Goal: Task Accomplishment & Management: Manage account settings

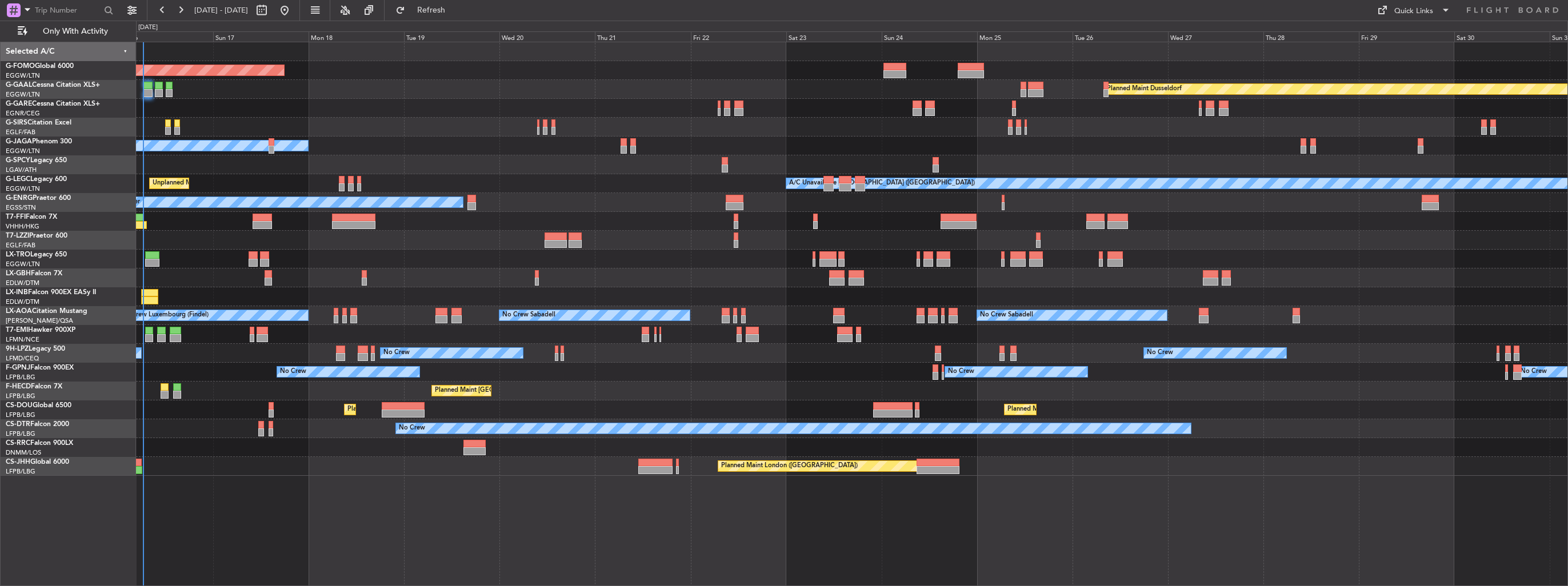
click at [368, 278] on div "Planned Maint Nice ([GEOGRAPHIC_DATA])" at bounding box center [851, 278] width 1431 height 19
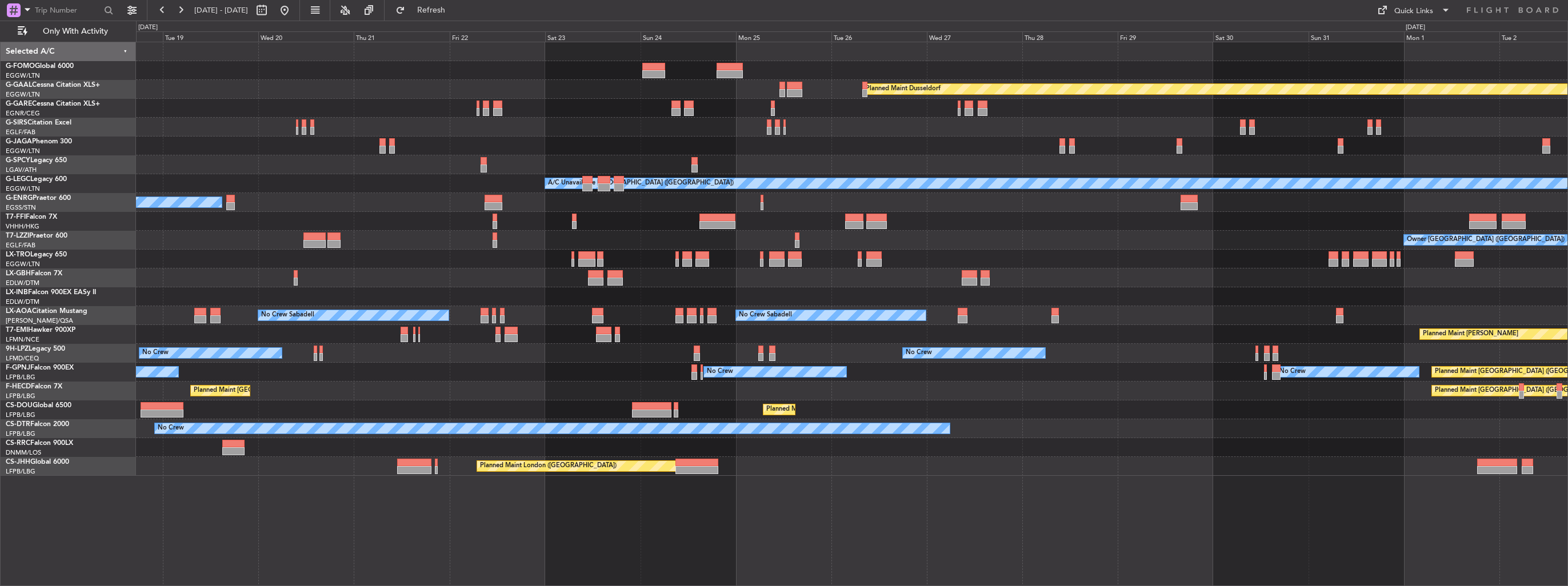
click at [949, 307] on div "Planned Maint Windsor Locks (Bradley Intl) Planned Maint Dusseldorf Planned Mai…" at bounding box center [851, 258] width 1431 height 433
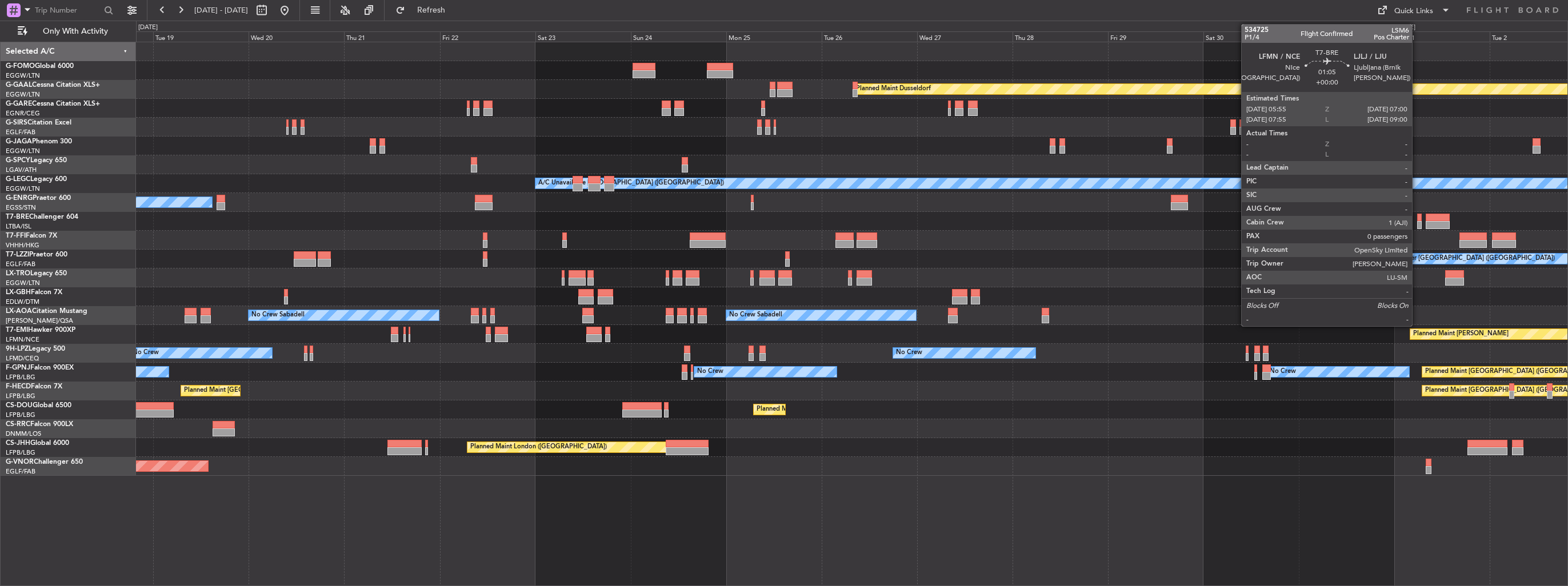
click at [1417, 225] on div at bounding box center [1419, 225] width 5 height 8
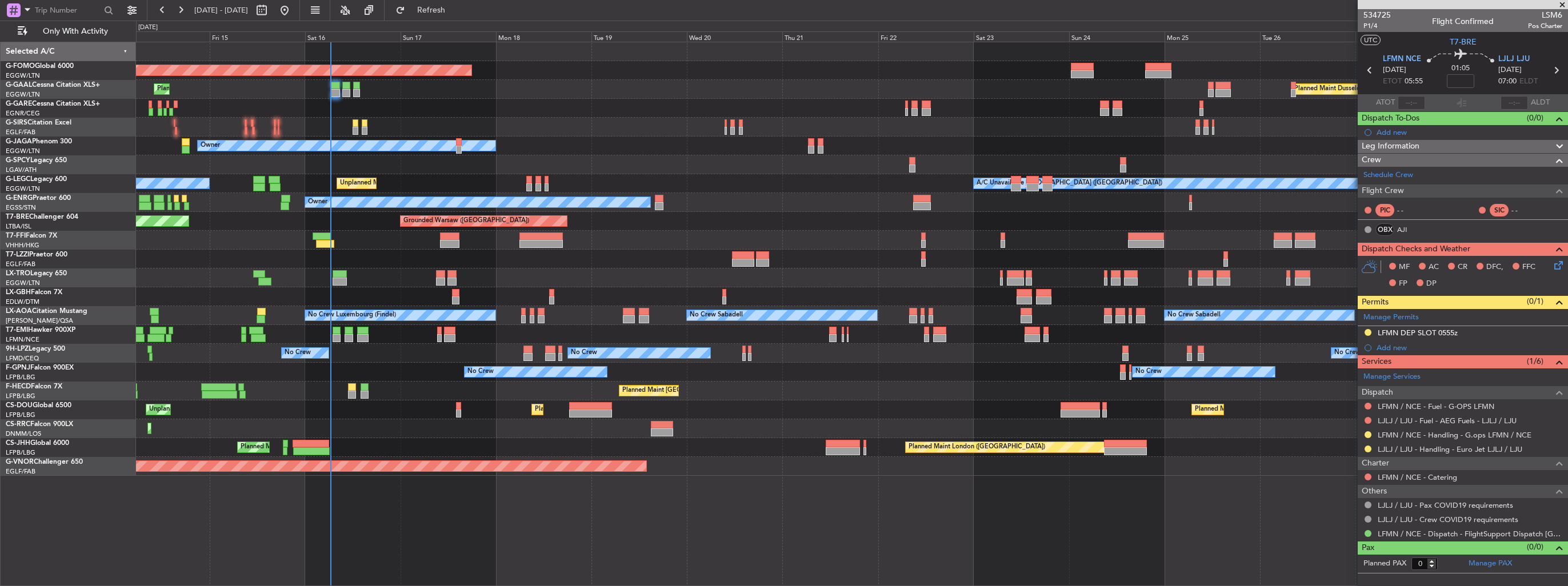
click at [1051, 305] on div "Planned Maint Windsor Locks (Bradley Intl) Planned Maint Dusseldorf Planned Mai…" at bounding box center [851, 258] width 1431 height 433
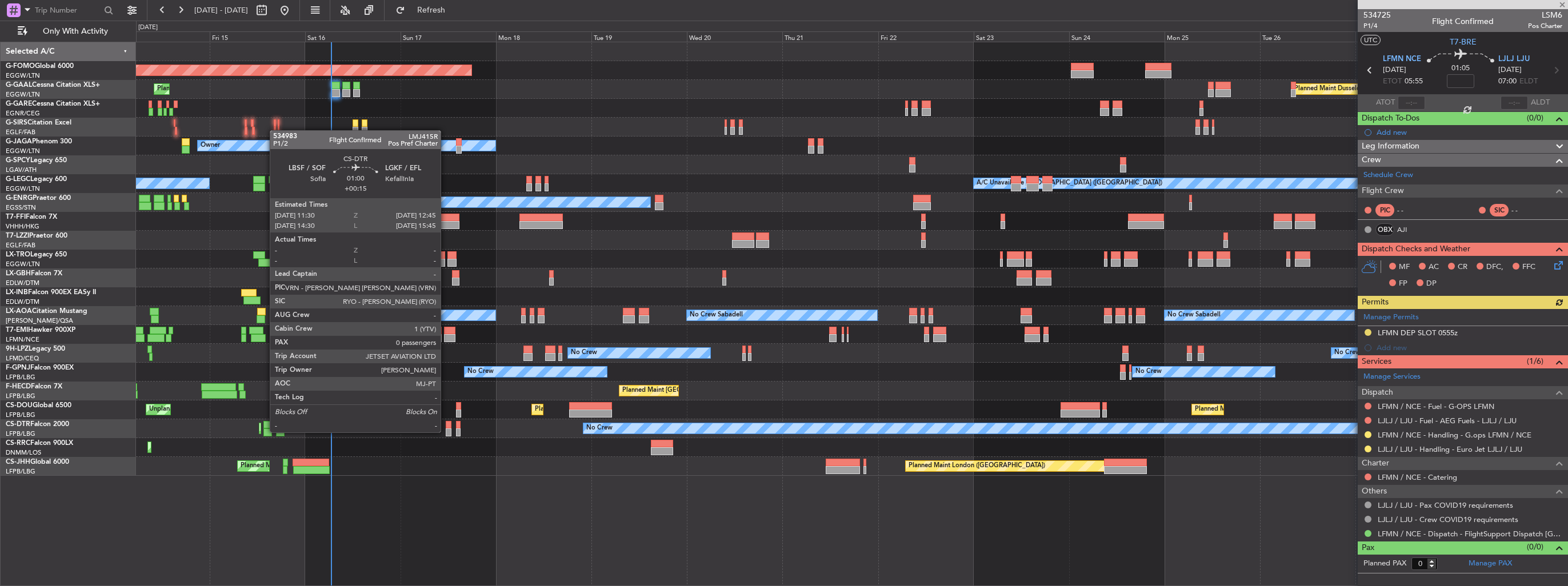
click at [446, 431] on div at bounding box center [448, 432] width 5 height 8
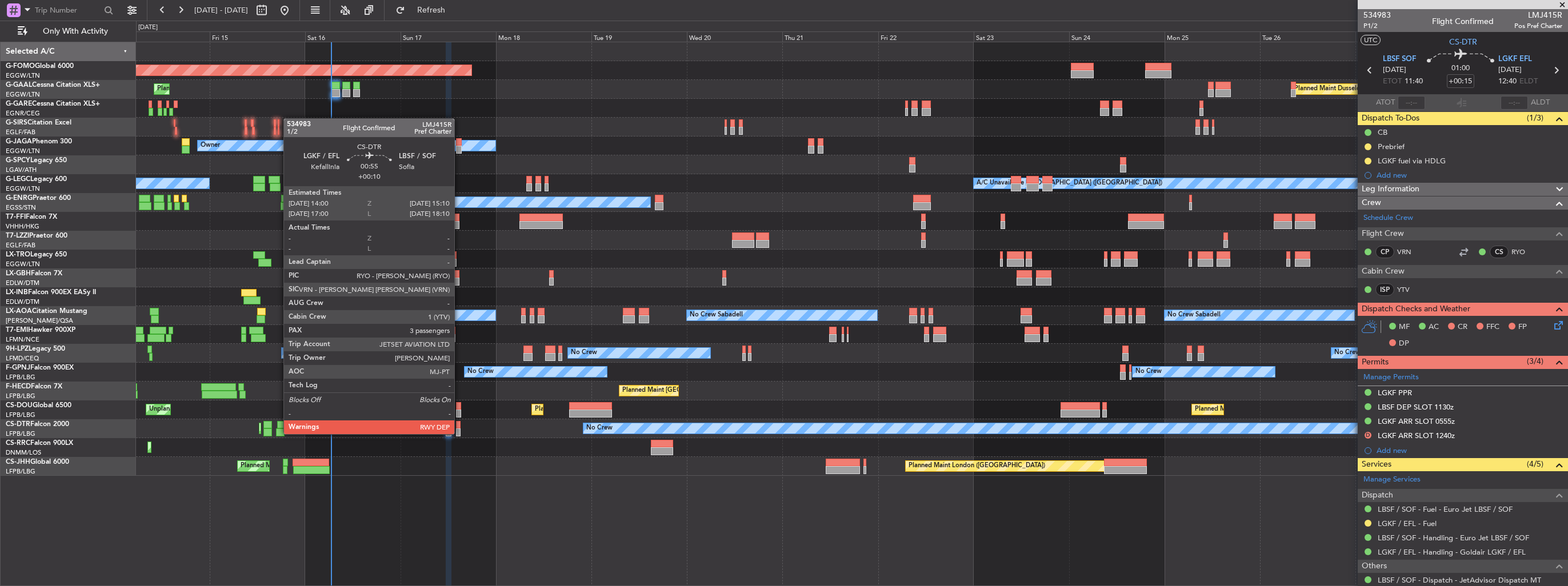
click at [460, 433] on div at bounding box center [458, 432] width 5 height 8
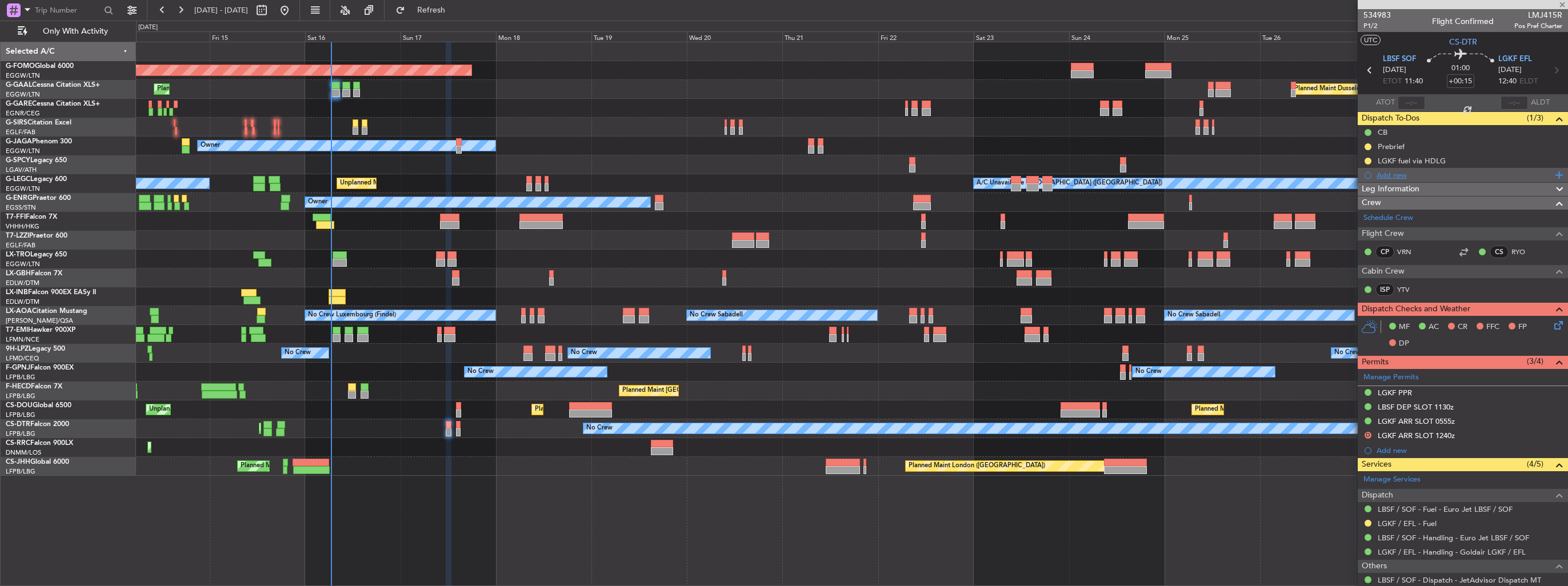
type input "+00:10"
type input "3"
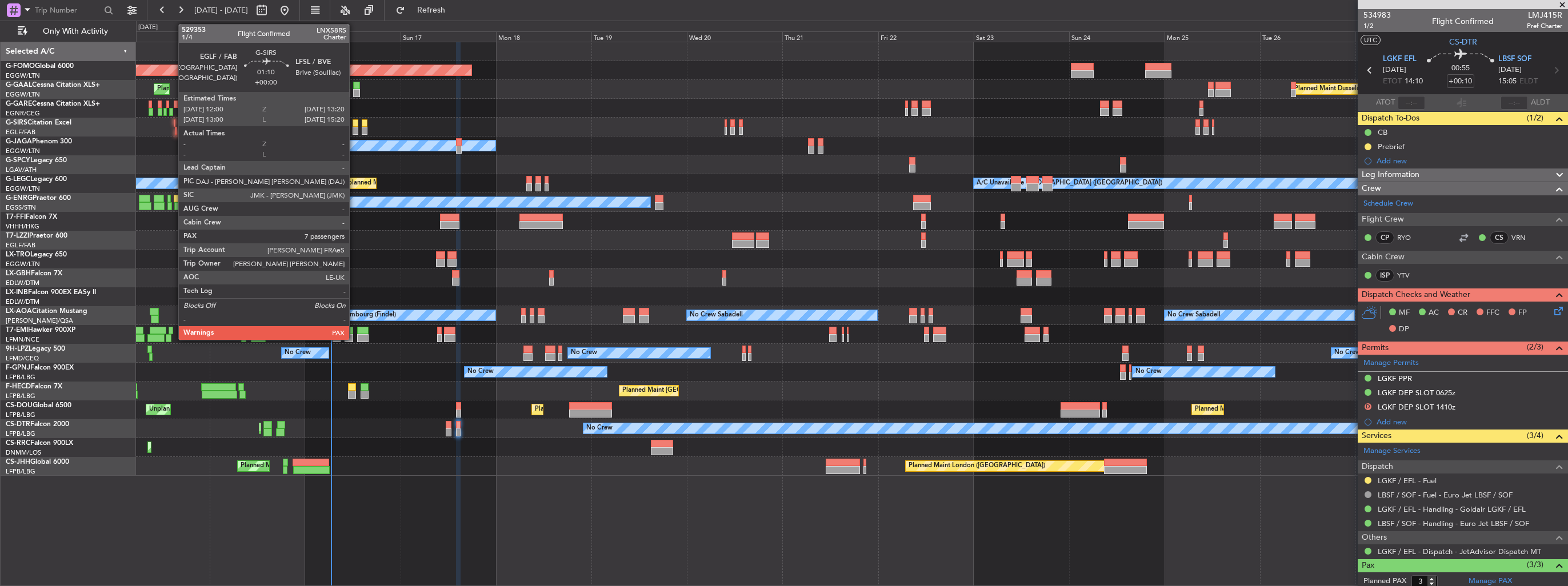
click at [355, 131] on div at bounding box center [355, 130] width 5 height 8
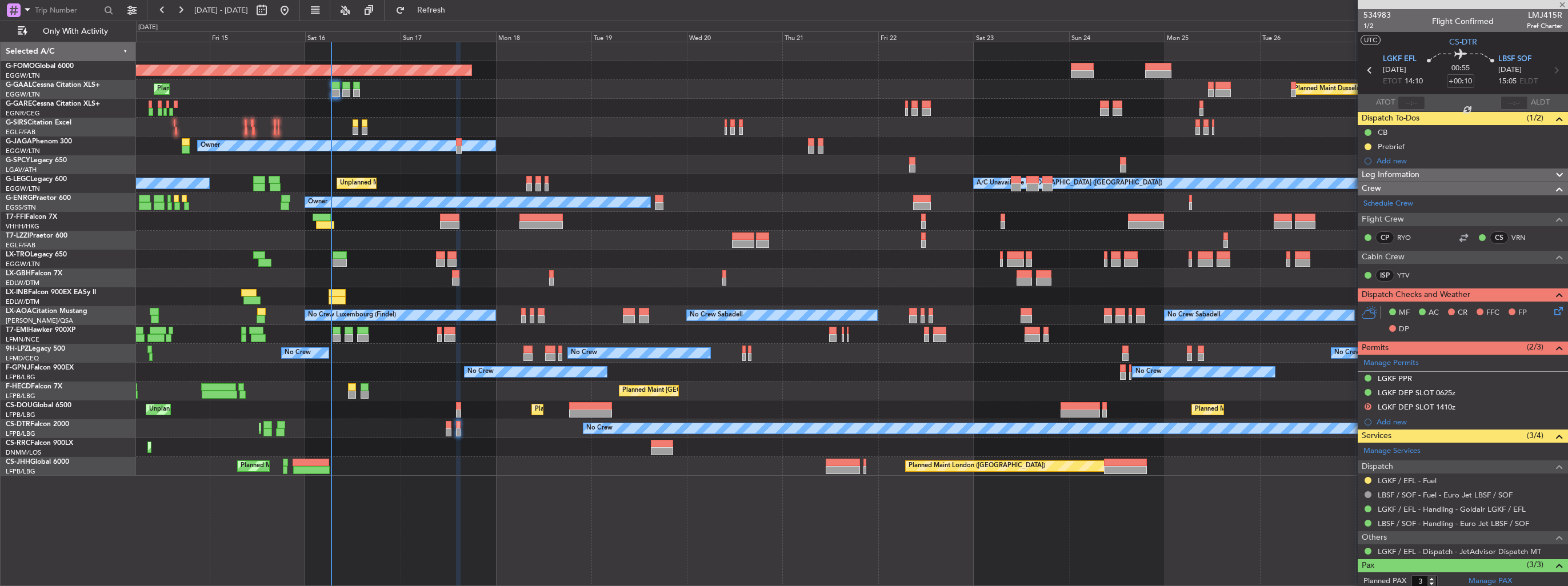
type input "7"
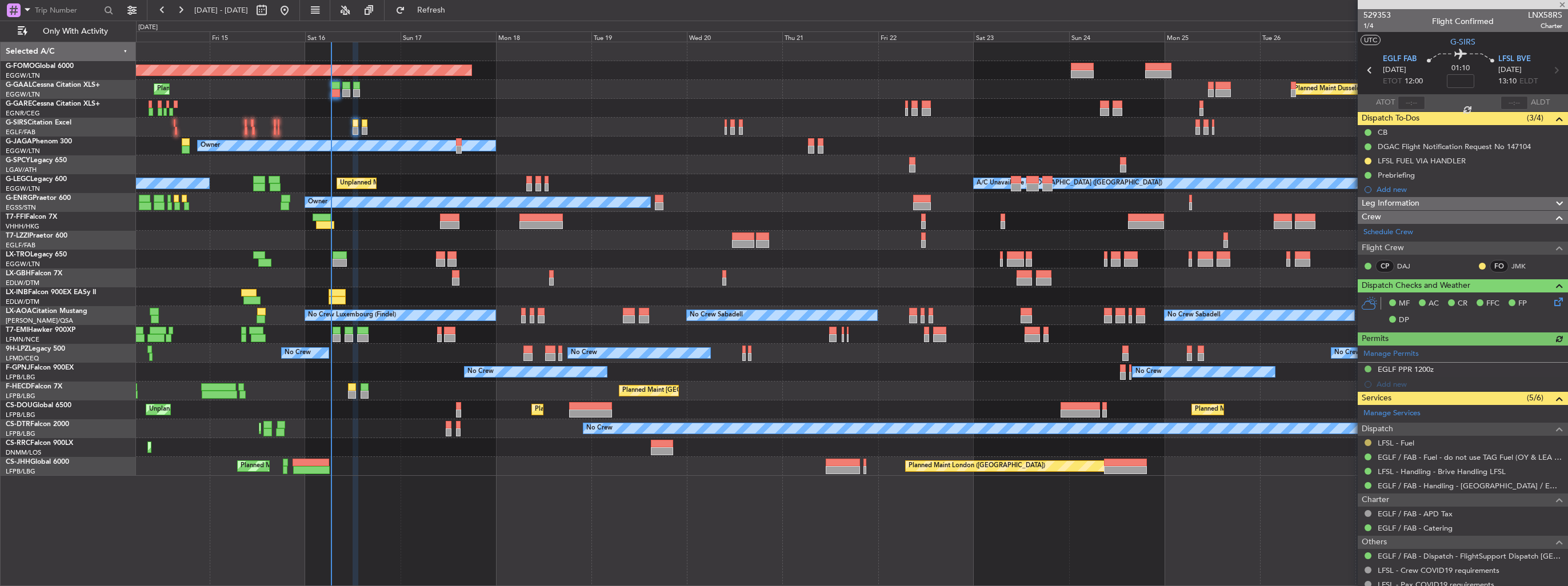
click at [1369, 441] on button at bounding box center [1368, 442] width 7 height 7
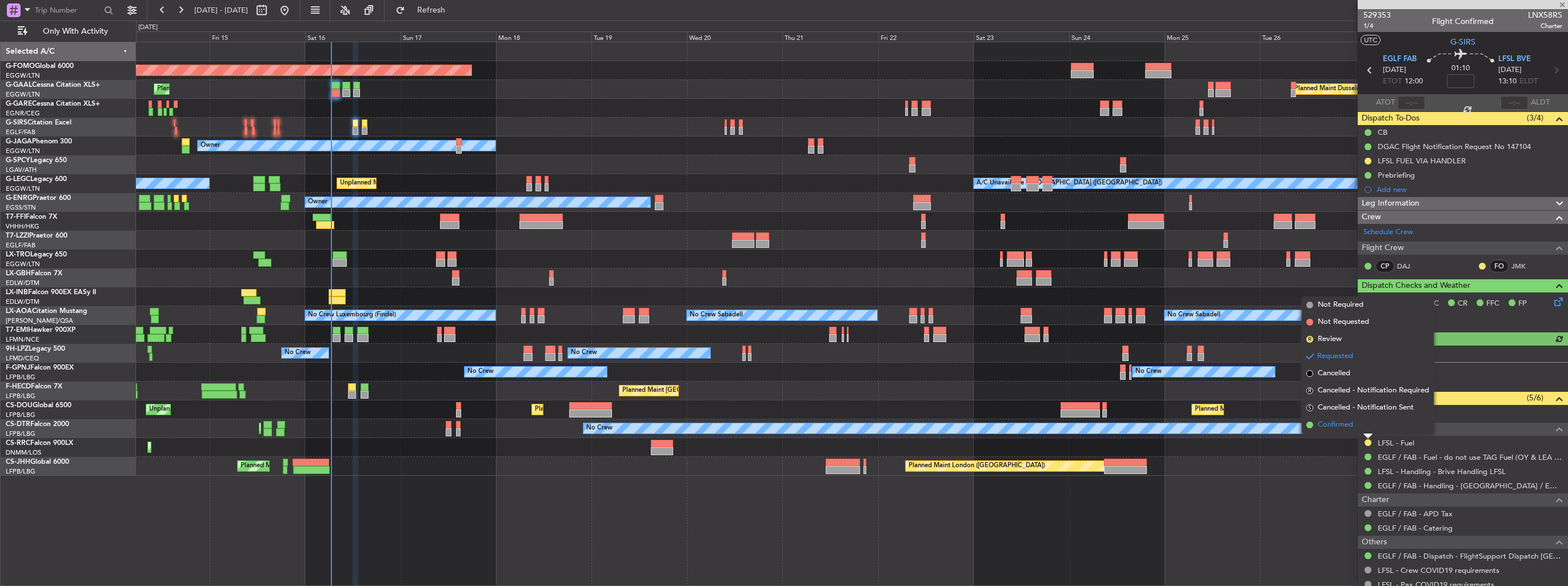
click at [1351, 427] on span "Confirmed" at bounding box center [1335, 424] width 35 height 12
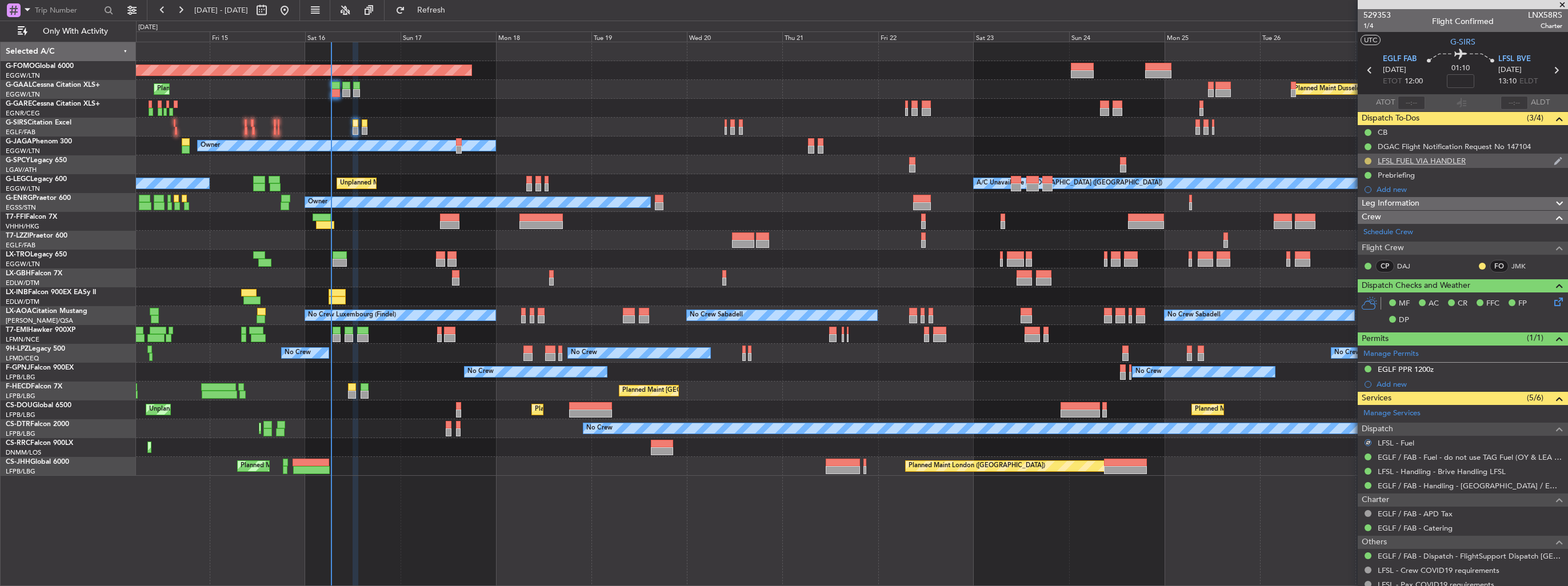
click at [1368, 161] on button at bounding box center [1368, 160] width 7 height 7
click at [1353, 210] on li "Completed" at bounding box center [1368, 211] width 61 height 17
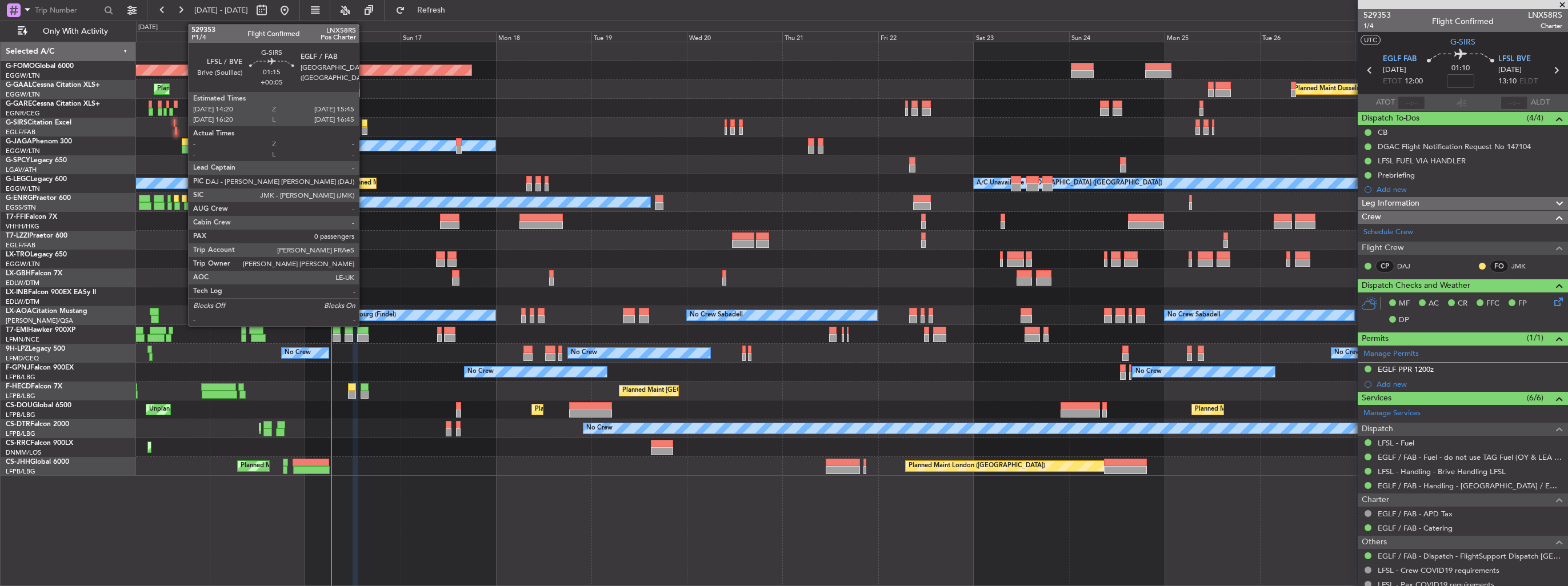
click at [364, 127] on div at bounding box center [364, 130] width 5 height 8
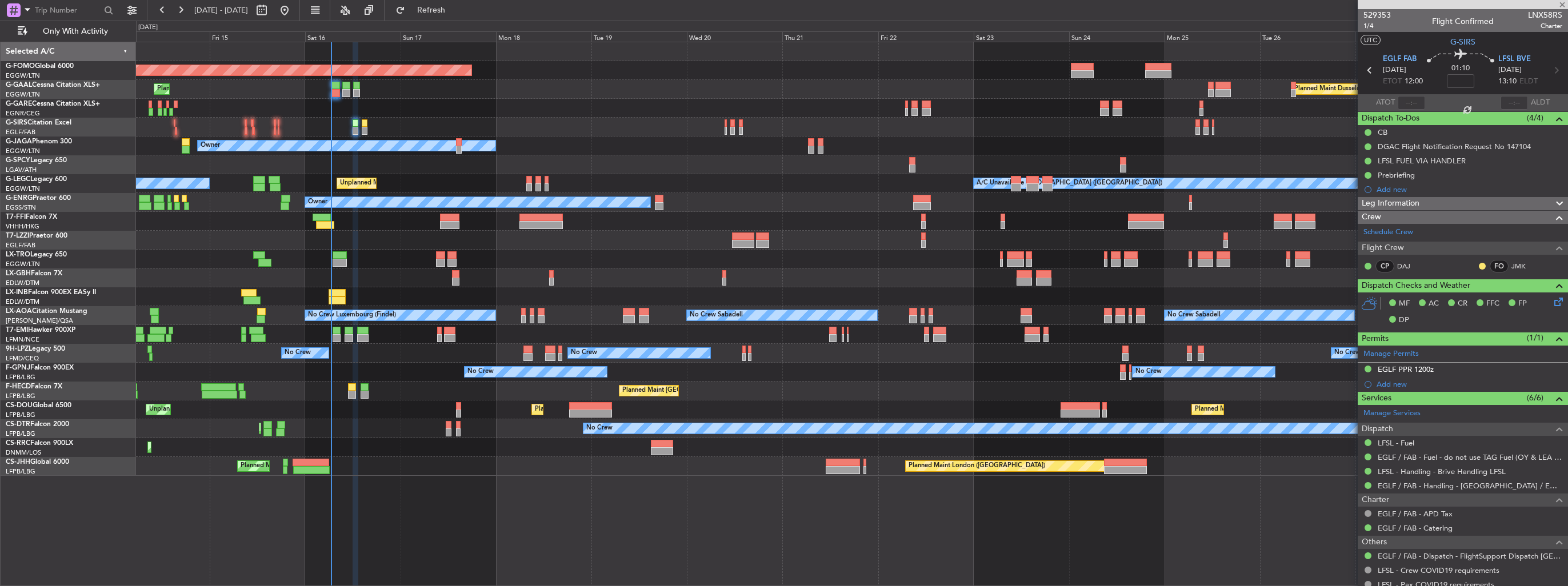
type input "+00:05"
type input "0"
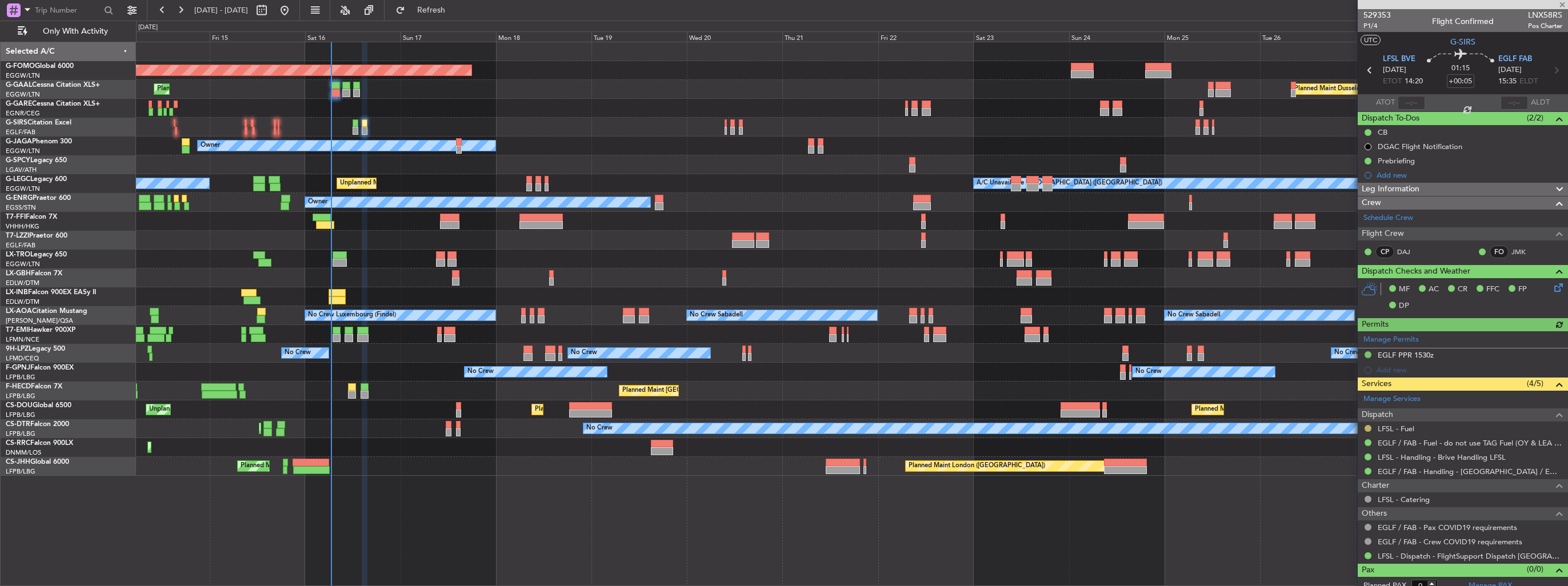
click at [1368, 427] on button at bounding box center [1368, 428] width 7 height 7
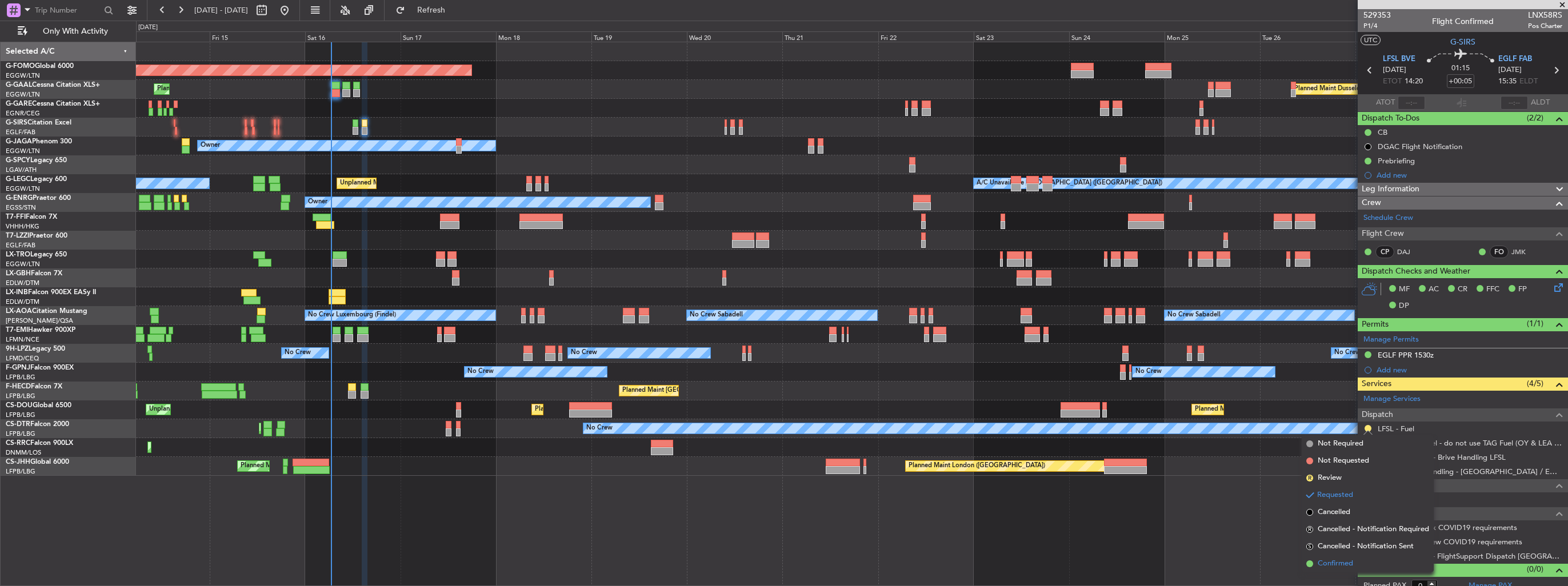
click at [1331, 565] on span "Confirmed" at bounding box center [1335, 563] width 35 height 12
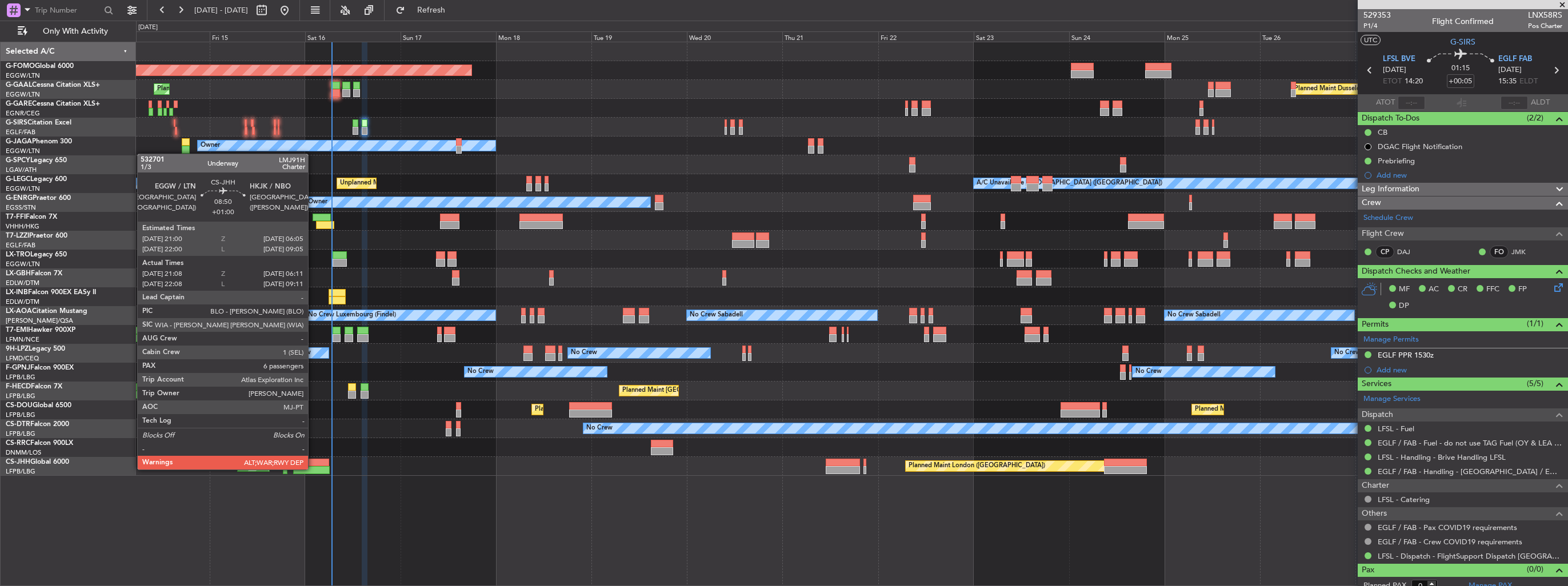
click at [313, 468] on div at bounding box center [311, 469] width 36 height 8
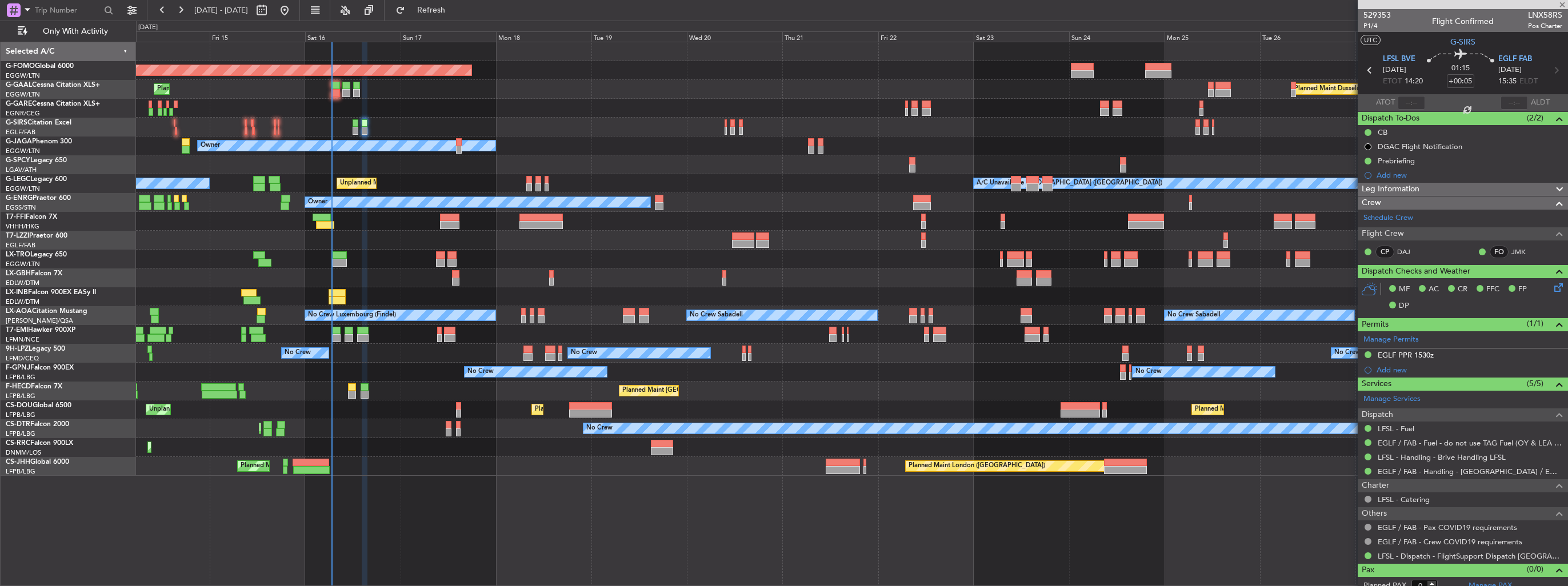
type input "+01:00"
type input "21:18"
type input "06:06"
type input "6"
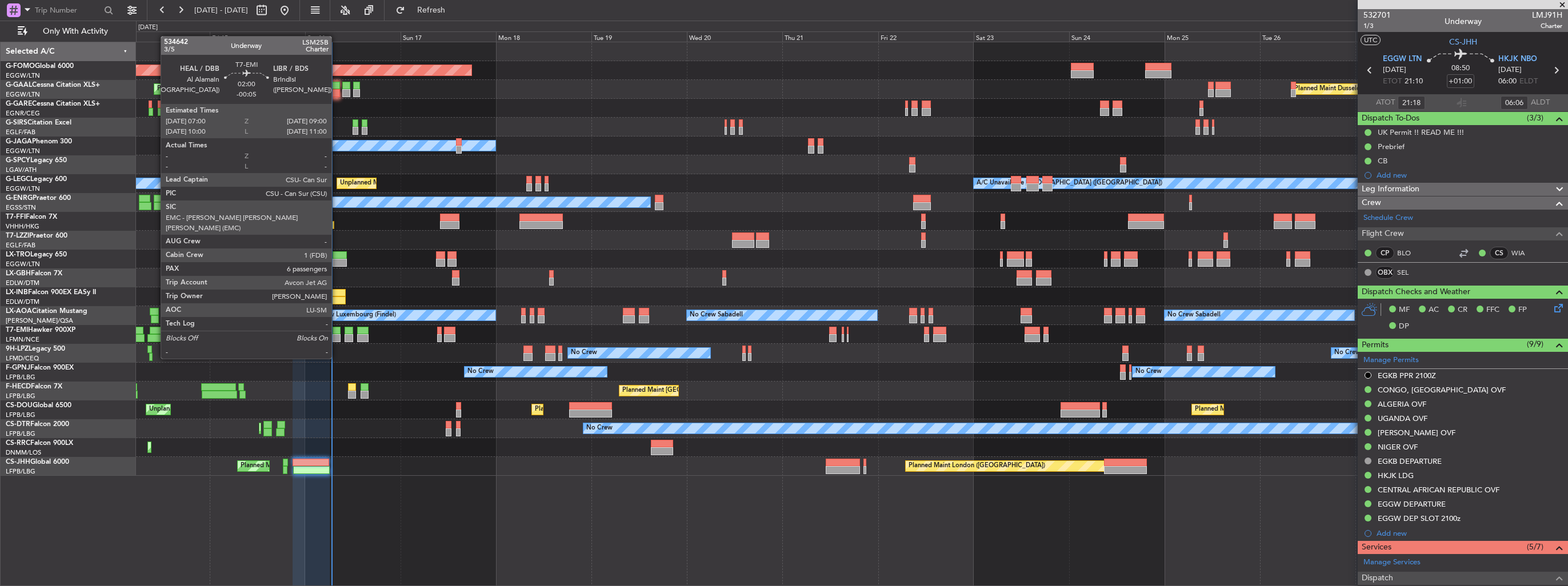
click at [336, 337] on div at bounding box center [336, 337] width 8 height 8
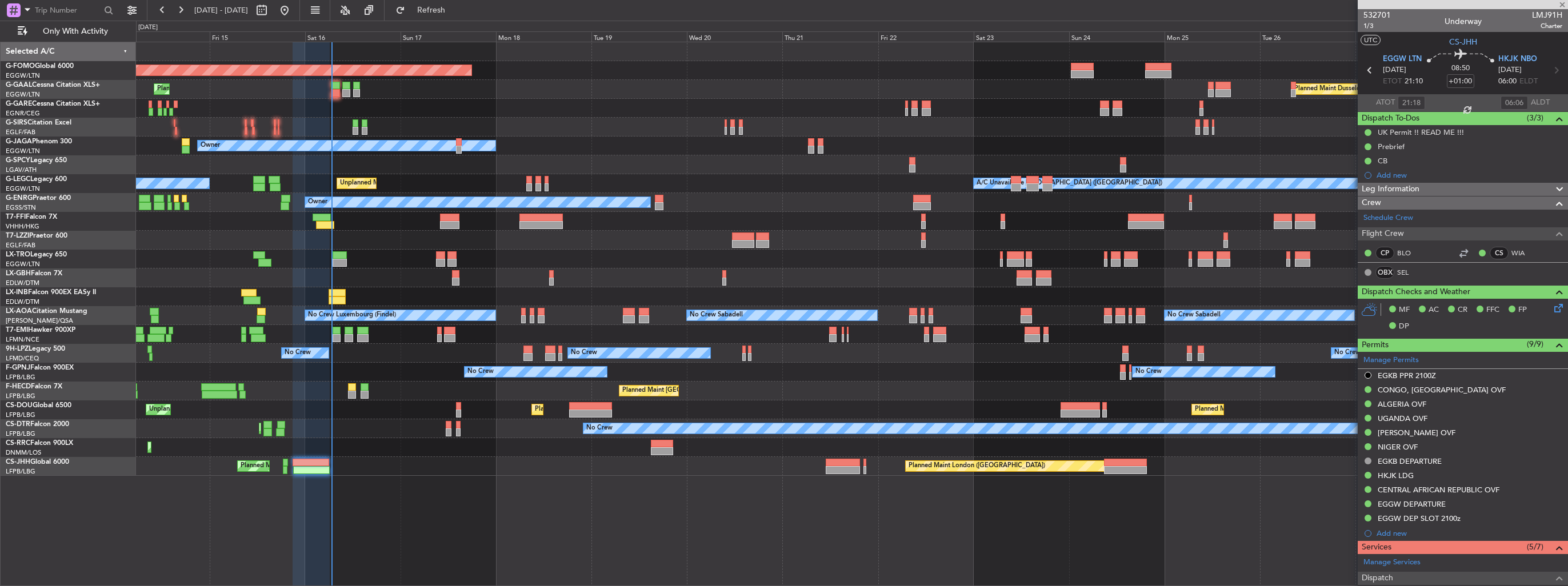
type input "-00:05"
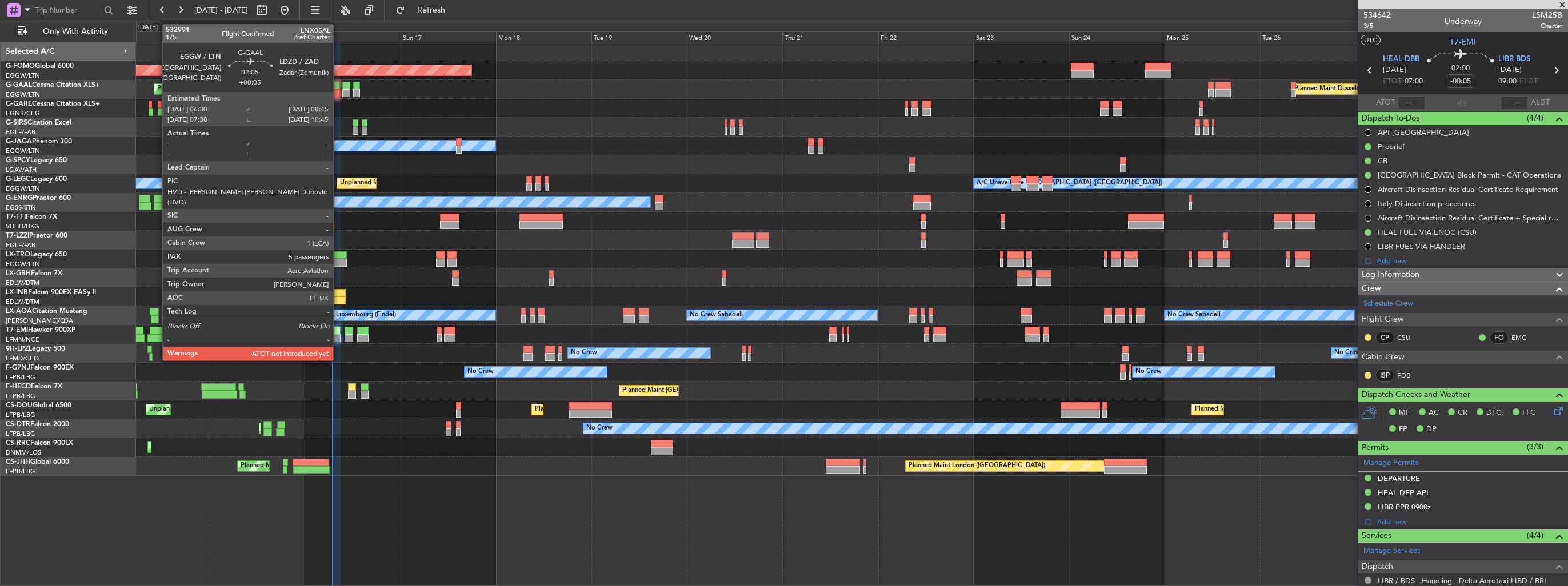
click at [338, 94] on div at bounding box center [335, 93] width 9 height 8
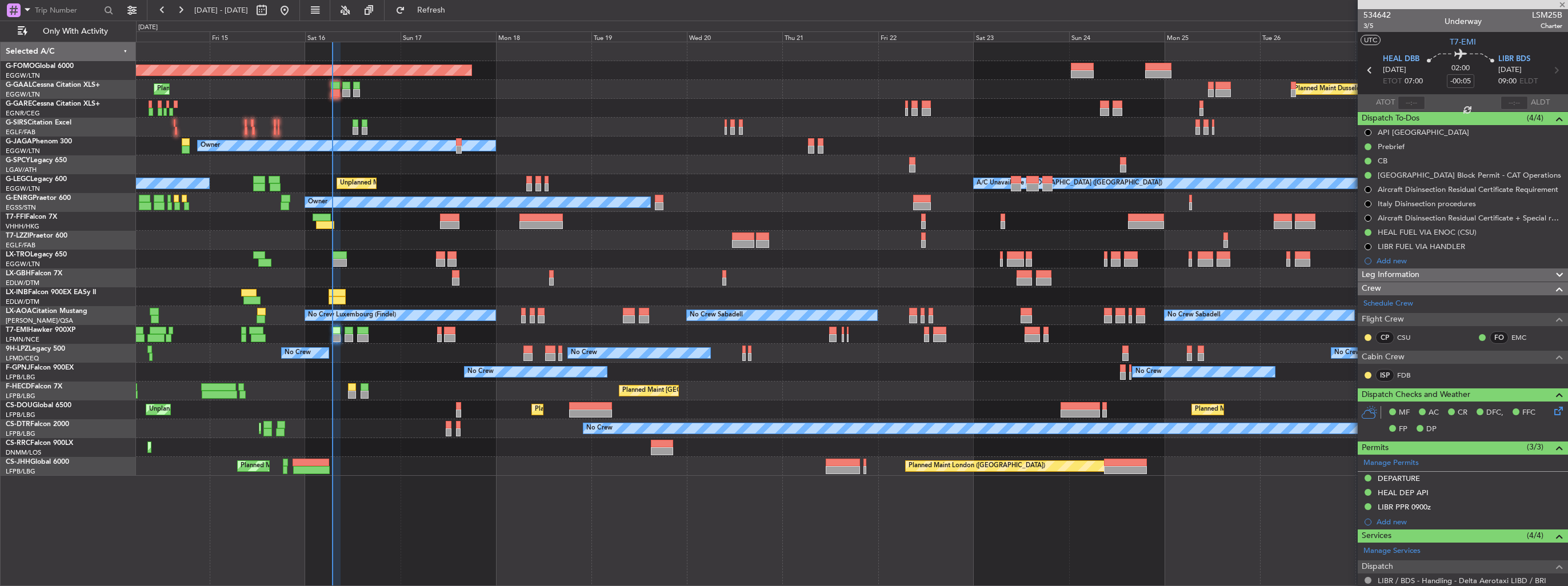
type input "+00:05"
type input "5"
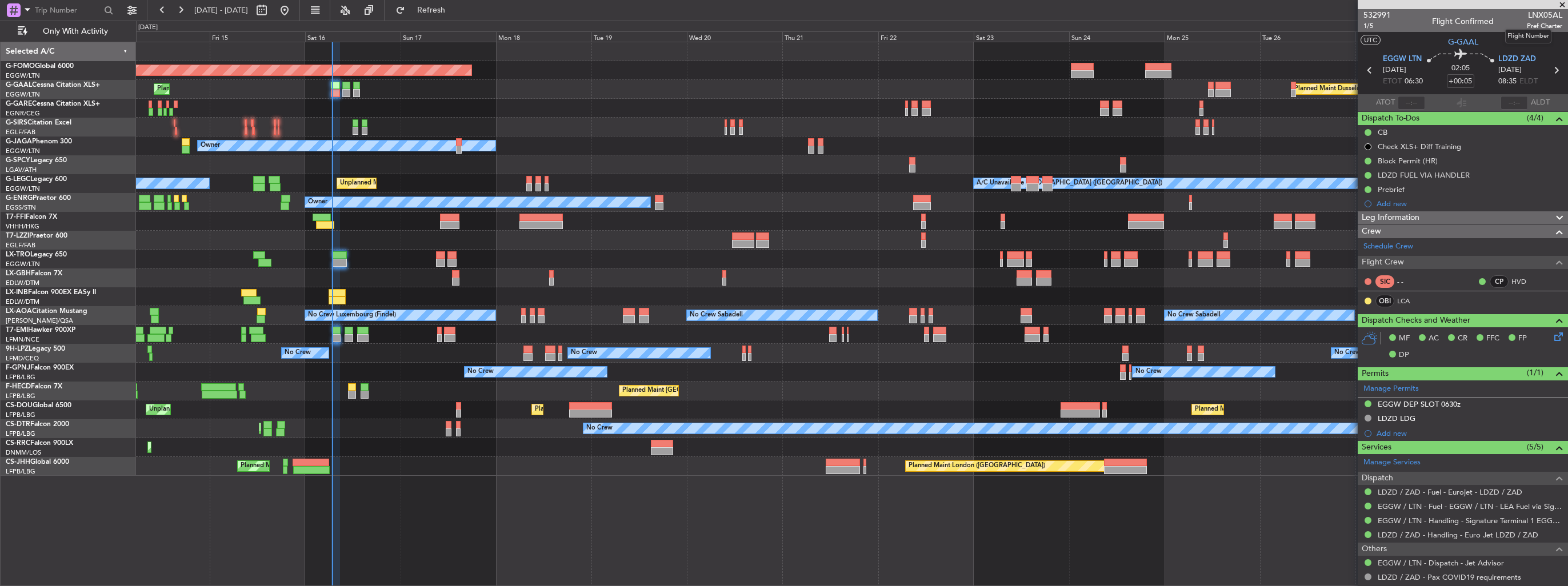
click at [1527, 19] on span "LNX05AL" at bounding box center [1544, 15] width 35 height 12
copy span "LNX05AL"
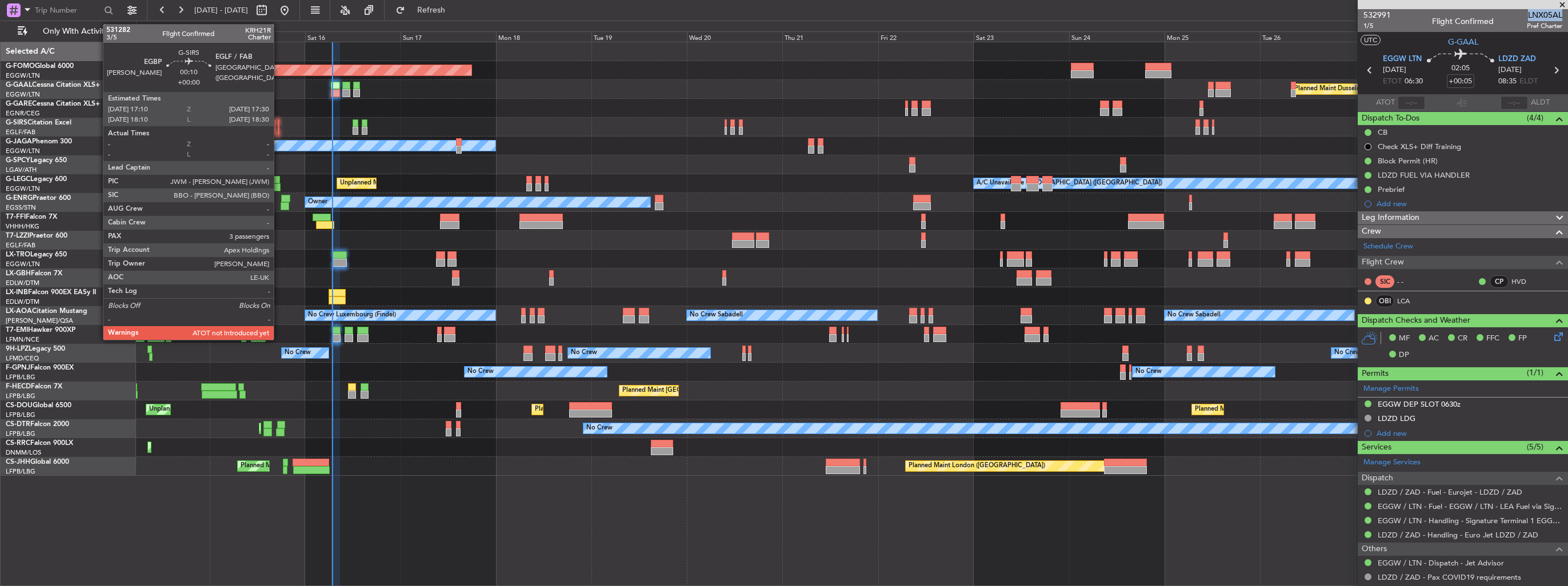
click at [279, 131] on div at bounding box center [279, 130] width 2 height 8
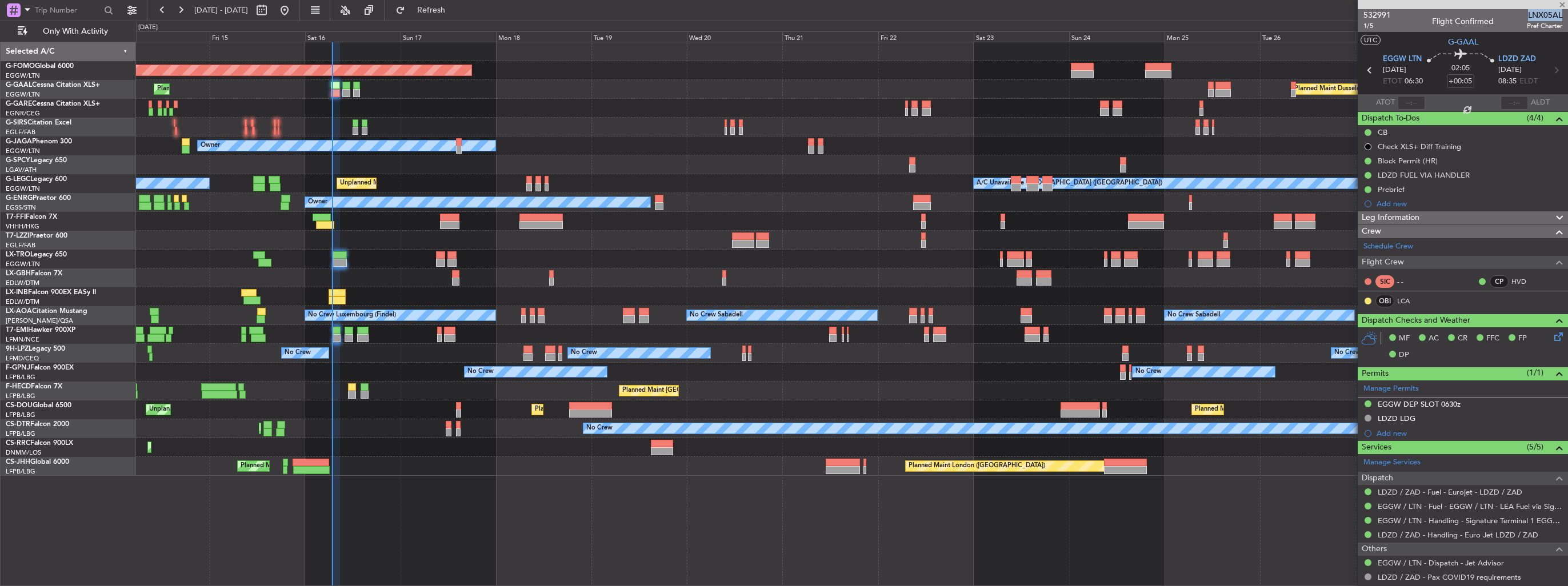
type input "3"
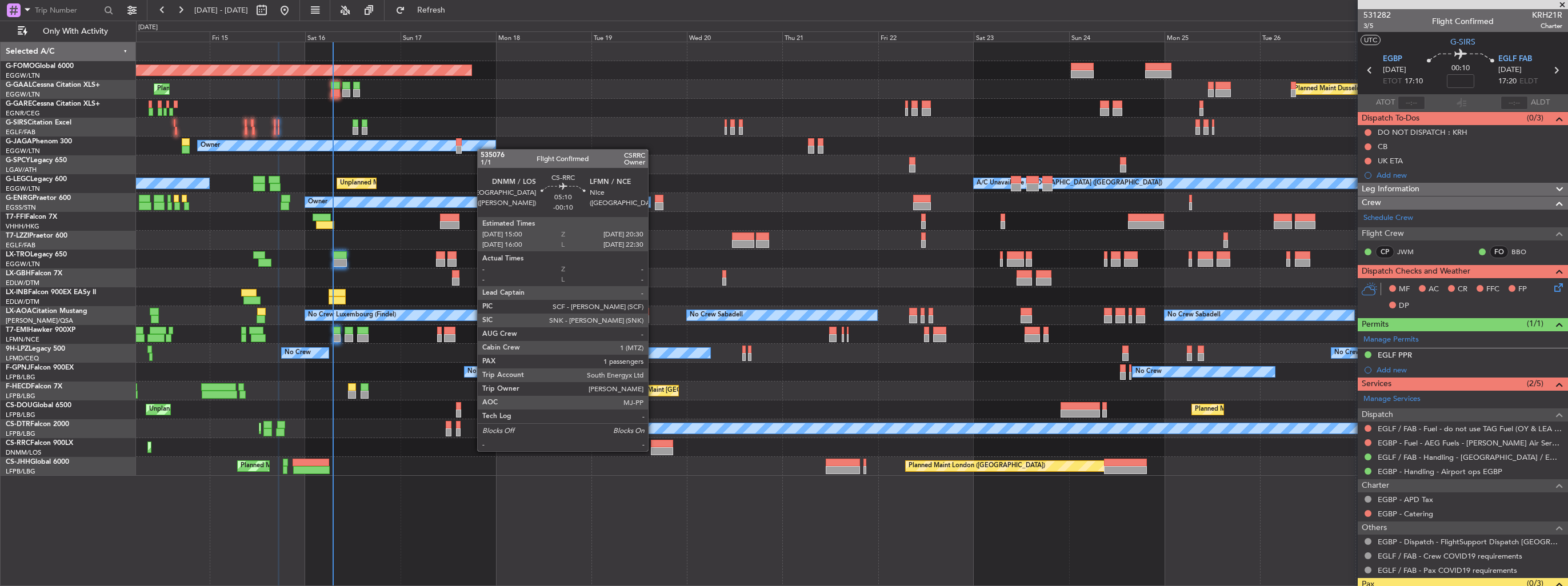
click at [653, 450] on div at bounding box center [662, 451] width 22 height 8
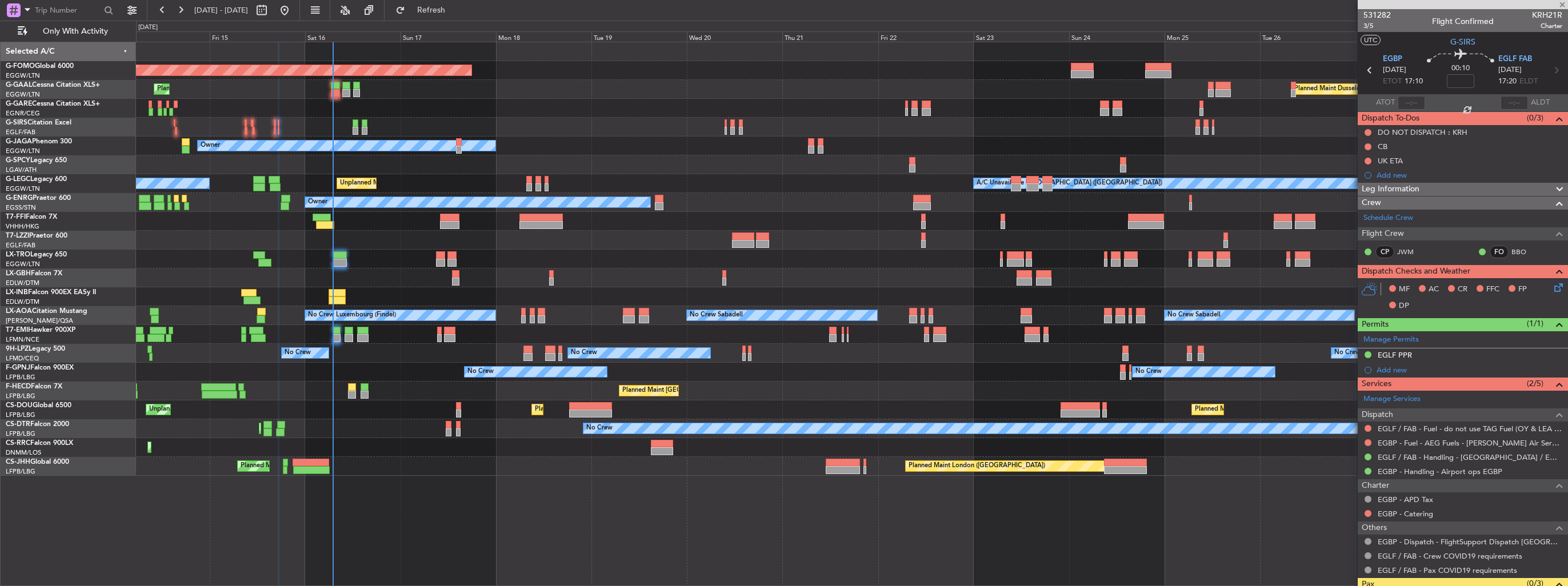
type input "-00:10"
type input "1"
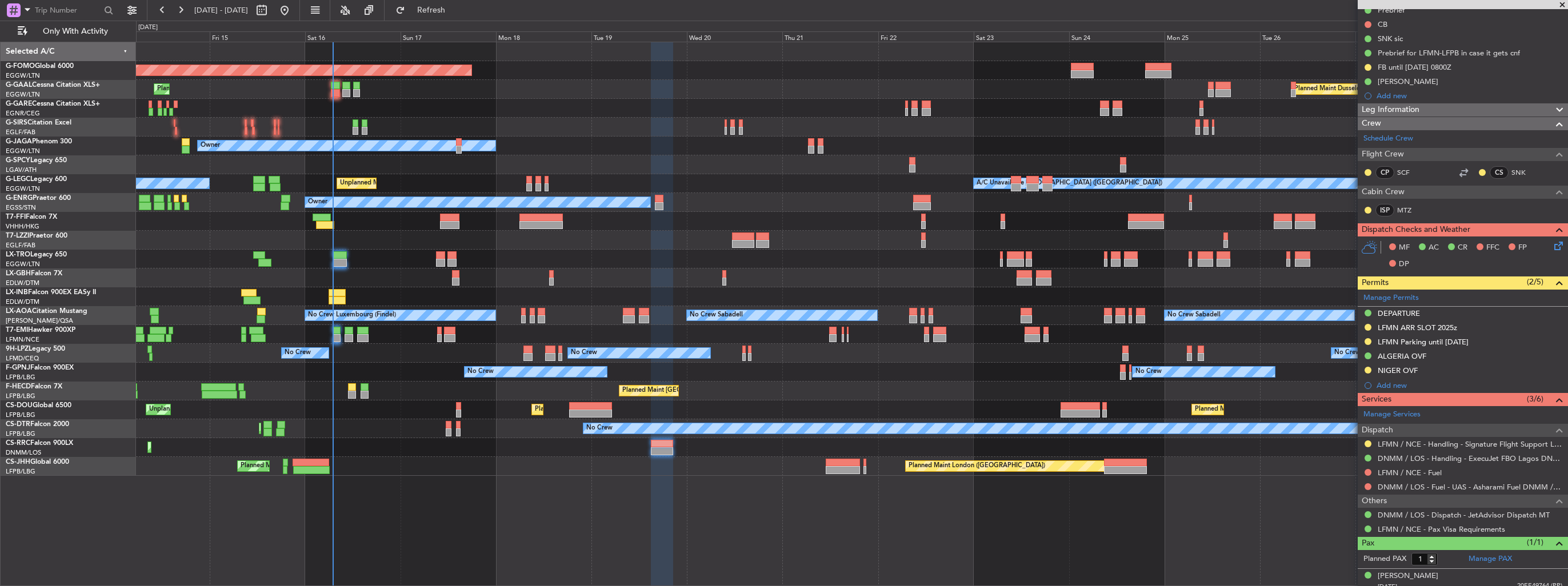
scroll to position [142, 0]
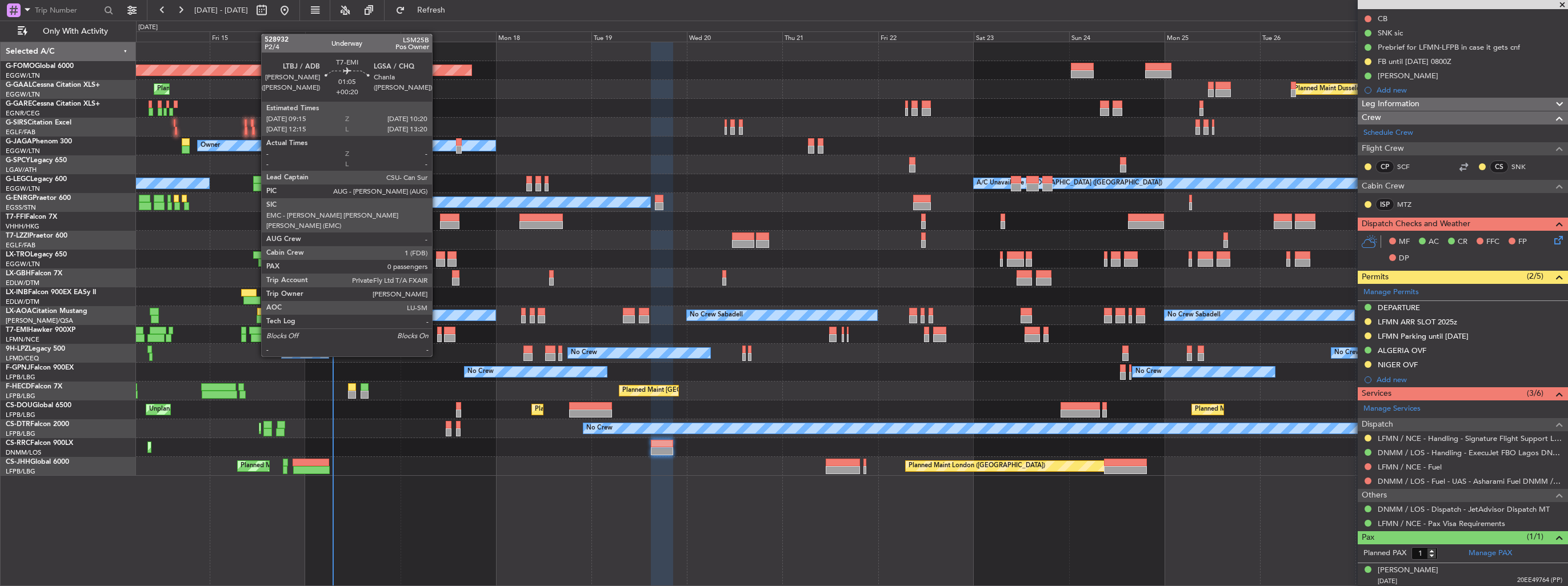
click at [437, 334] on div at bounding box center [439, 337] width 5 height 8
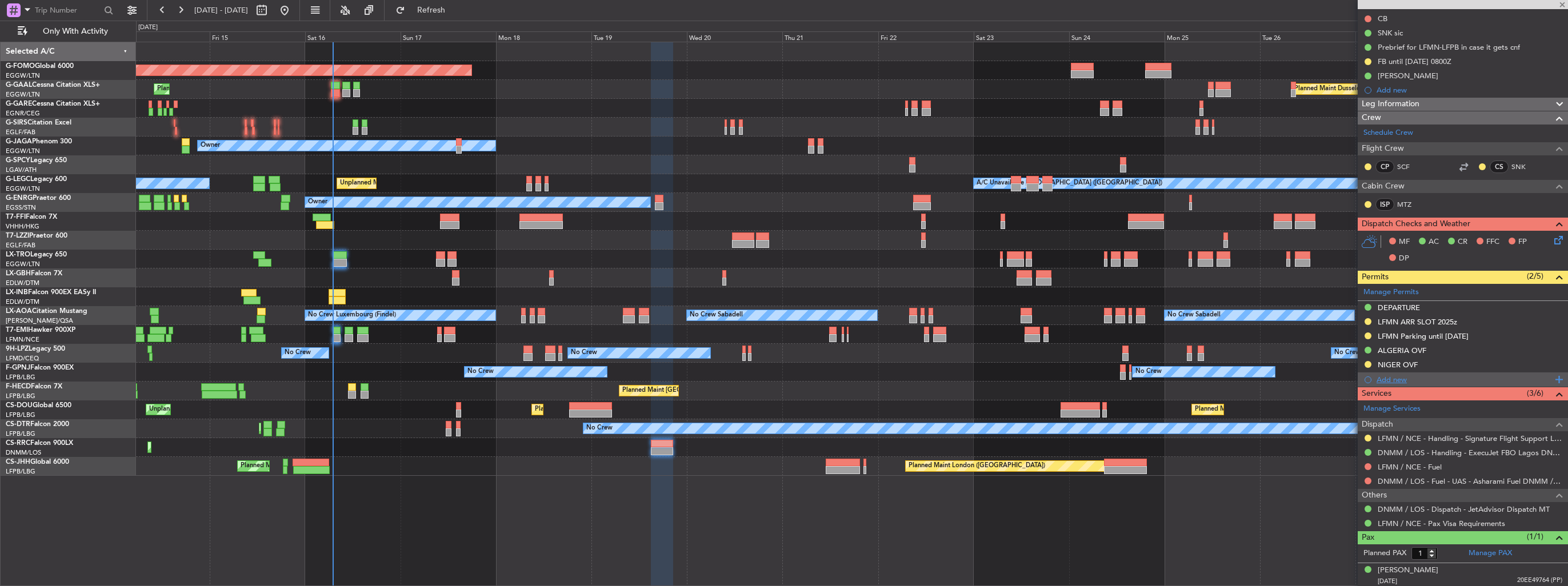
type input "+00:20"
type input "0"
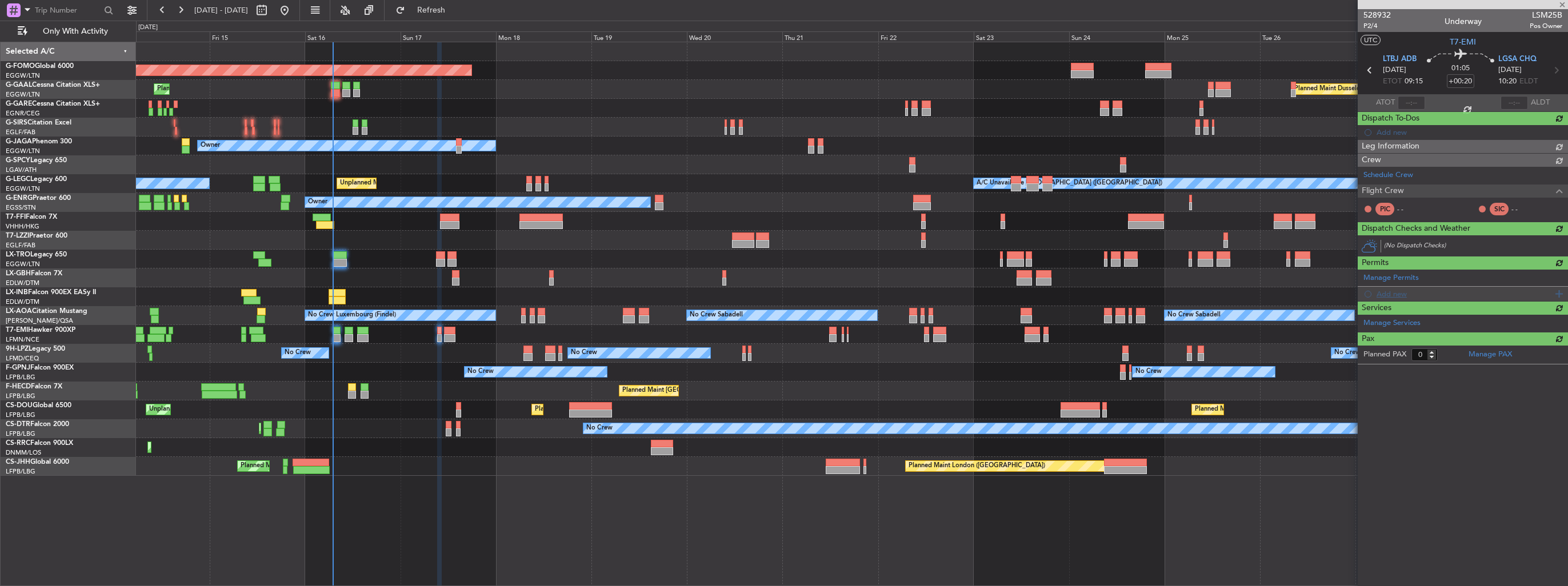
scroll to position [0, 0]
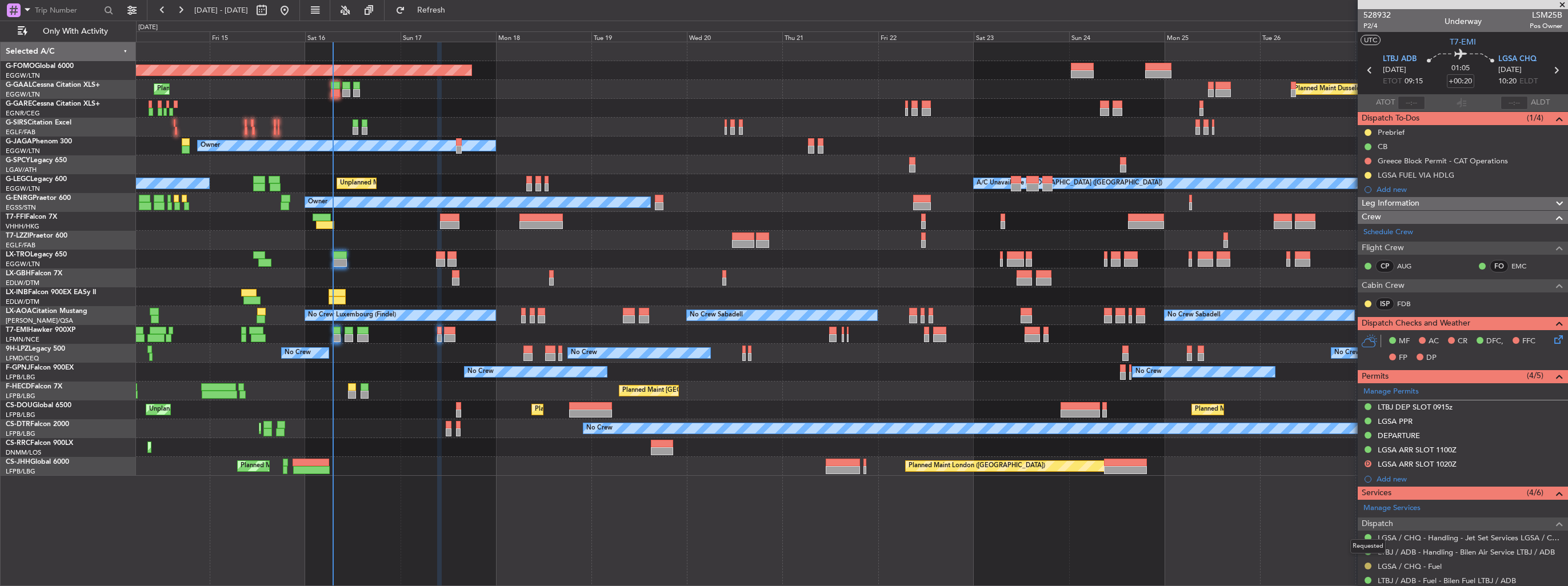
click at [1365, 564] on button at bounding box center [1368, 565] width 7 height 7
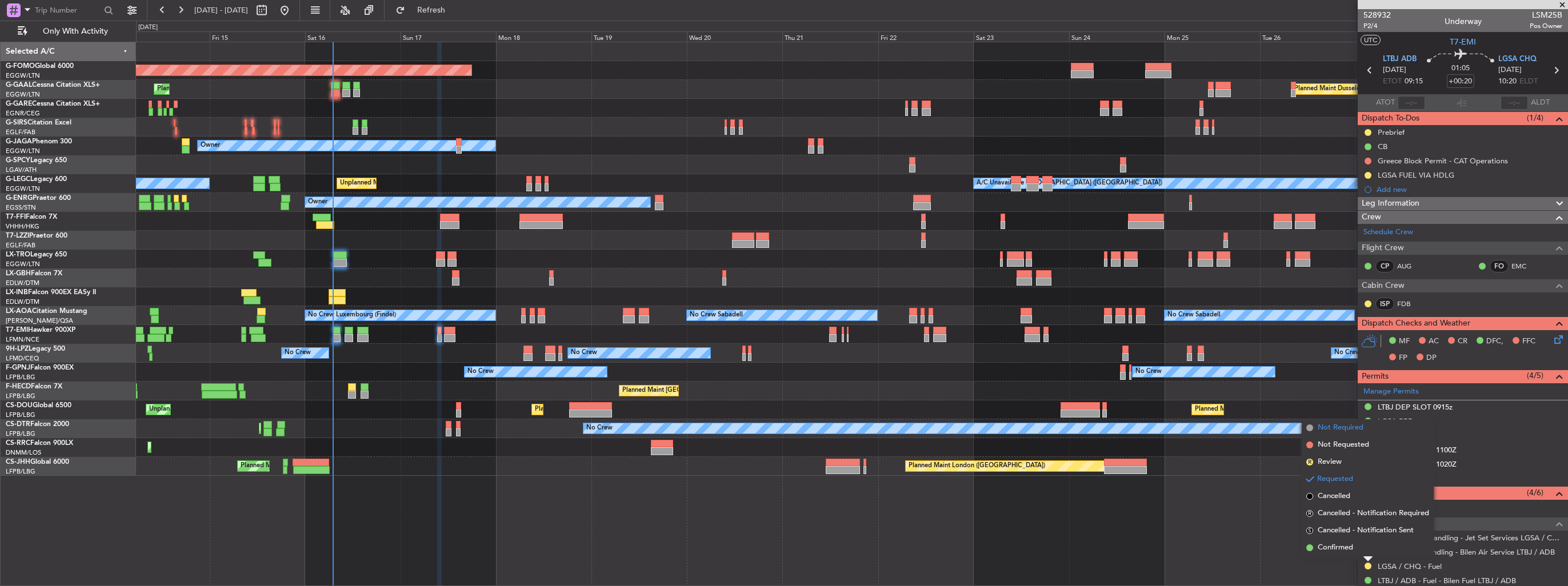
click at [1344, 431] on span "Not Required" at bounding box center [1341, 427] width 46 height 12
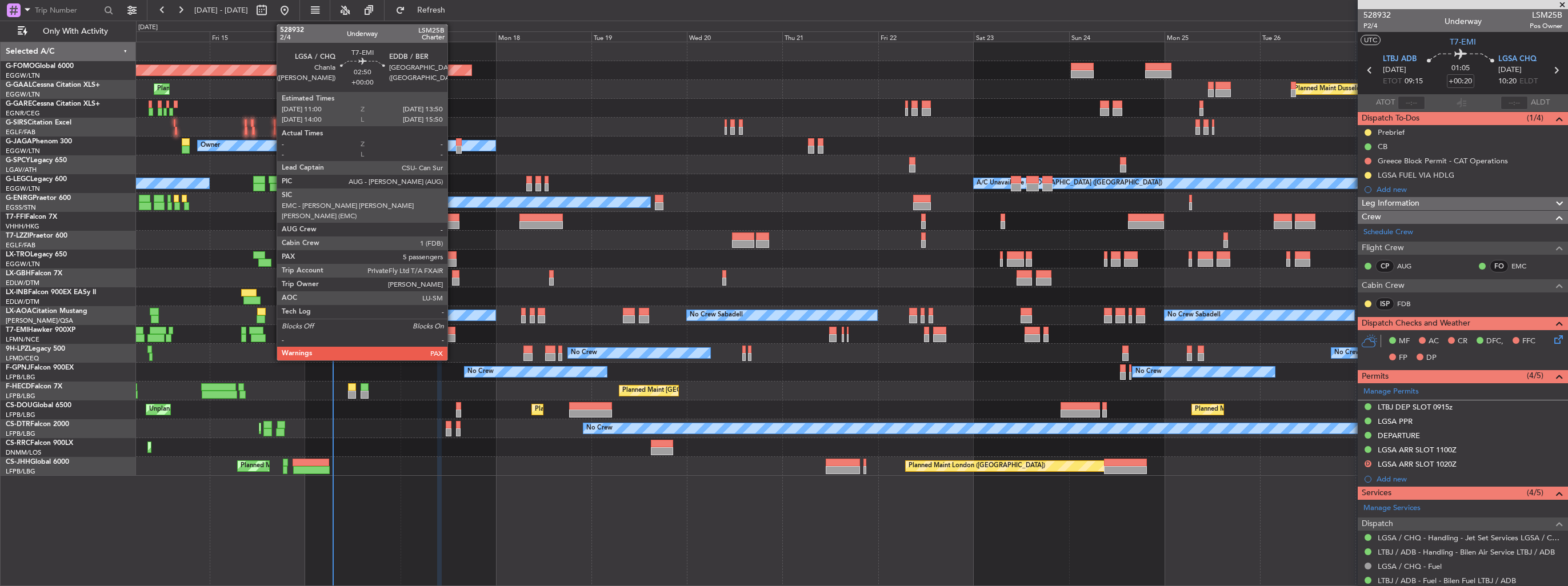
click at [453, 334] on div at bounding box center [449, 337] width 12 height 8
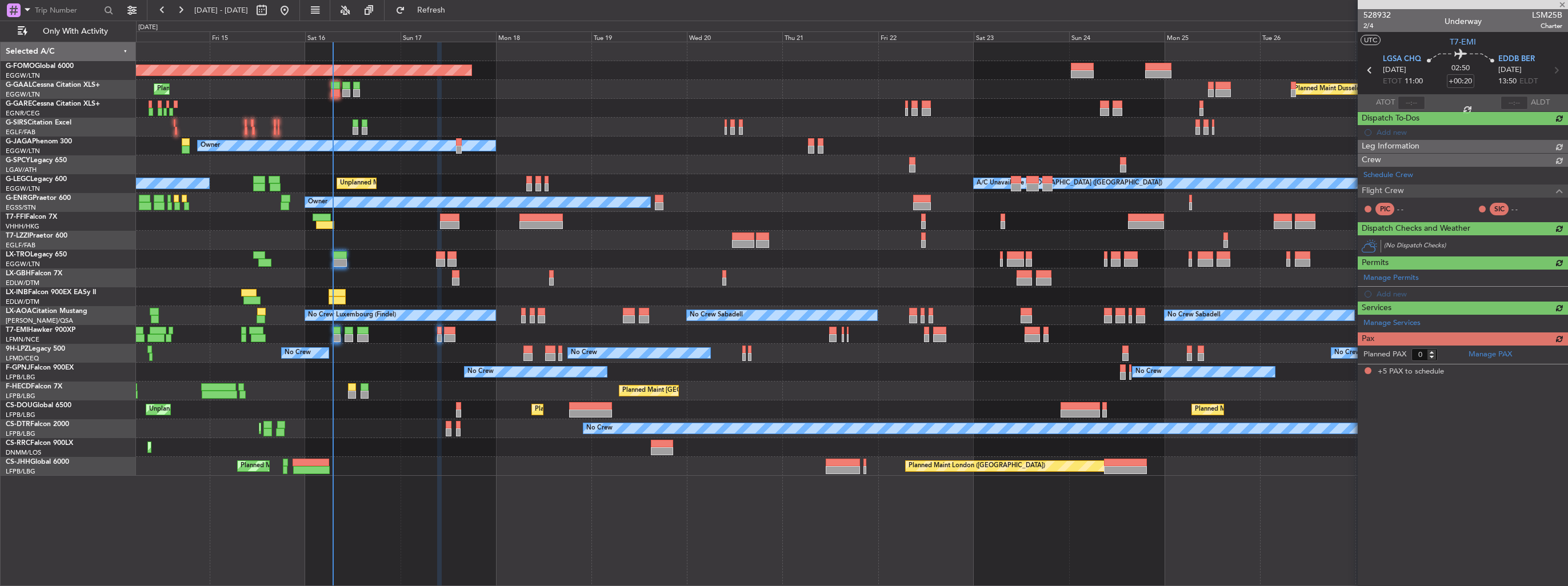
type input "5"
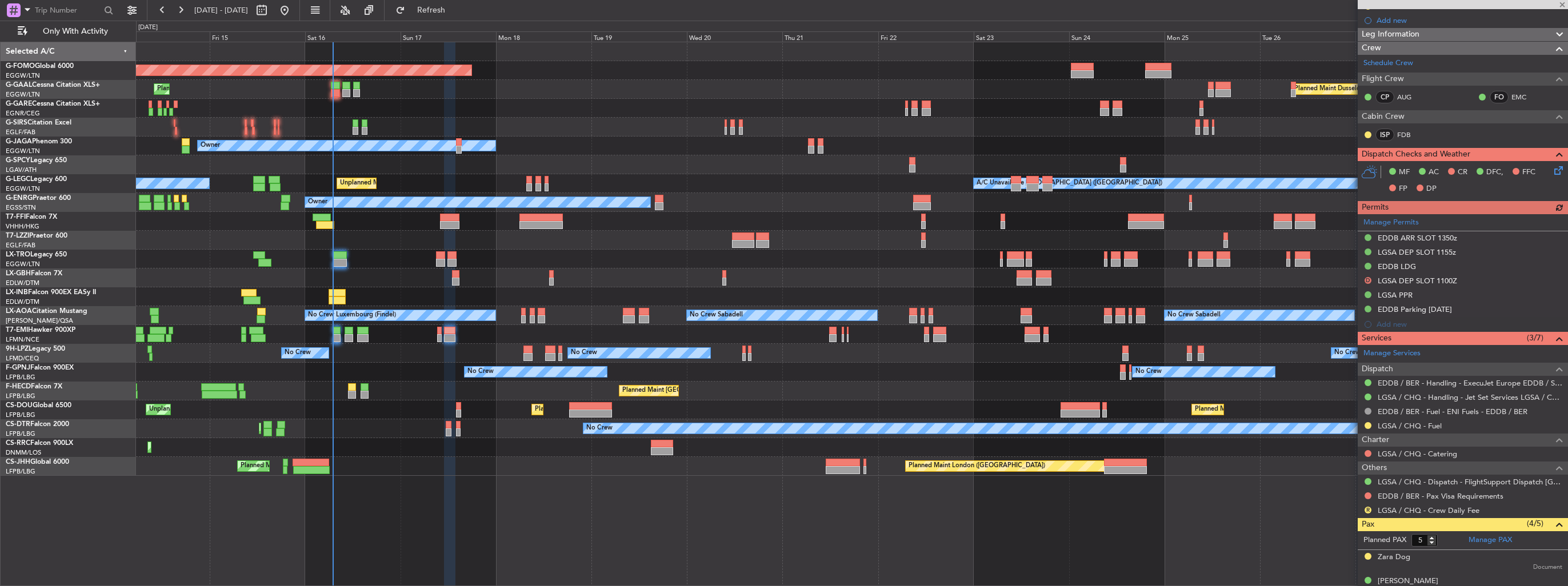
scroll to position [171, 0]
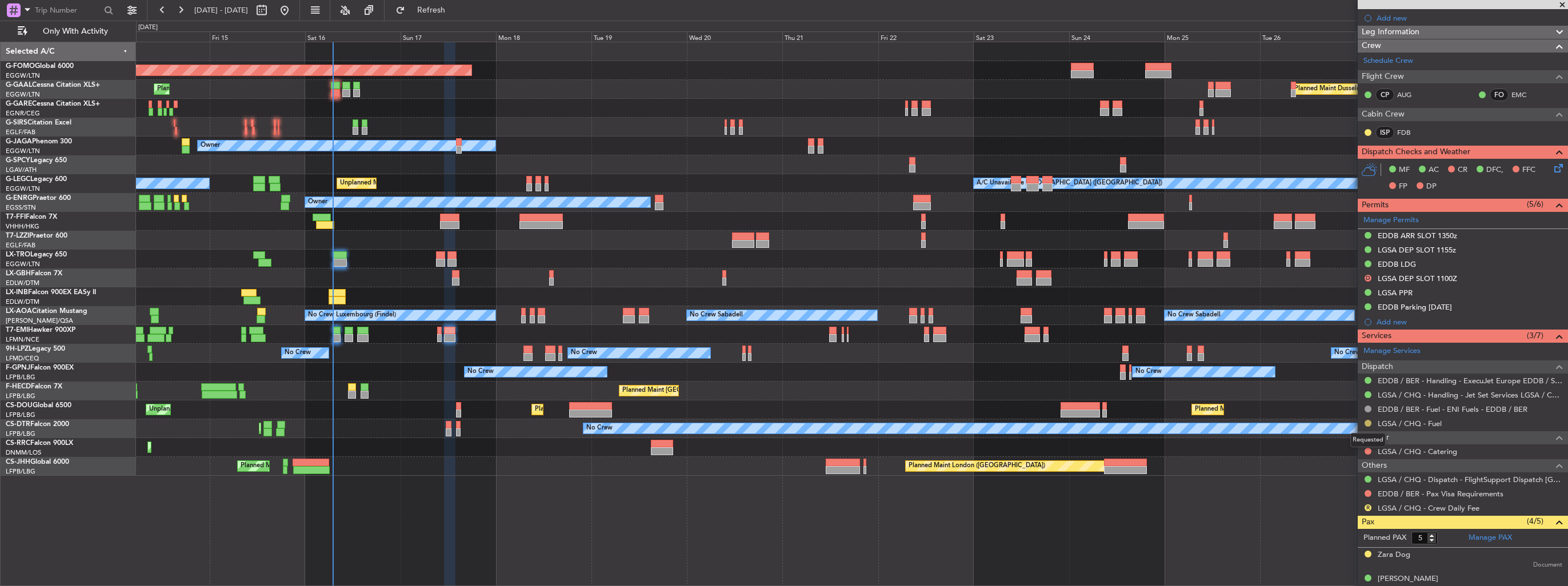
click at [1367, 420] on button at bounding box center [1368, 423] width 7 height 7
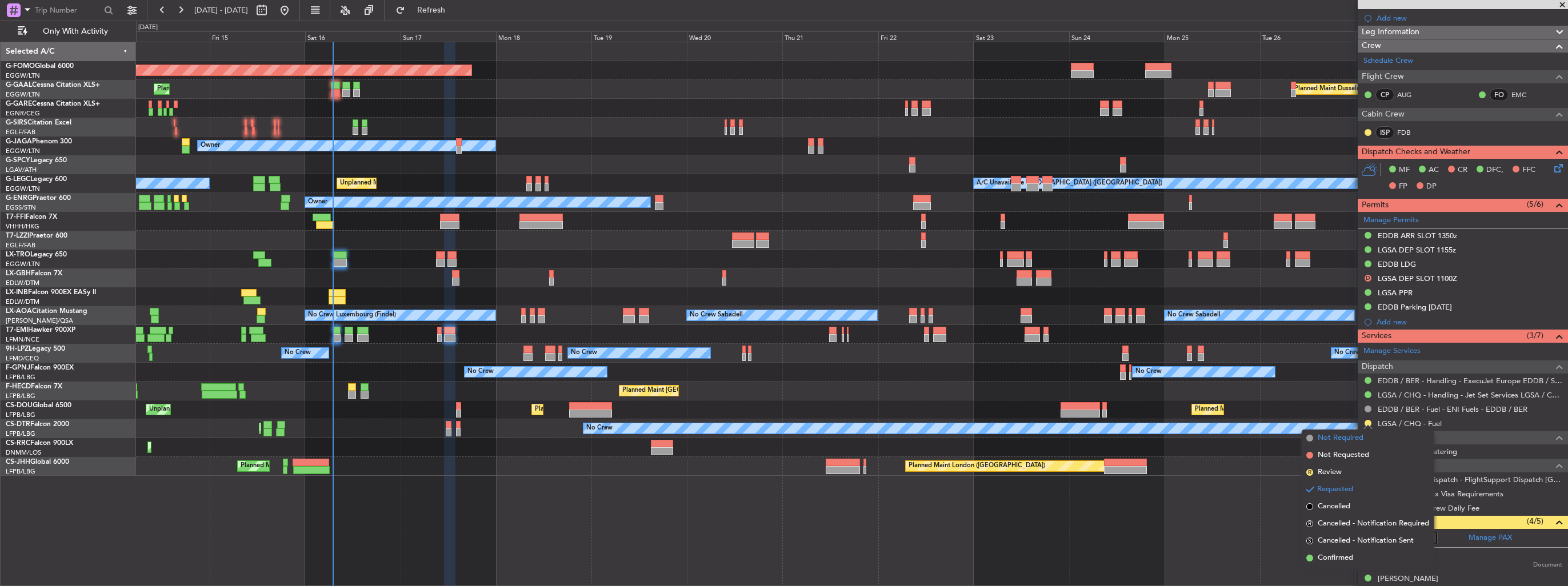
click at [1340, 441] on span "Not Required" at bounding box center [1341, 438] width 46 height 12
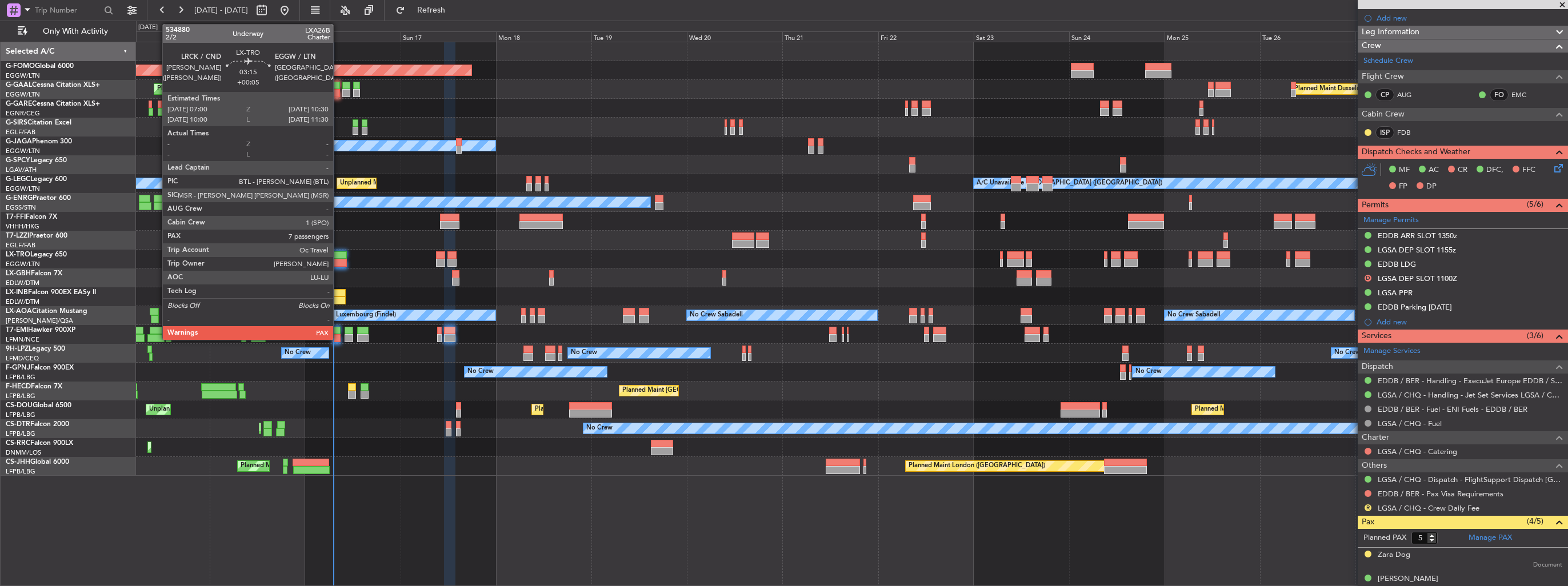
click at [338, 254] on div at bounding box center [339, 255] width 15 height 8
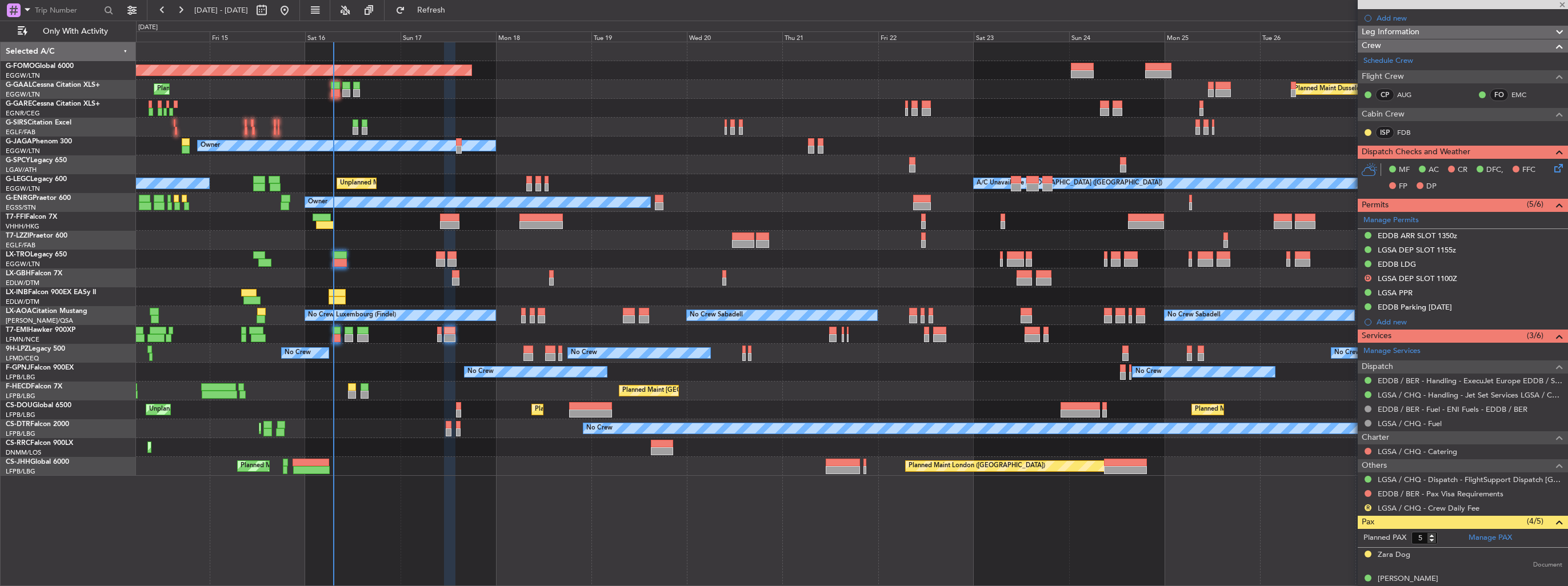
type input "+00:05"
type input "7"
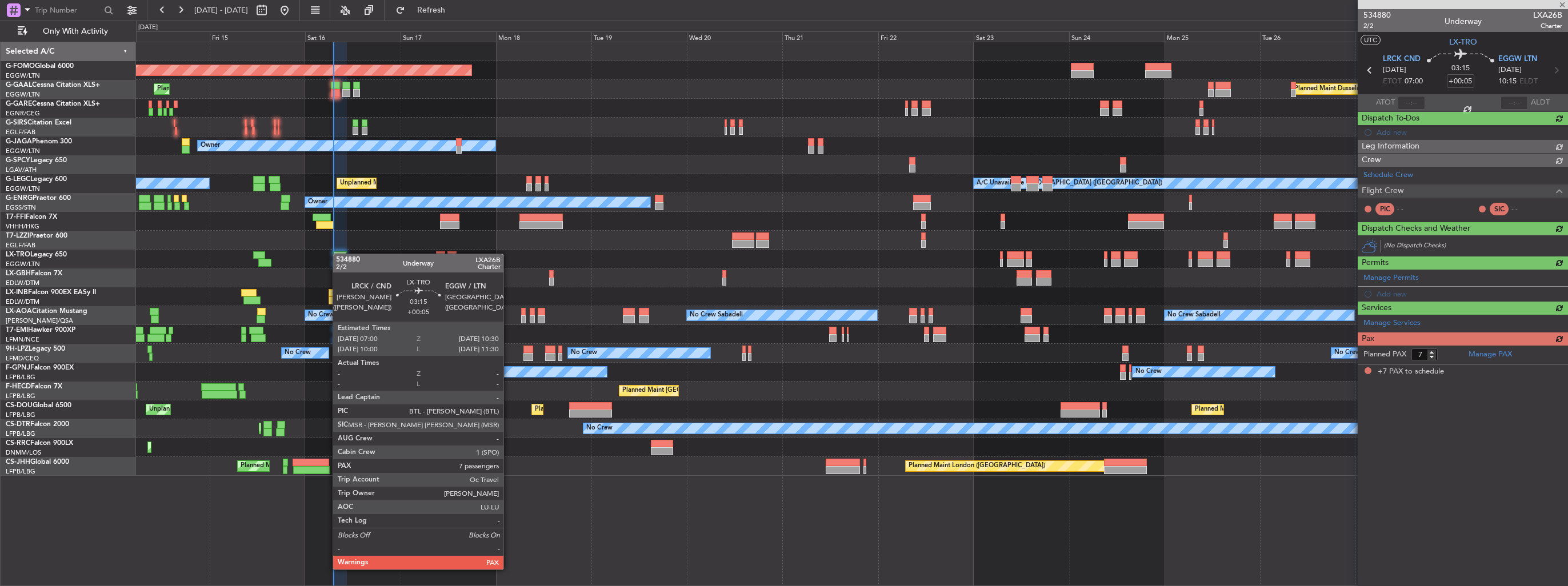
scroll to position [0, 0]
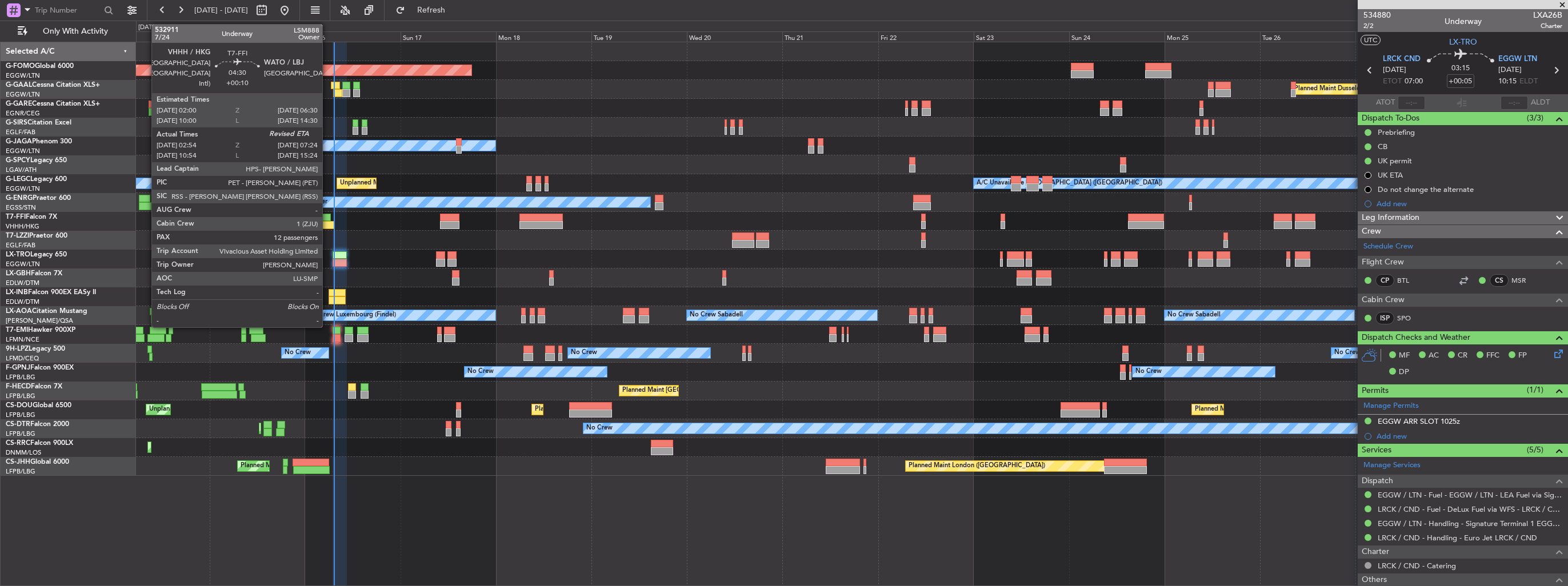
click at [328, 220] on div at bounding box center [322, 217] width 18 height 8
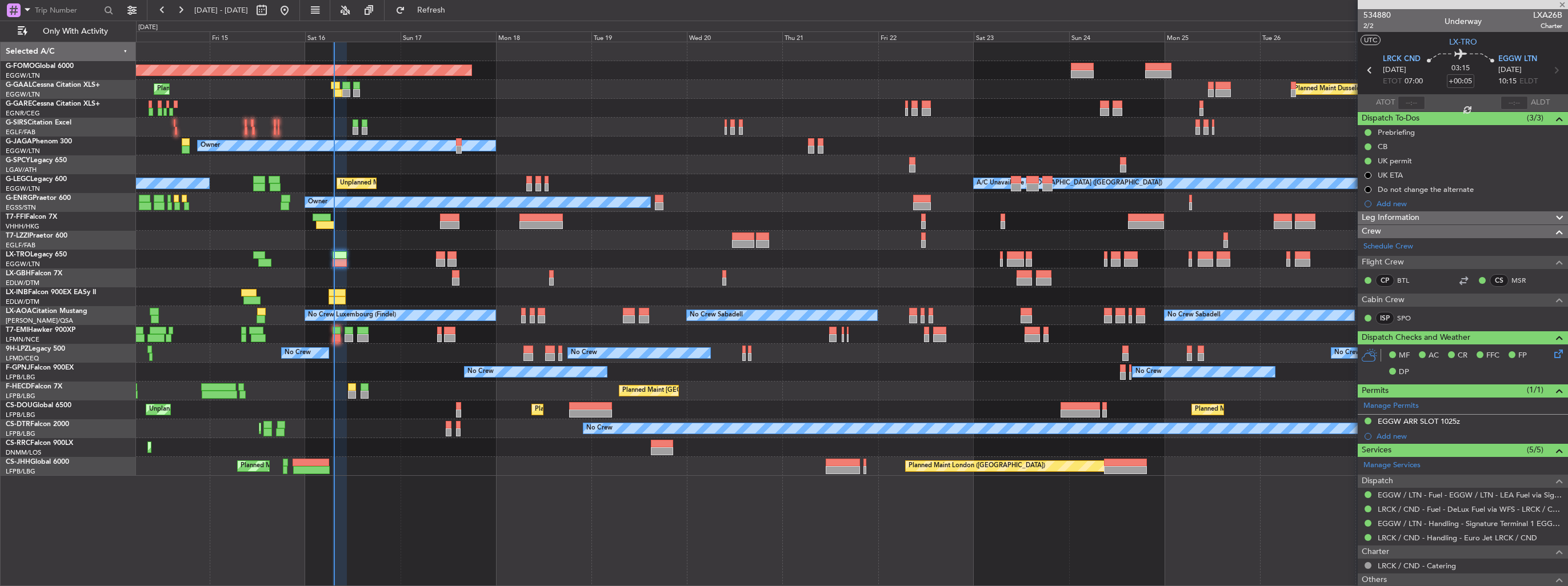
type input "+00:10"
type input "02:54"
type input "12"
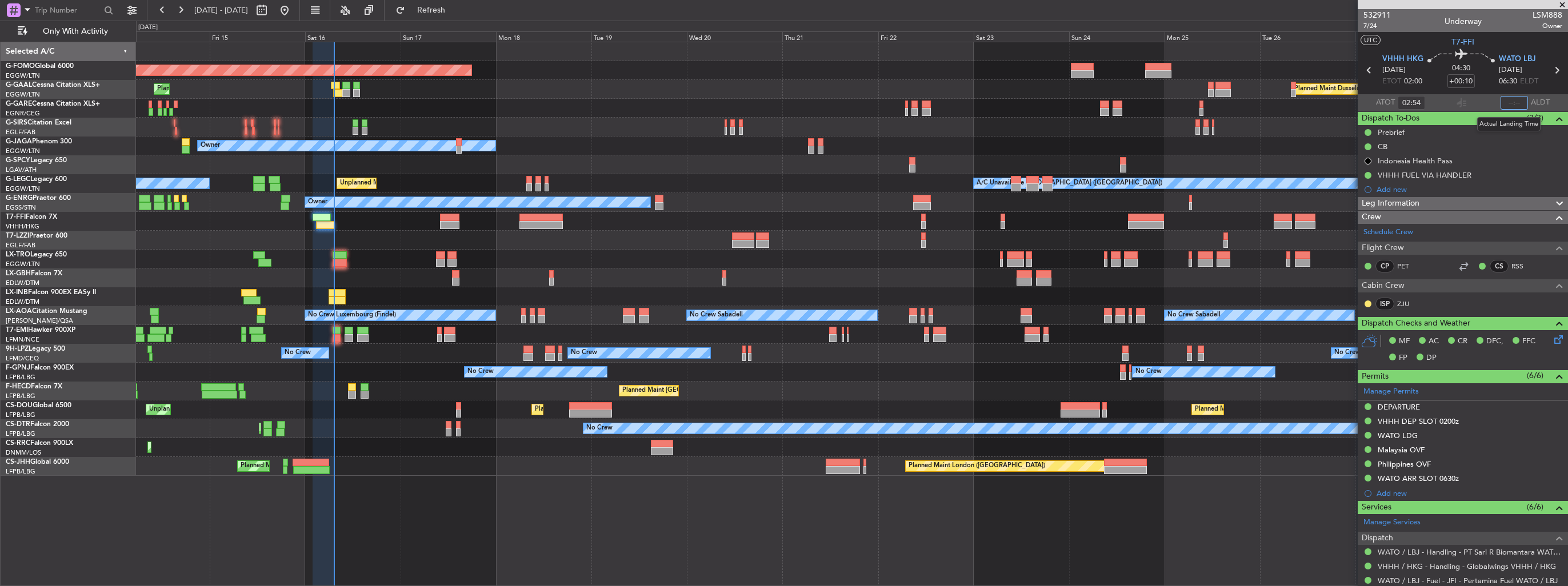
click at [1504, 103] on input "text" at bounding box center [1514, 103] width 28 height 14
type input "07:12"
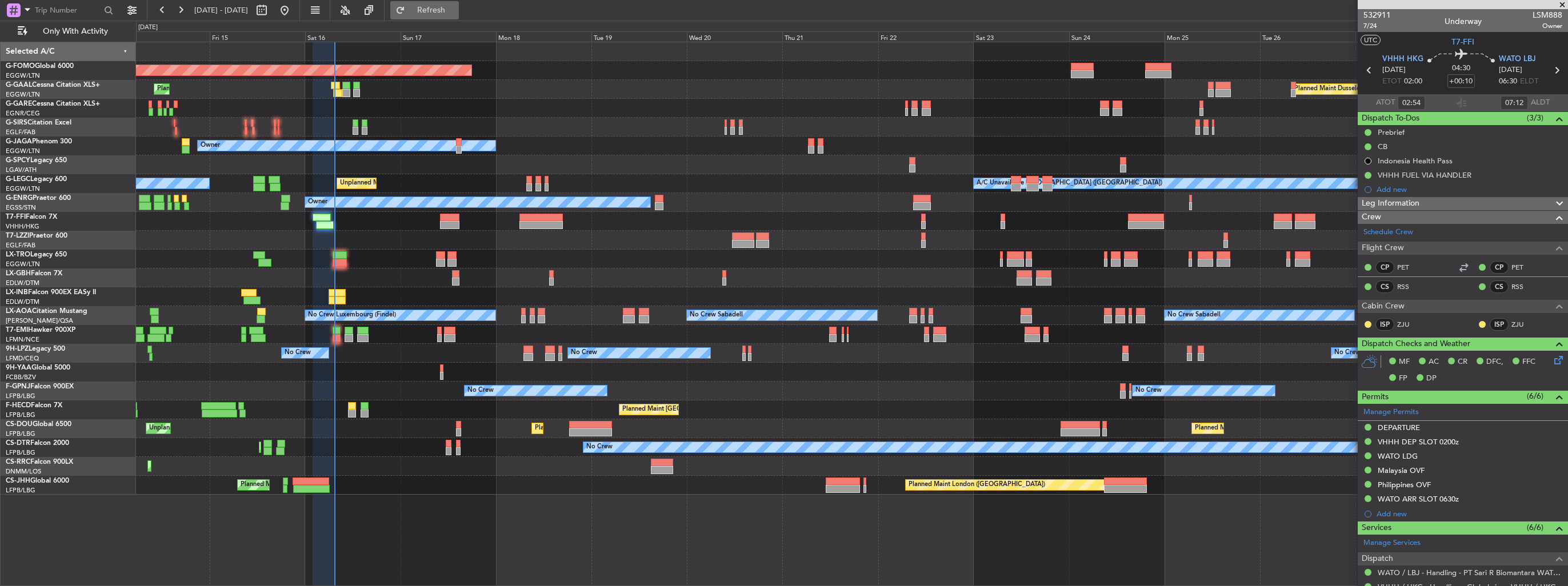
click at [455, 15] on span "Refresh" at bounding box center [431, 10] width 48 height 8
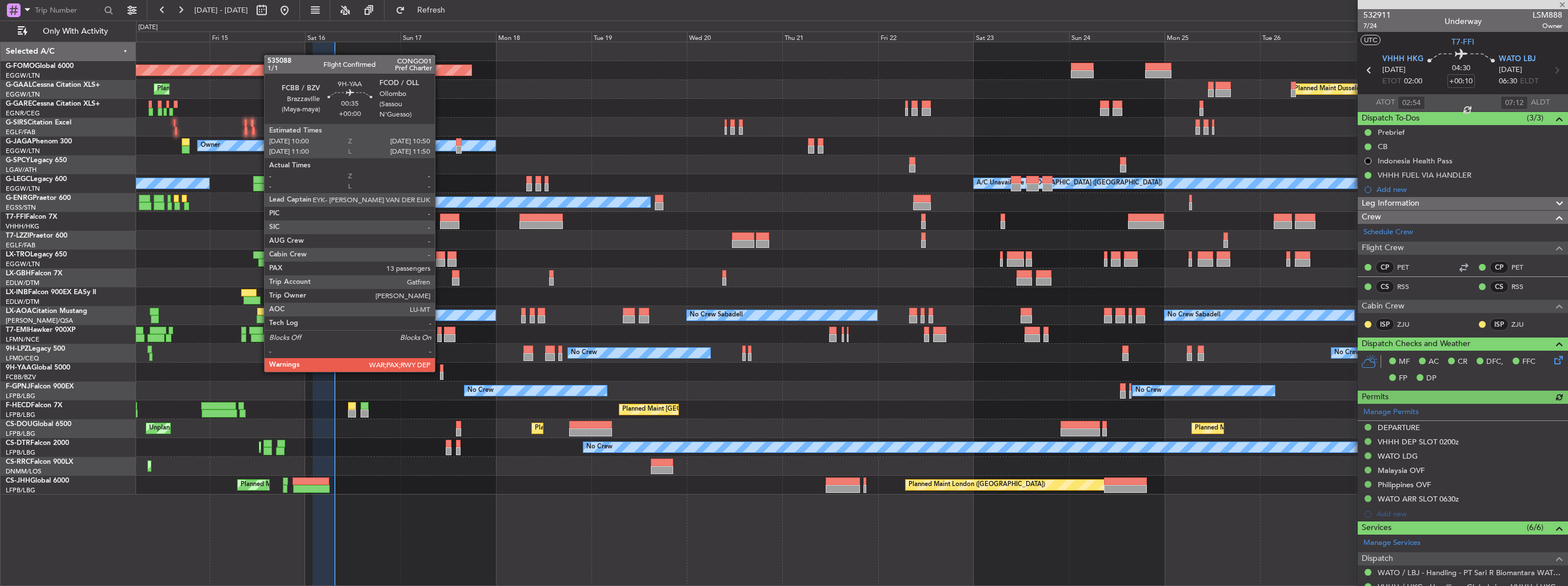
click at [440, 370] on div at bounding box center [441, 368] width 3 height 8
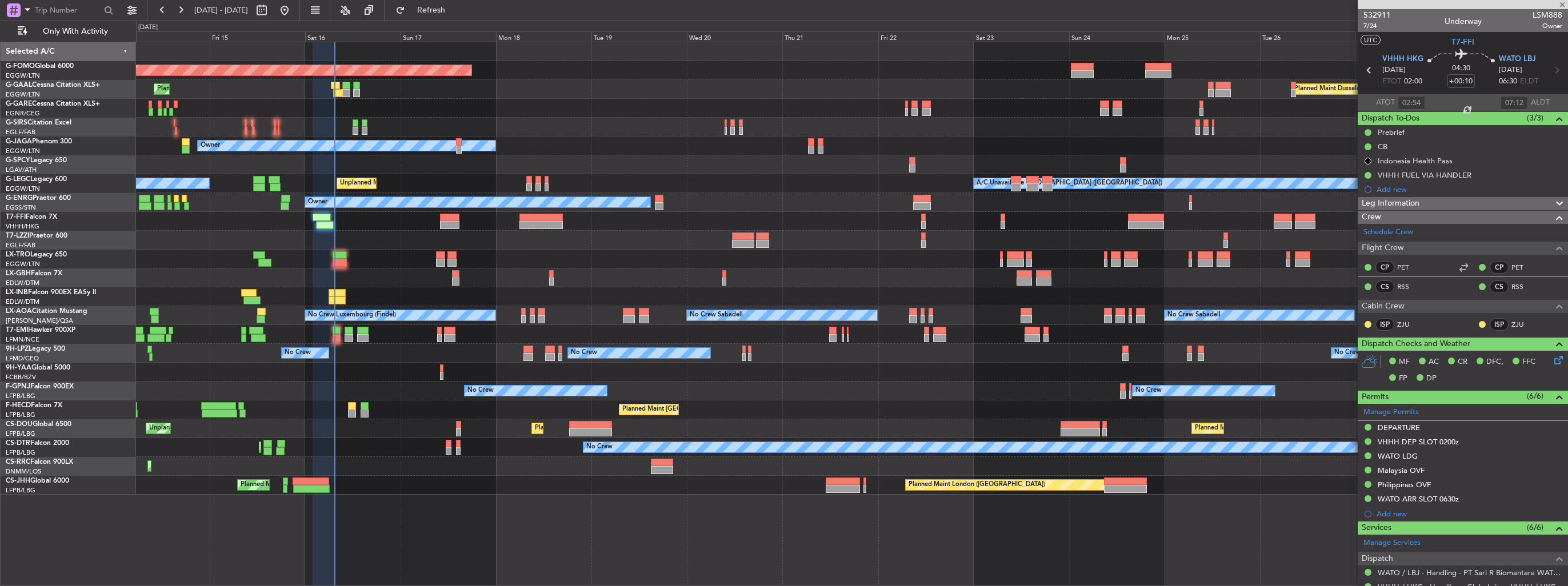
type input "13"
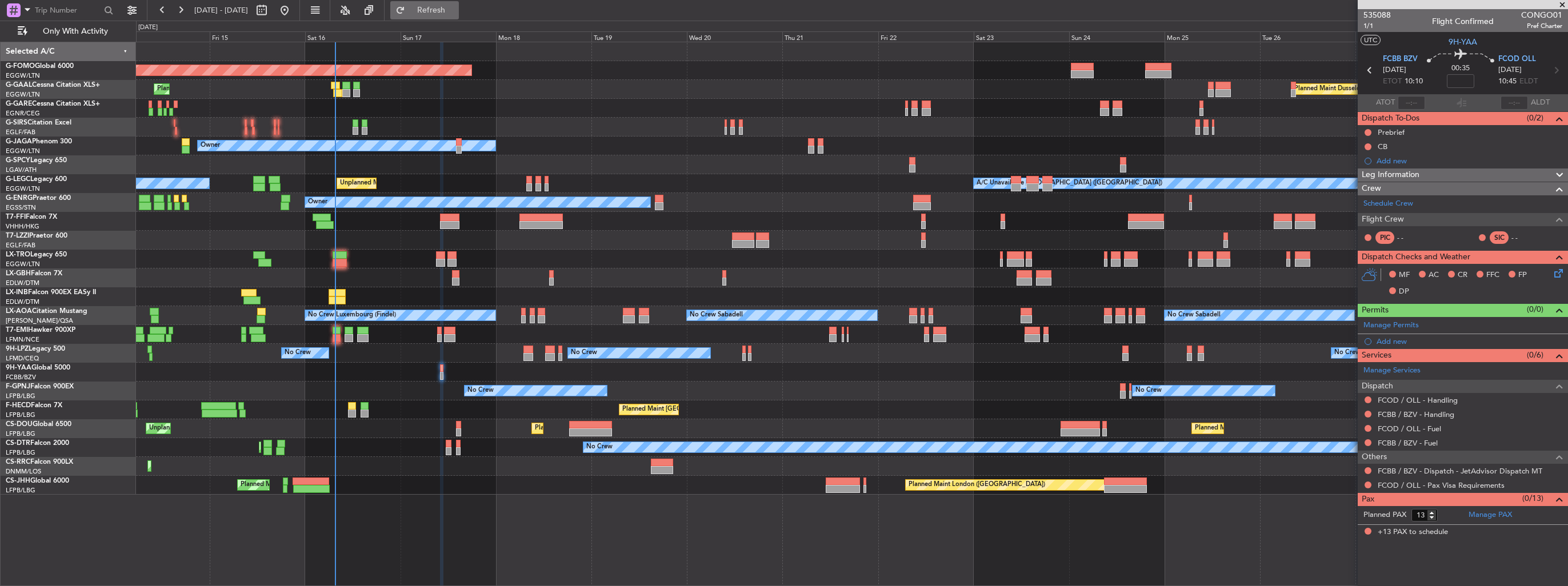
click at [455, 8] on span "Refresh" at bounding box center [431, 10] width 48 height 8
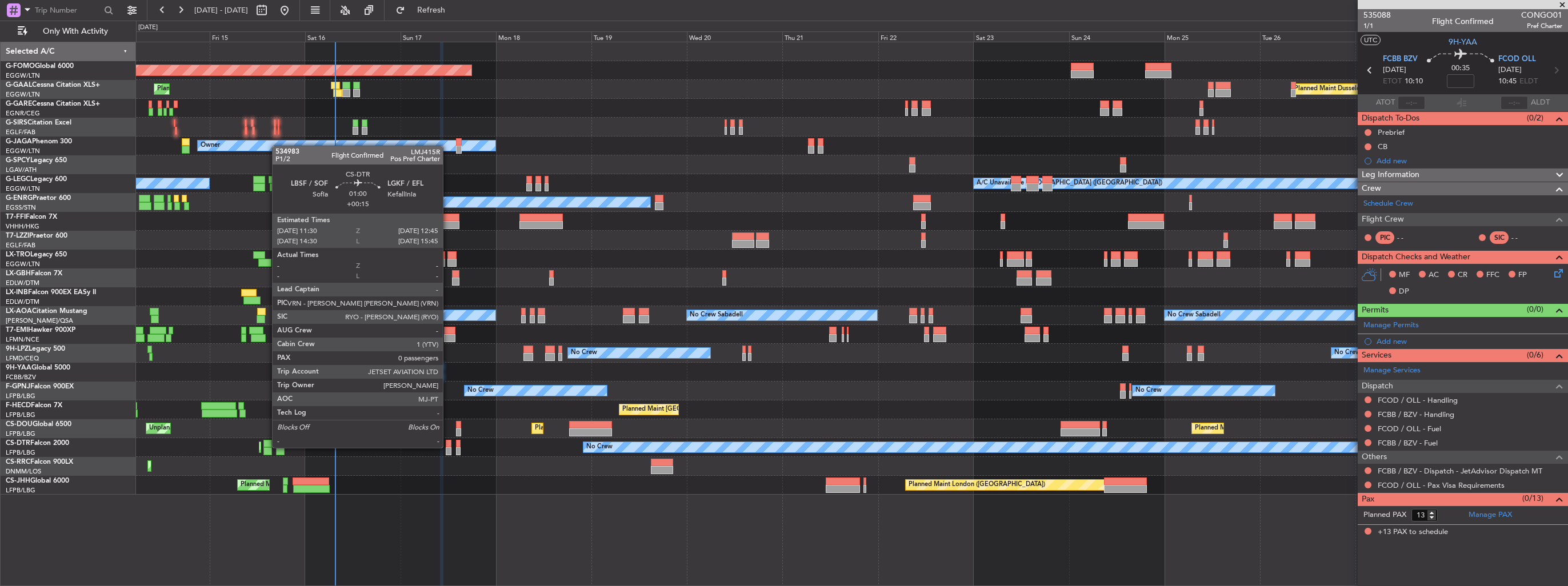
click at [448, 447] on div at bounding box center [448, 451] width 5 height 8
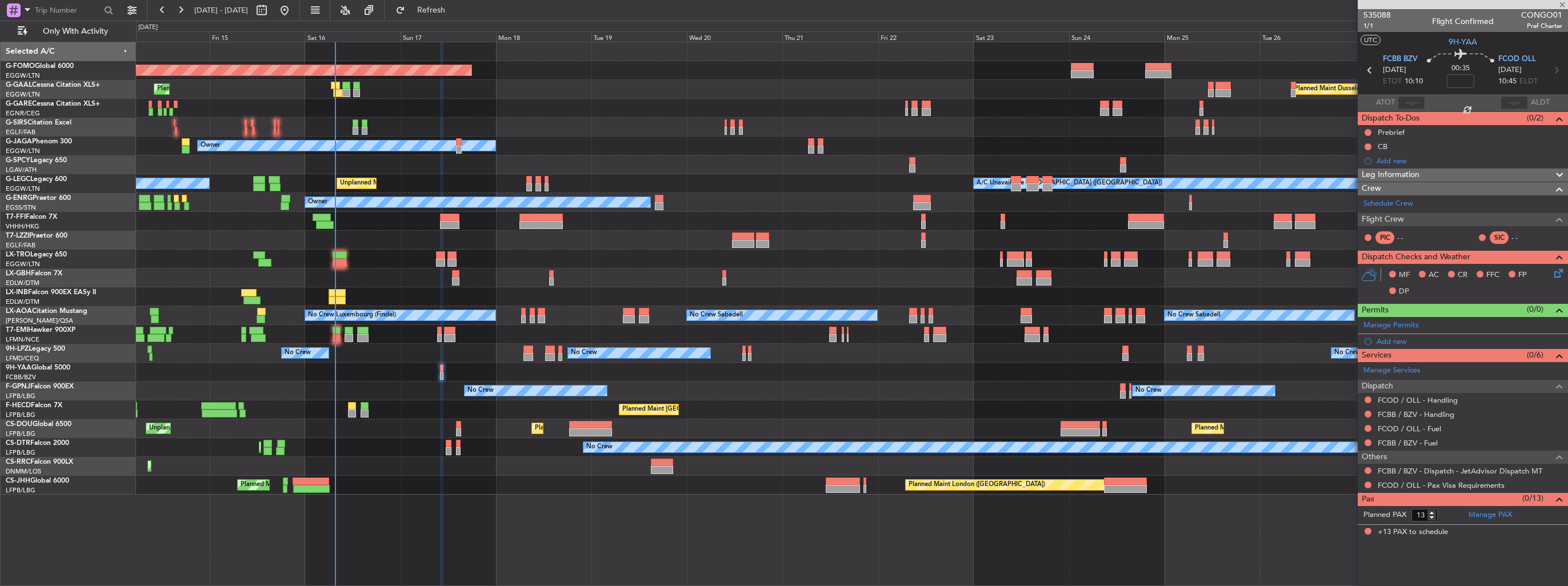
type input "+00:15"
type input "0"
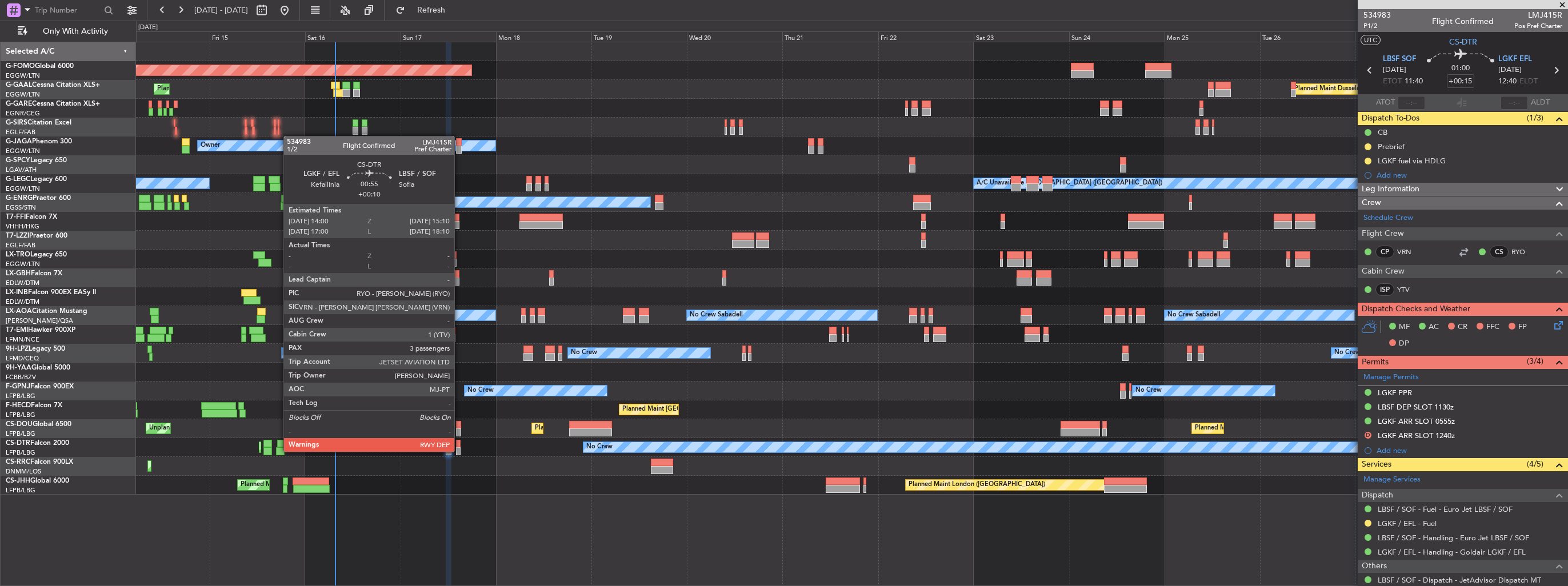
click at [460, 450] on div at bounding box center [458, 451] width 5 height 8
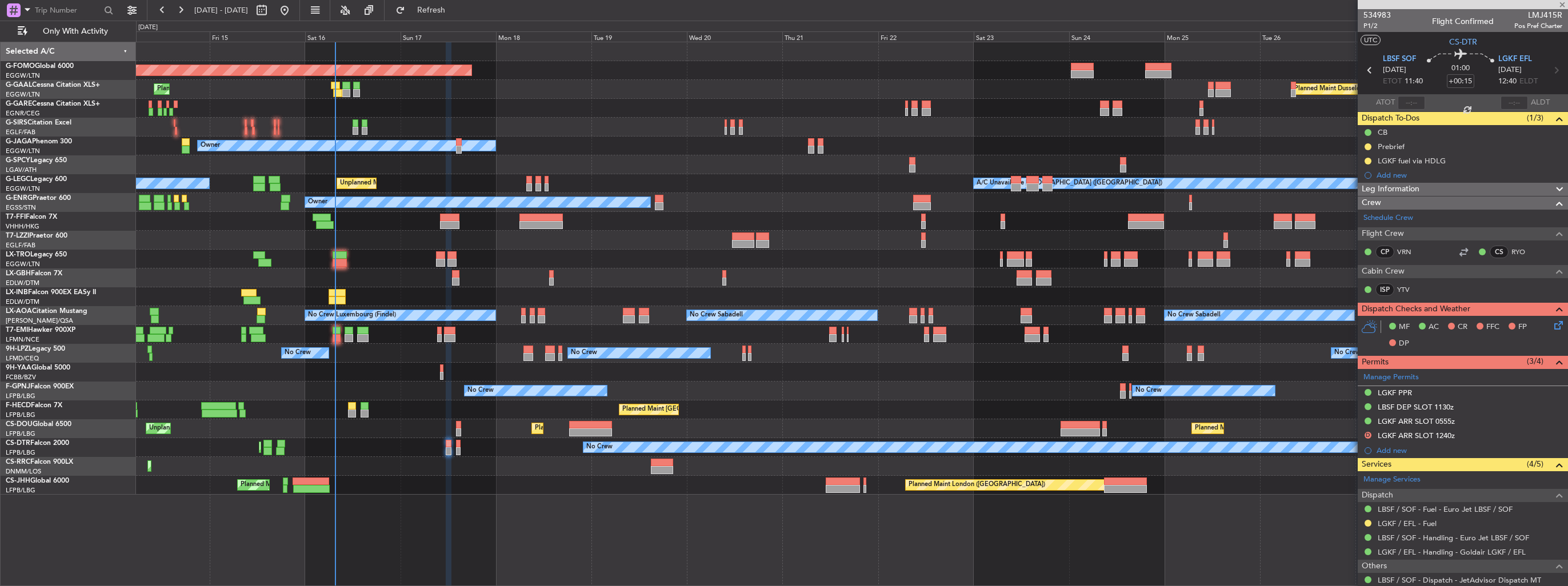
type input "+00:10"
type input "3"
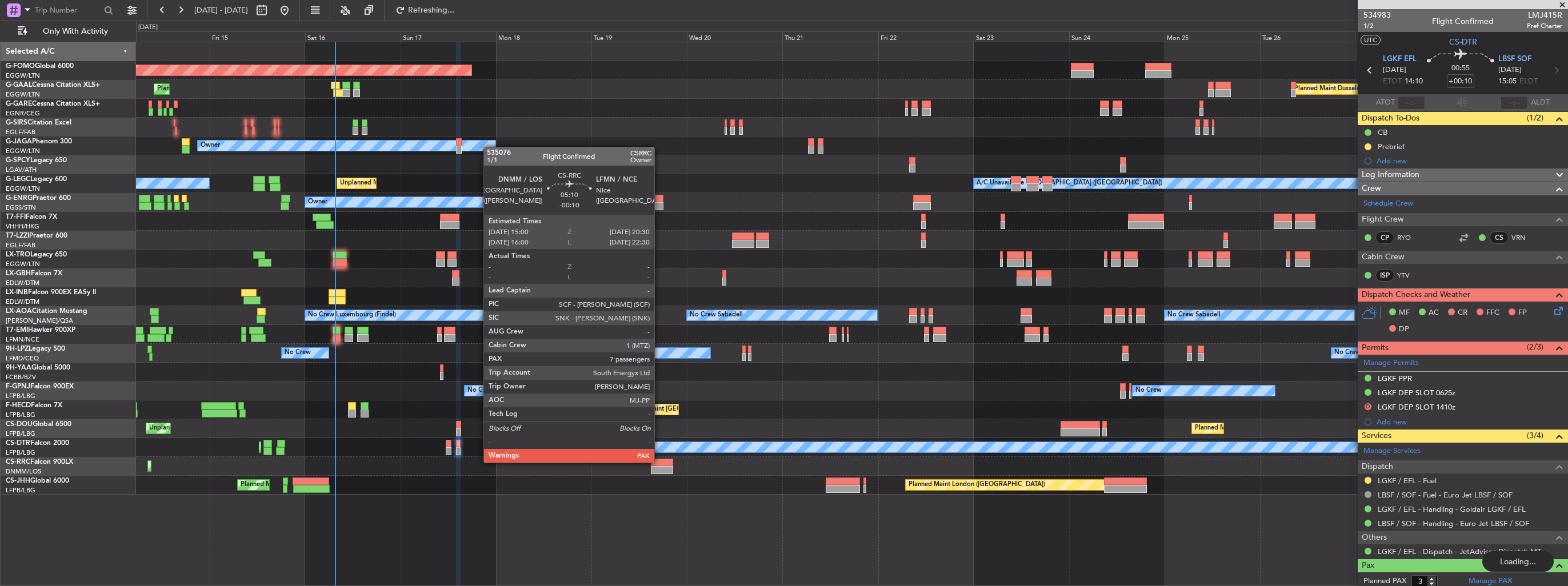
click at [659, 461] on div at bounding box center [662, 463] width 22 height 8
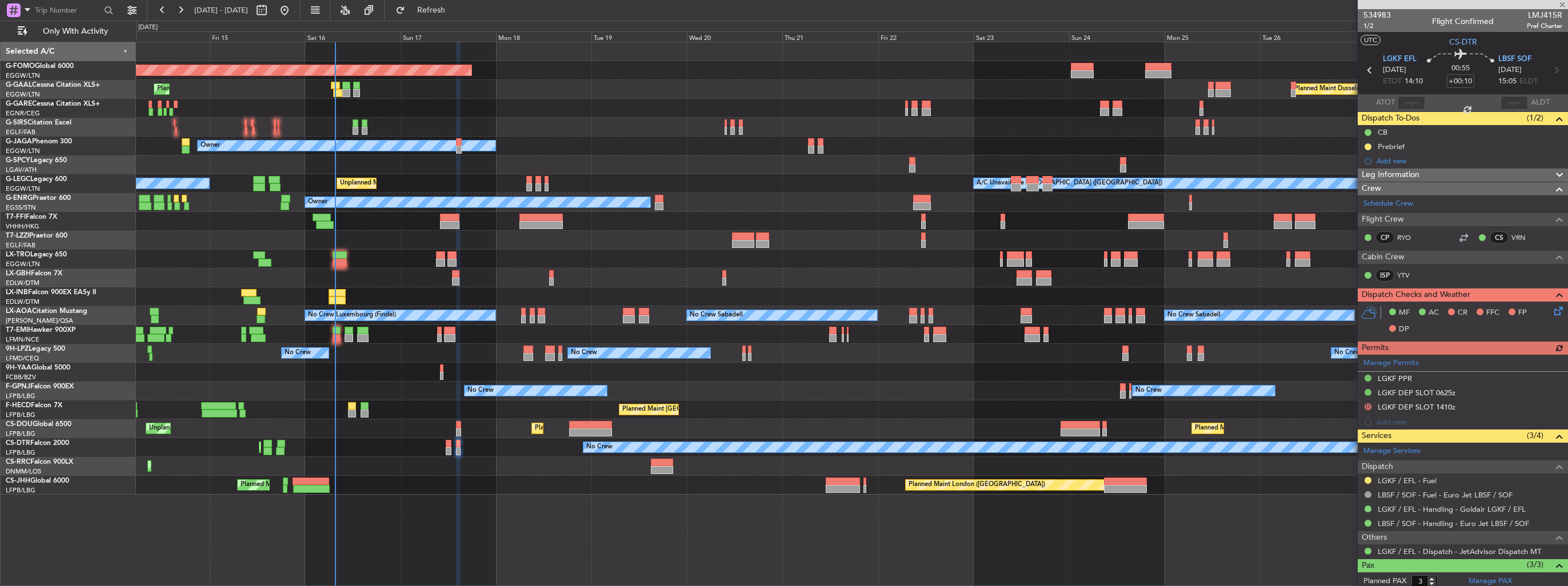
type input "-00:10"
type input "7"
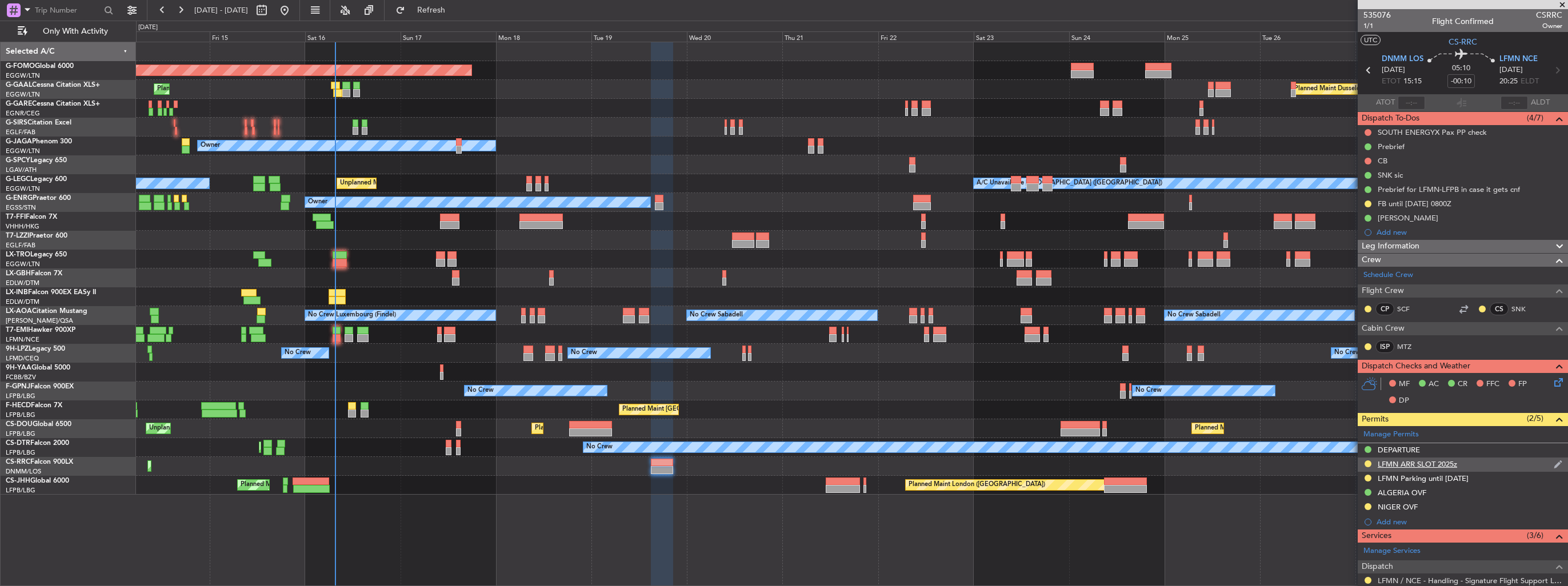
click at [1553, 461] on img at bounding box center [1557, 464] width 8 height 10
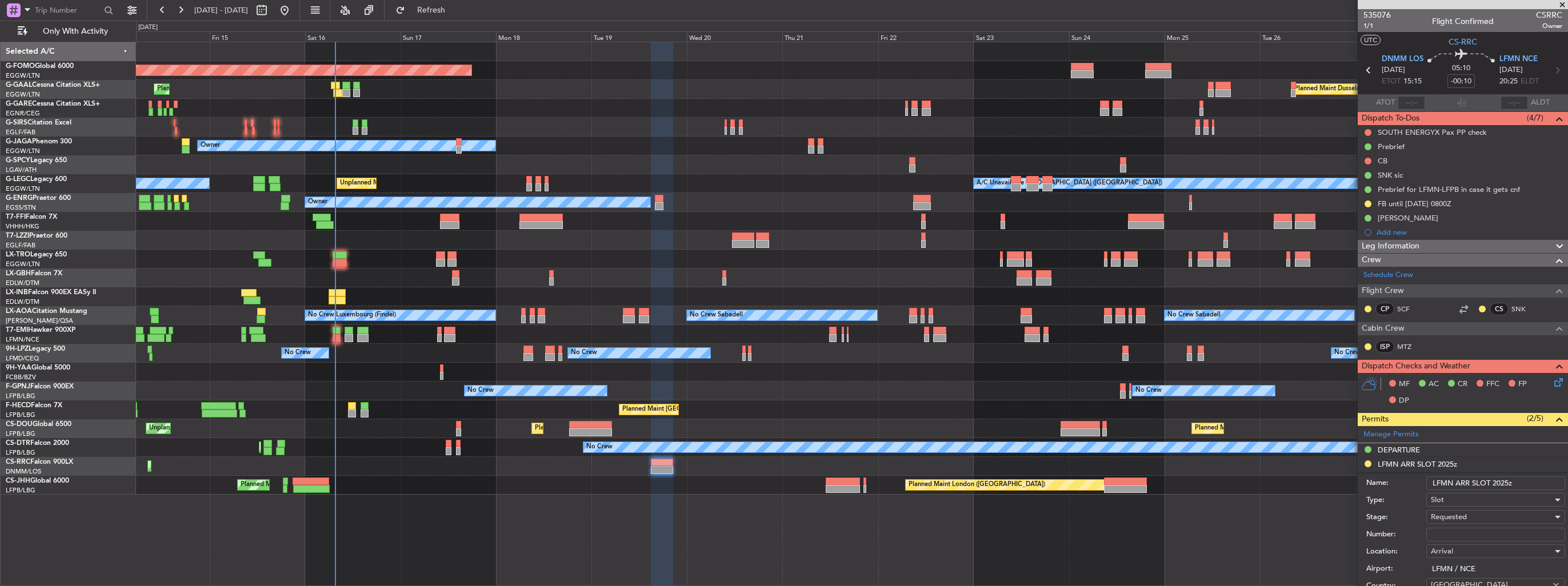
click at [1508, 479] on input "LFMN ARR SLOT 2025z" at bounding box center [1495, 483] width 139 height 14
type input "LFMN ARR SLOT 2030z"
click at [1464, 531] on input "Number:" at bounding box center [1495, 535] width 139 height 14
paste input "LFMNA000076689"
type input "LFMNA000076689"
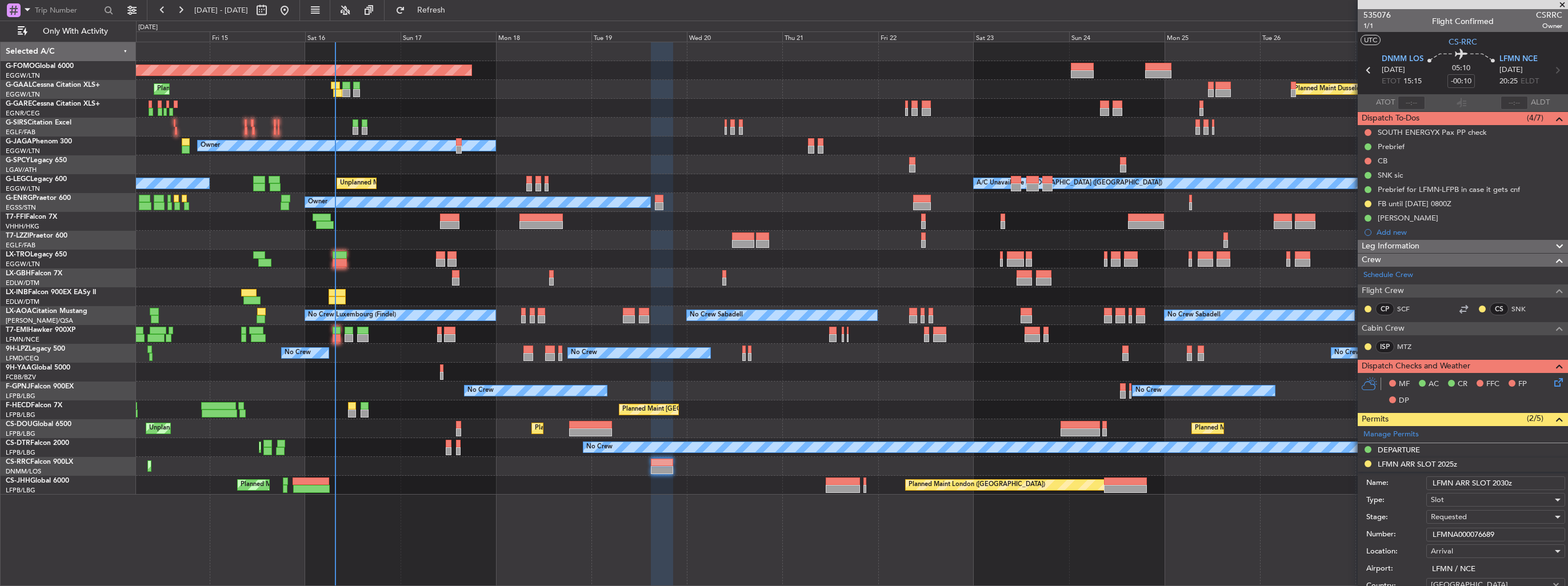
click at [1468, 517] on div "Requested" at bounding box center [1491, 517] width 122 height 17
click at [1423, 512] on div at bounding box center [784, 293] width 1568 height 586
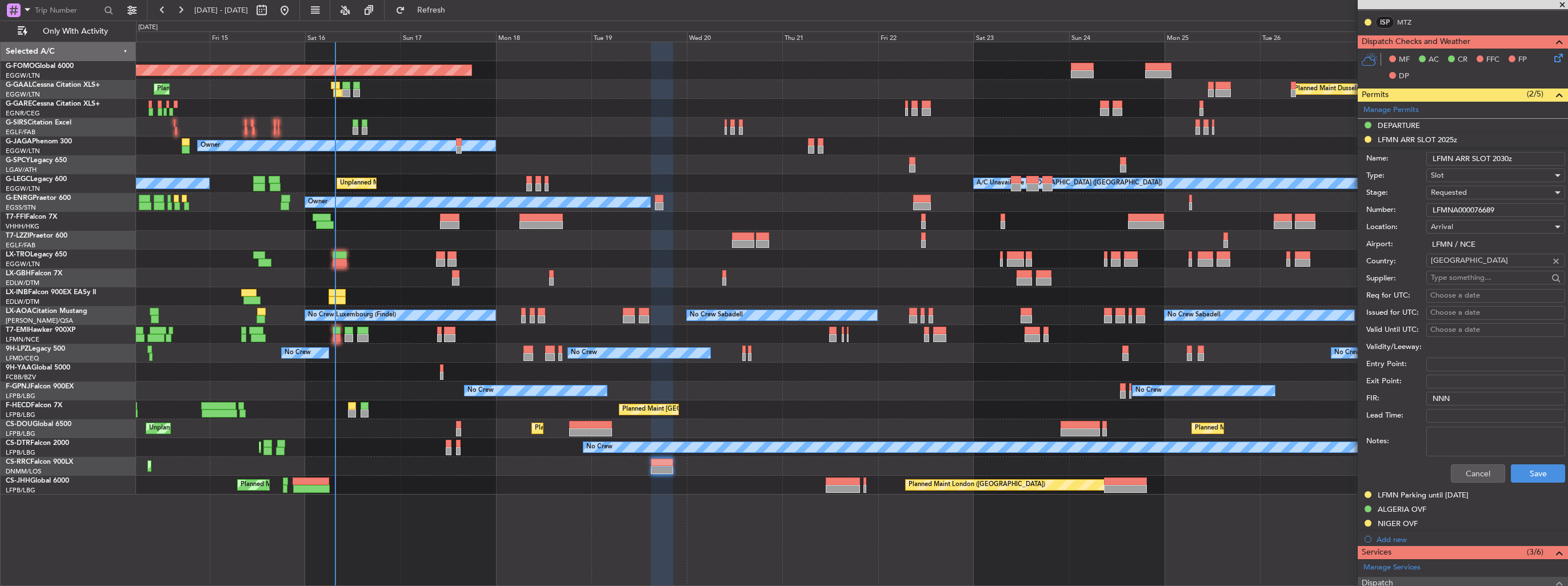
scroll to position [343, 0]
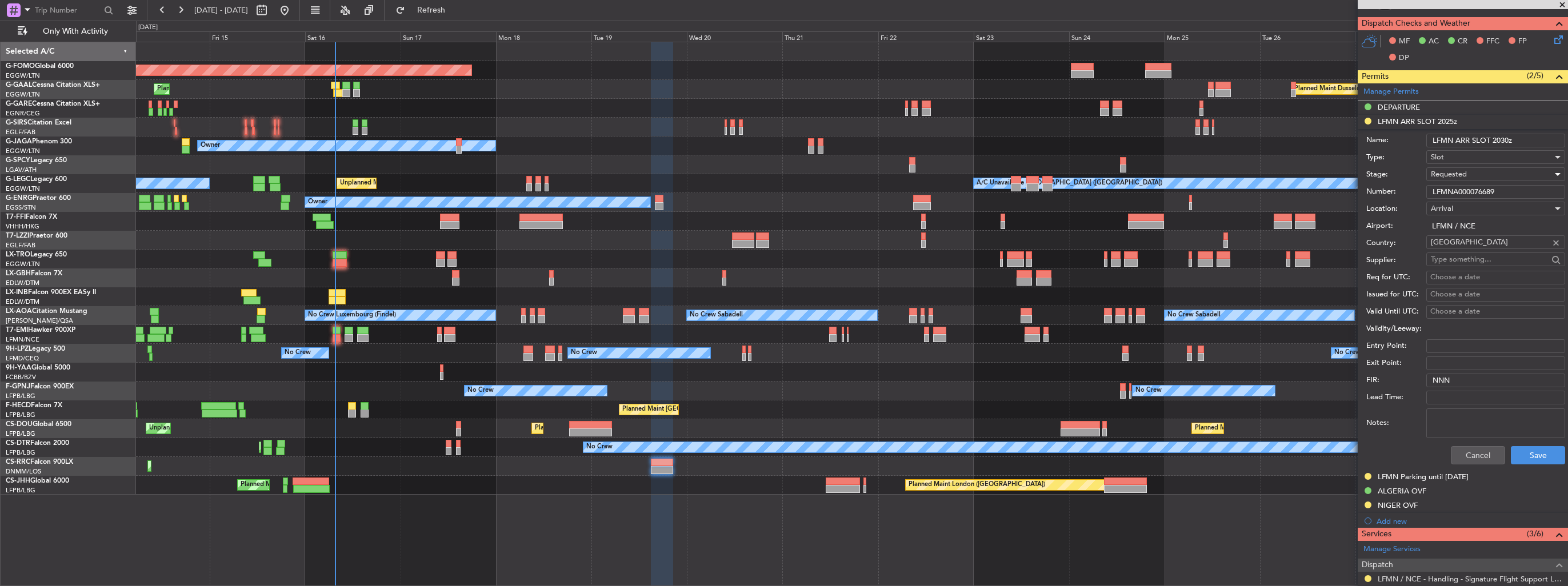
click at [1461, 170] on span "Requested" at bounding box center [1448, 173] width 36 height 10
click at [1479, 256] on span "Received OK" at bounding box center [1491, 260] width 120 height 17
click at [1517, 456] on button "Save" at bounding box center [1537, 455] width 54 height 18
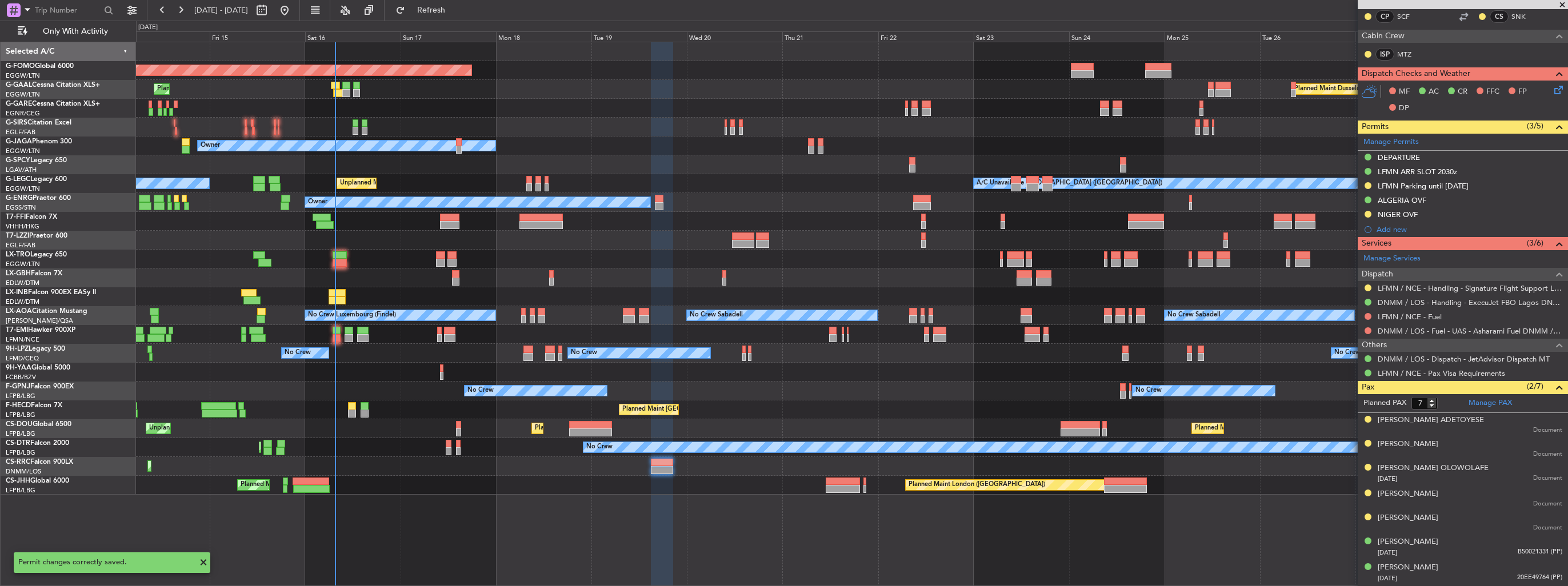
scroll to position [290, 0]
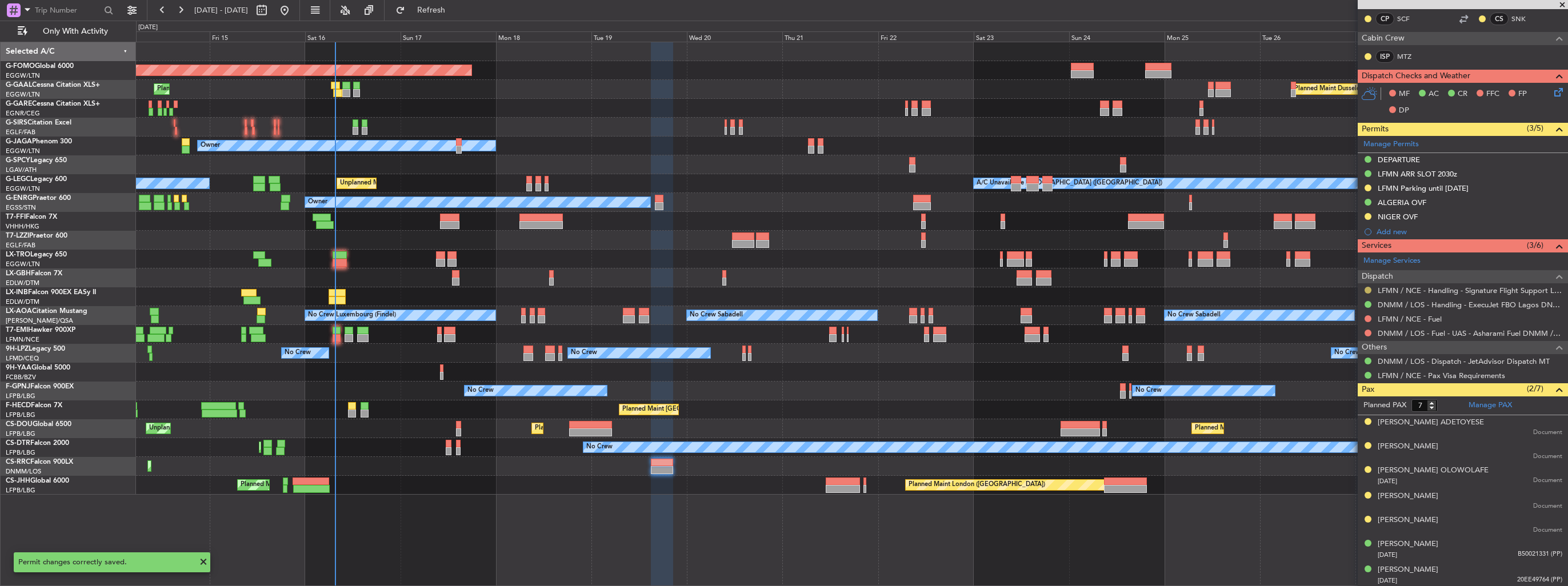
click at [1370, 288] on button at bounding box center [1368, 290] width 7 height 7
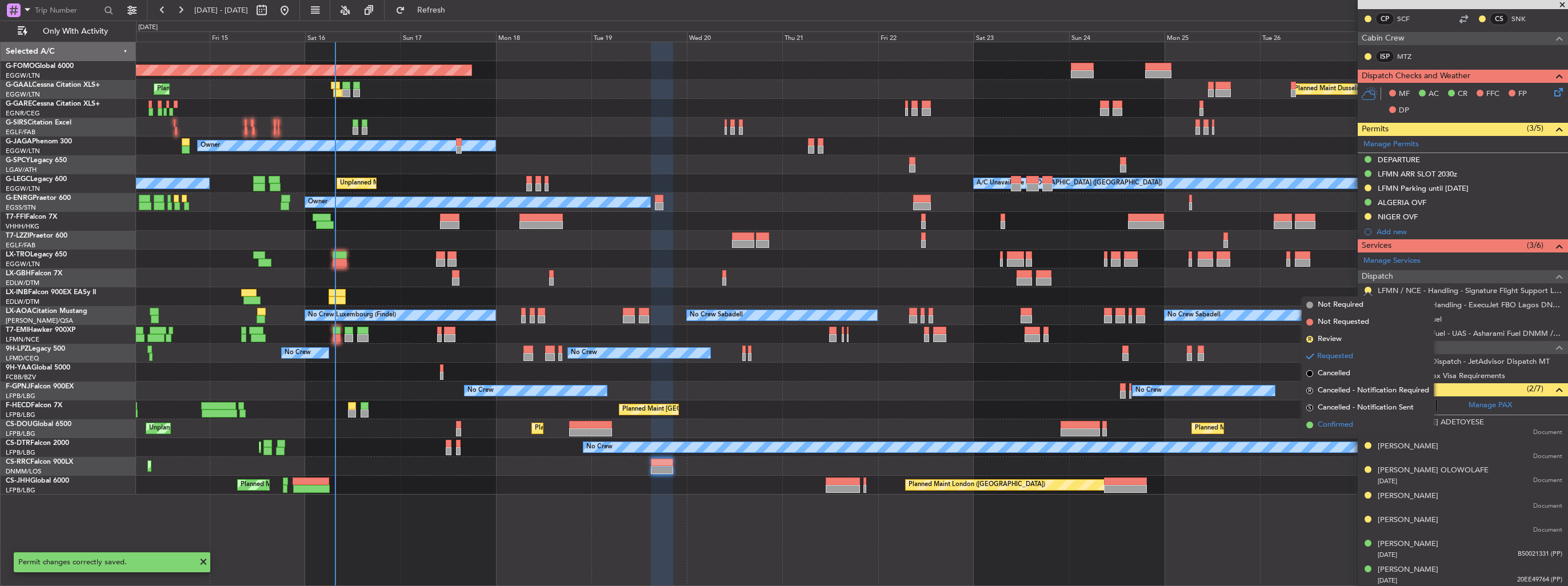
click at [1325, 423] on span "Confirmed" at bounding box center [1335, 424] width 35 height 12
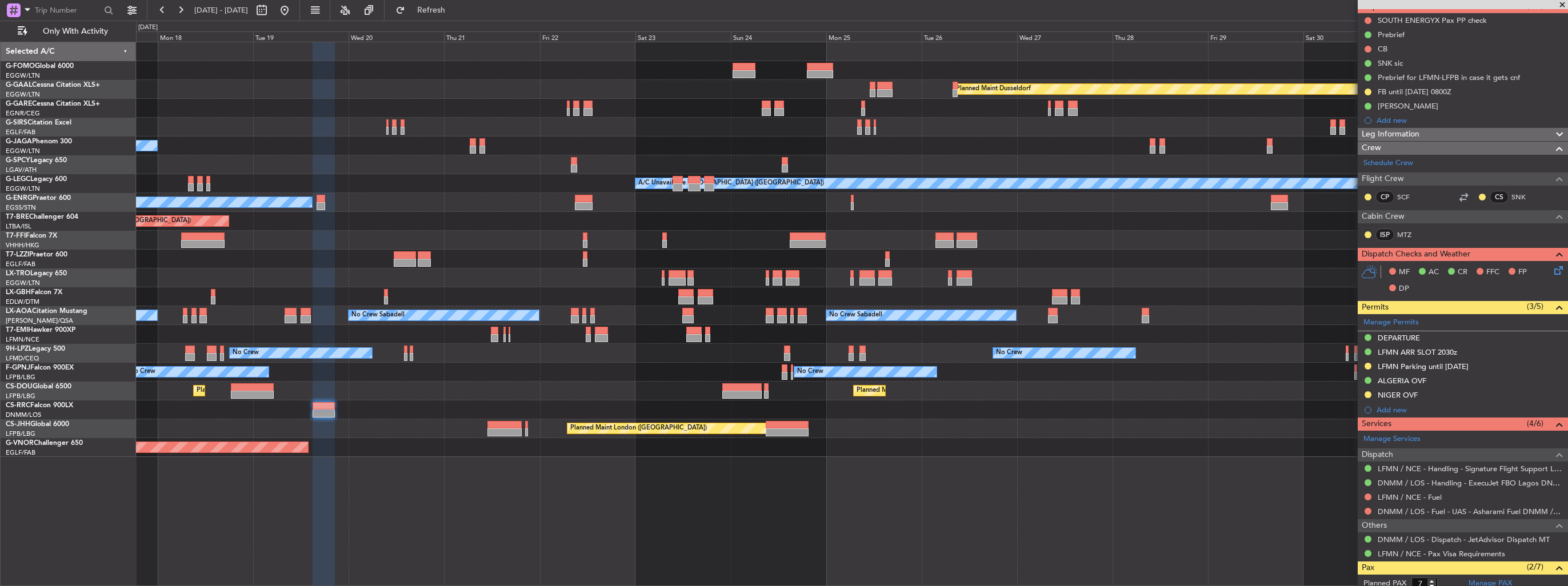
scroll to position [171, 0]
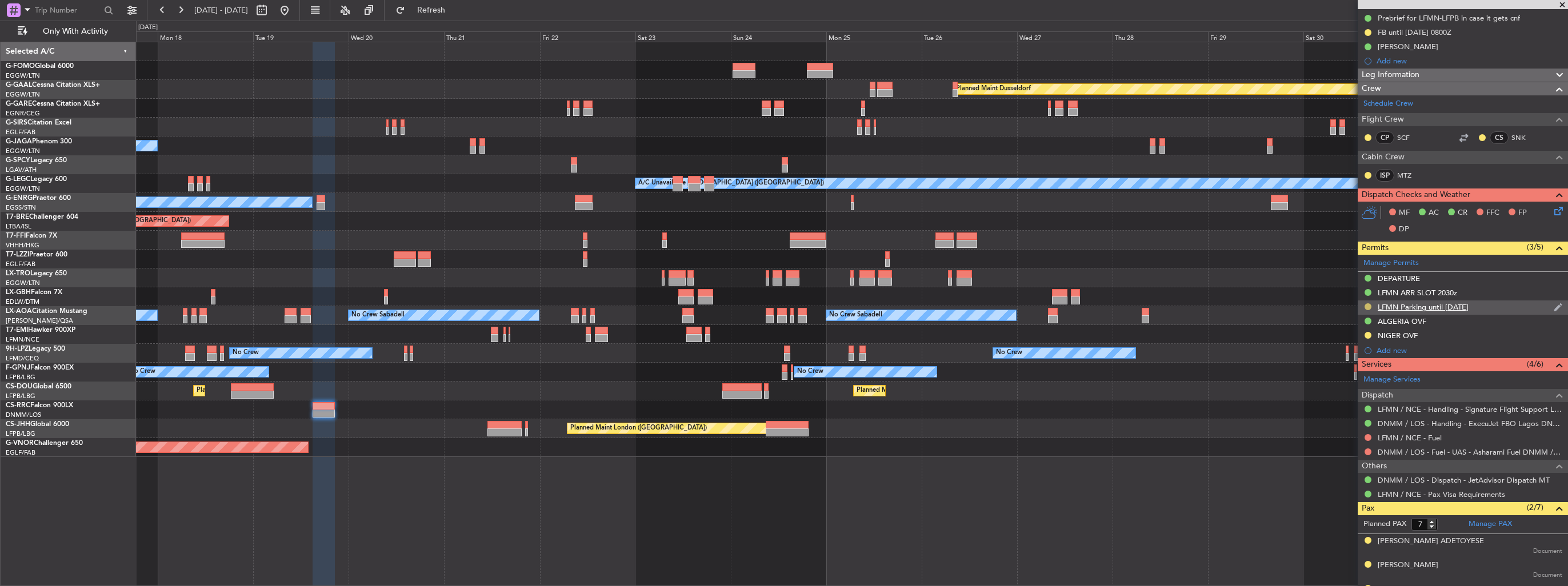
click at [1367, 305] on button at bounding box center [1368, 306] width 7 height 7
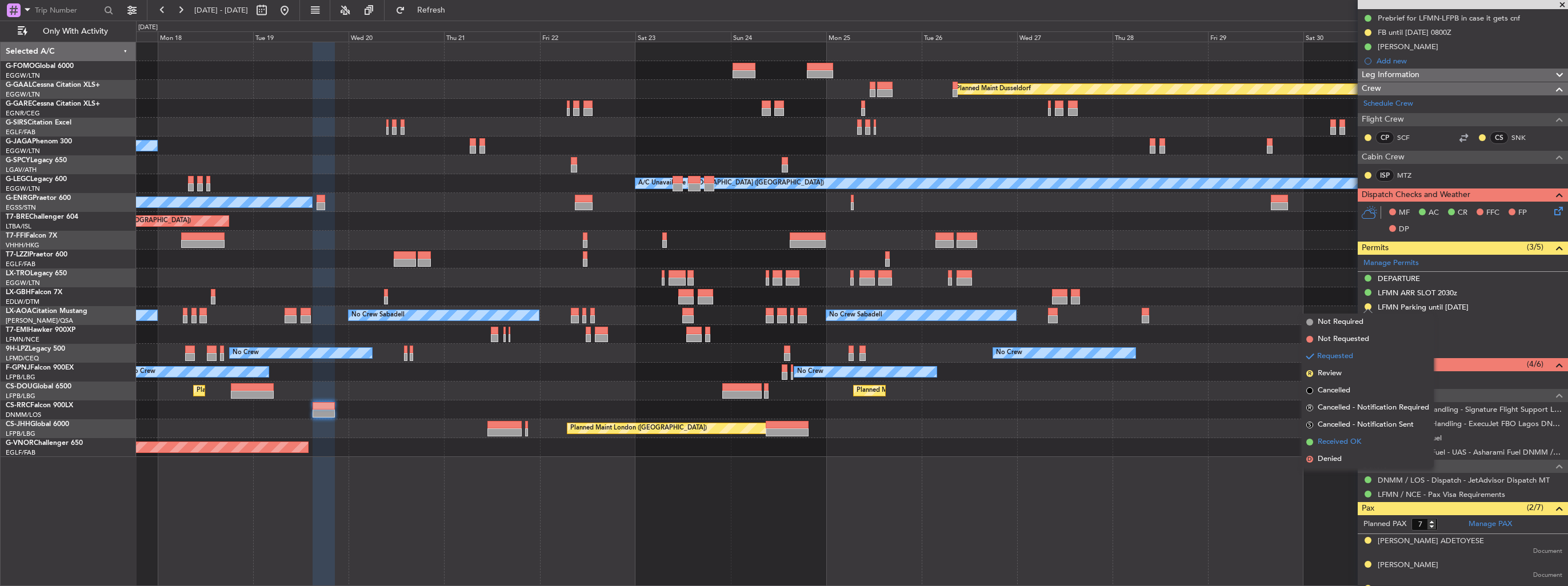
click at [1337, 440] on span "Received OK" at bounding box center [1339, 442] width 44 height 12
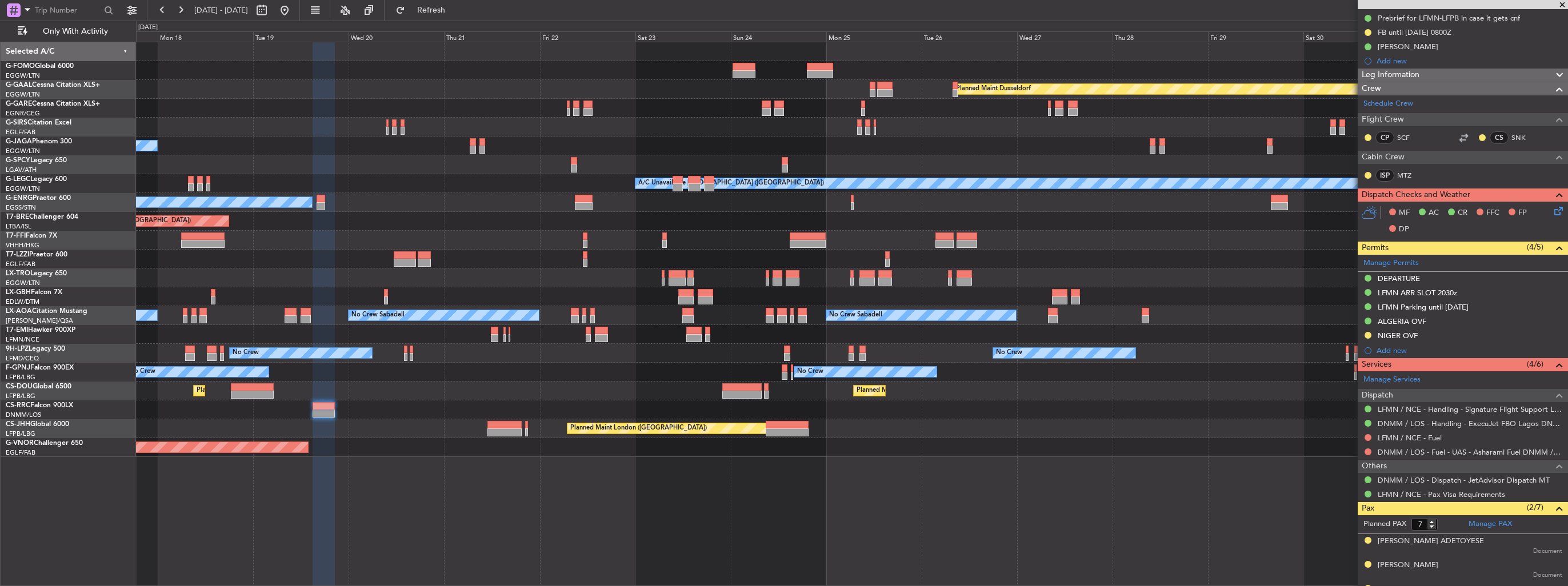
click at [28, 140] on div "Planned Maint Windsor Locks (Bradley Intl) Planned Maint Dusseldorf Planned Mai…" at bounding box center [784, 303] width 1568 height 565
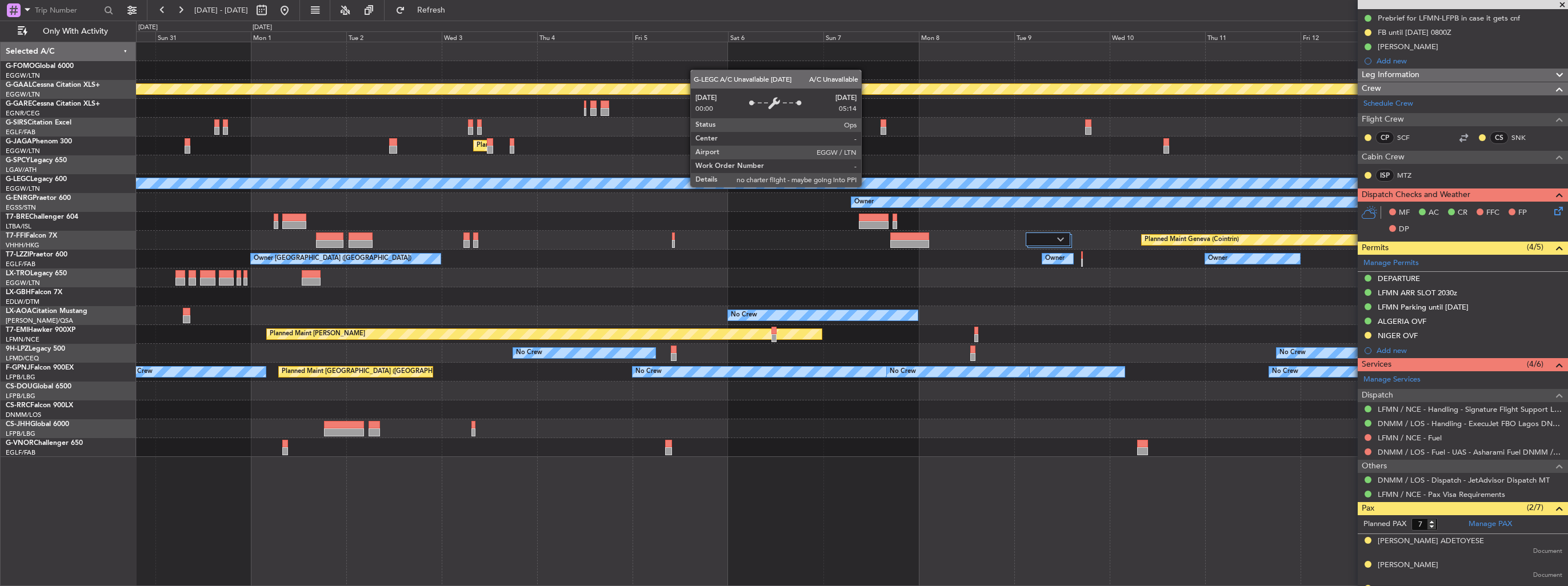
click at [128, 173] on div "Planned Maint Dusseldorf Planned Maint London (Luton) A/C Unavailable London (L…" at bounding box center [784, 303] width 1568 height 565
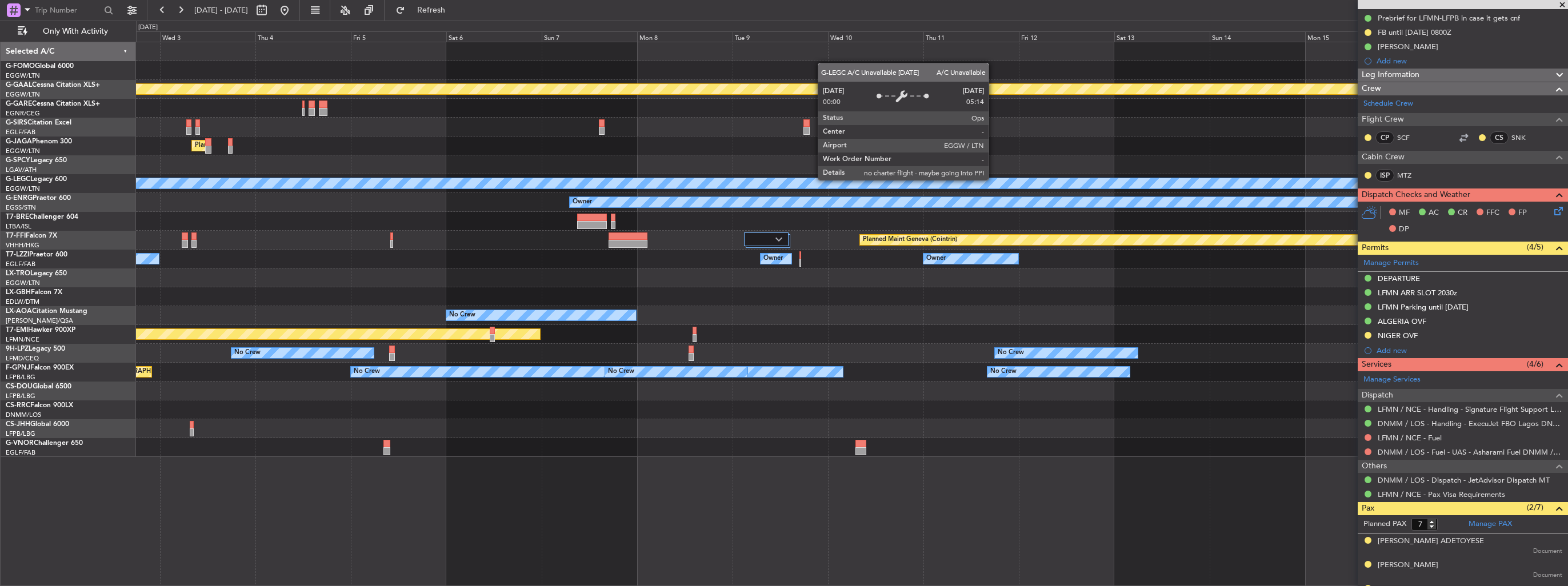
click at [385, 183] on div "A/C Unavailable [GEOGRAPHIC_DATA] ([GEOGRAPHIC_DATA])" at bounding box center [1055, 183] width 3888 height 10
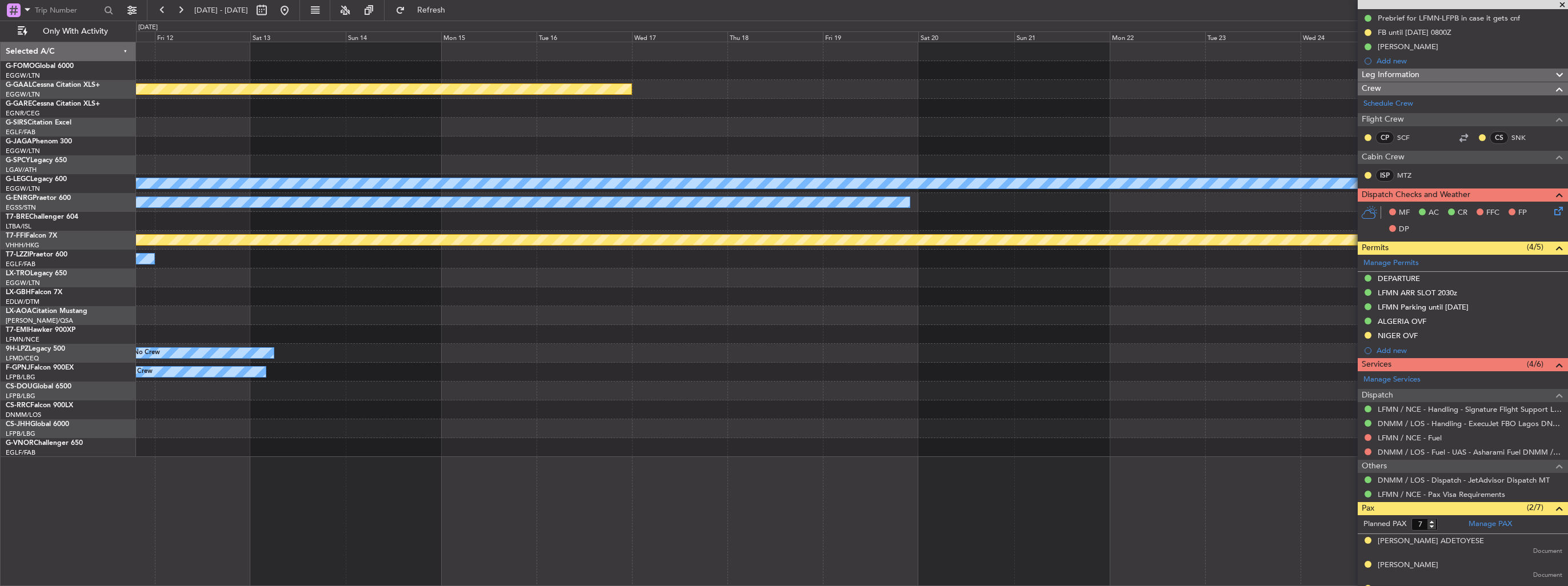
click at [541, 169] on div at bounding box center [851, 164] width 1431 height 19
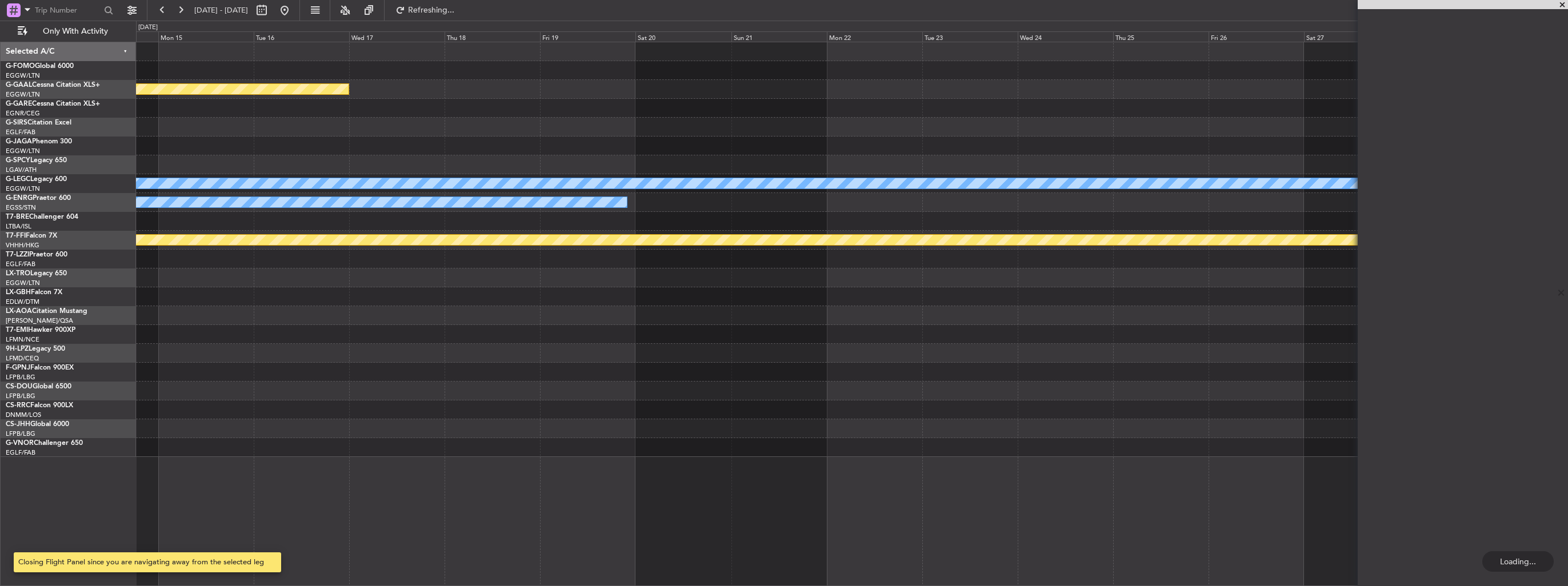
scroll to position [0, 0]
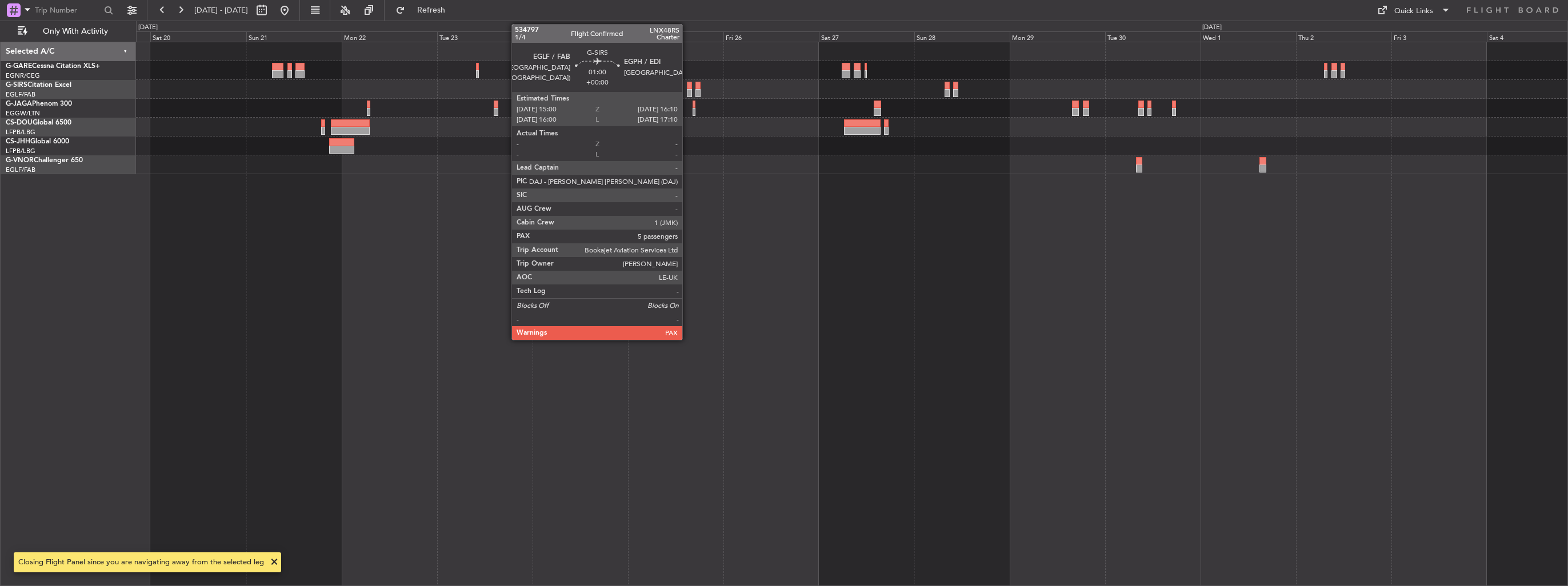
click at [688, 89] on div at bounding box center [689, 93] width 5 height 8
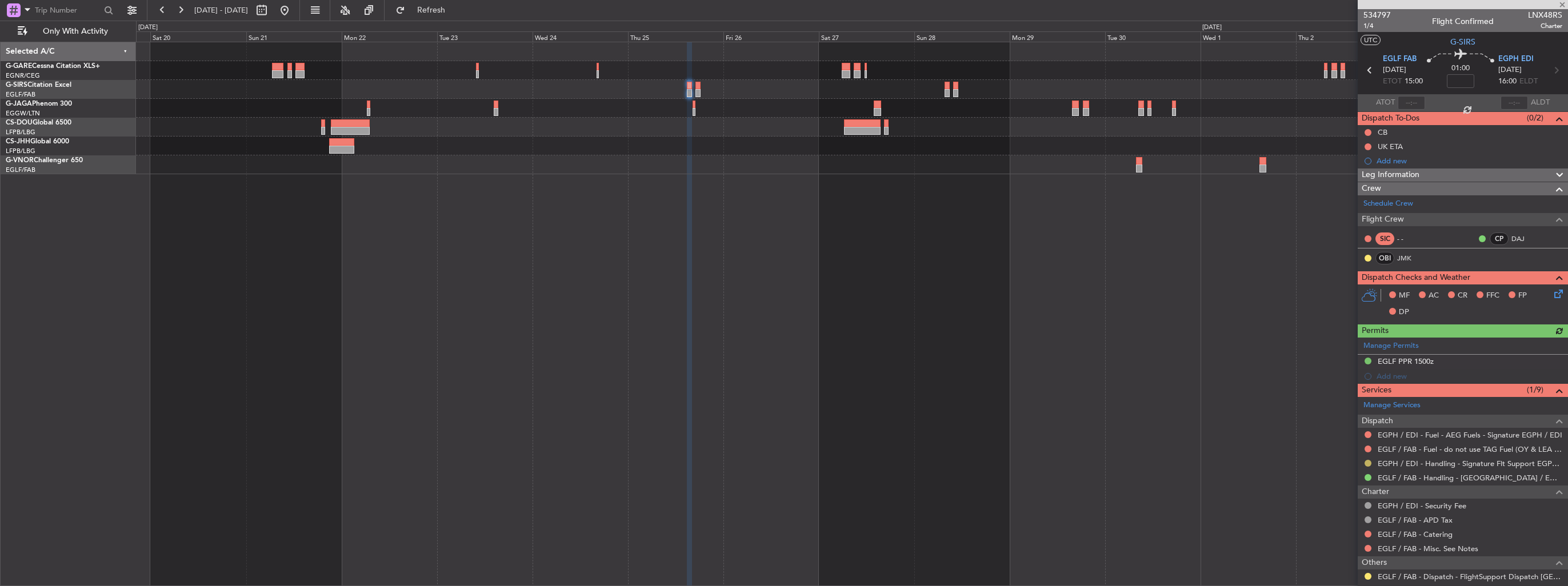
click at [1368, 459] on button at bounding box center [1368, 463] width 7 height 7
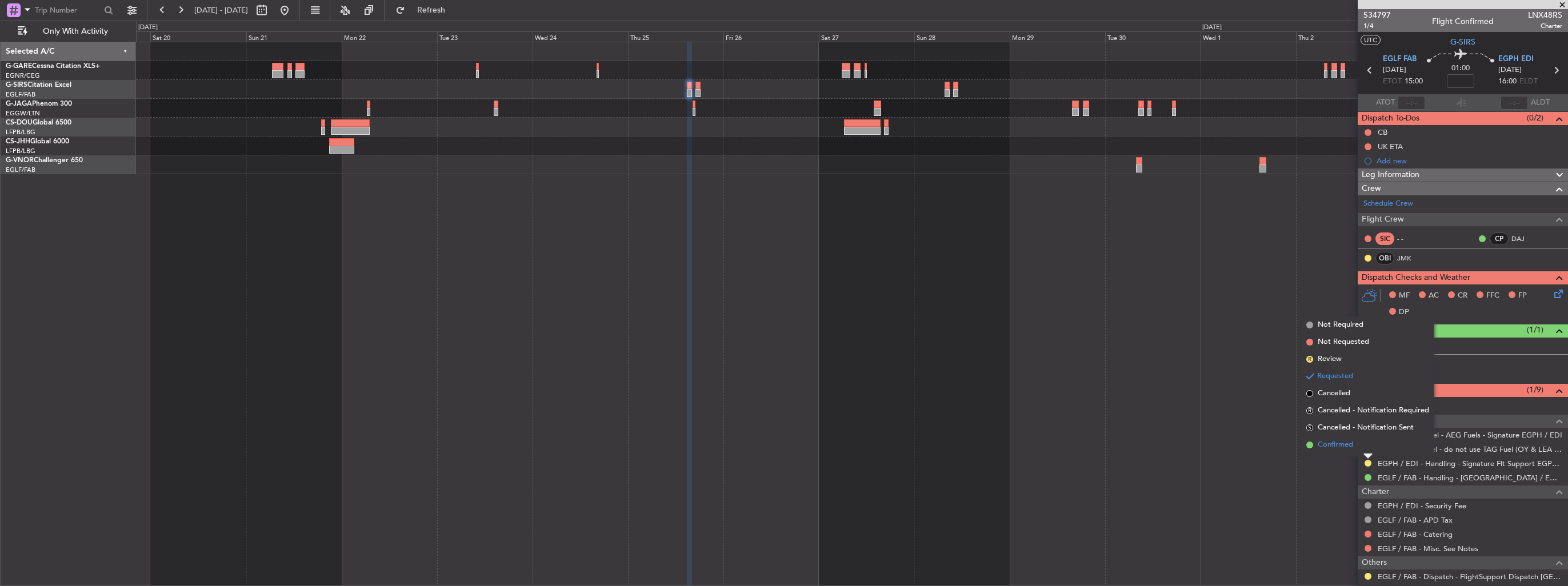
click at [1328, 446] on span "Confirmed" at bounding box center [1335, 444] width 35 height 12
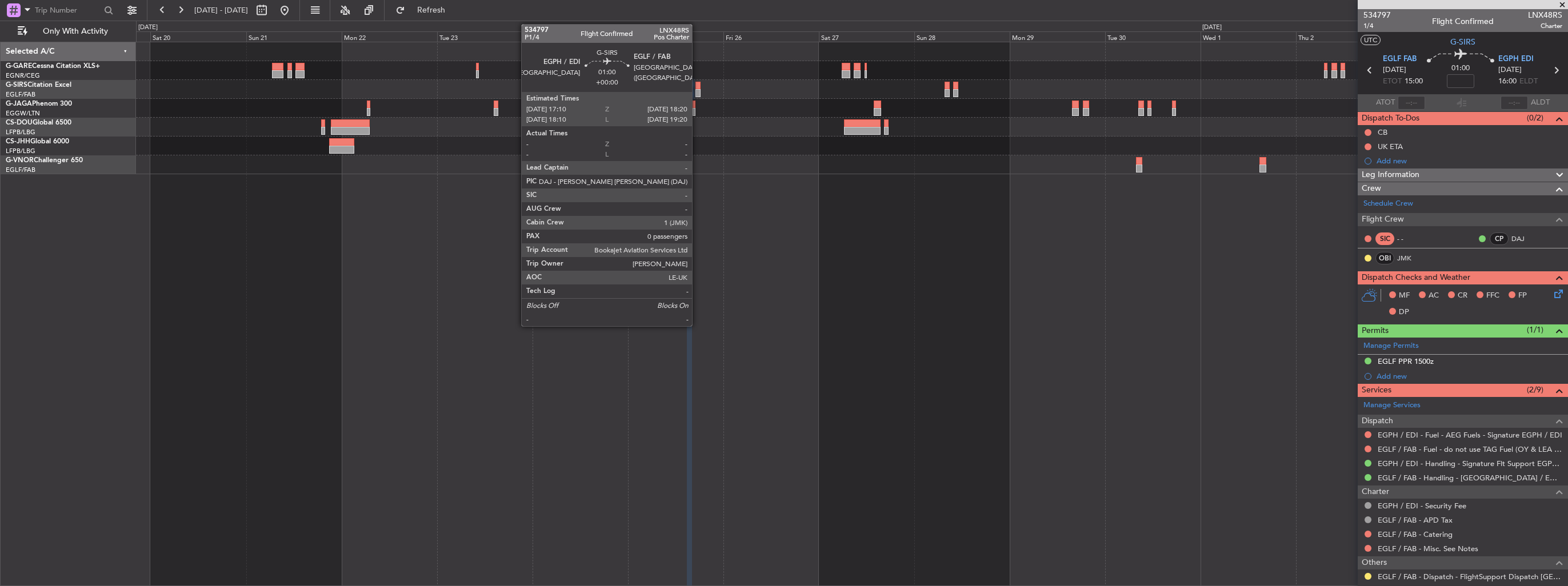
click at [697, 91] on div at bounding box center [698, 93] width 5 height 8
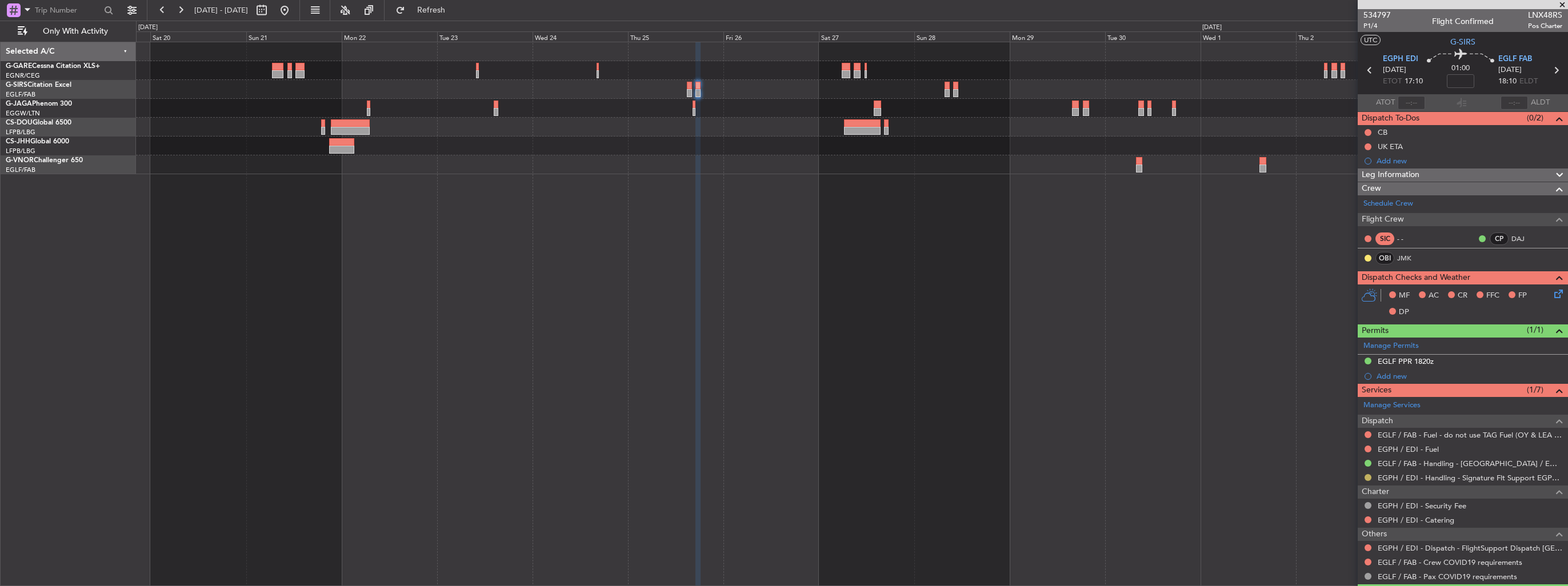
click at [1365, 475] on button at bounding box center [1368, 477] width 7 height 7
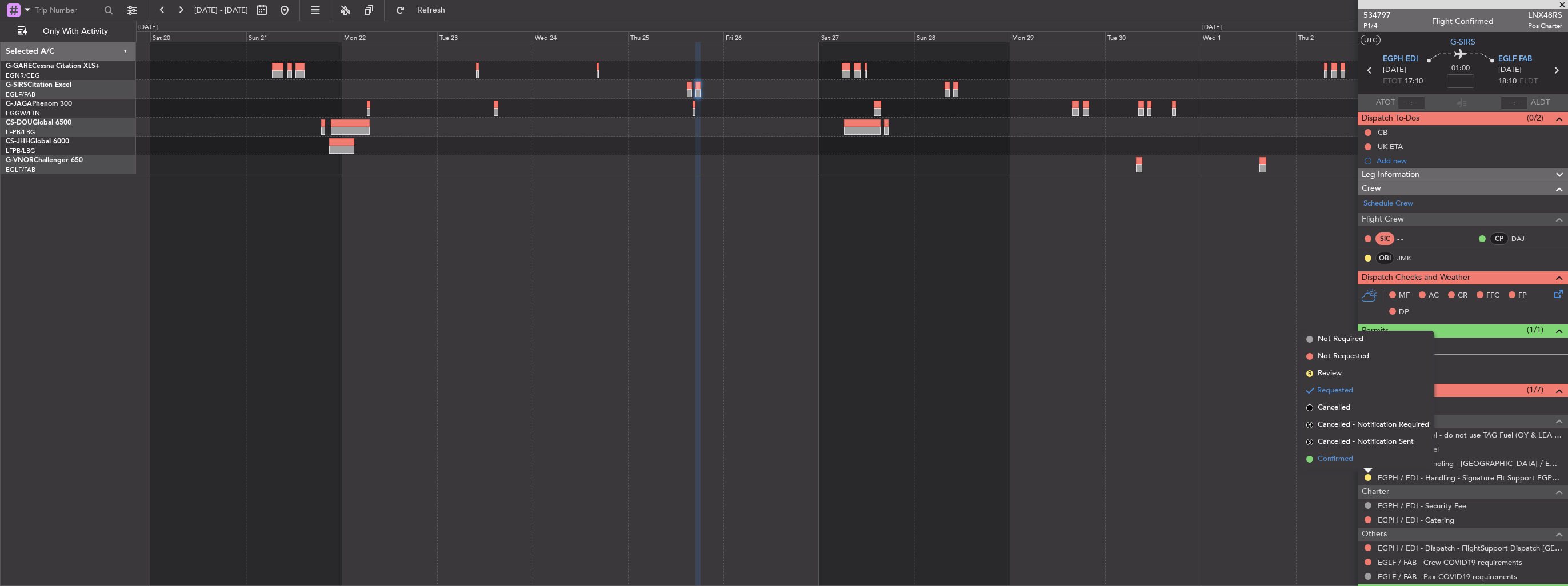
click at [1347, 461] on span "Confirmed" at bounding box center [1335, 459] width 35 height 12
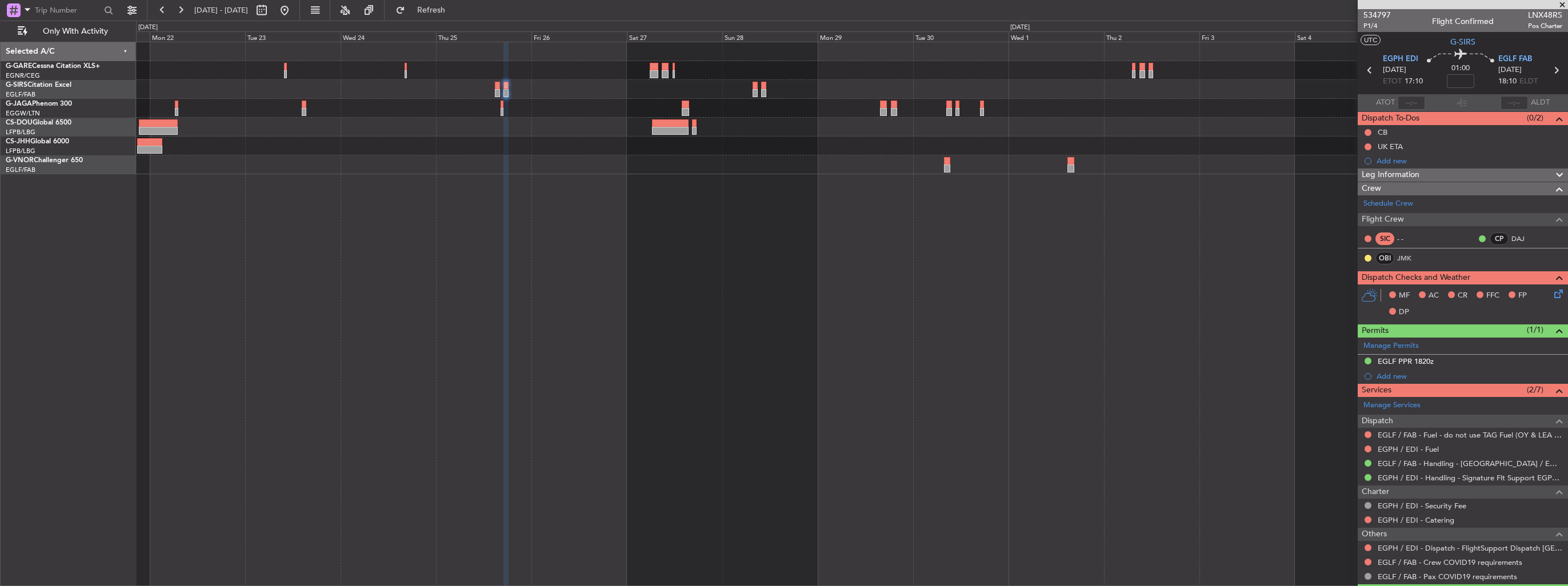
click at [739, 186] on div at bounding box center [852, 313] width 1432 height 544
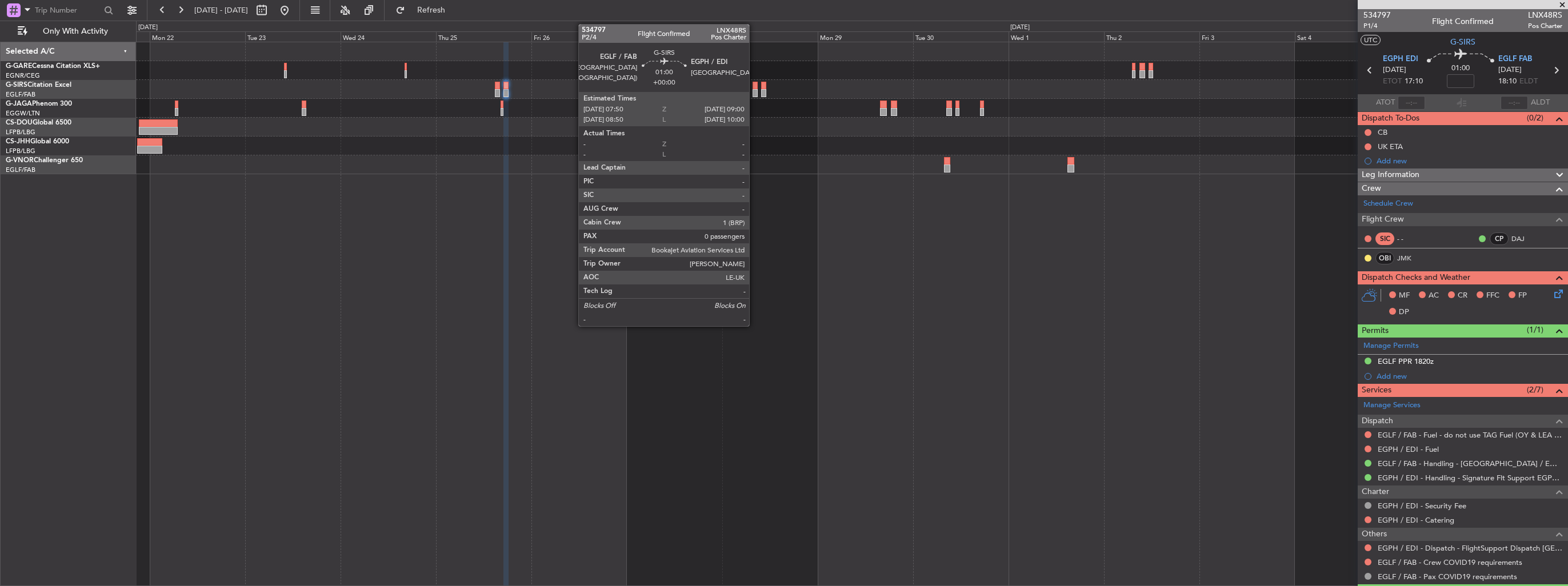
click at [754, 84] on div at bounding box center [754, 85] width 5 height 8
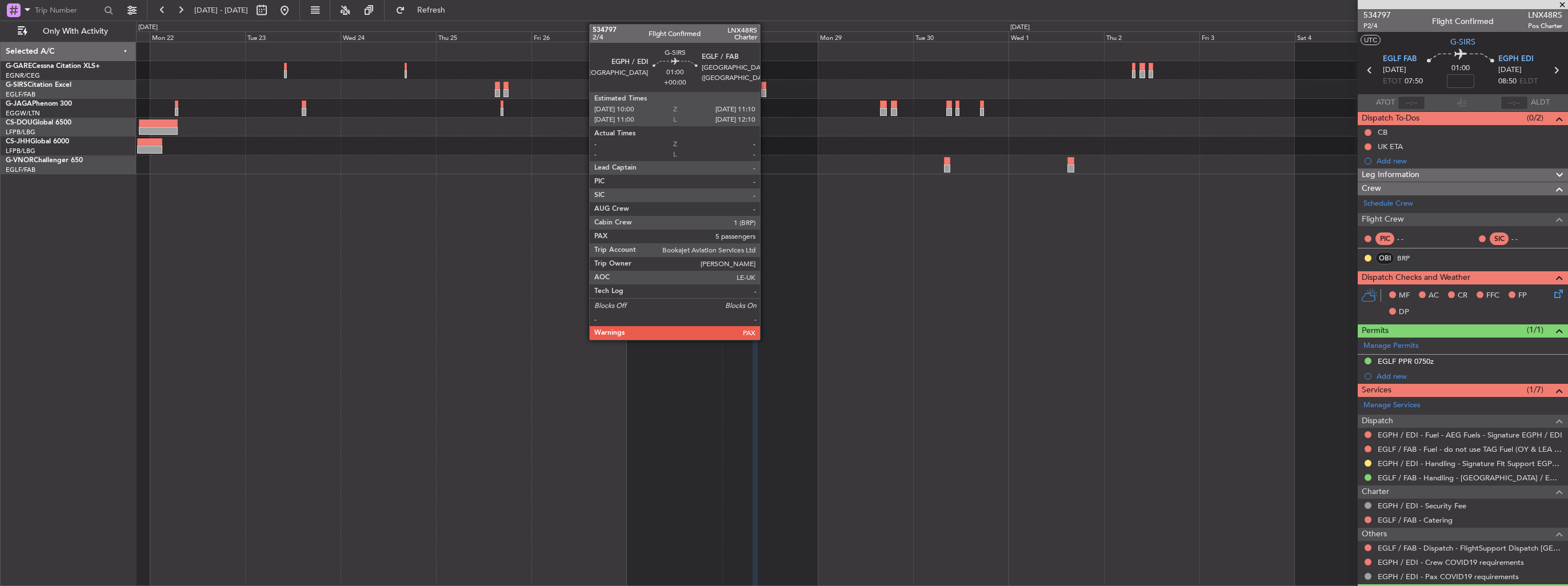
click at [765, 95] on div at bounding box center [764, 93] width 5 height 8
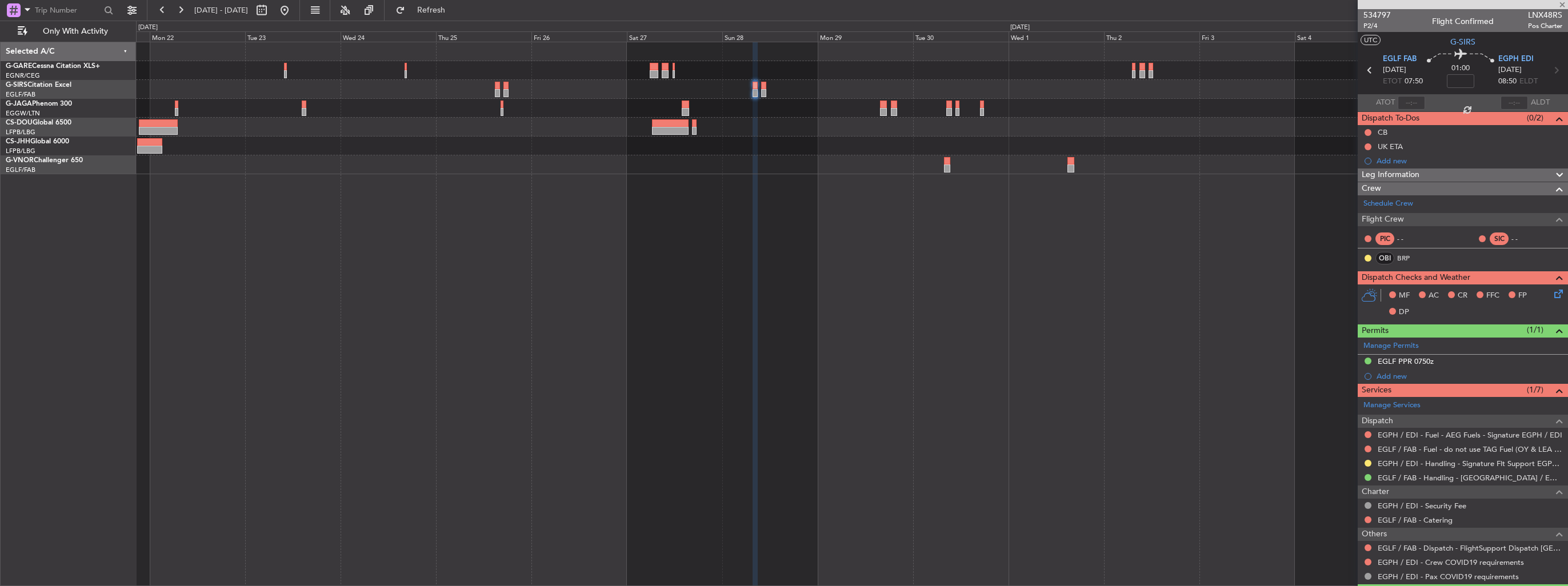
type input "5"
click at [1367, 475] on button at bounding box center [1368, 477] width 7 height 7
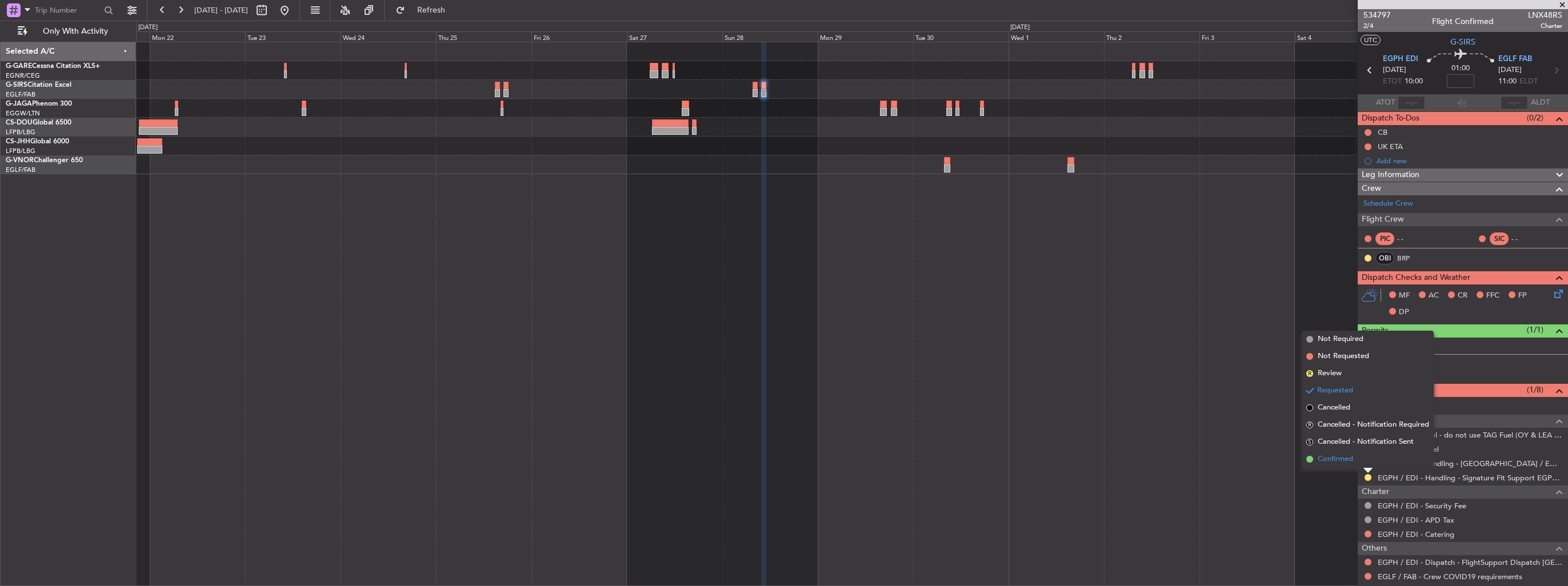
click at [1342, 462] on span "Confirmed" at bounding box center [1335, 459] width 35 height 12
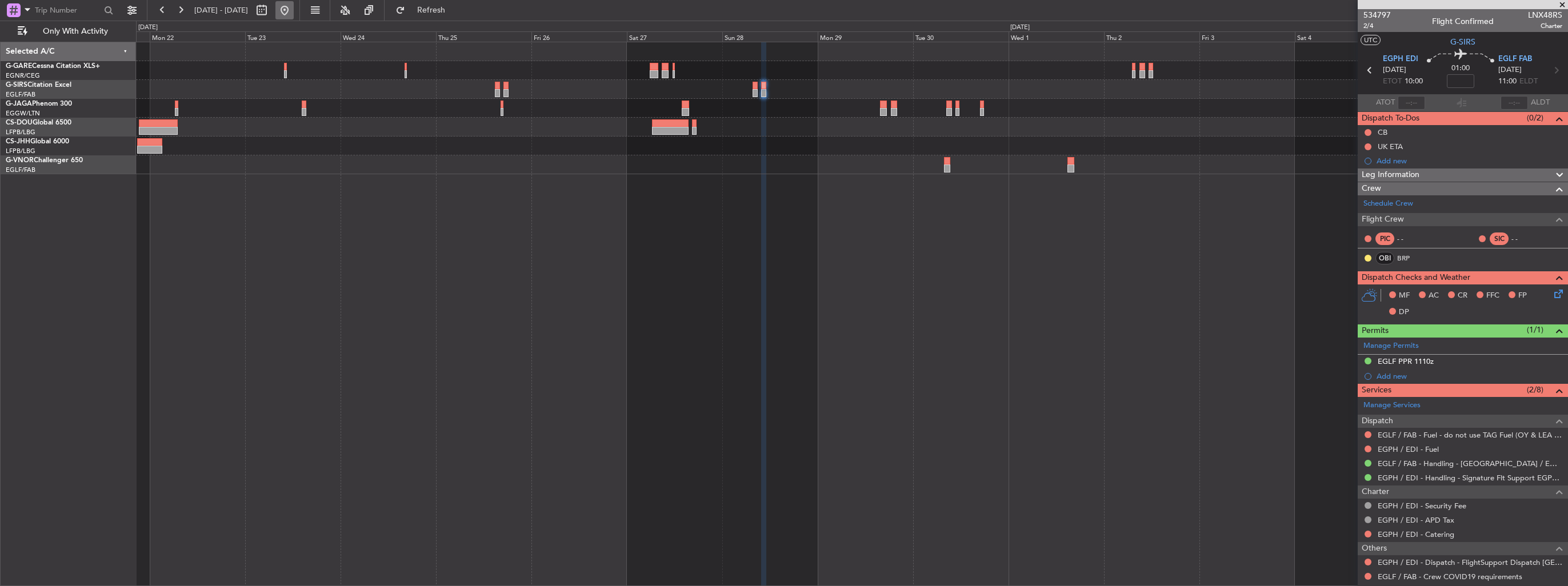
click at [294, 13] on button at bounding box center [285, 10] width 18 height 18
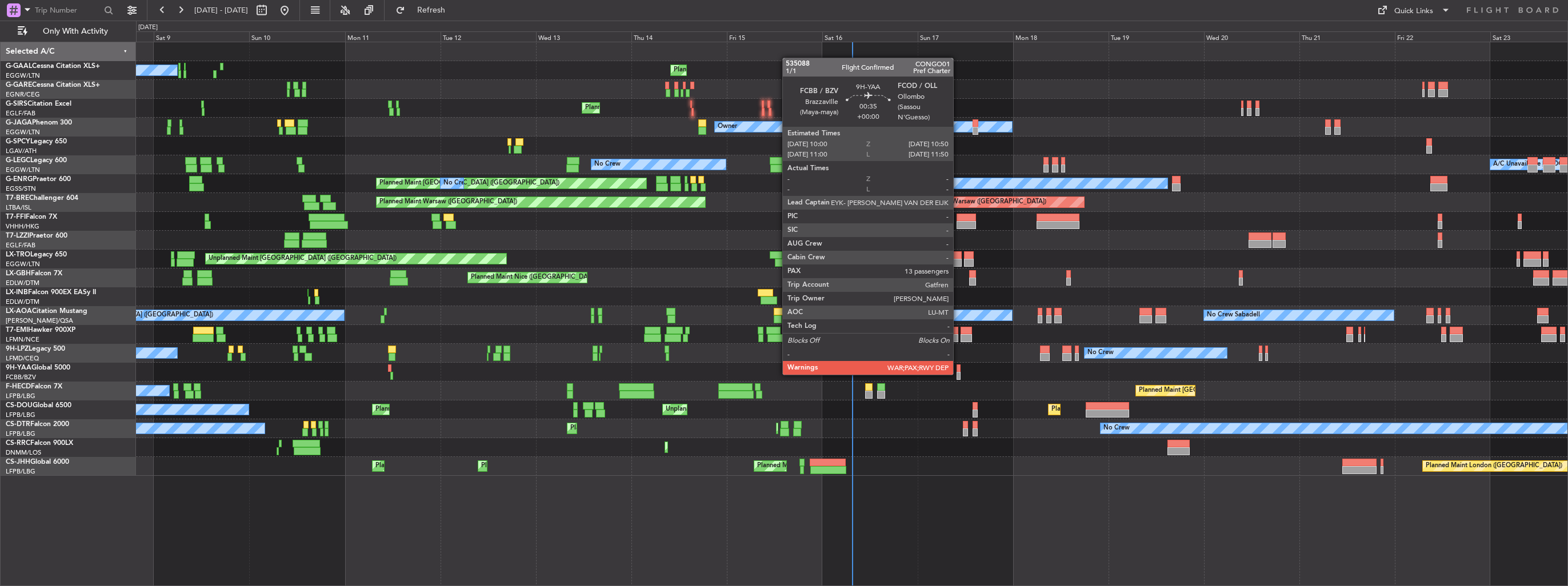
click at [958, 374] on div at bounding box center [958, 376] width 3 height 8
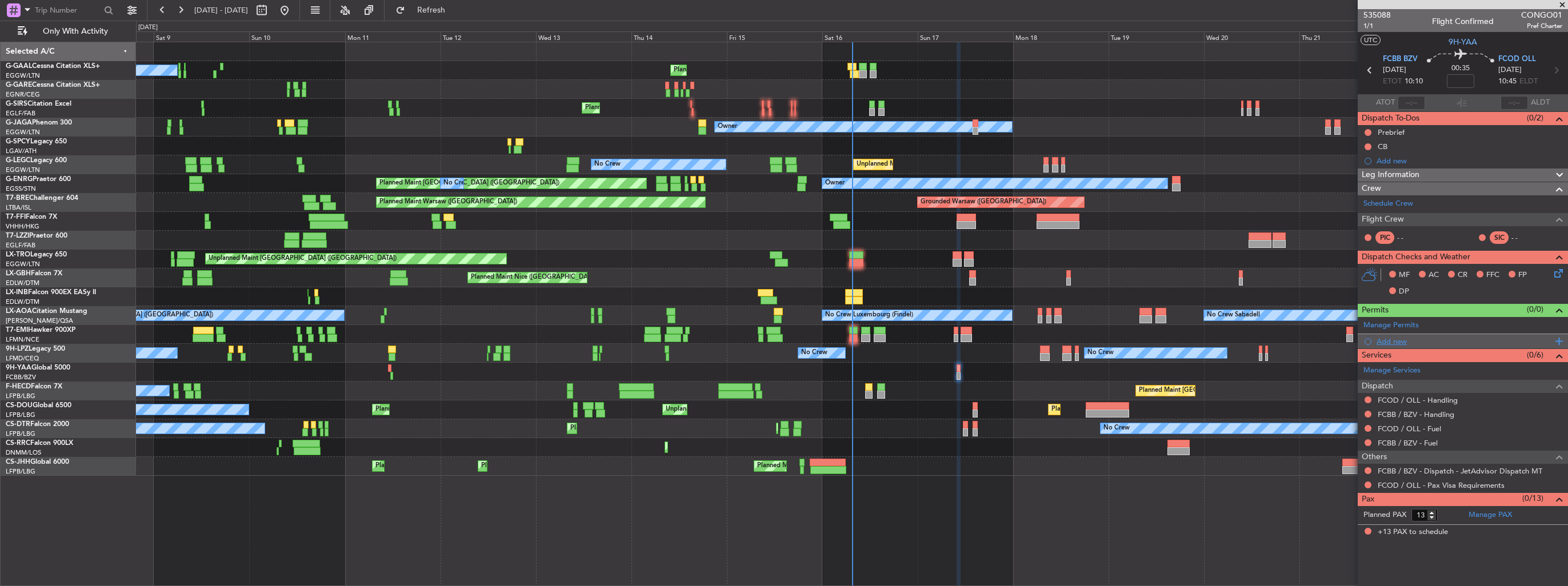
click at [1388, 341] on div "Add new" at bounding box center [1464, 341] width 176 height 10
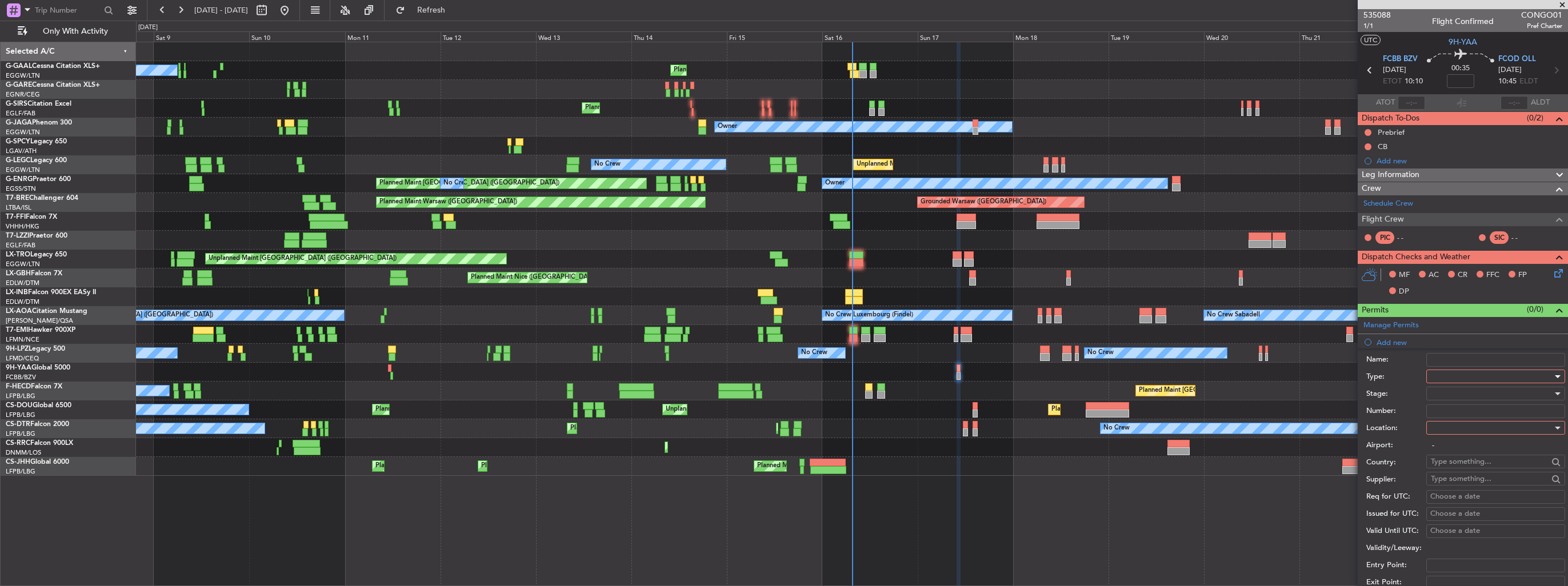
click at [1474, 374] on div at bounding box center [1491, 376] width 122 height 17
click at [1409, 370] on div at bounding box center [784, 293] width 1568 height 586
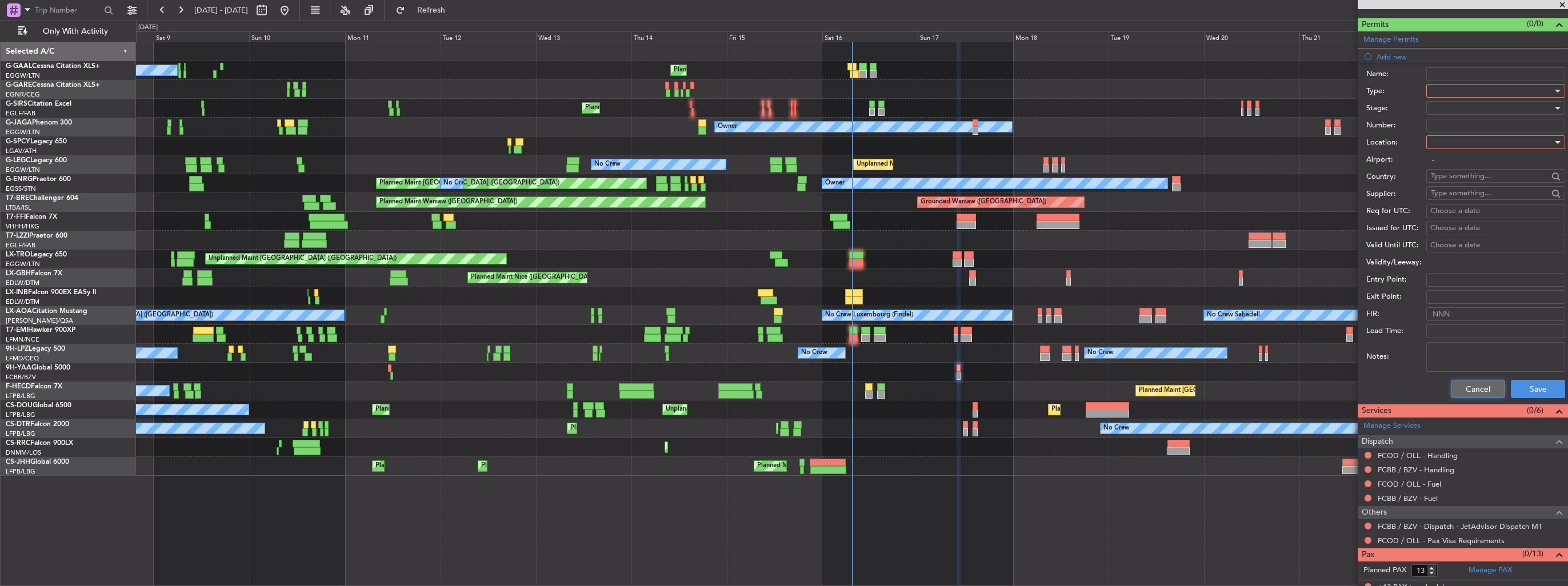
click at [1454, 380] on button "Cancel" at bounding box center [1477, 389] width 54 height 18
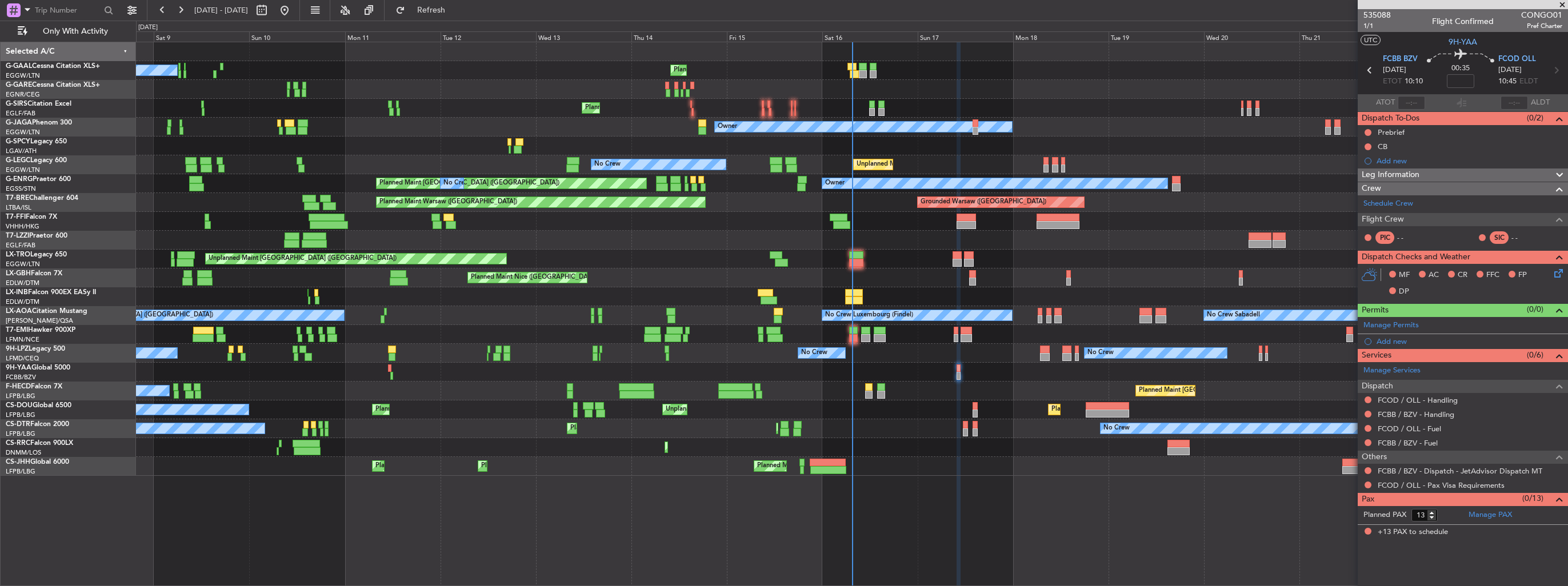
scroll to position [0, 0]
click at [1367, 399] on button at bounding box center [1368, 400] width 7 height 7
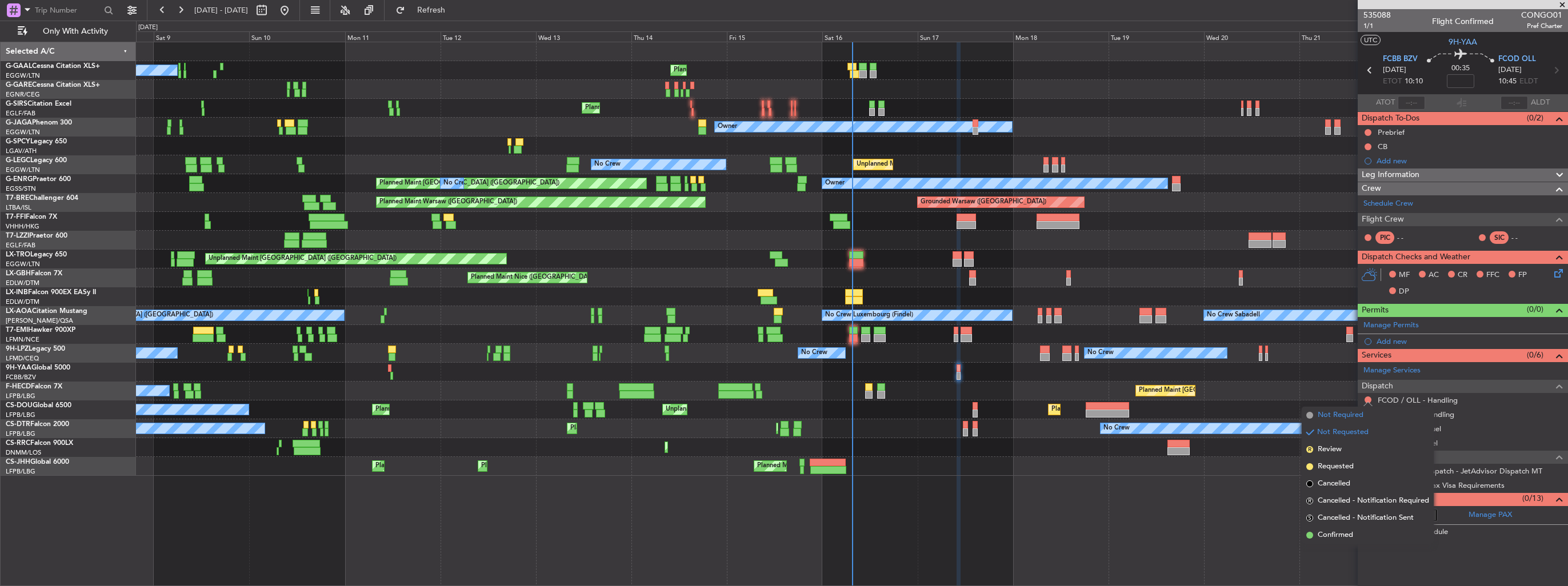
click at [1342, 419] on span "Not Required" at bounding box center [1341, 415] width 46 height 12
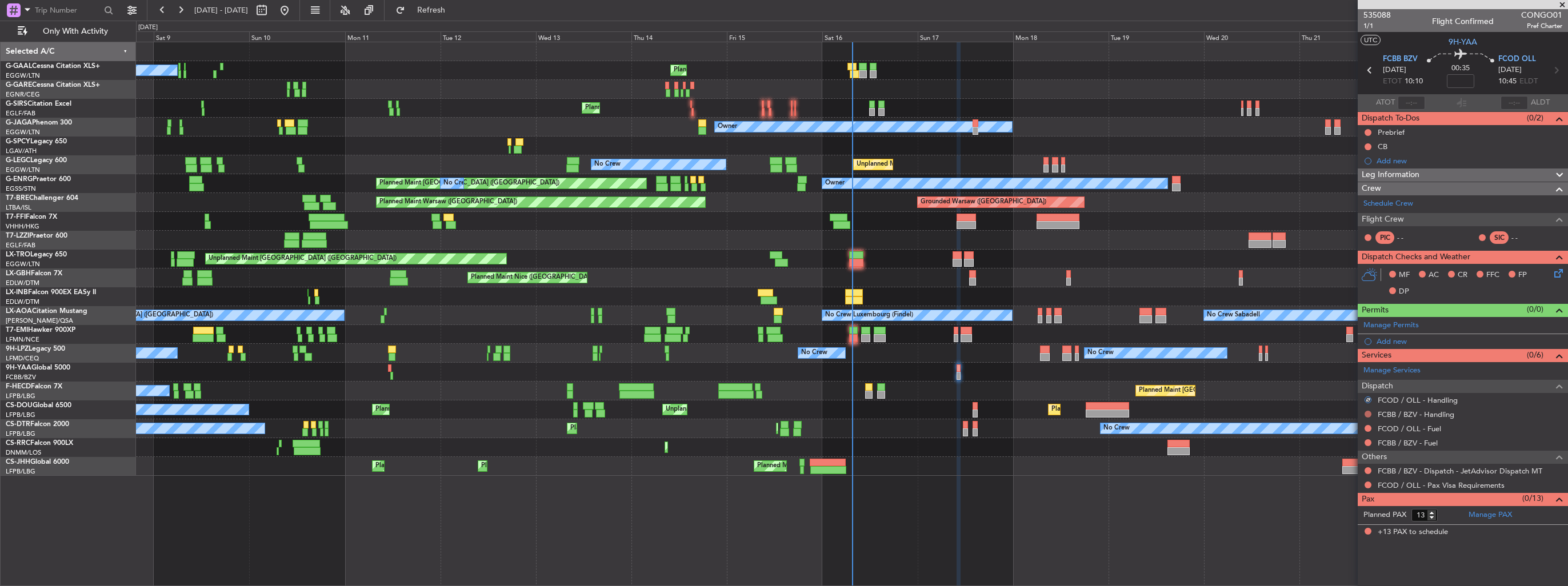
click at [1366, 410] on button at bounding box center [1368, 413] width 7 height 7
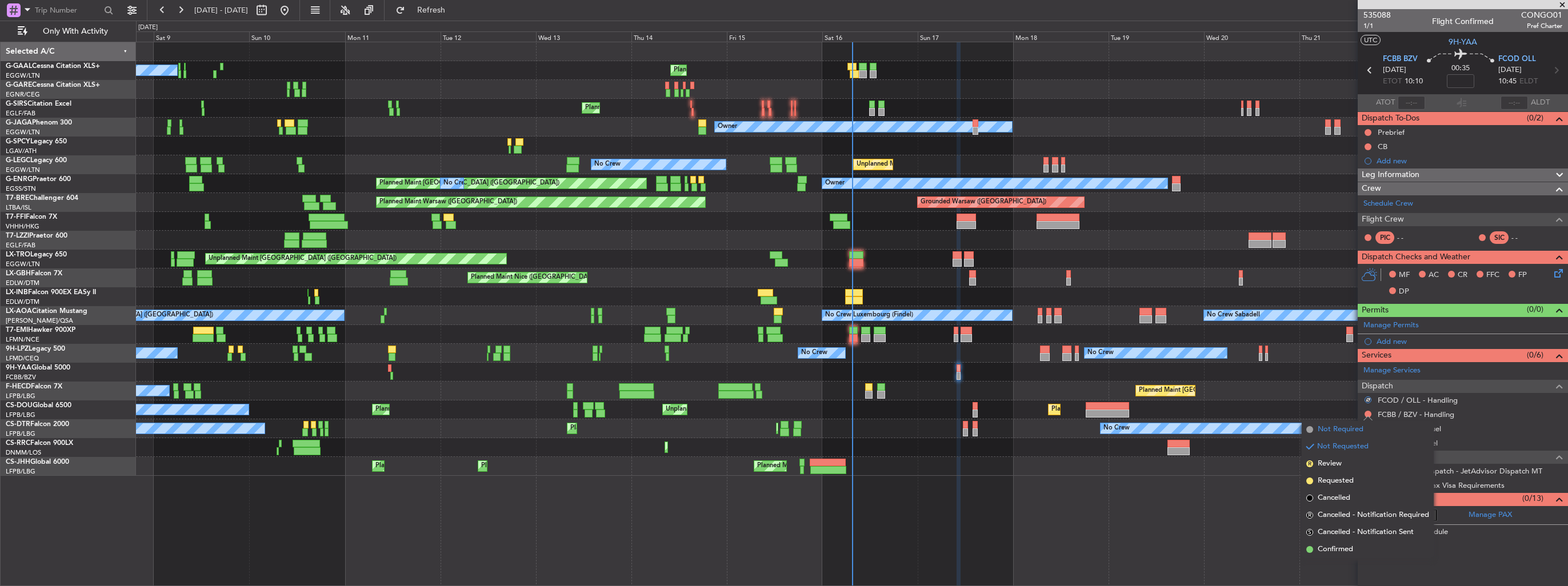
click at [1340, 426] on span "Not Required" at bounding box center [1341, 429] width 46 height 12
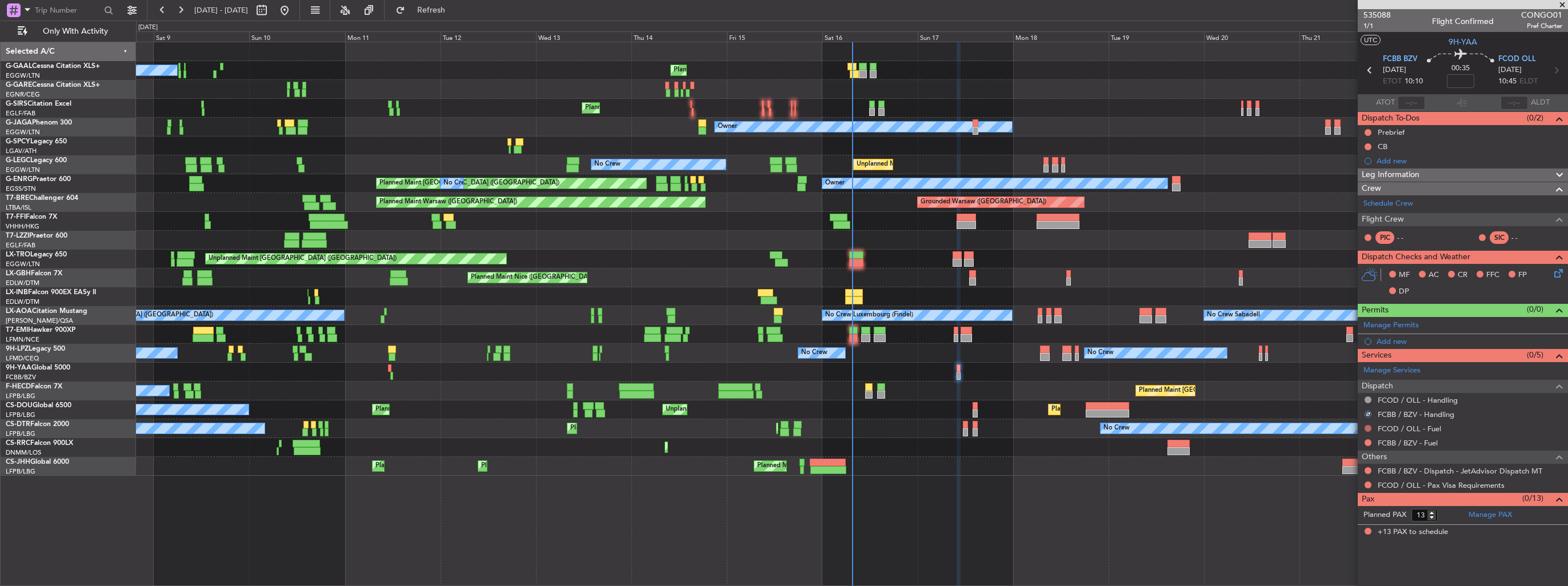
click at [1365, 426] on button at bounding box center [1368, 428] width 7 height 7
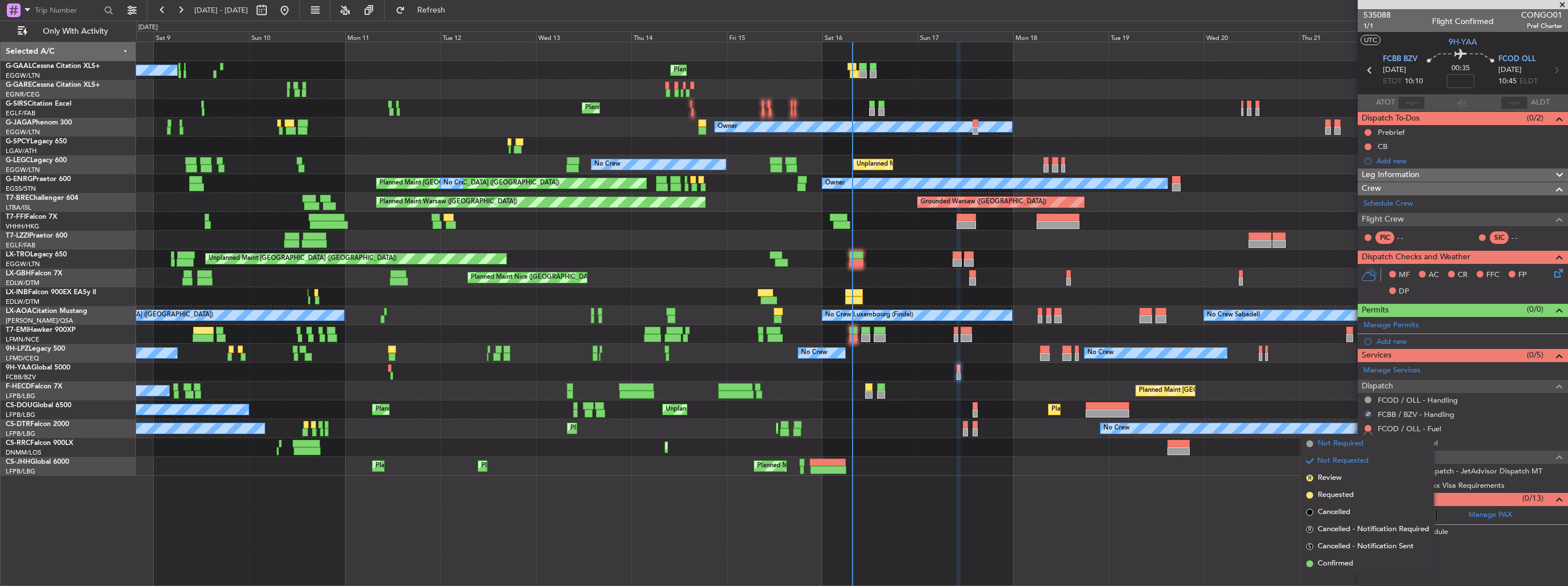
click at [1334, 440] on span "Not Required" at bounding box center [1341, 443] width 46 height 12
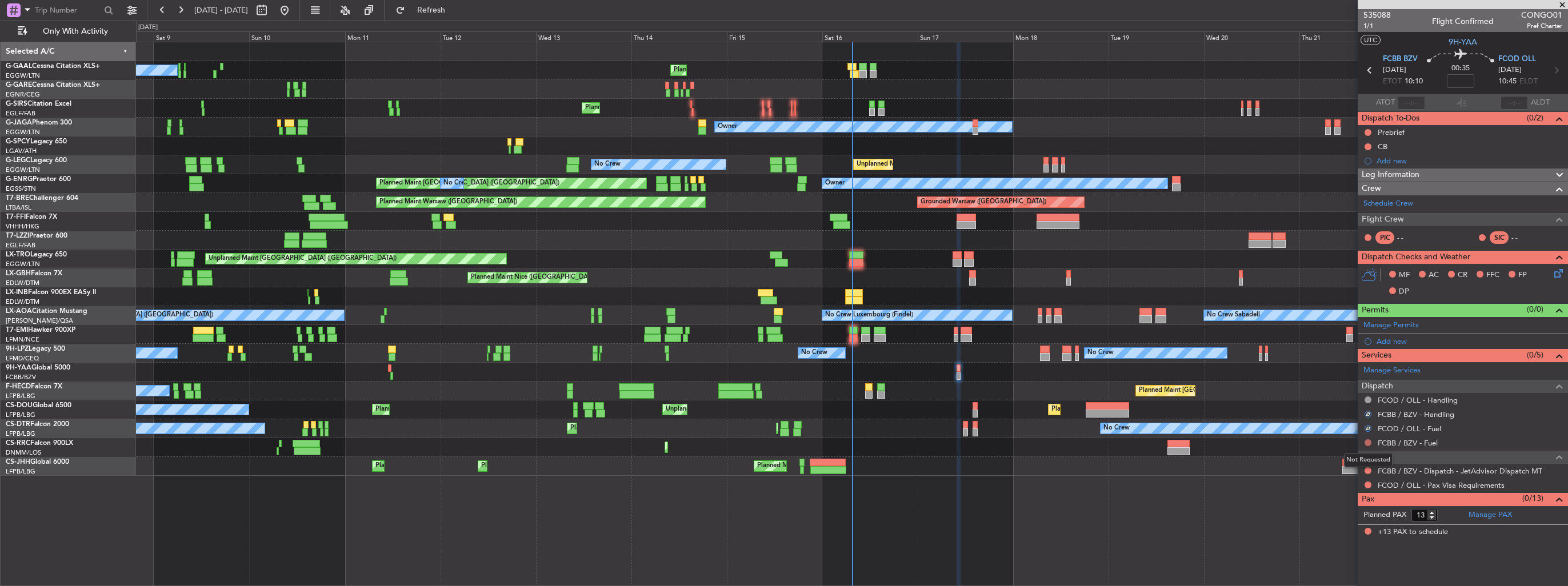
click at [1368, 441] on button at bounding box center [1368, 442] width 7 height 7
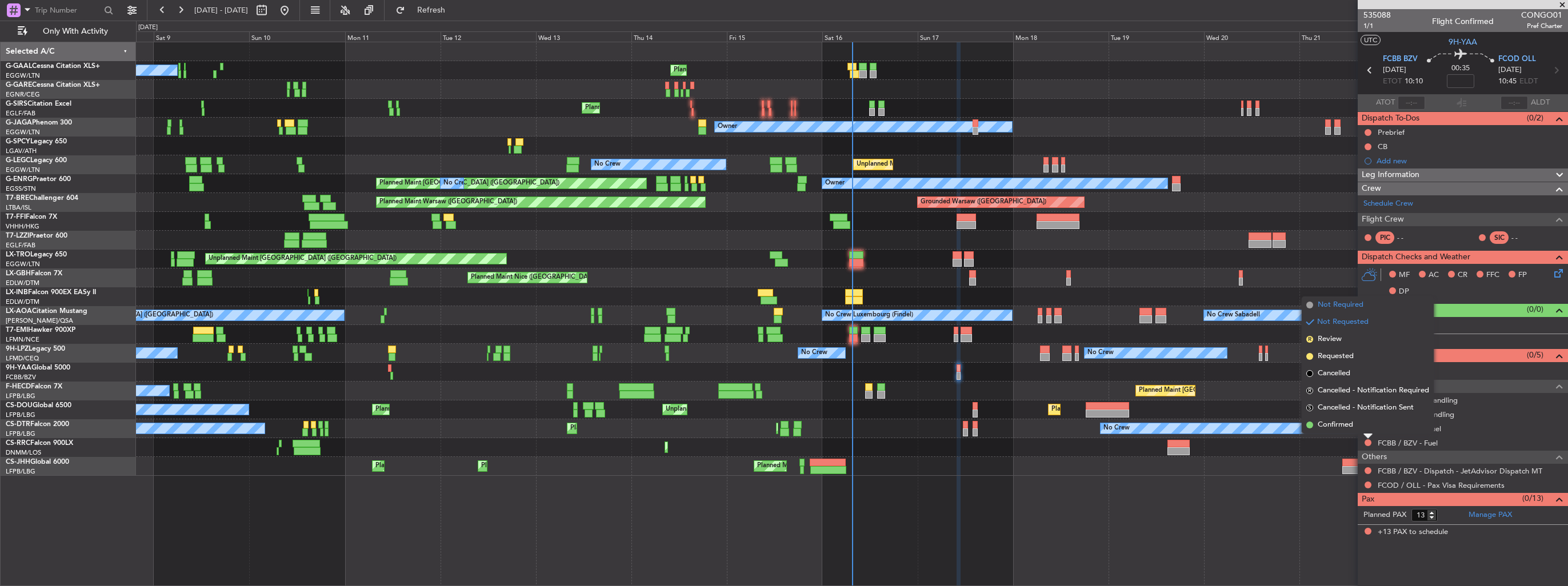
click at [1333, 307] on span "Not Required" at bounding box center [1341, 305] width 46 height 12
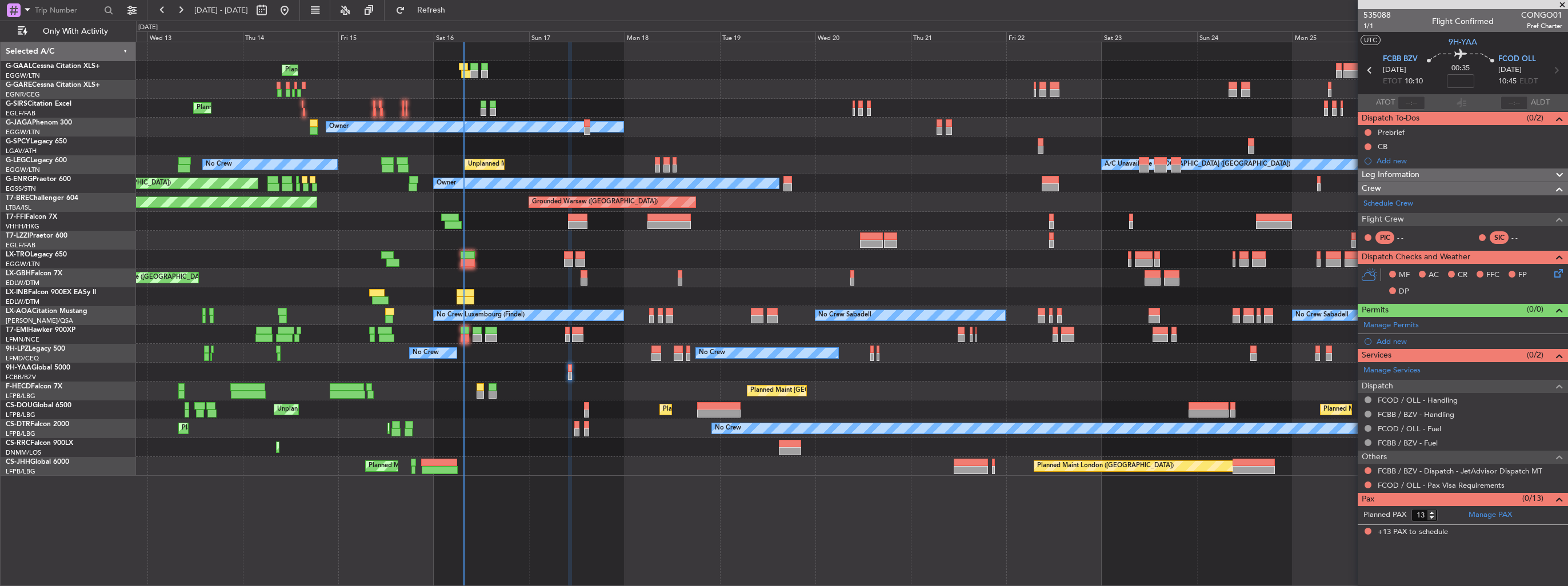
click at [264, 213] on div "Planned Maint Planned Maint Dusseldorf No Crew Planned Maint London (Farnboroug…" at bounding box center [851, 258] width 1431 height 433
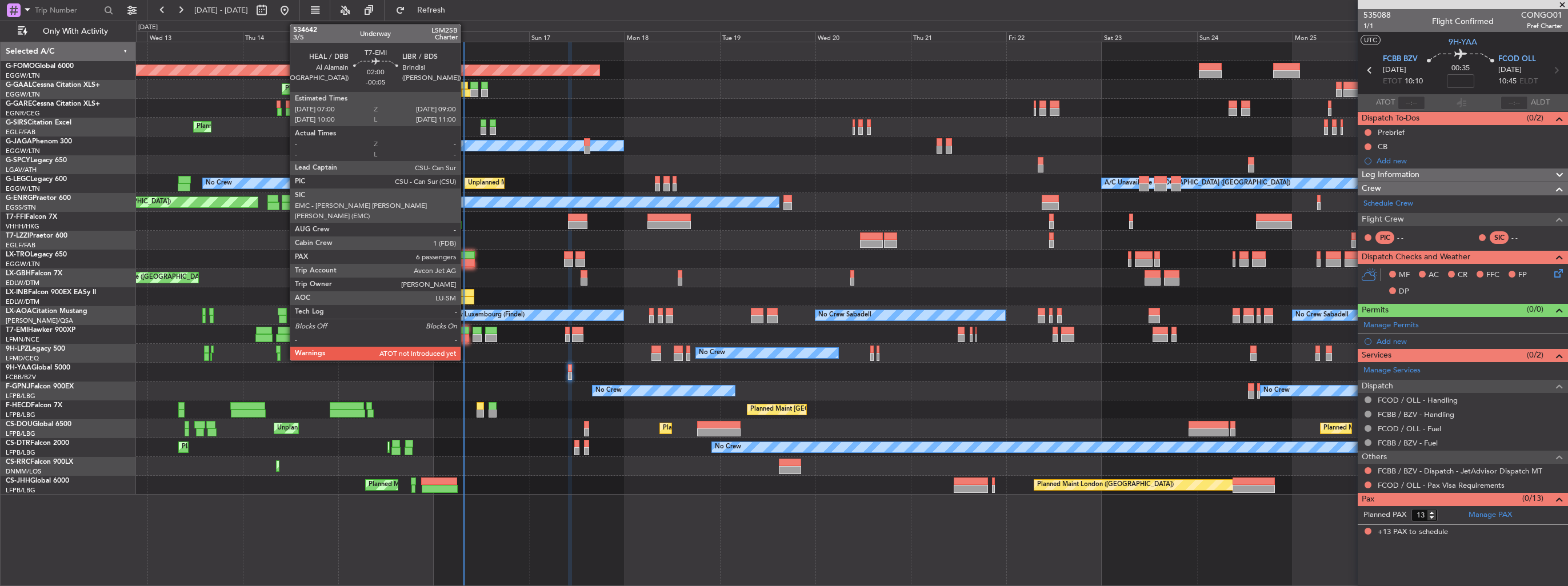
click at [466, 331] on div at bounding box center [464, 331] width 8 height 8
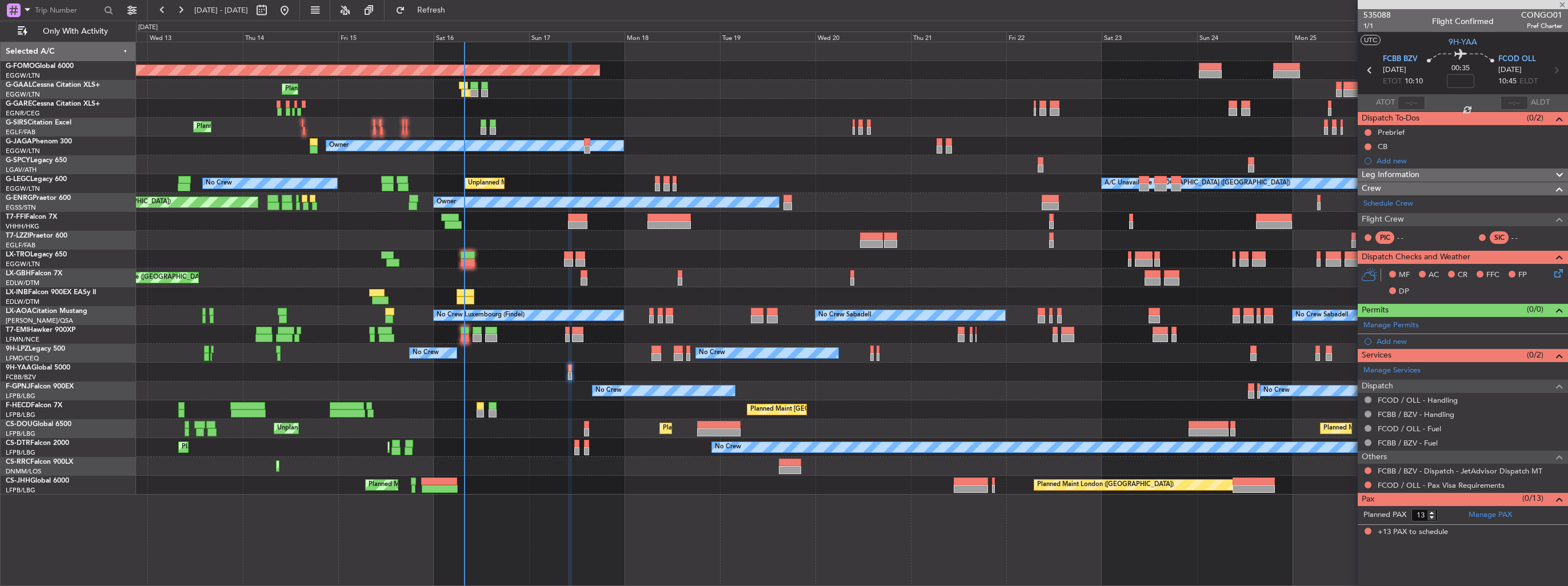
type input "-00:05"
type input "6"
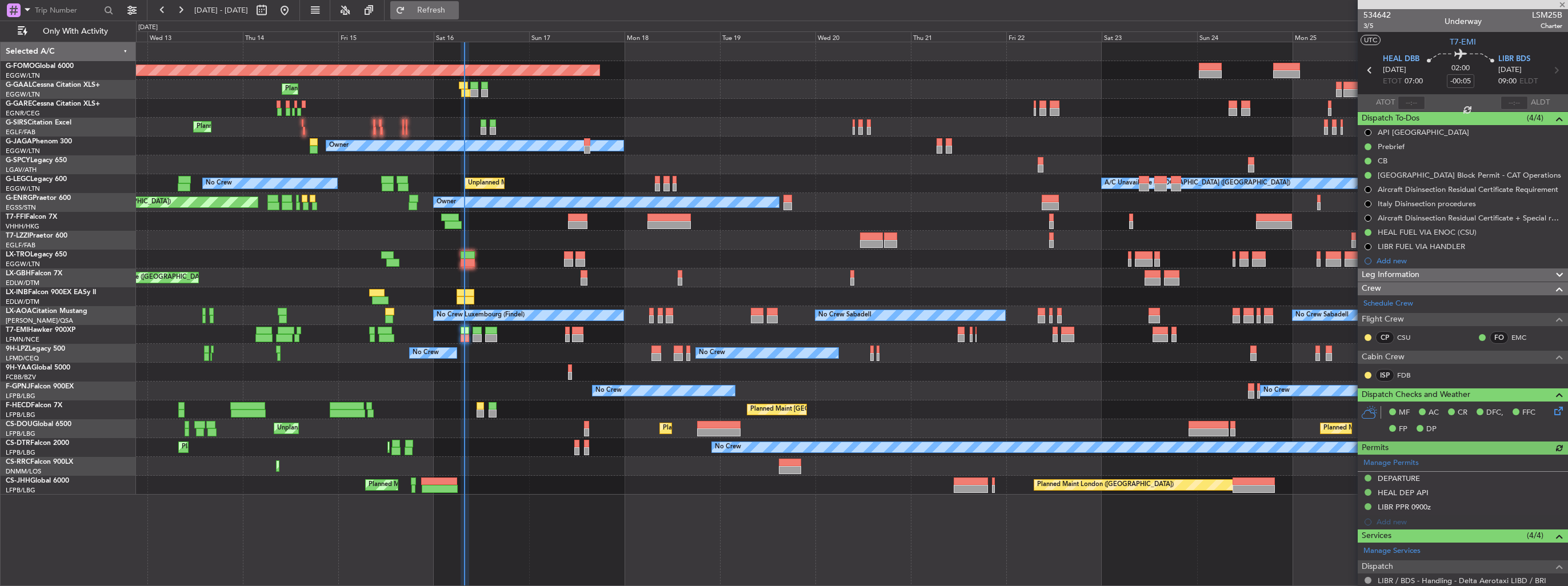
click at [455, 13] on span "Refresh" at bounding box center [431, 10] width 48 height 8
type input "07:35"
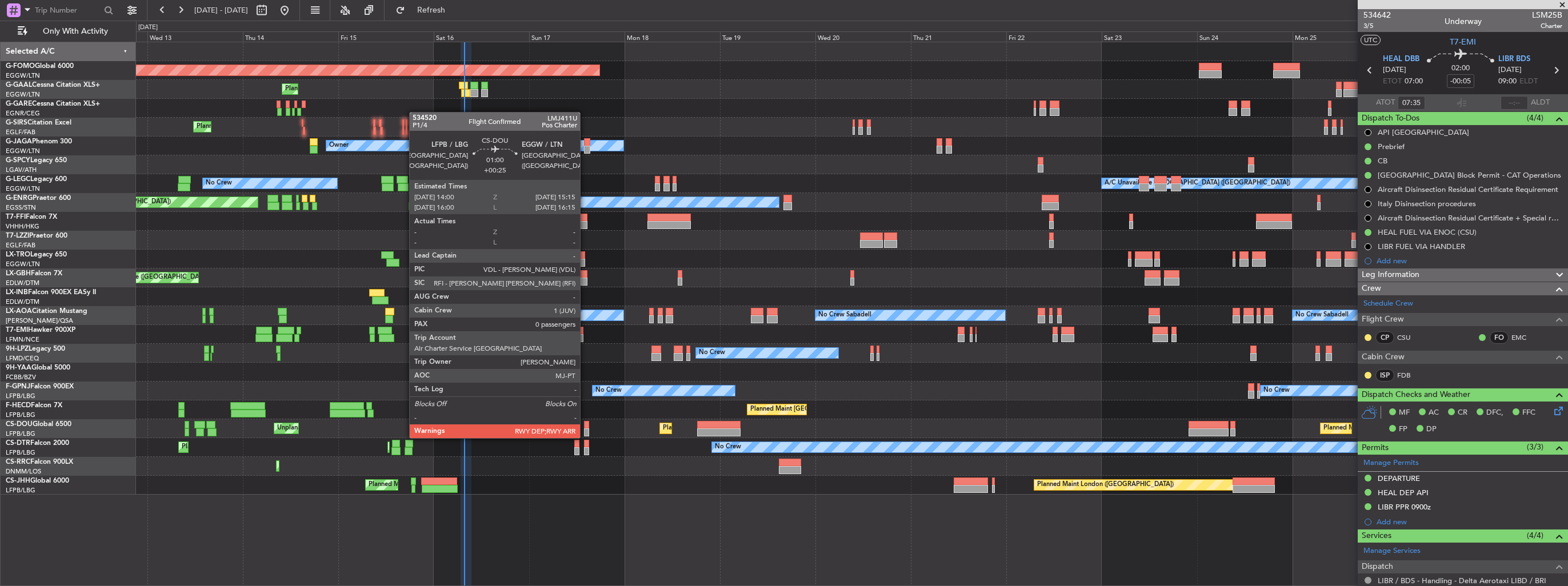
click at [585, 426] on div at bounding box center [586, 425] width 5 height 8
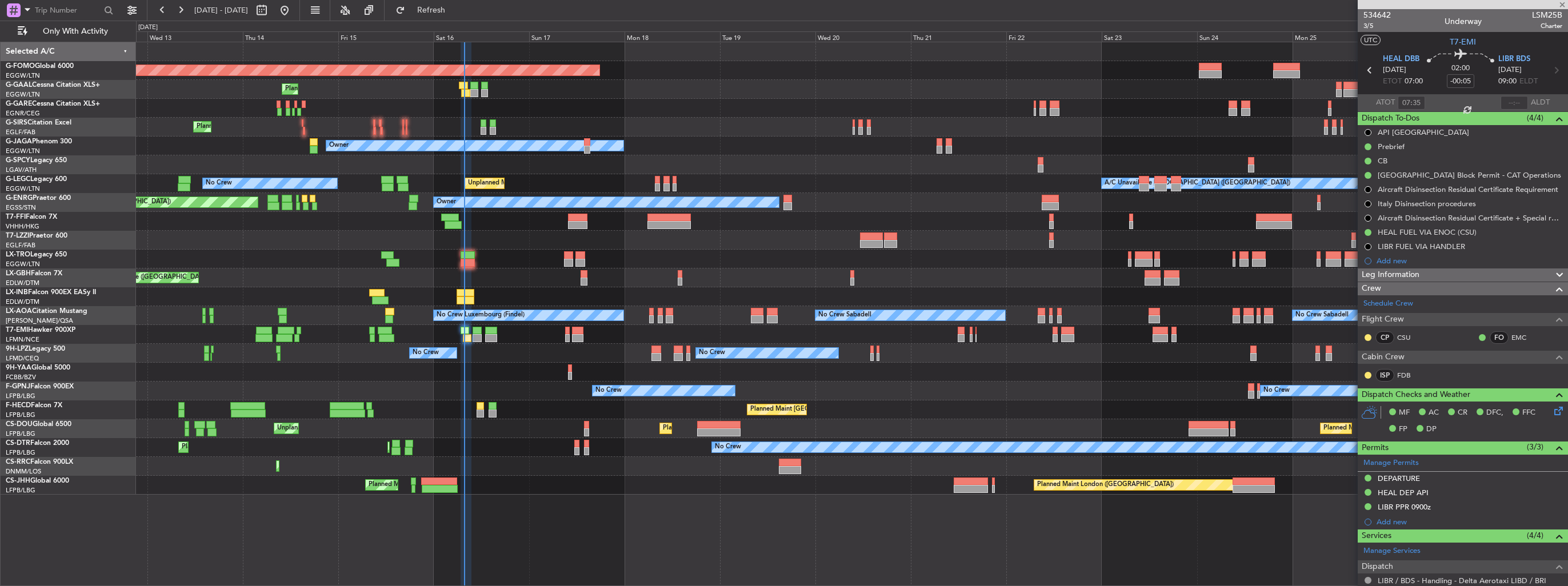
type input "+00:25"
type input "0"
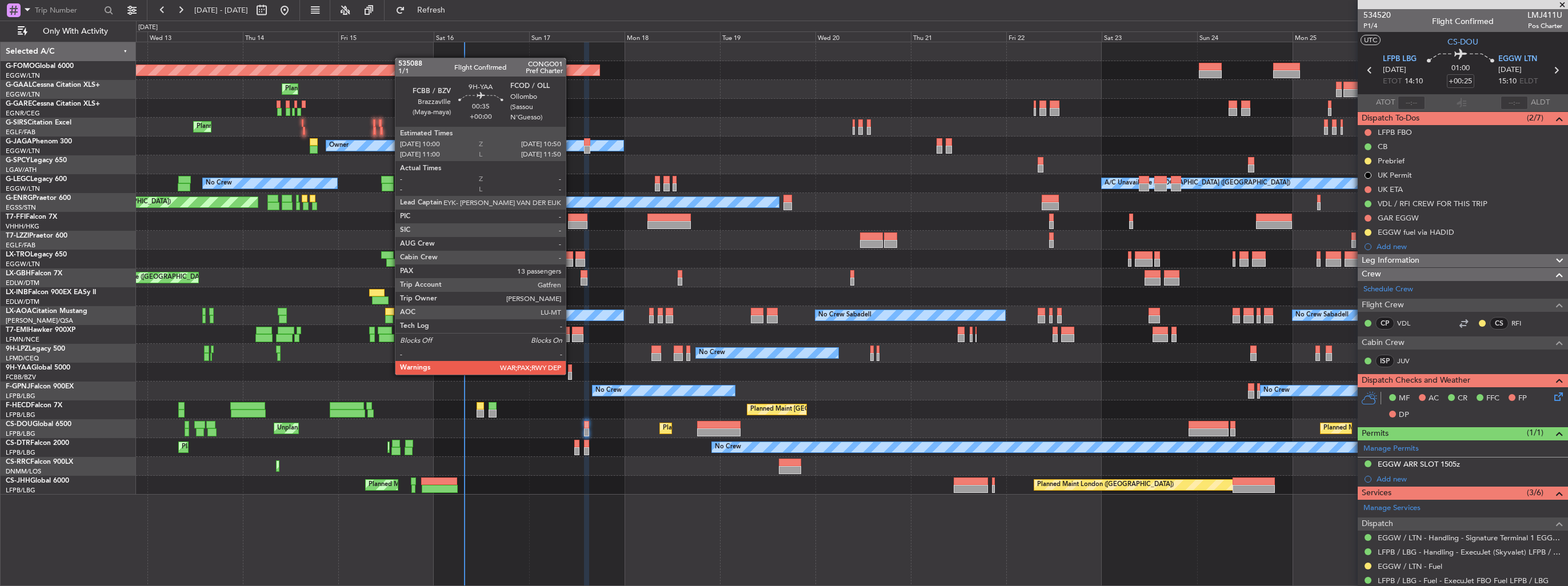
click at [571, 374] on div at bounding box center [569, 376] width 3 height 8
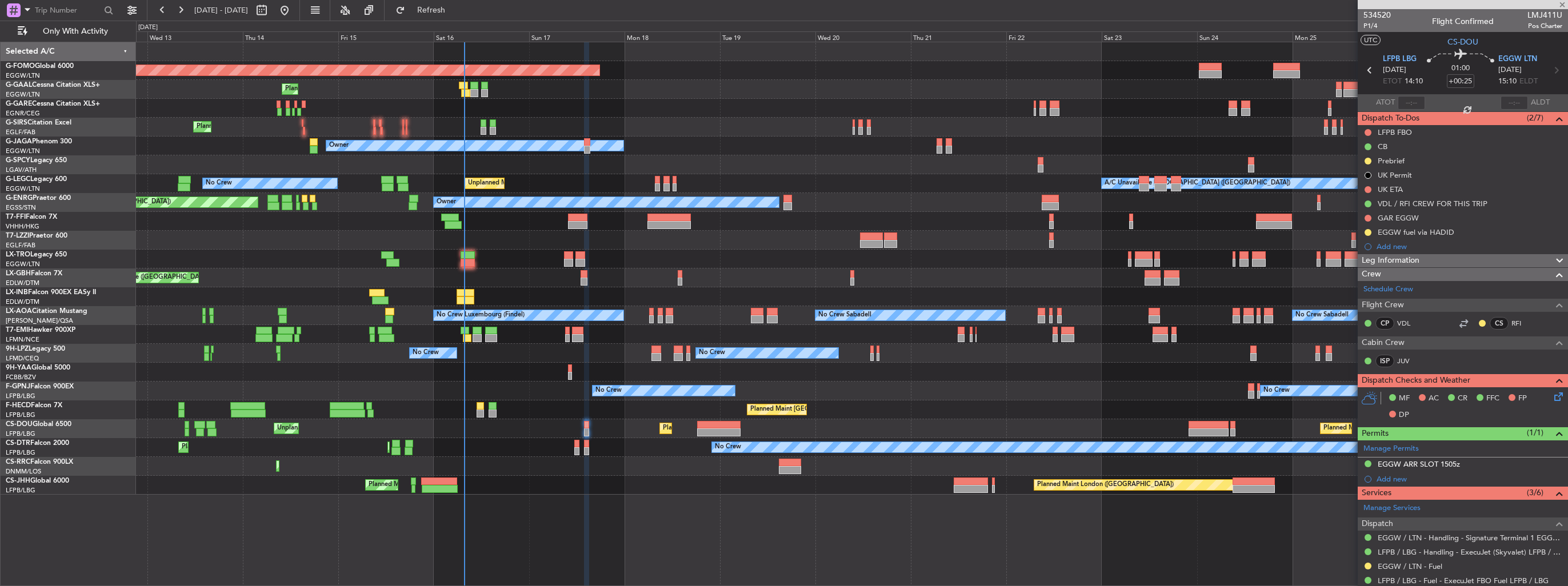
type input "13"
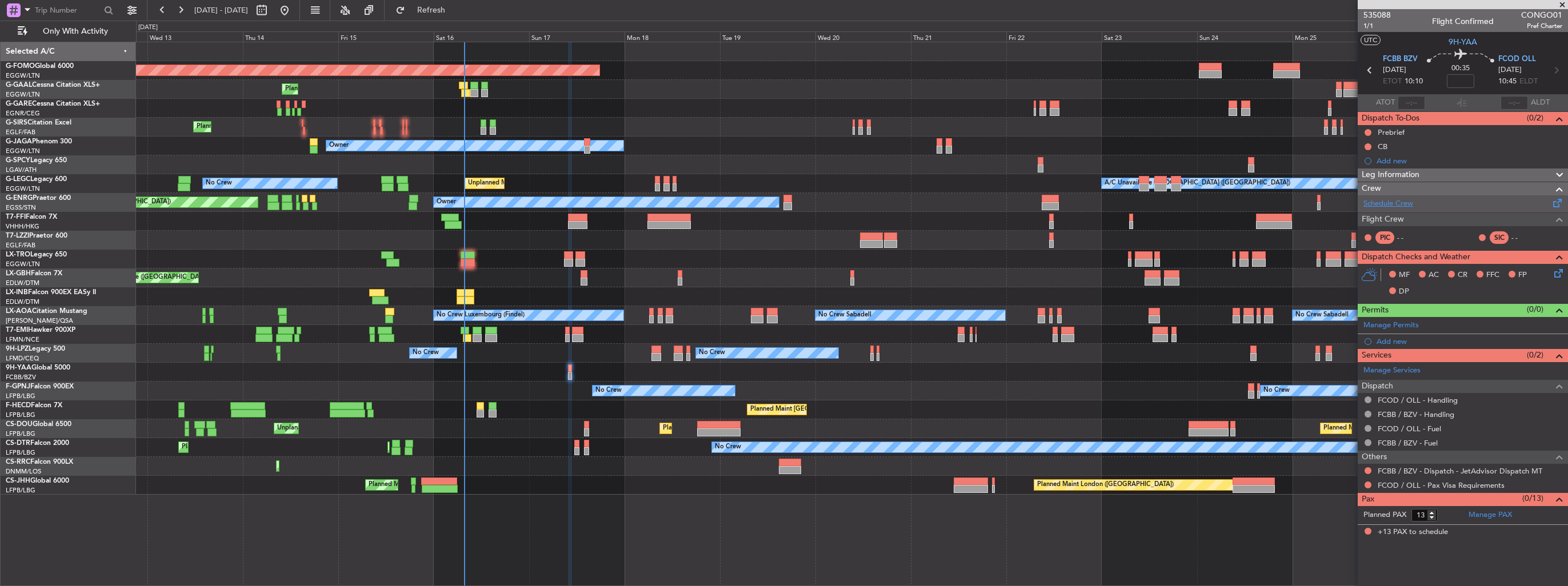
click at [1392, 205] on link "Schedule Crew" at bounding box center [1388, 203] width 50 height 12
click at [455, 8] on span "Refresh" at bounding box center [431, 10] width 48 height 8
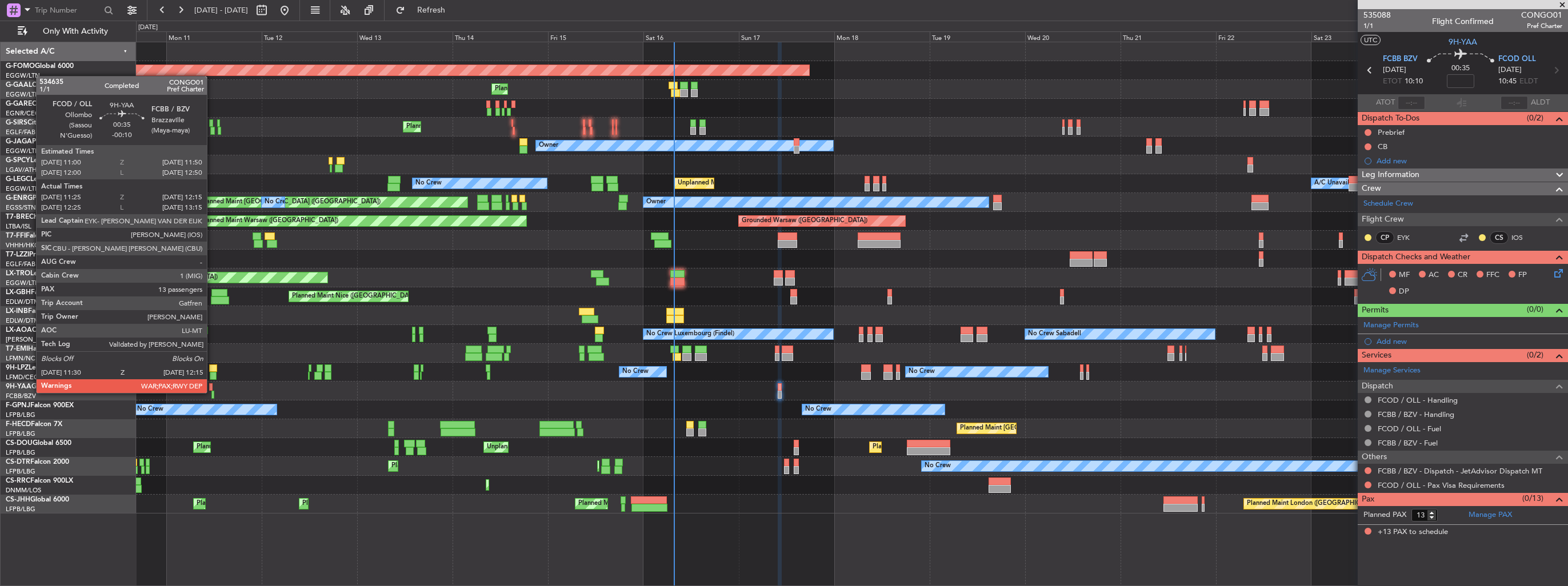
click at [212, 392] on div at bounding box center [213, 394] width 3 height 8
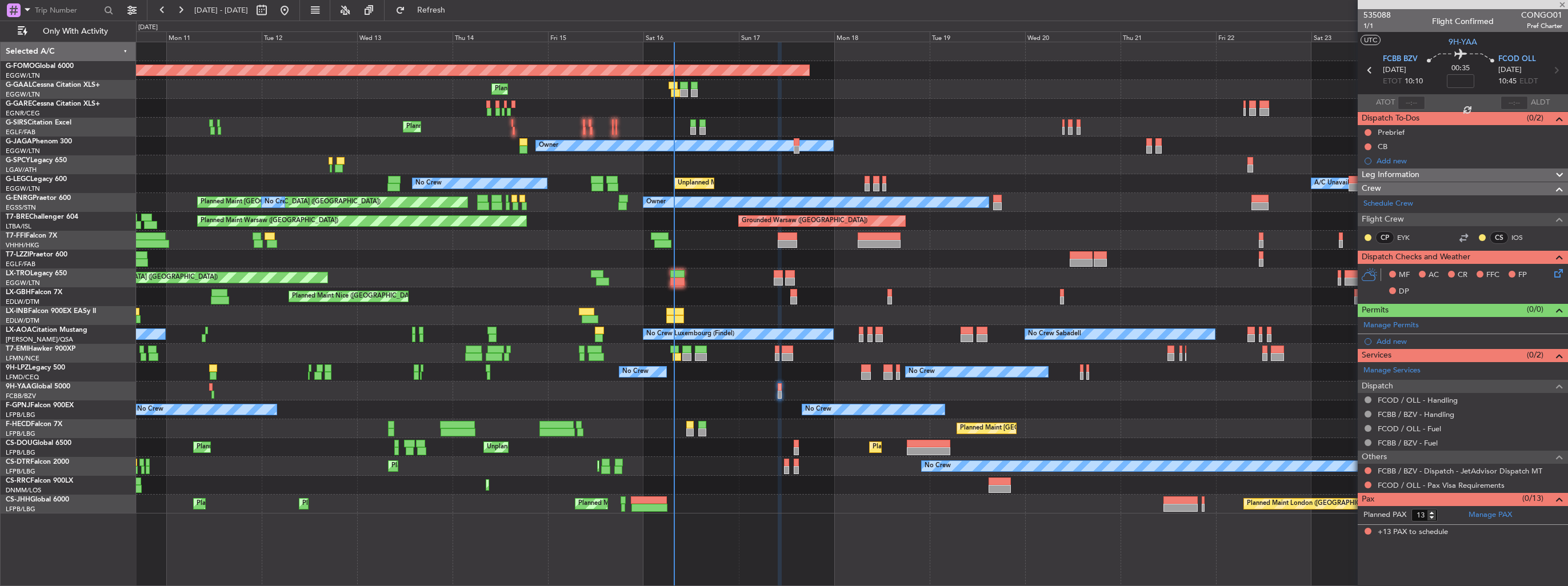
type input "-00:10"
type input "11:35"
type input "12:10"
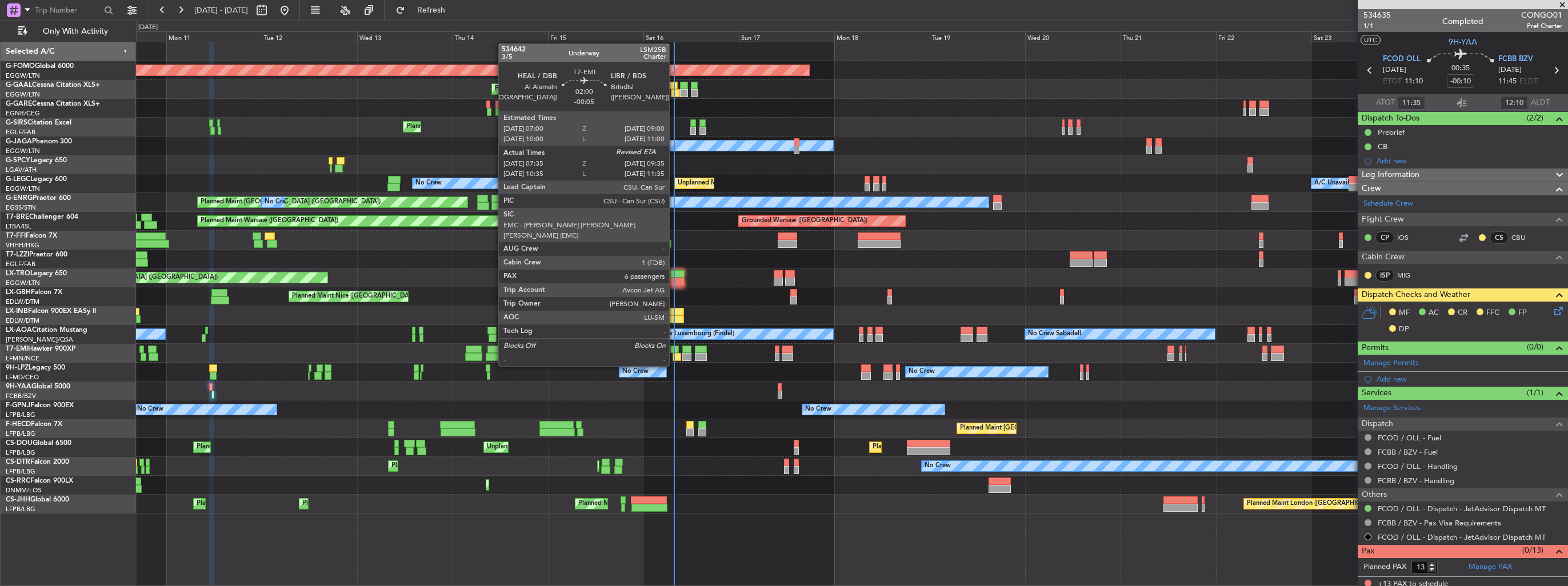
click at [674, 345] on div at bounding box center [674, 349] width 8 height 8
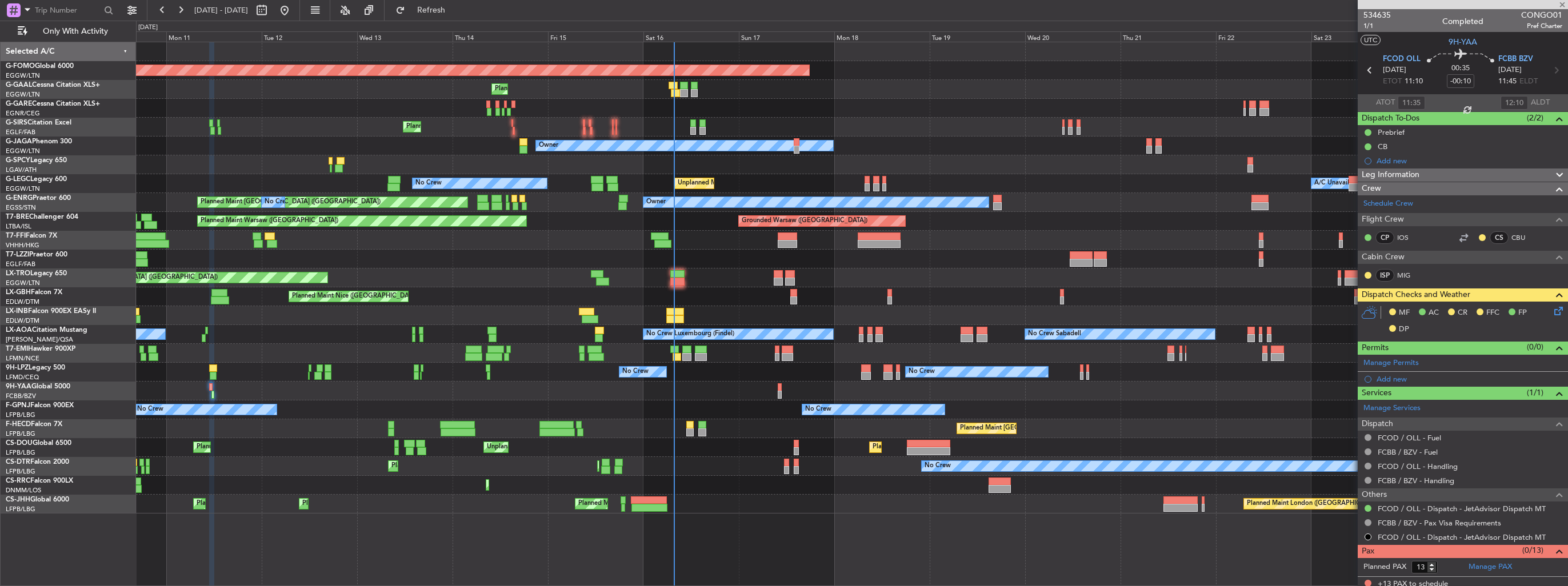
type input "-00:05"
type input "07:35"
type input "6"
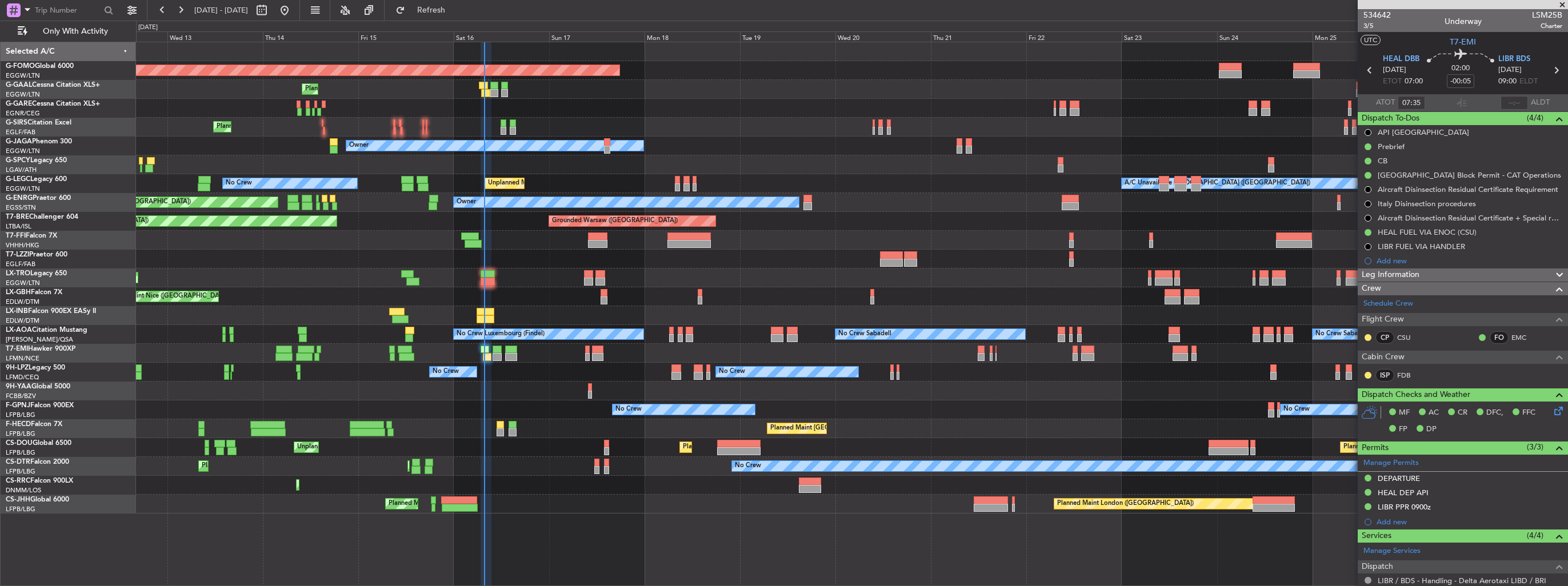
click at [632, 186] on div "No Crew Unplanned Maint London (Luton) A/C Unavailable London (Luton)" at bounding box center [851, 183] width 1431 height 19
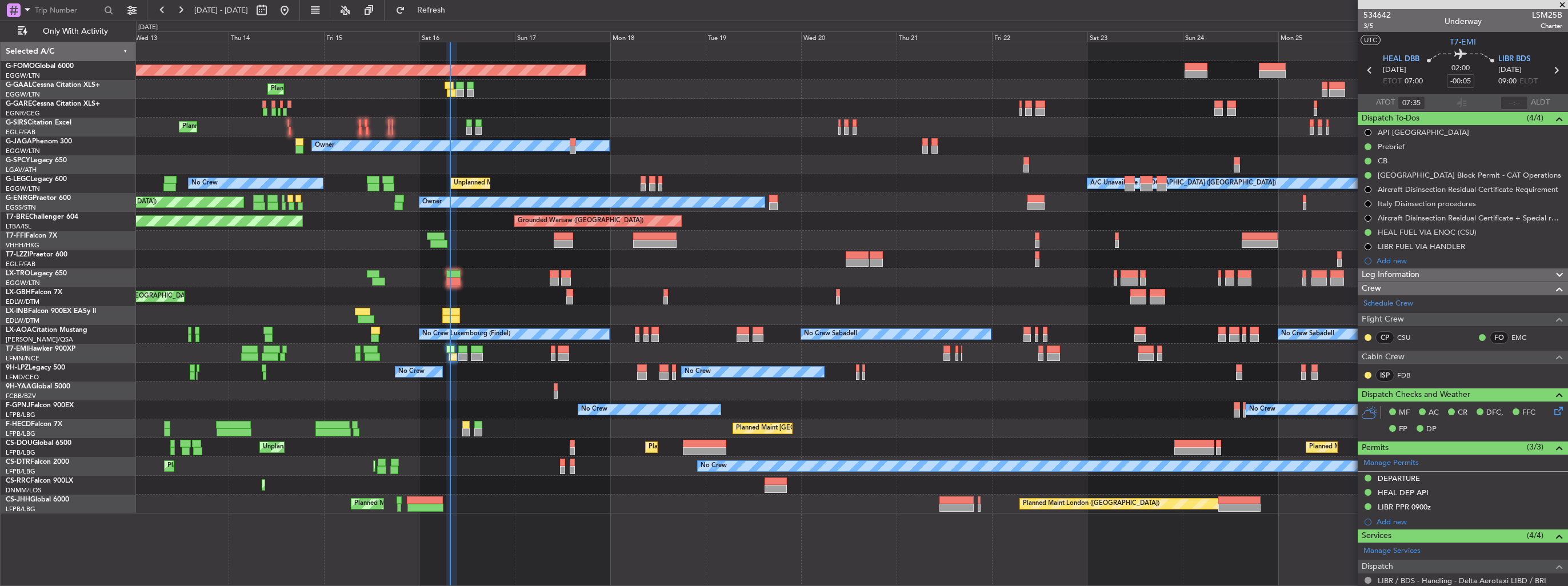
click at [558, 150] on div "Owner" at bounding box center [851, 146] width 1431 height 19
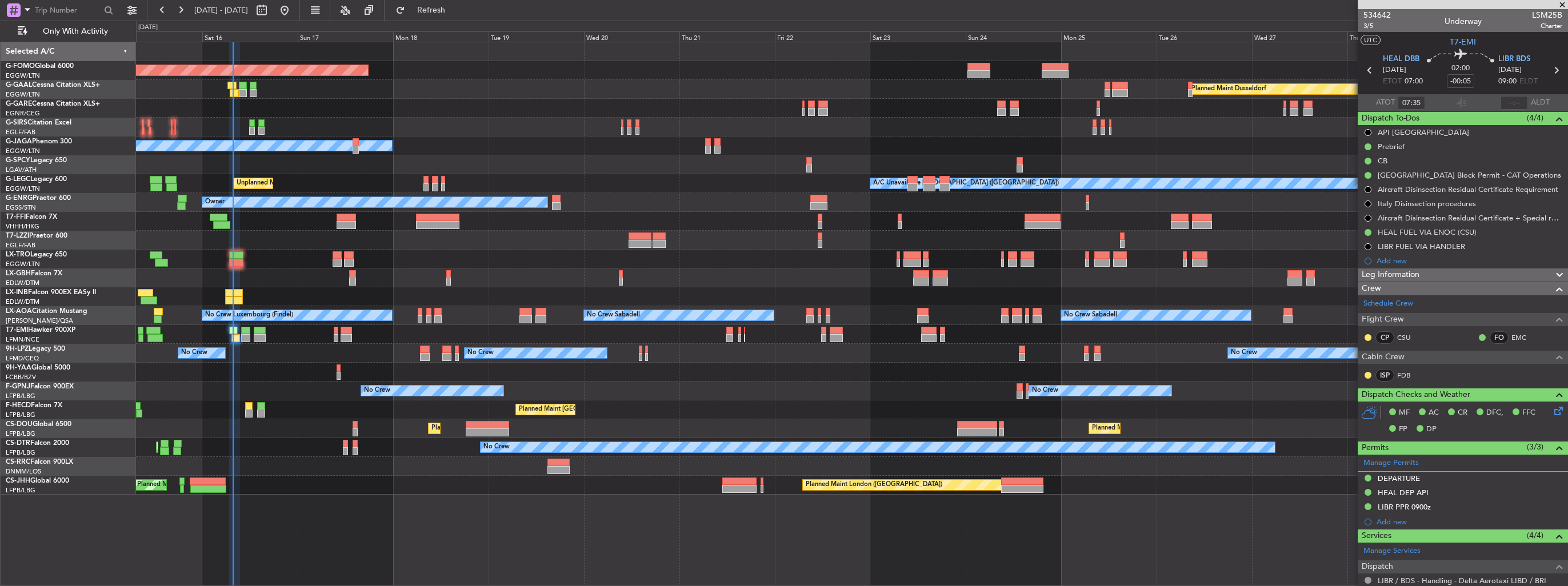
click at [213, 222] on div at bounding box center [222, 225] width 17 height 8
type input "+00:10"
type input "02:54"
type input "07:12"
type input "12"
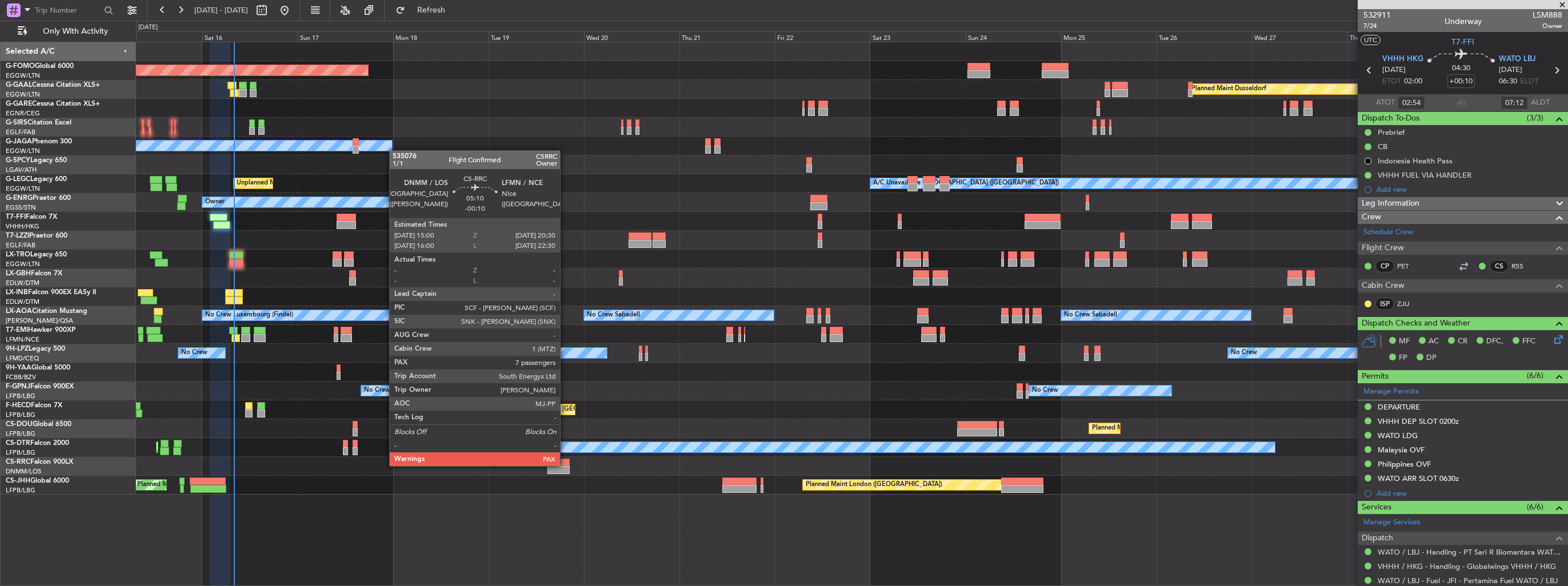
click at [565, 465] on div at bounding box center [558, 463] width 22 height 8
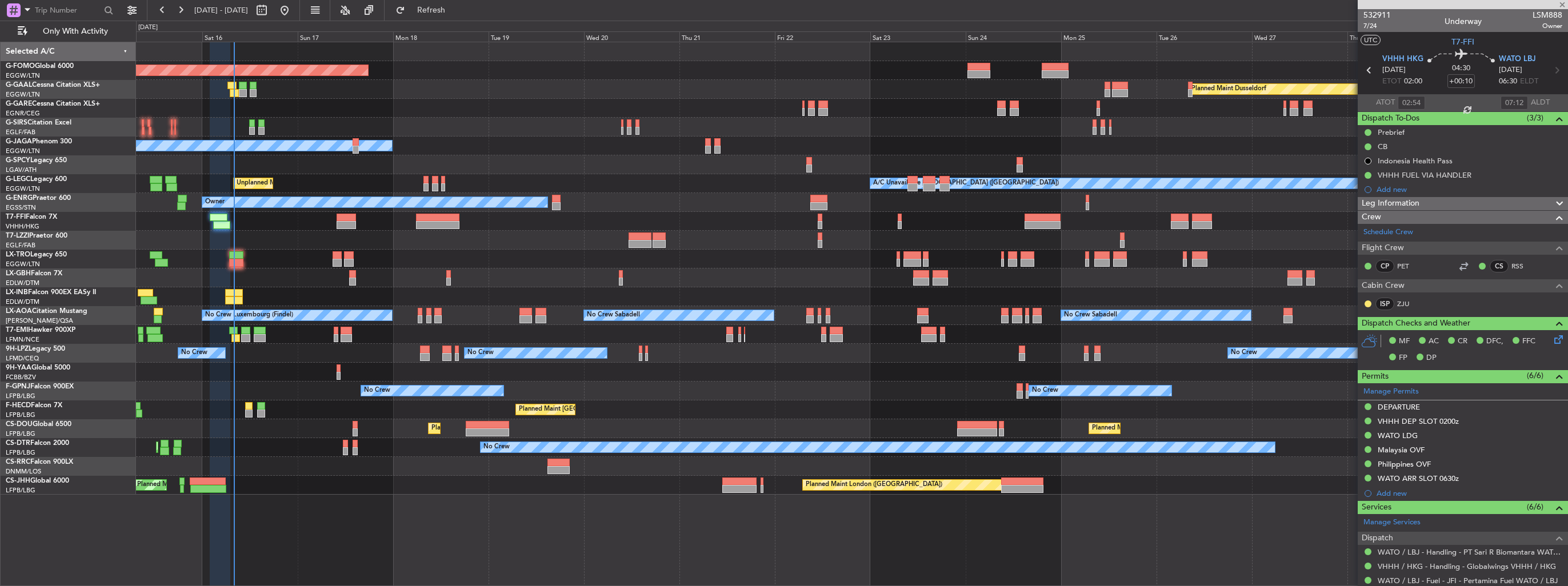
type input "-00:10"
type input "7"
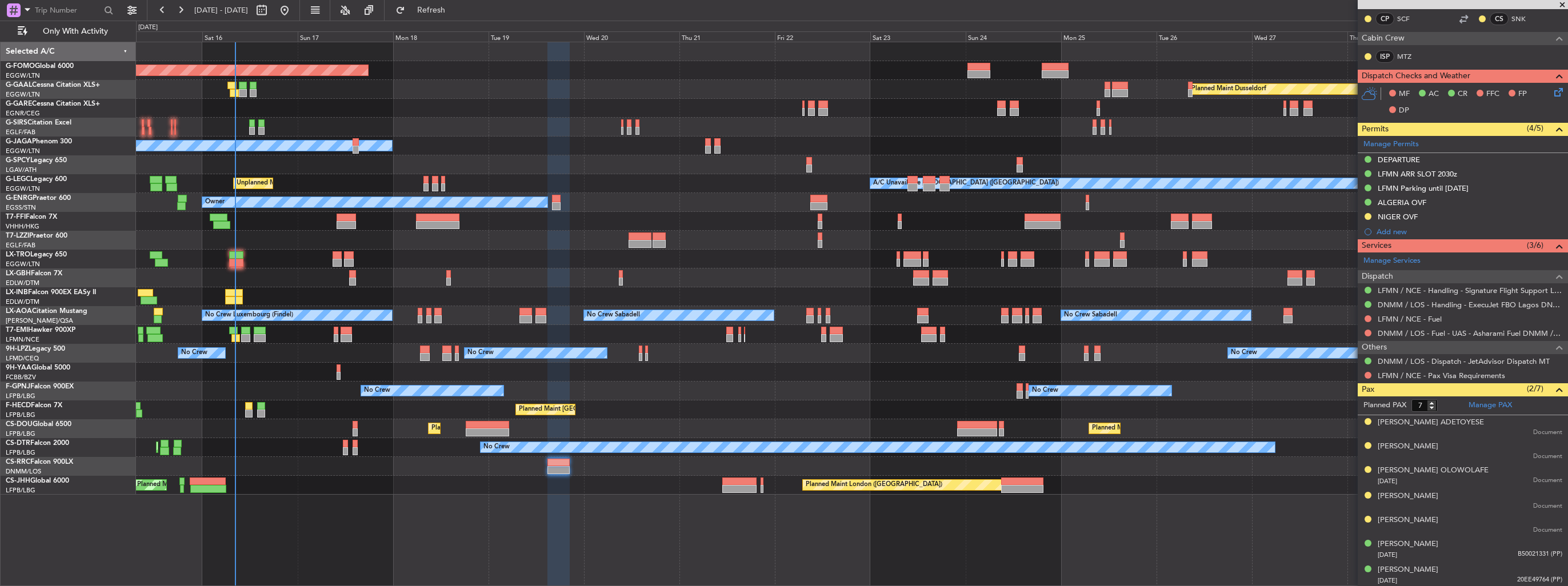
scroll to position [289, 0]
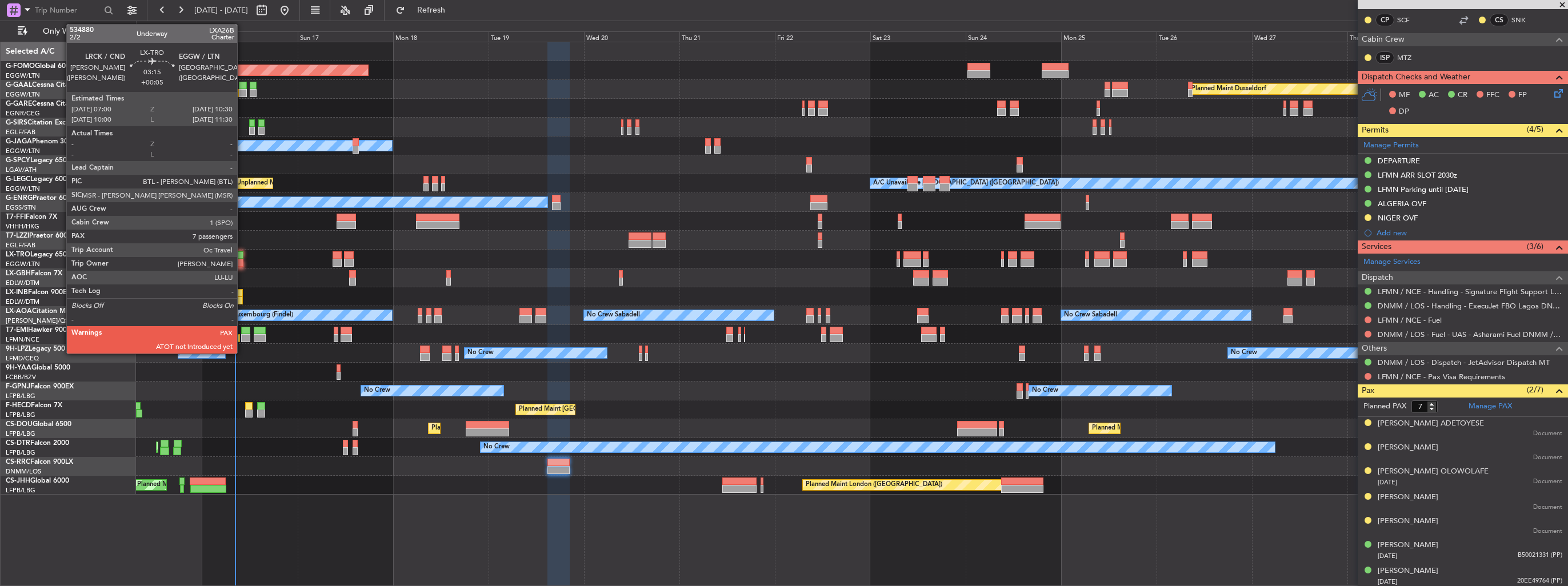
click at [243, 259] on div at bounding box center [236, 262] width 15 height 8
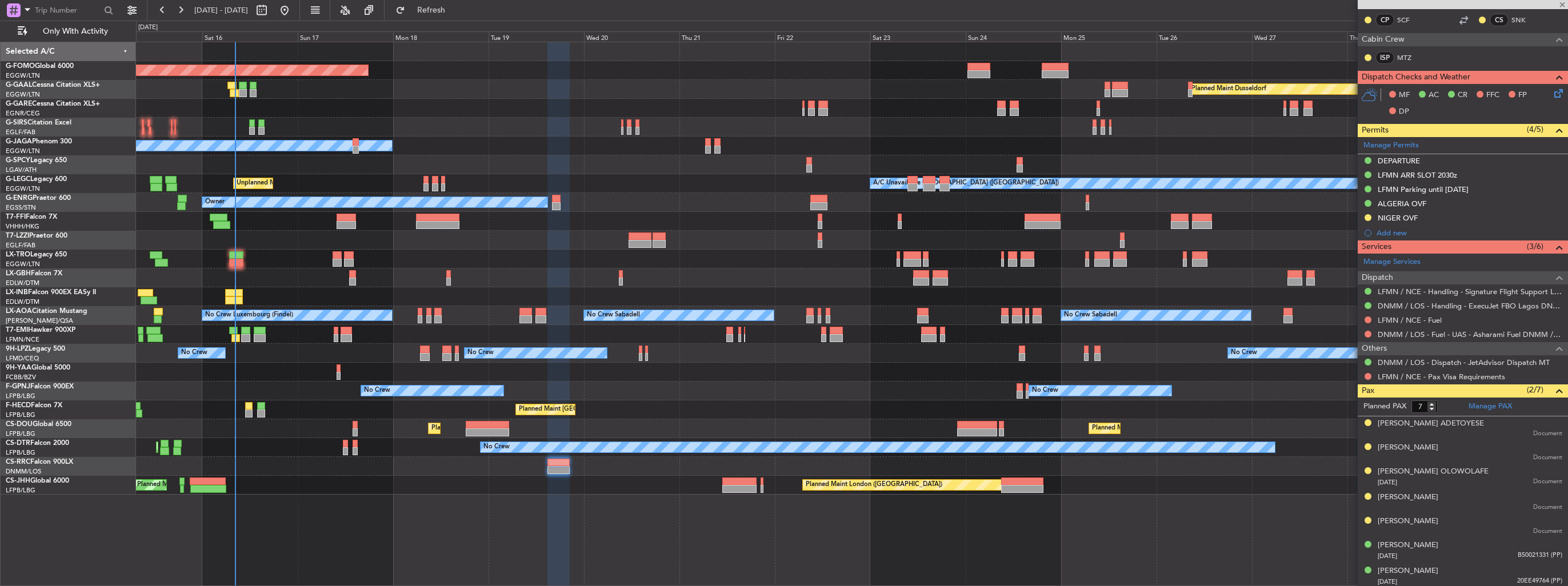
type input "+00:05"
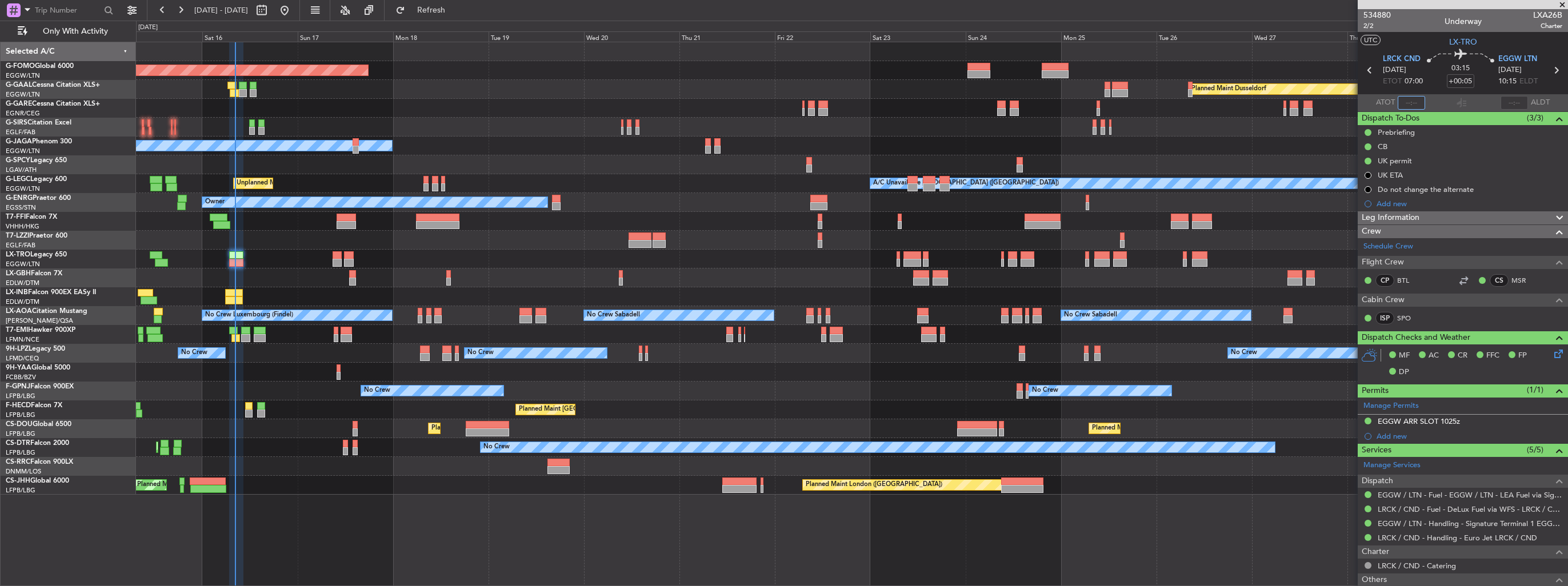
click at [1402, 103] on input "text" at bounding box center [1411, 103] width 28 height 14
type input "08:19"
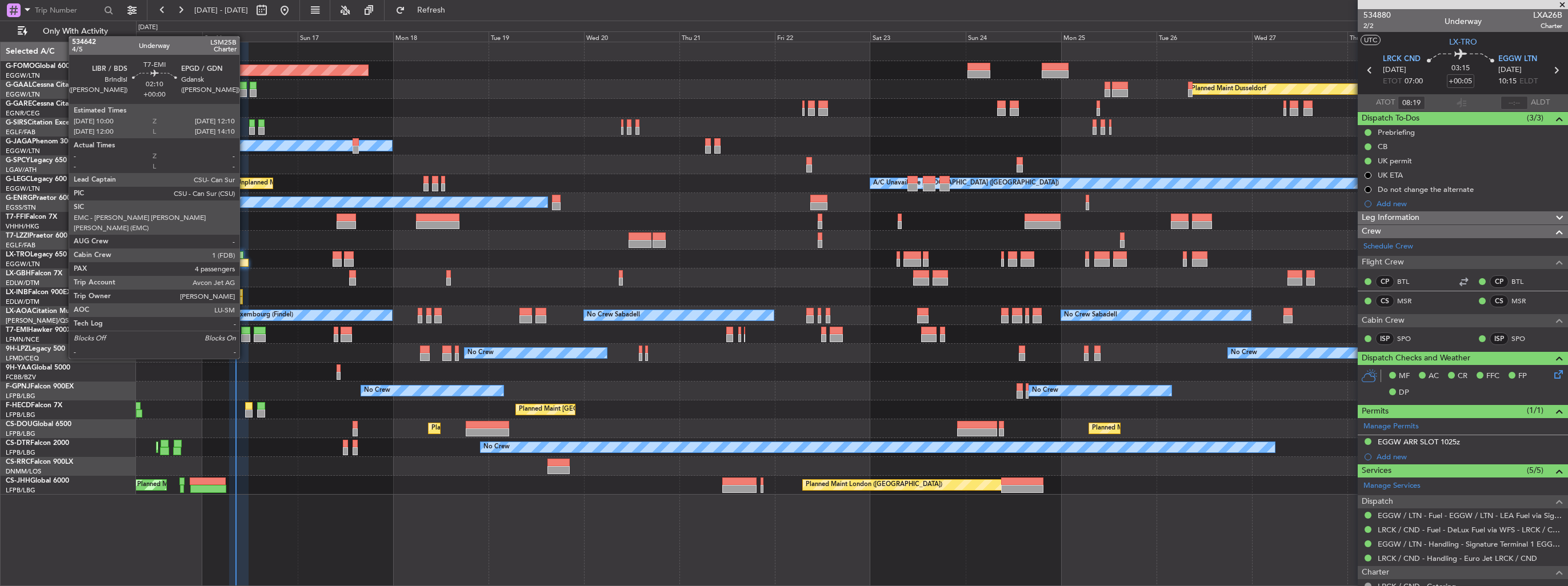
click at [245, 337] on div at bounding box center [246, 337] width 9 height 8
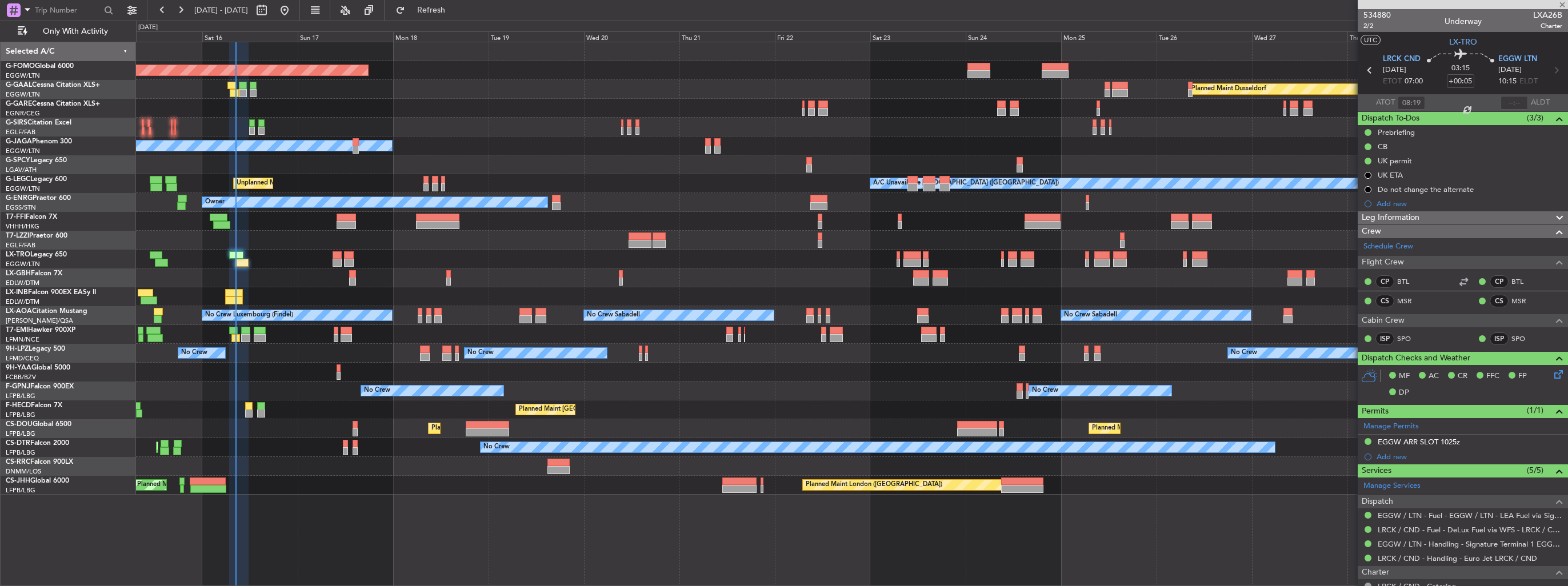
type input "4"
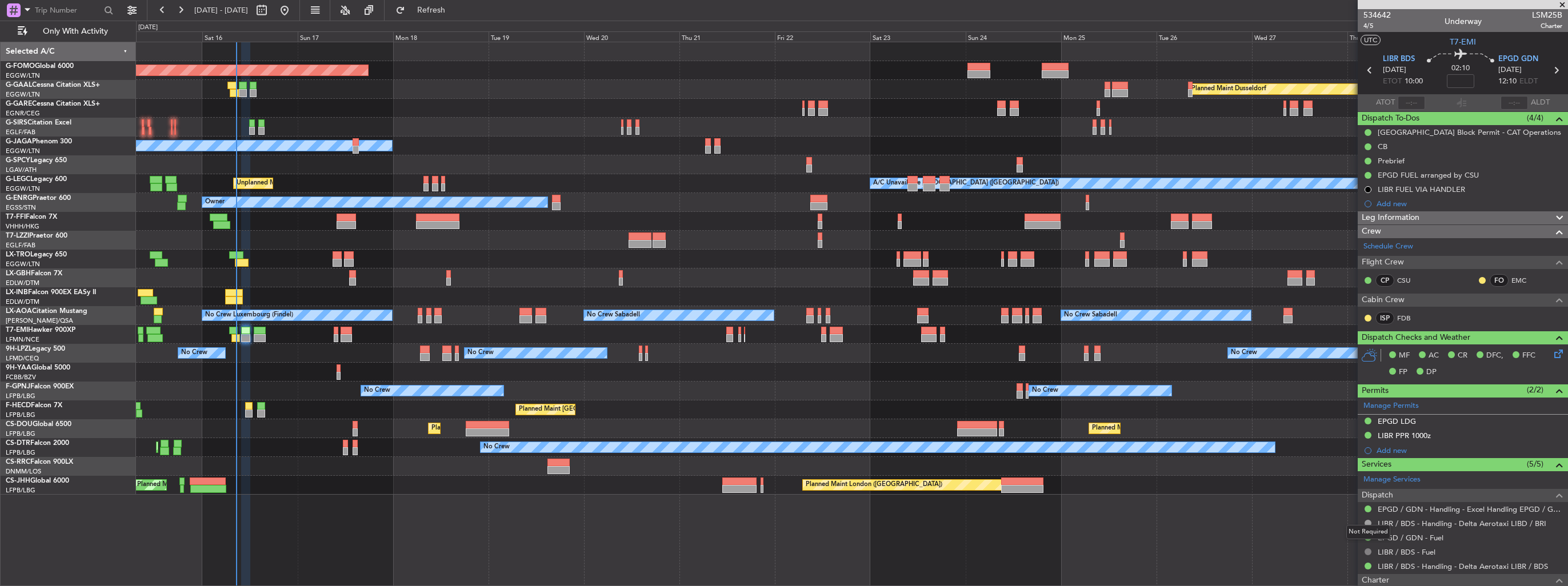
click at [1367, 551] on button at bounding box center [1368, 551] width 7 height 7
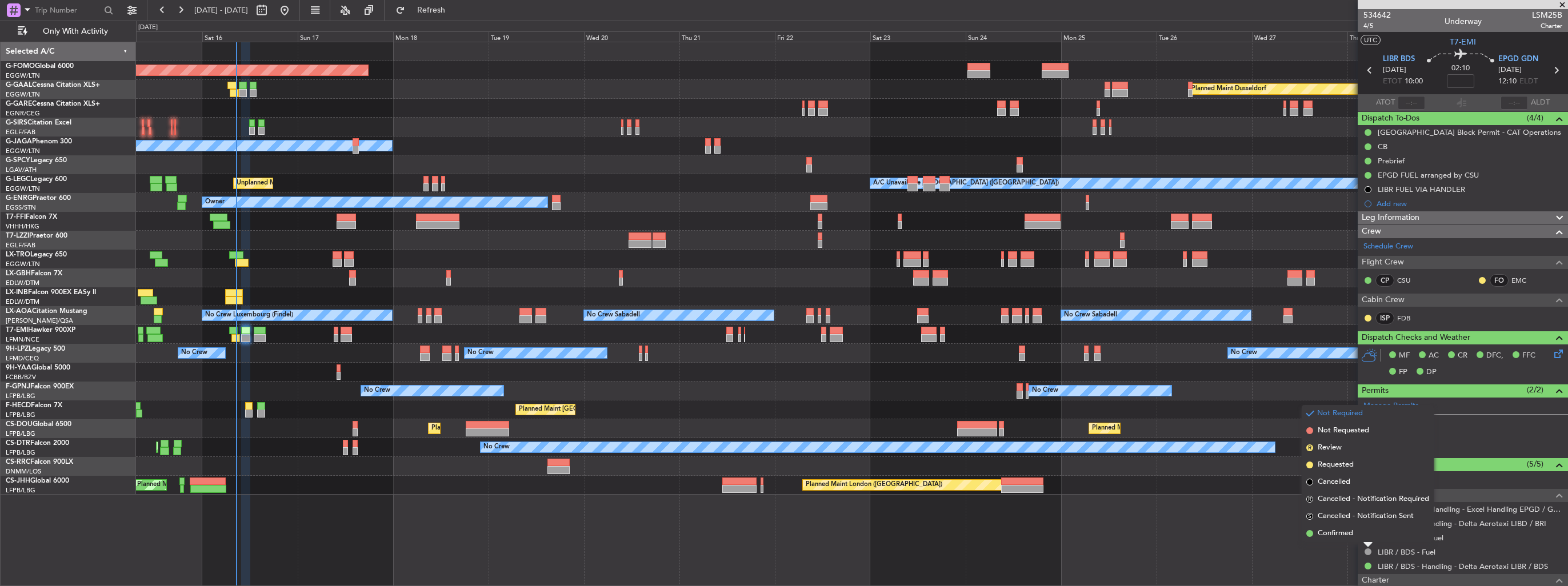
click at [1225, 526] on div "Planned Maint Windsor Locks ([PERSON_NAME] Intl) Planned [GEOGRAPHIC_DATA] Plan…" at bounding box center [852, 313] width 1432 height 544
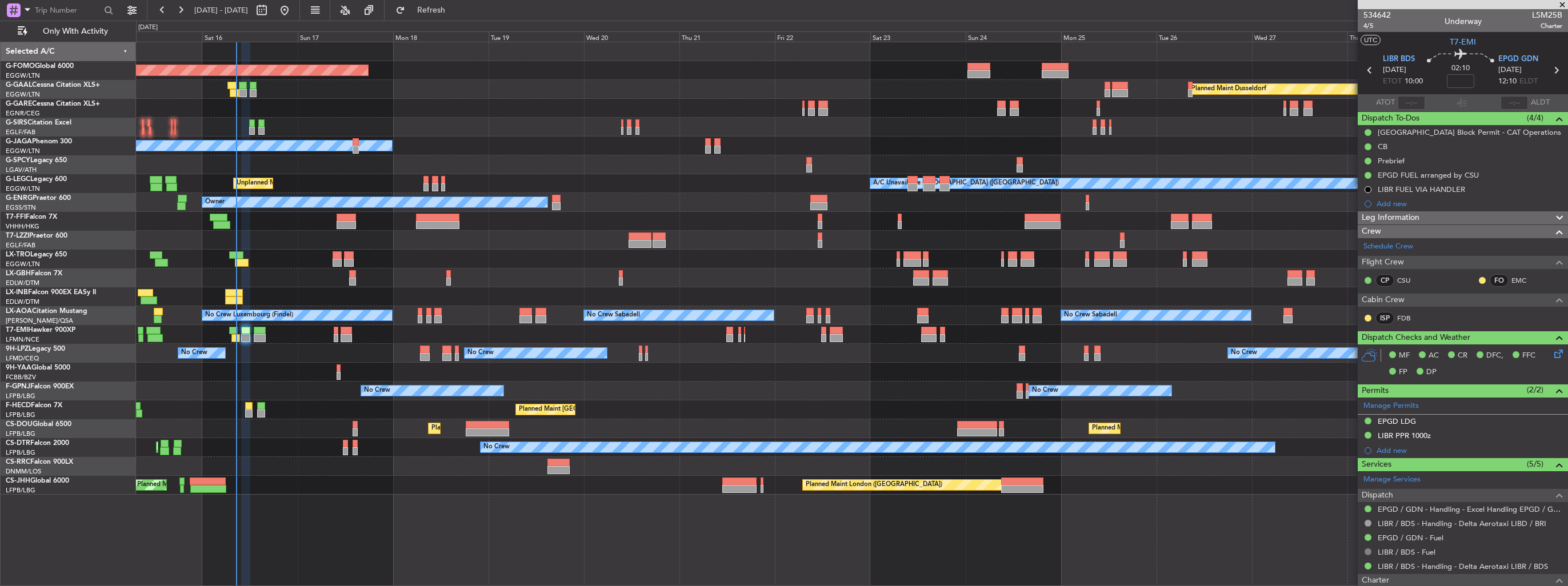
click at [1369, 548] on button at bounding box center [1368, 551] width 7 height 7
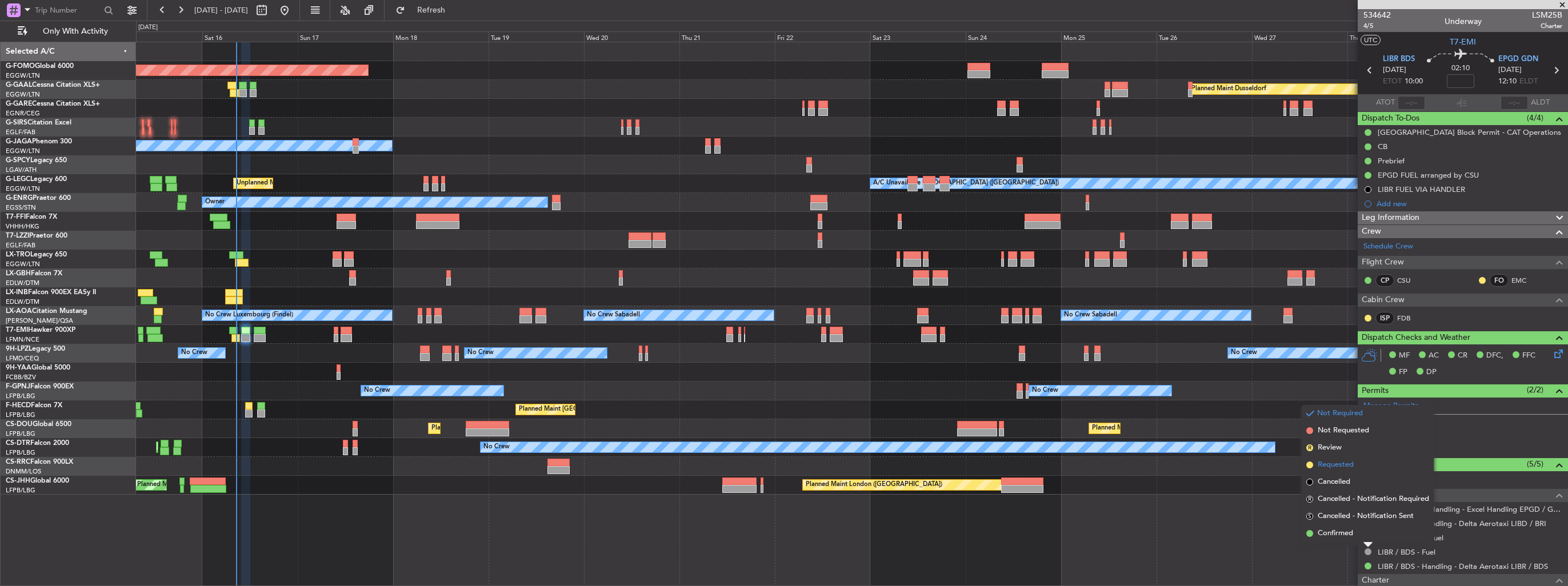
click at [1338, 467] on span "Requested" at bounding box center [1335, 465] width 36 height 12
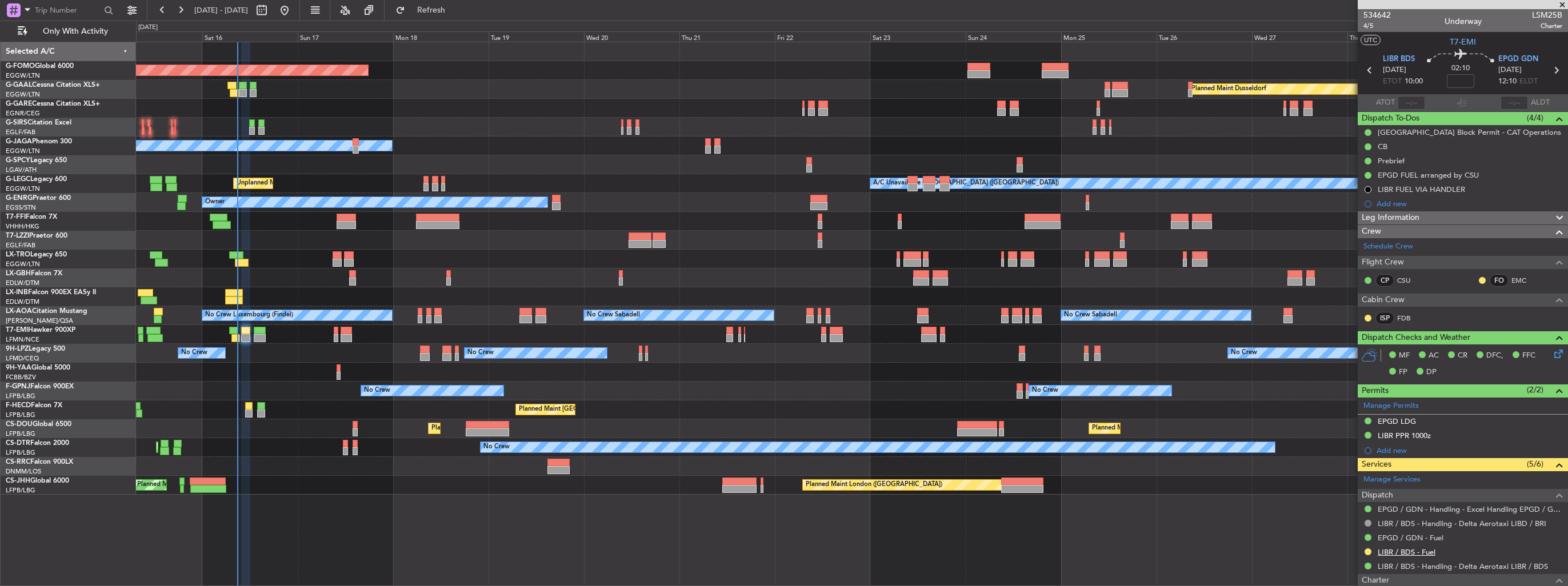
click at [1394, 550] on link "LIBR / BDS - Fuel" at bounding box center [1406, 551] width 58 height 10
click at [1369, 548] on button at bounding box center [1368, 551] width 7 height 7
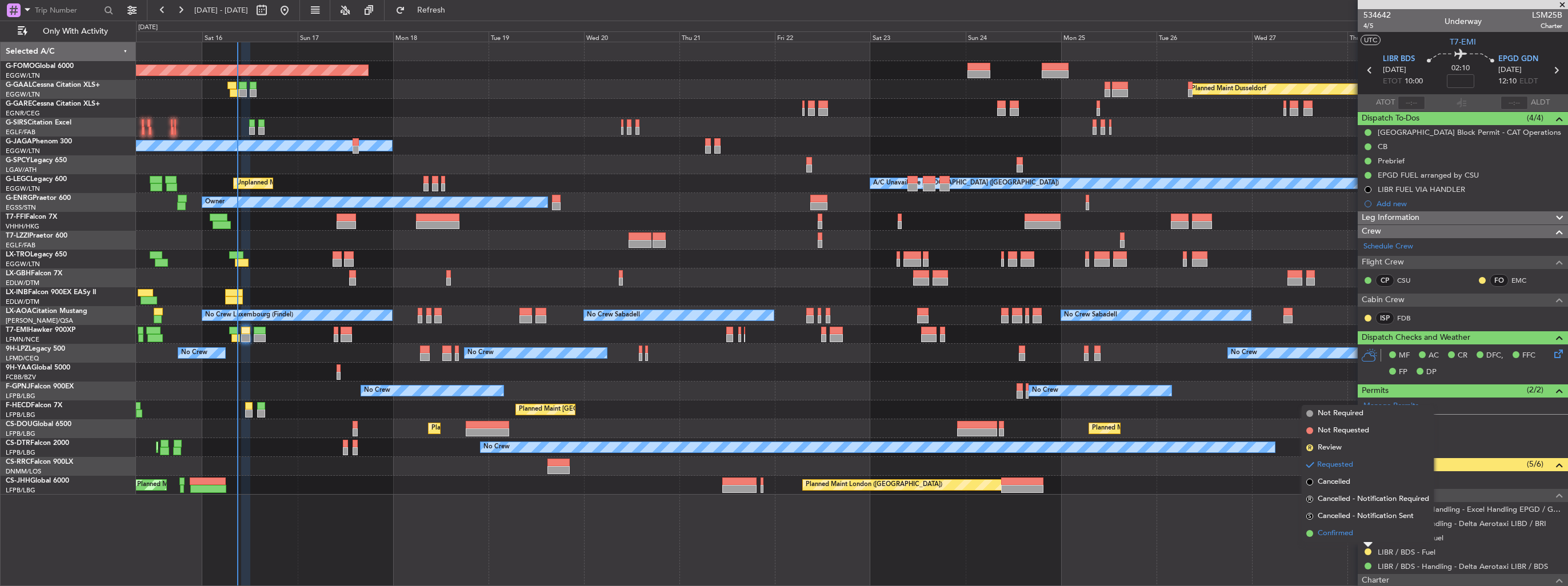
click at [1342, 535] on span "Confirmed" at bounding box center [1335, 533] width 35 height 12
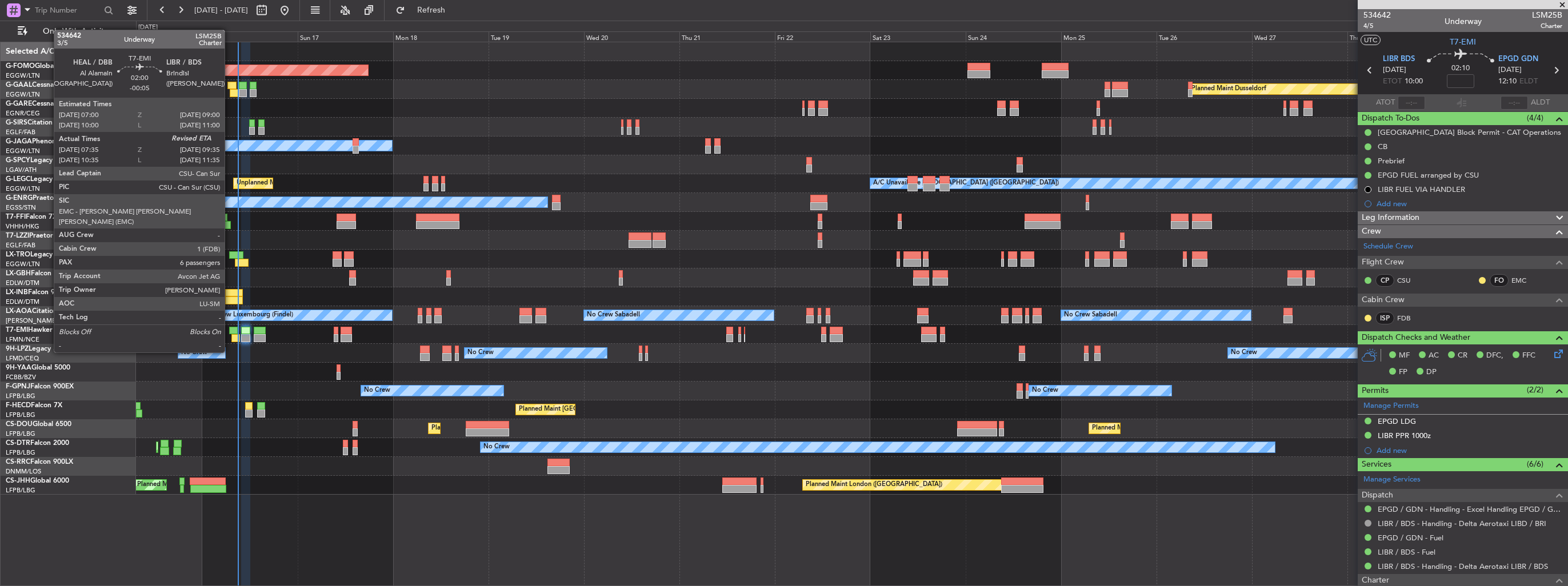
click at [230, 331] on div at bounding box center [233, 331] width 8 height 8
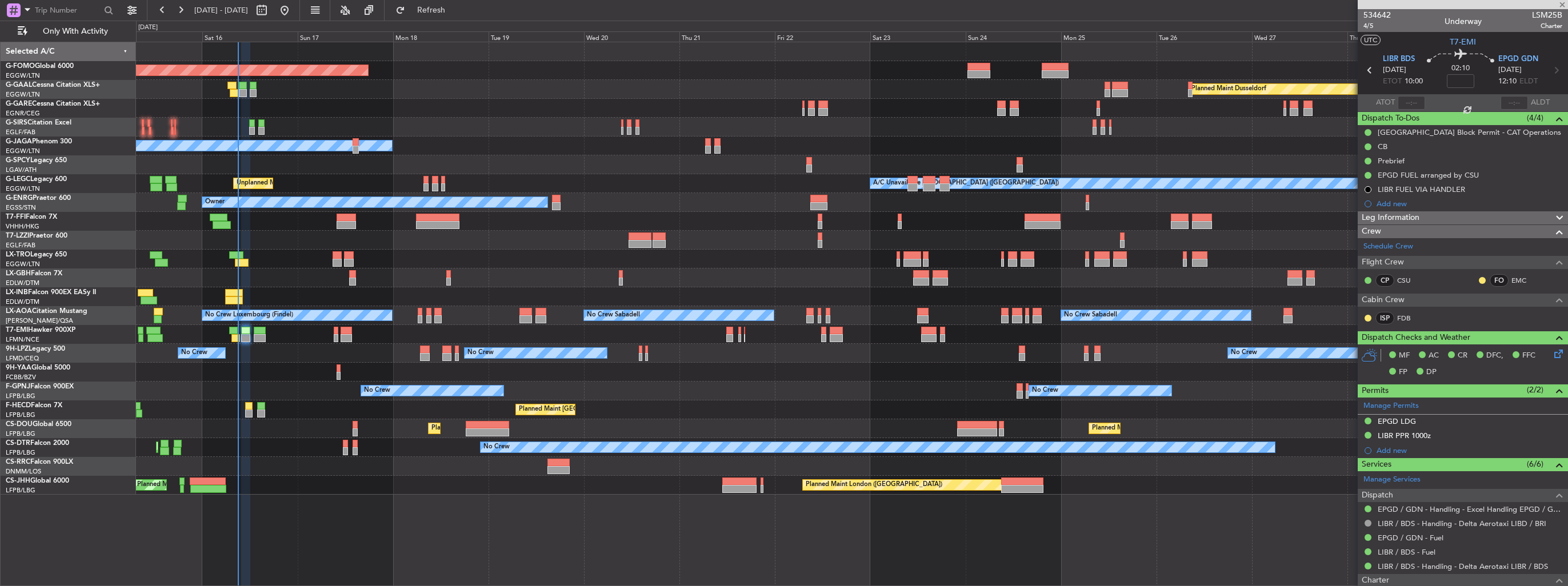
type input "-00:05"
type input "07:35"
type input "6"
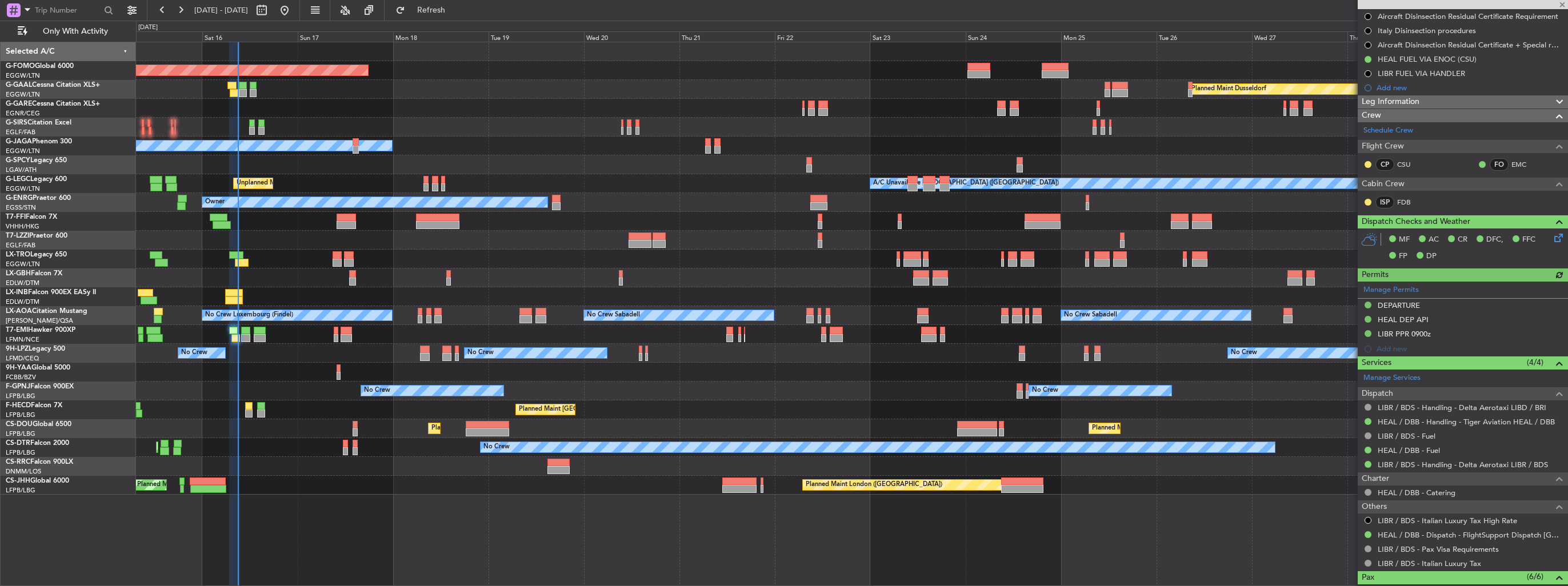
scroll to position [341, 0]
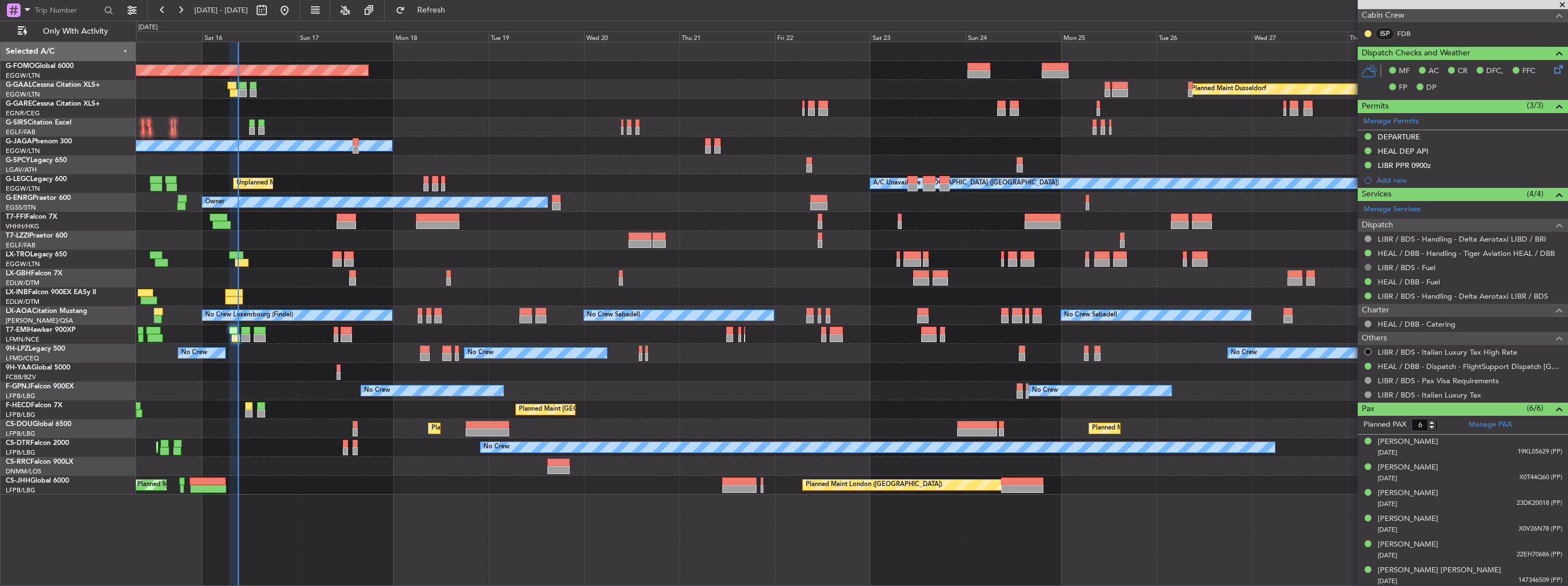
click at [1367, 264] on button at bounding box center [1368, 267] width 7 height 7
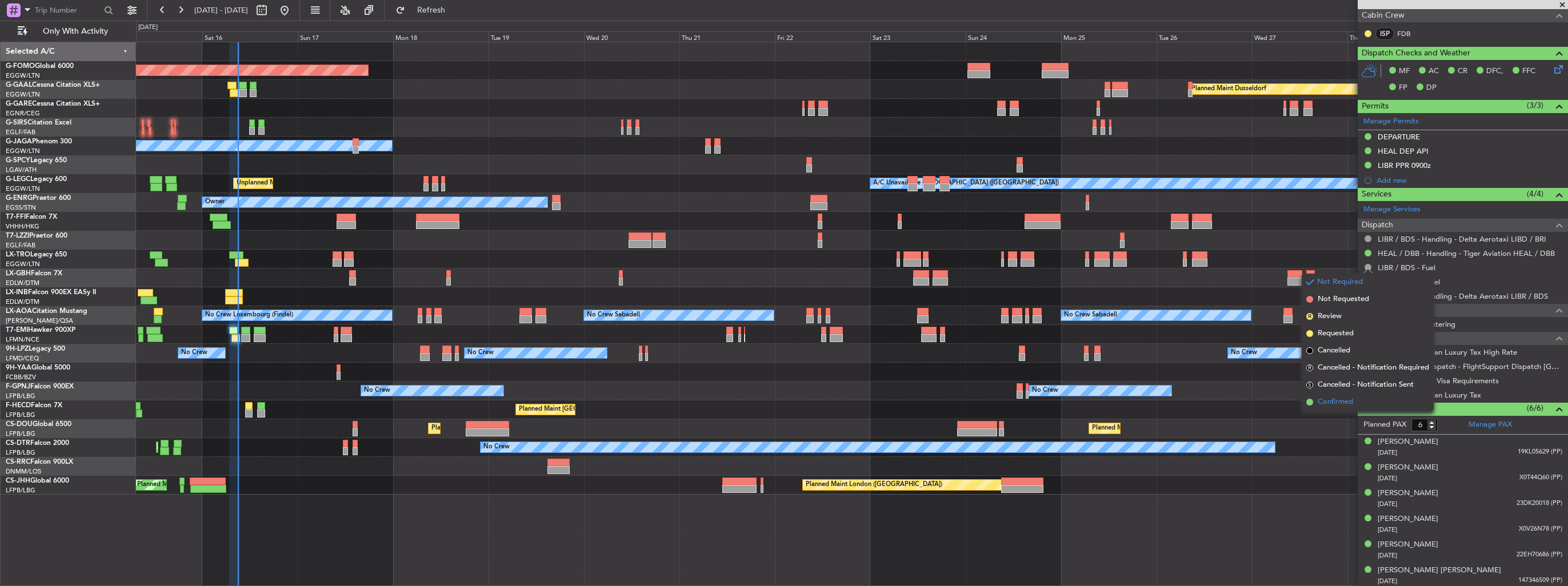
click at [1335, 399] on span "Confirmed" at bounding box center [1335, 402] width 35 height 12
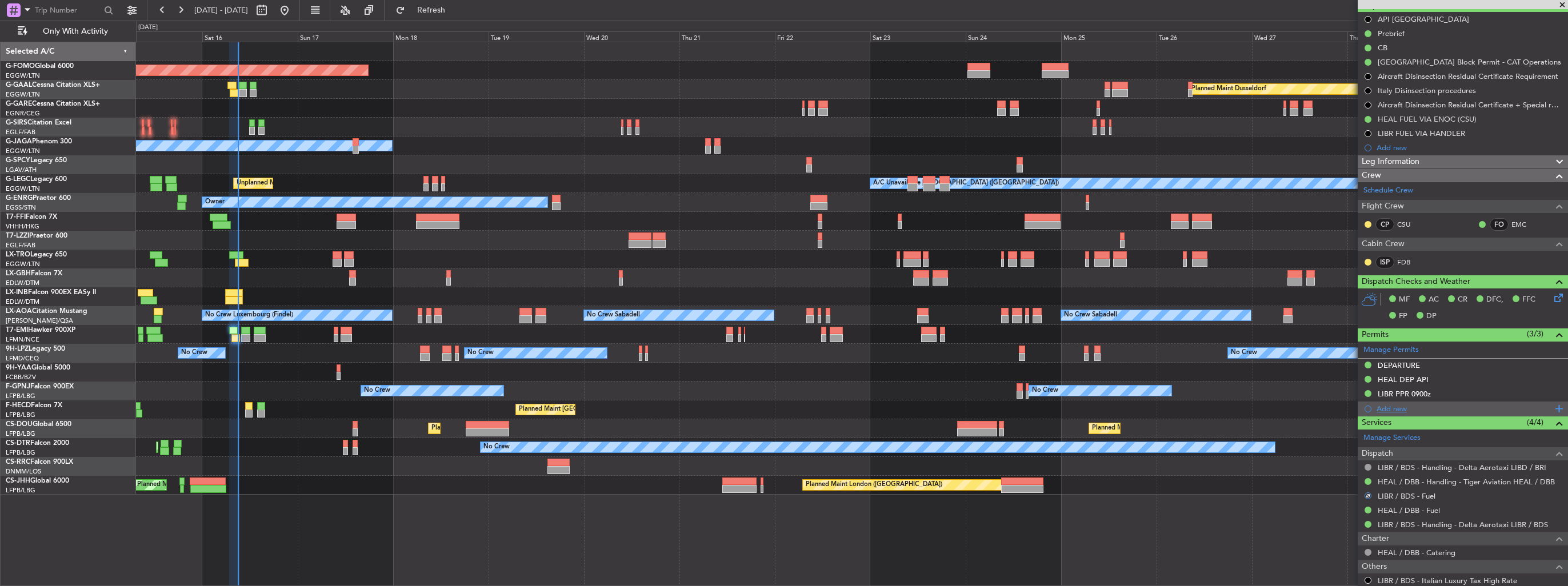
scroll to position [0, 0]
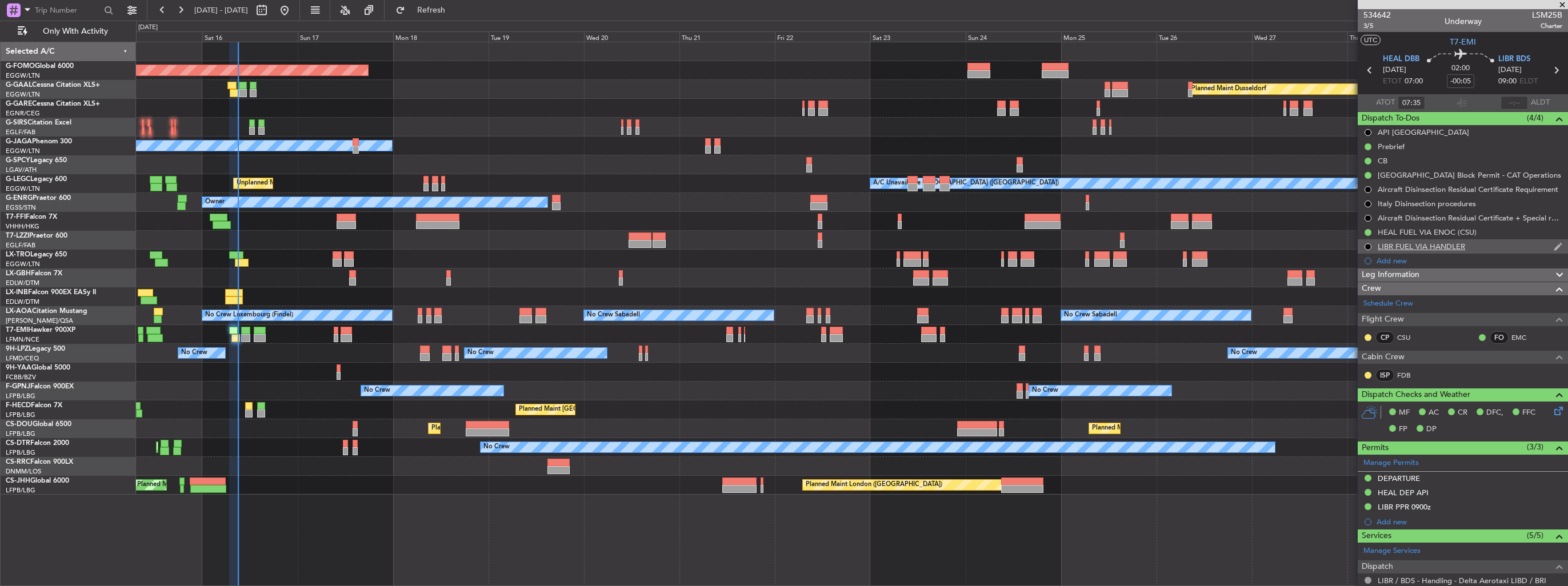
click at [1553, 249] on img at bounding box center [1557, 246] width 8 height 10
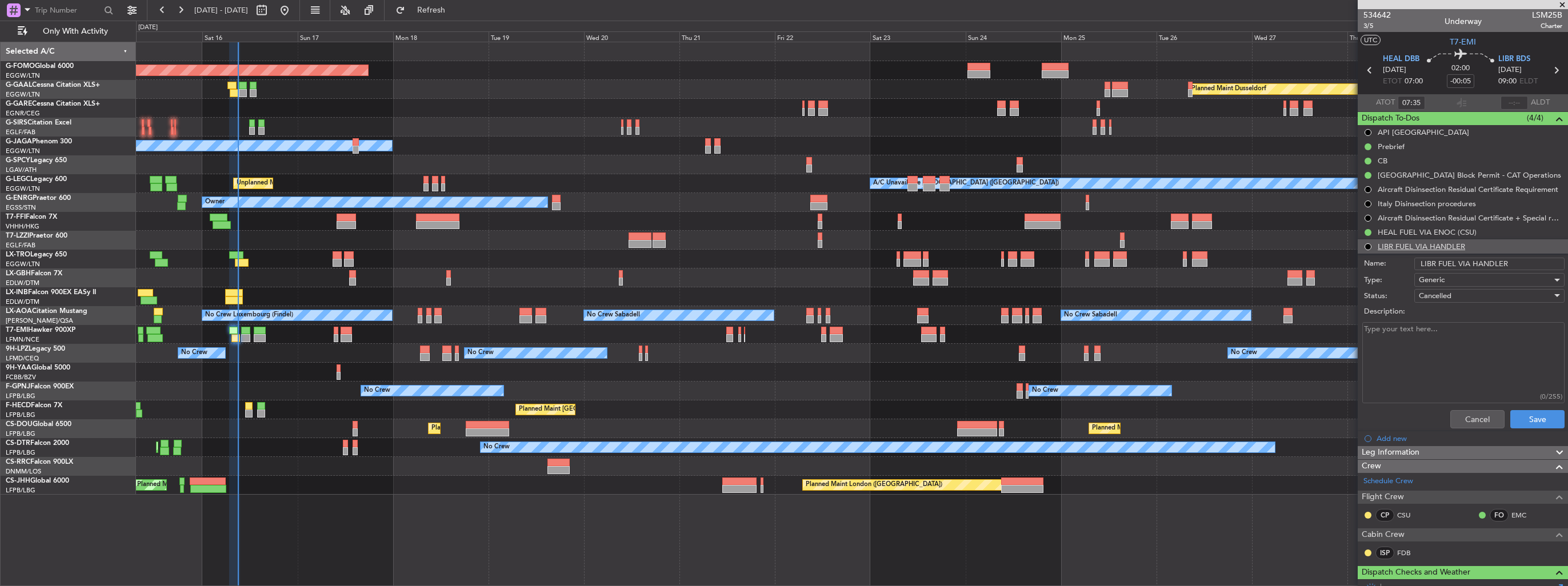
drag, startPoint x: 1510, startPoint y: 259, endPoint x: 1470, endPoint y: 260, distance: 40.0
click at [1470, 260] on input "LIBR FUEL VIA HANDLER" at bounding box center [1489, 264] width 150 height 12
type input "LIBR FUEL VIA WFS"
click at [1465, 294] on div "Cancelled" at bounding box center [1484, 295] width 133 height 17
click at [1465, 351] on span "Completed" at bounding box center [1484, 352] width 134 height 17
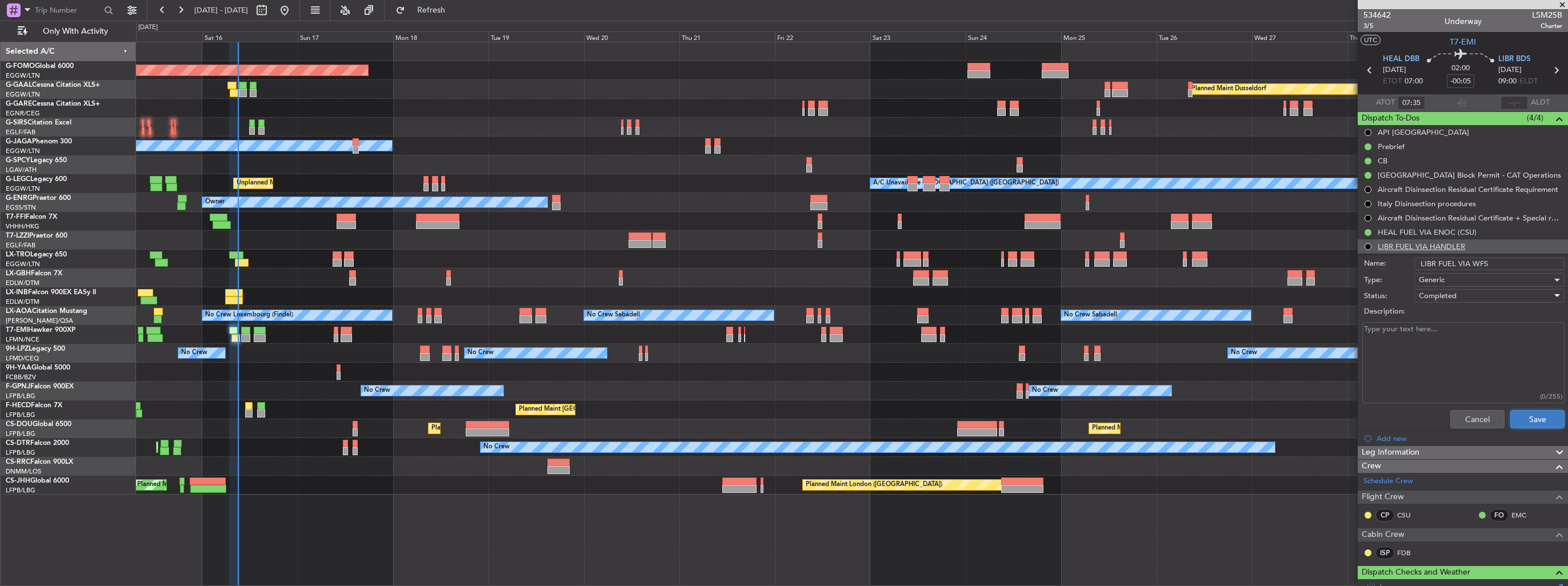
click at [1520, 419] on button "Save" at bounding box center [1537, 419] width 54 height 18
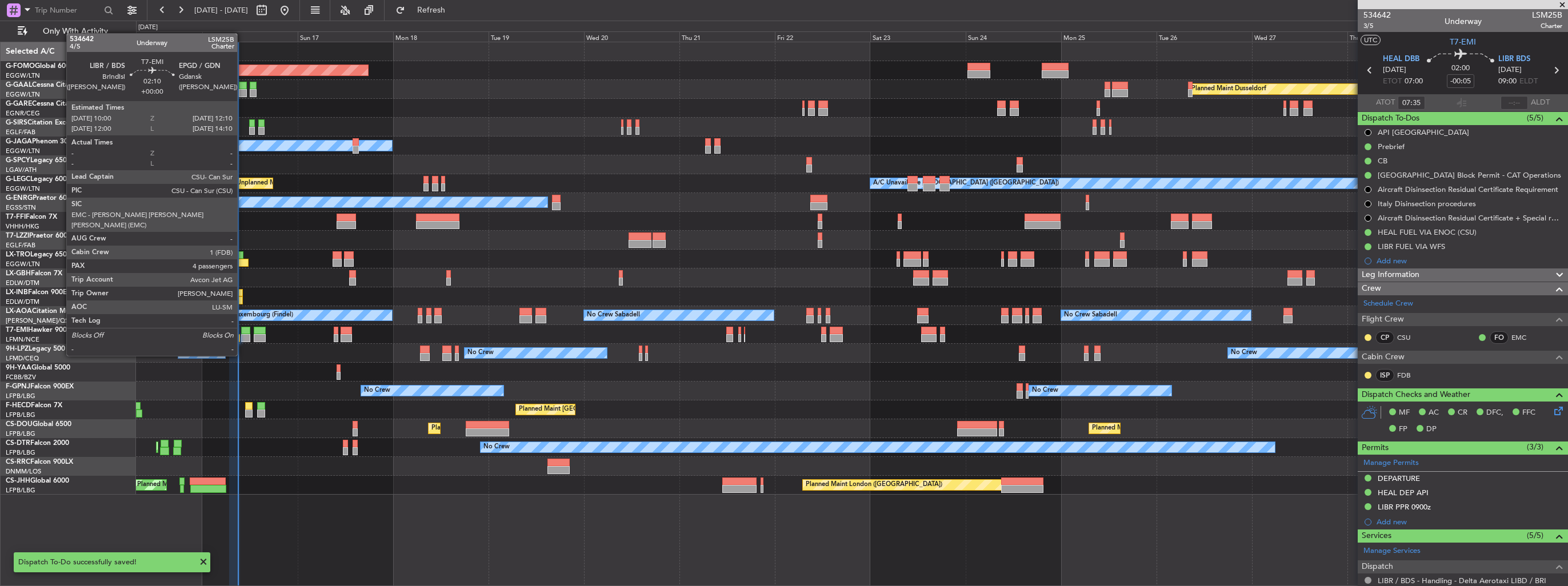
click at [243, 334] on div at bounding box center [246, 337] width 9 height 8
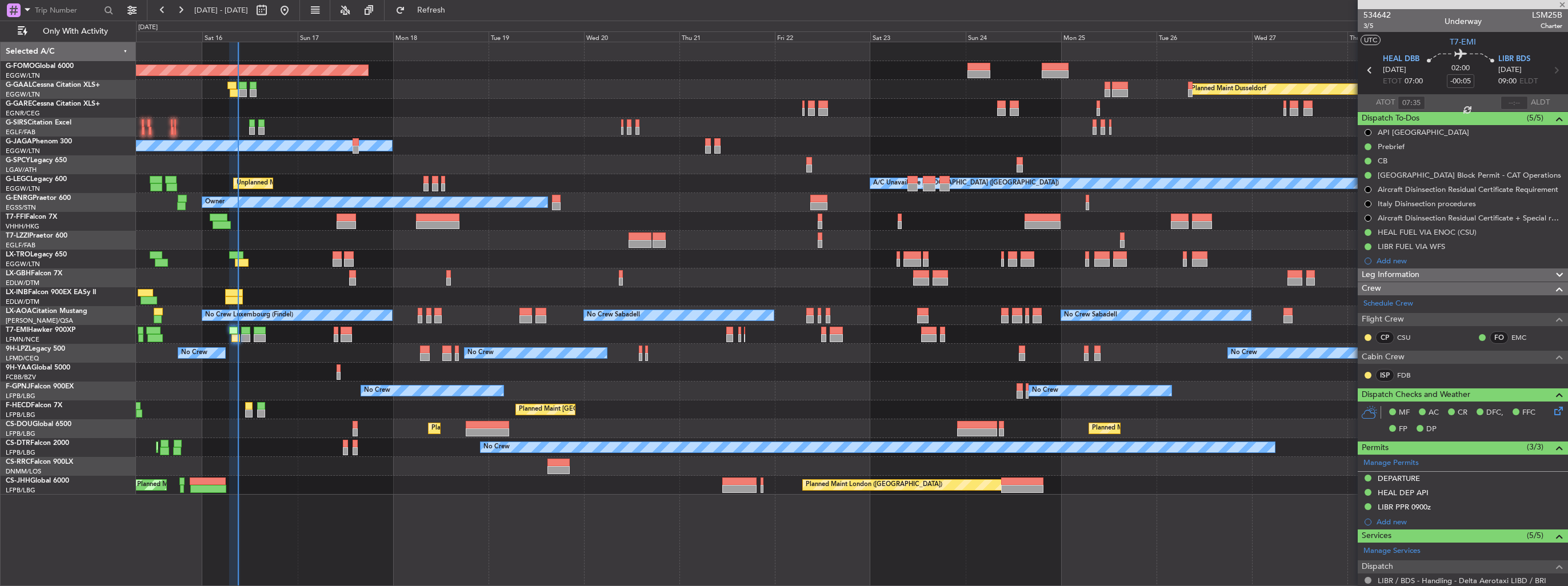
type input "4"
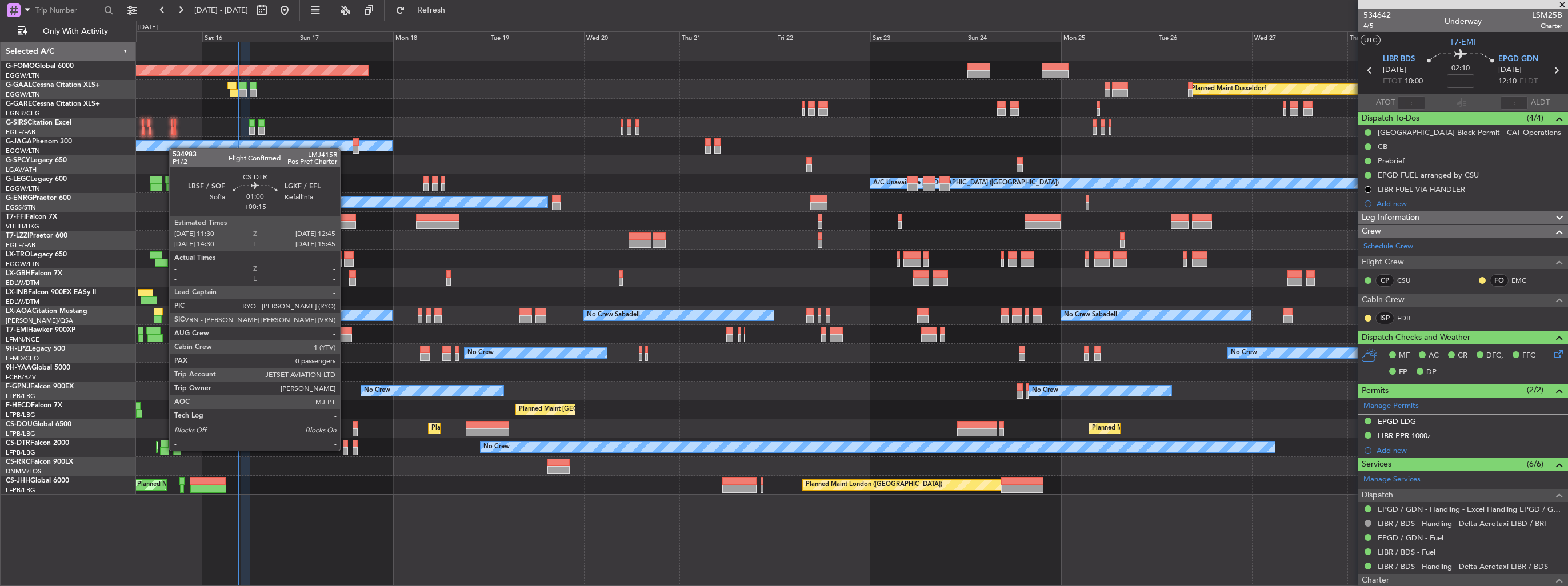
click at [345, 449] on div at bounding box center [345, 451] width 5 height 8
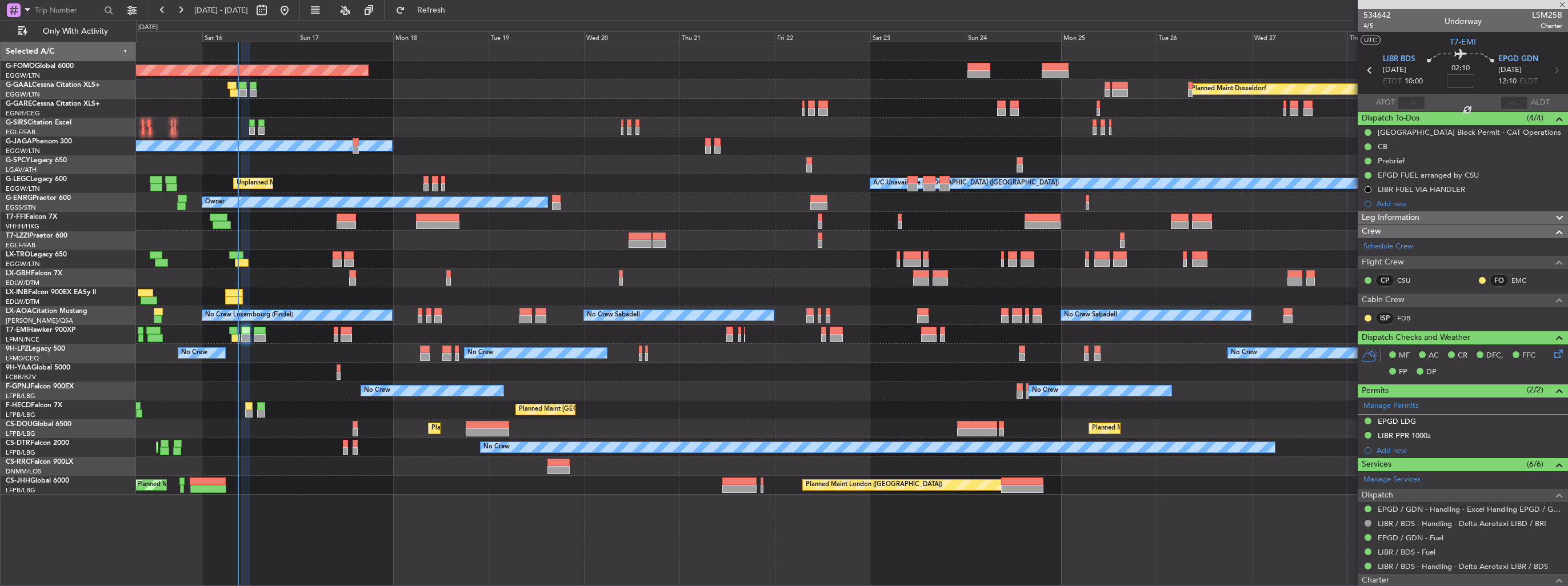
type input "+00:15"
type input "0"
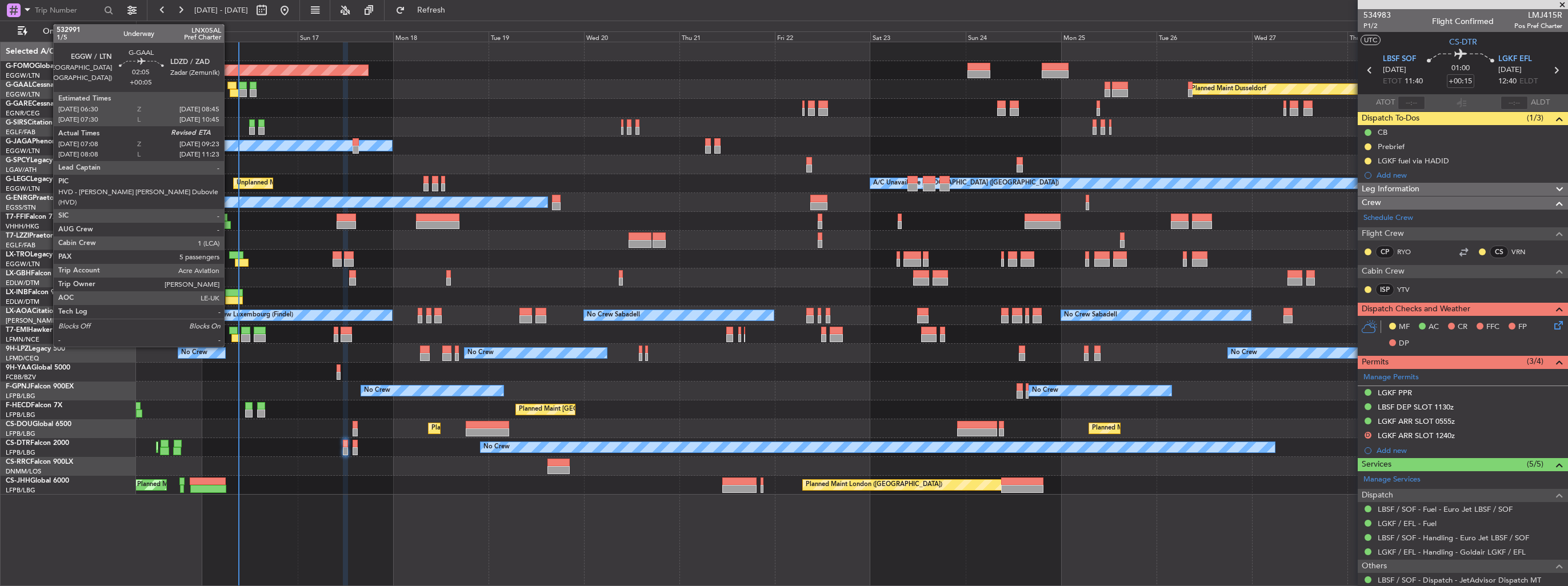
click at [229, 91] on div at bounding box center [234, 93] width 9 height 8
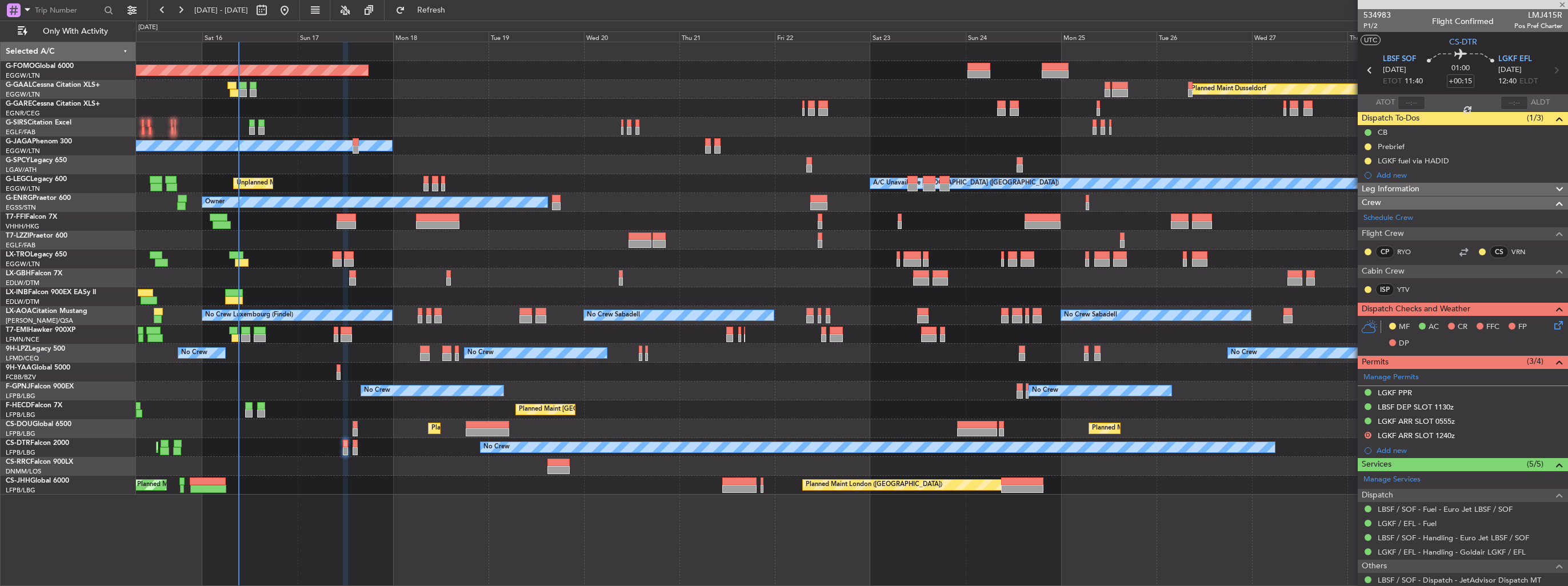
type input "+00:05"
type input "07:08"
type input "5"
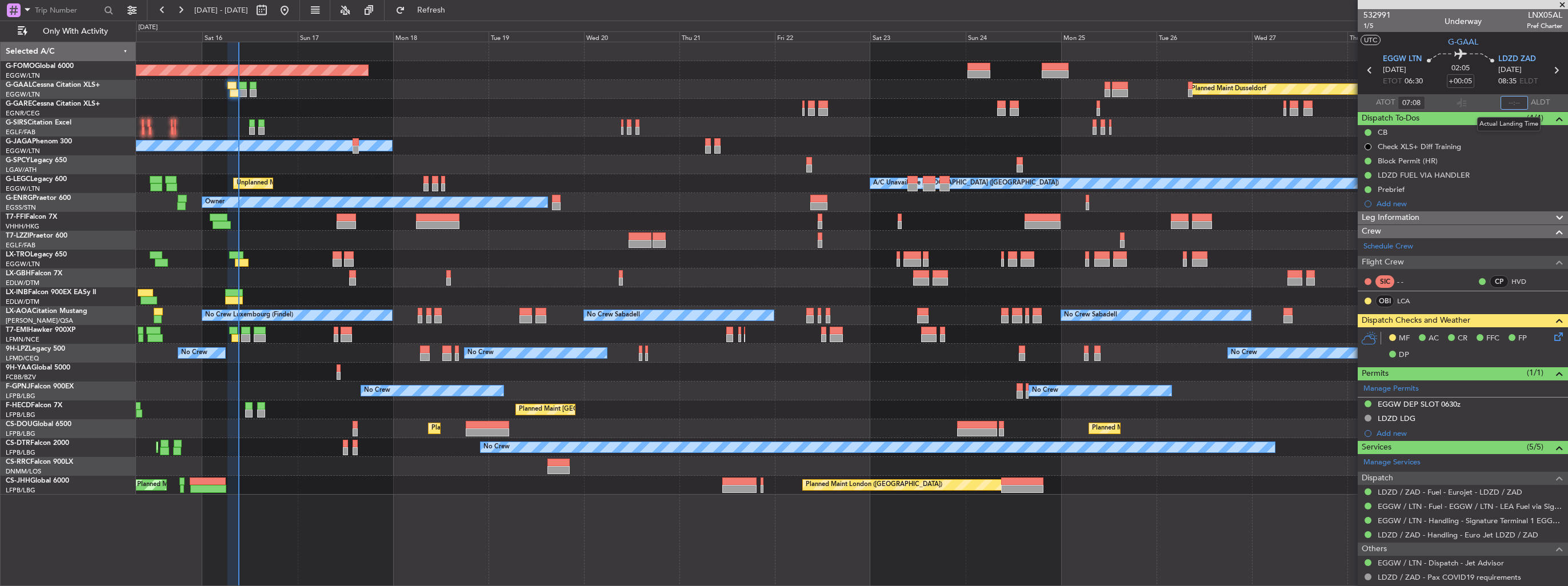
click at [1502, 105] on input "text" at bounding box center [1514, 103] width 28 height 14
type input "09:07"
click at [1401, 28] on div "532991 1/5 Underway LNX05AL Pref Charter" at bounding box center [1463, 21] width 210 height 23
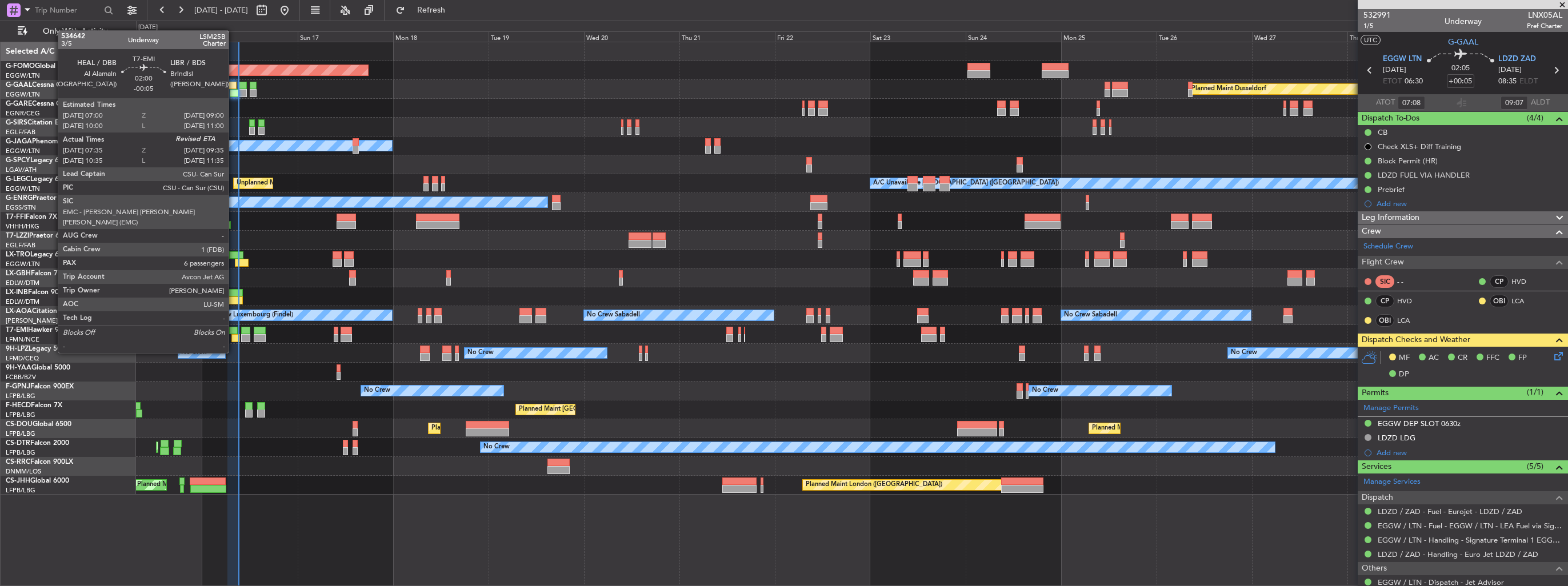
click at [233, 331] on div at bounding box center [233, 331] width 8 height 8
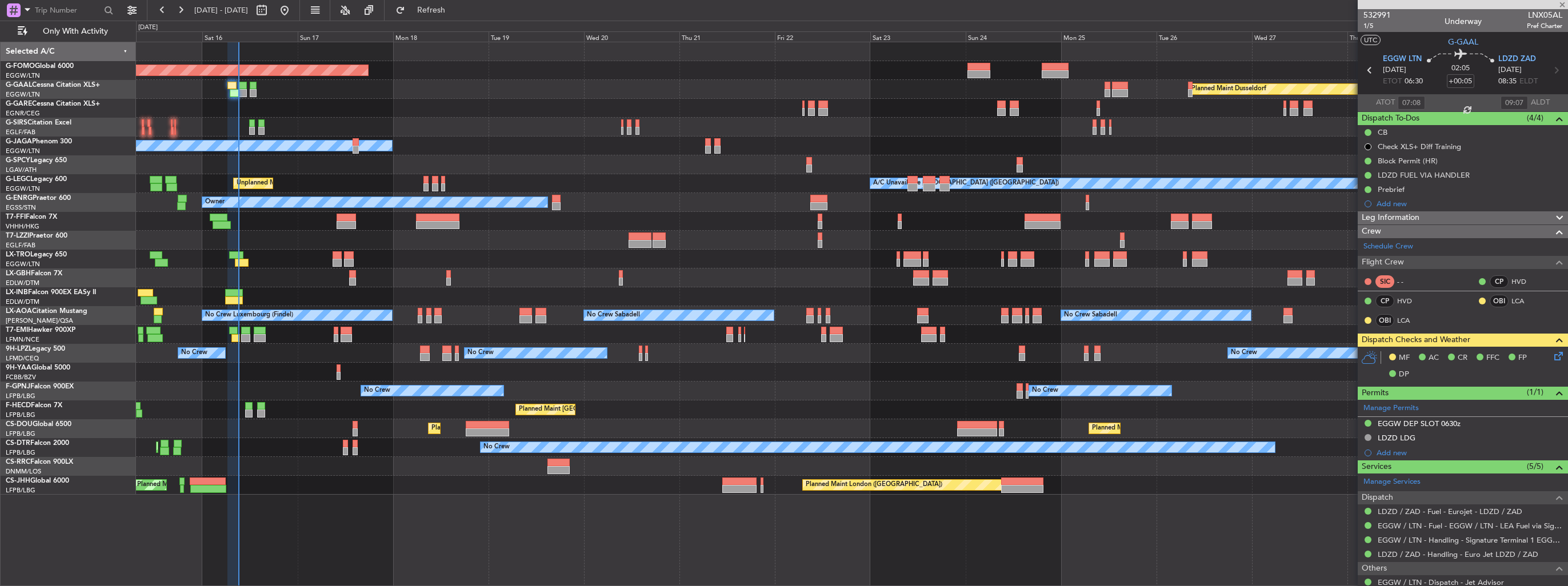
type input "-00:05"
type input "07:35"
type input "6"
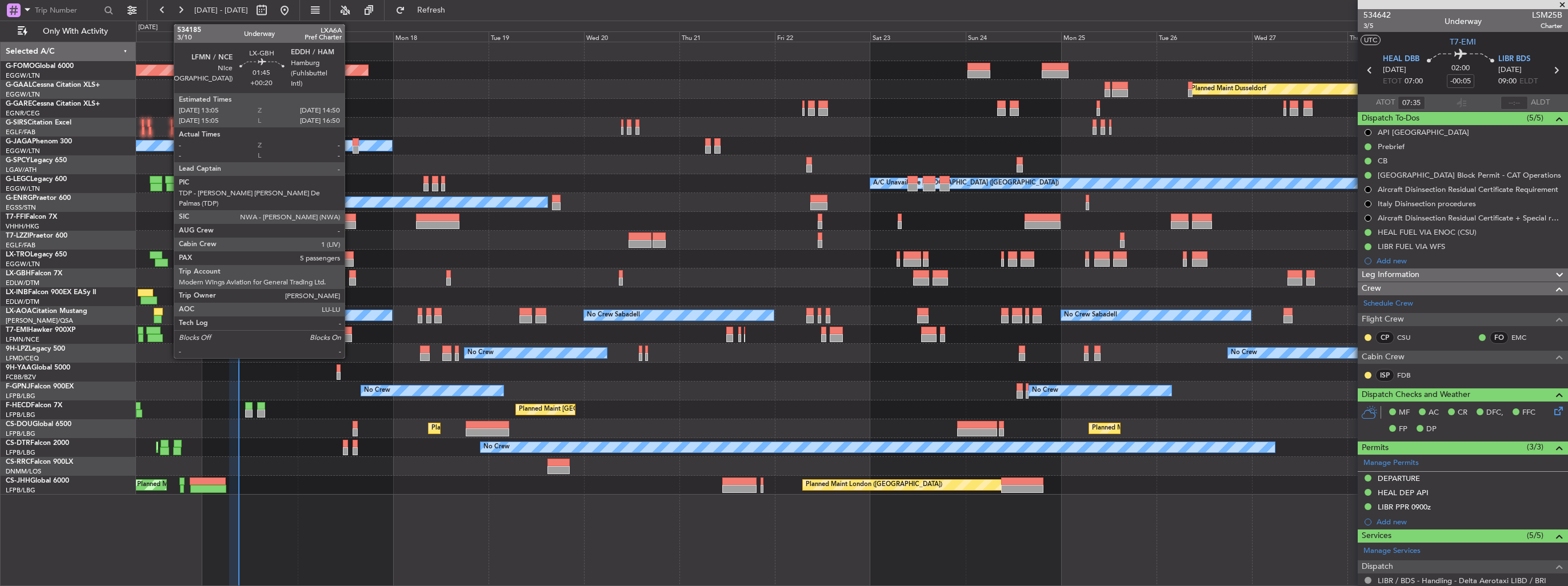
click at [350, 279] on div at bounding box center [353, 281] width 8 height 8
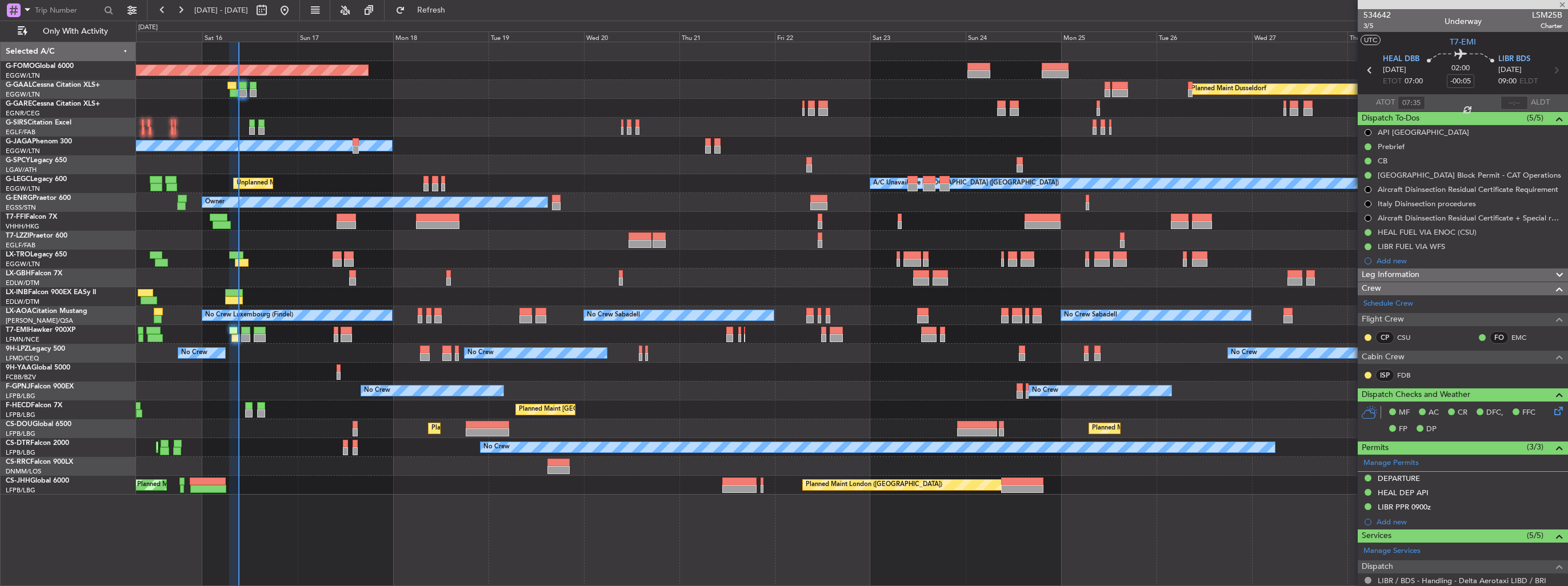
type input "+00:20"
type input "5"
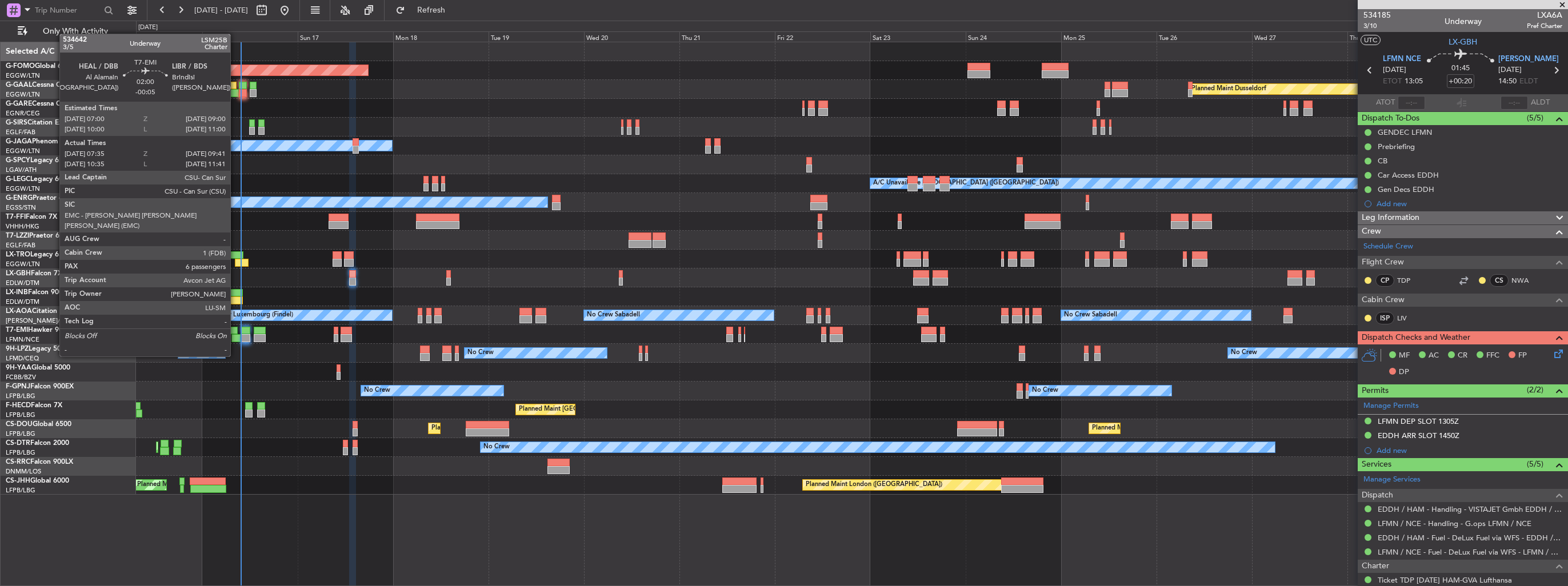
click at [236, 334] on div at bounding box center [235, 337] width 8 height 8
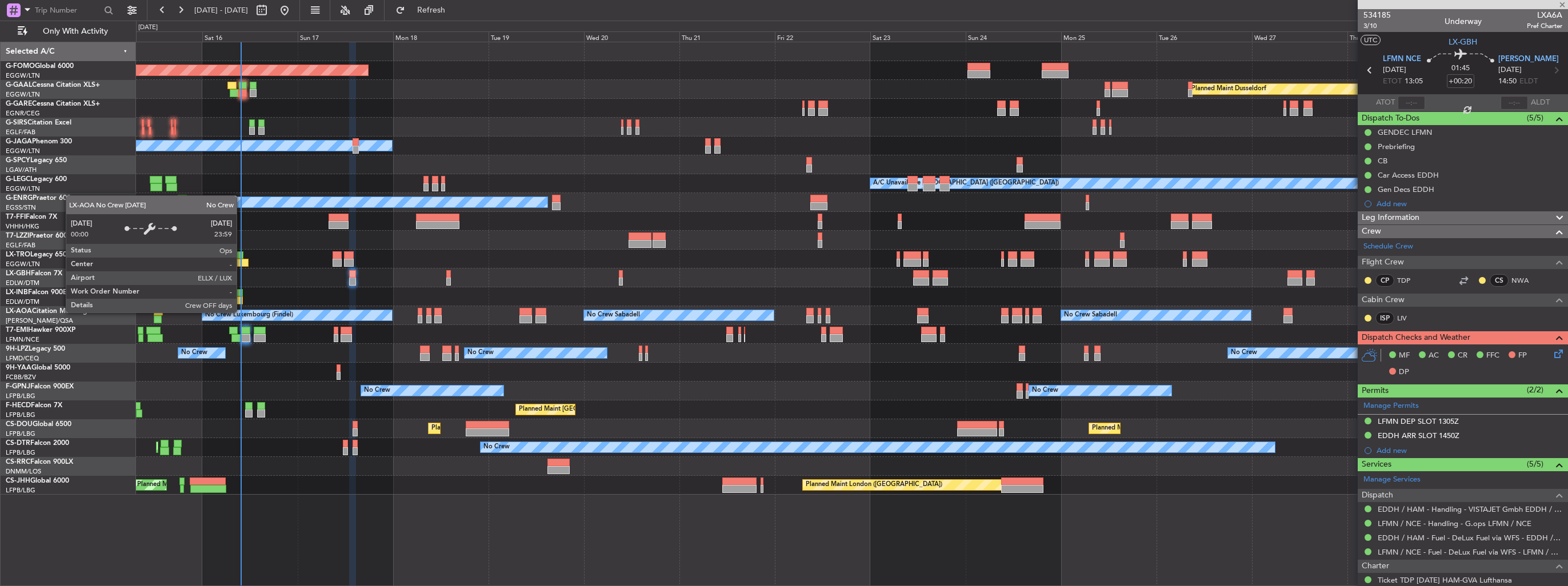
type input "-00:05"
type input "07:35"
type input "09:41"
type input "6"
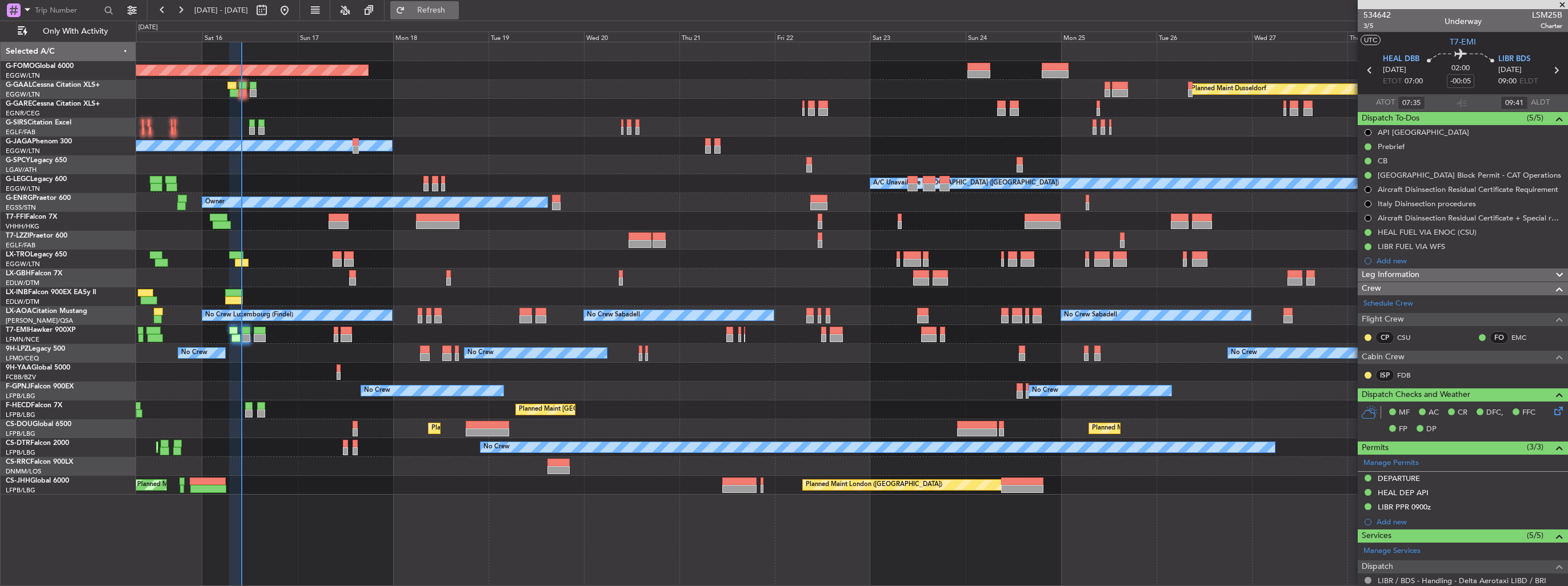
click at [454, 19] on fb-refresh-button "Refresh" at bounding box center [424, 10] width 80 height 21
click at [455, 15] on span "Refresh" at bounding box center [431, 10] width 48 height 8
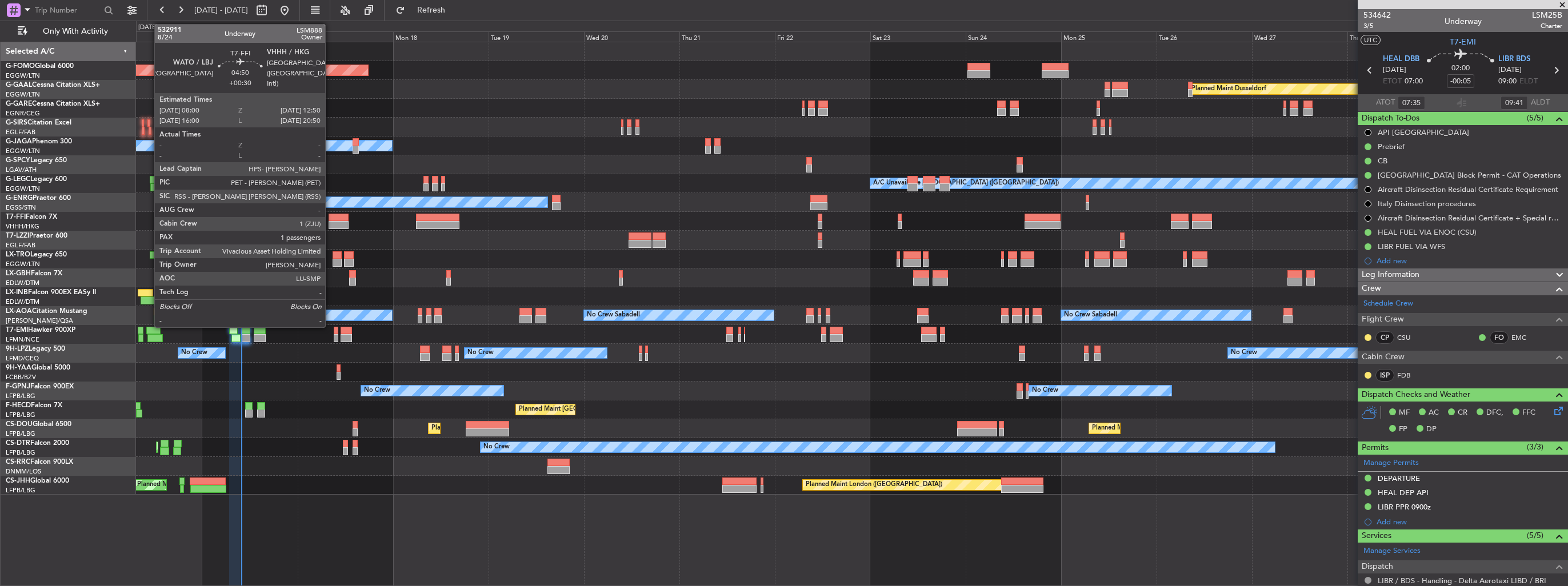
click at [331, 222] on div at bounding box center [338, 225] width 19 height 8
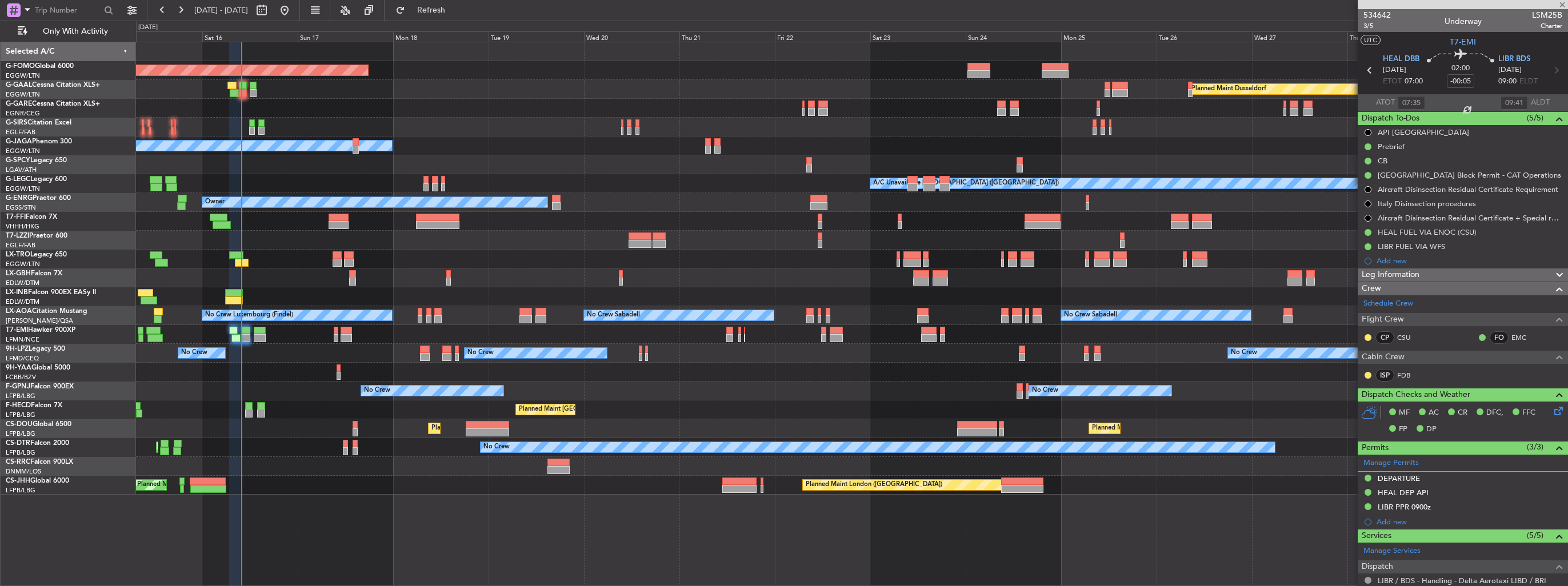
type input "+00:30"
type input "1"
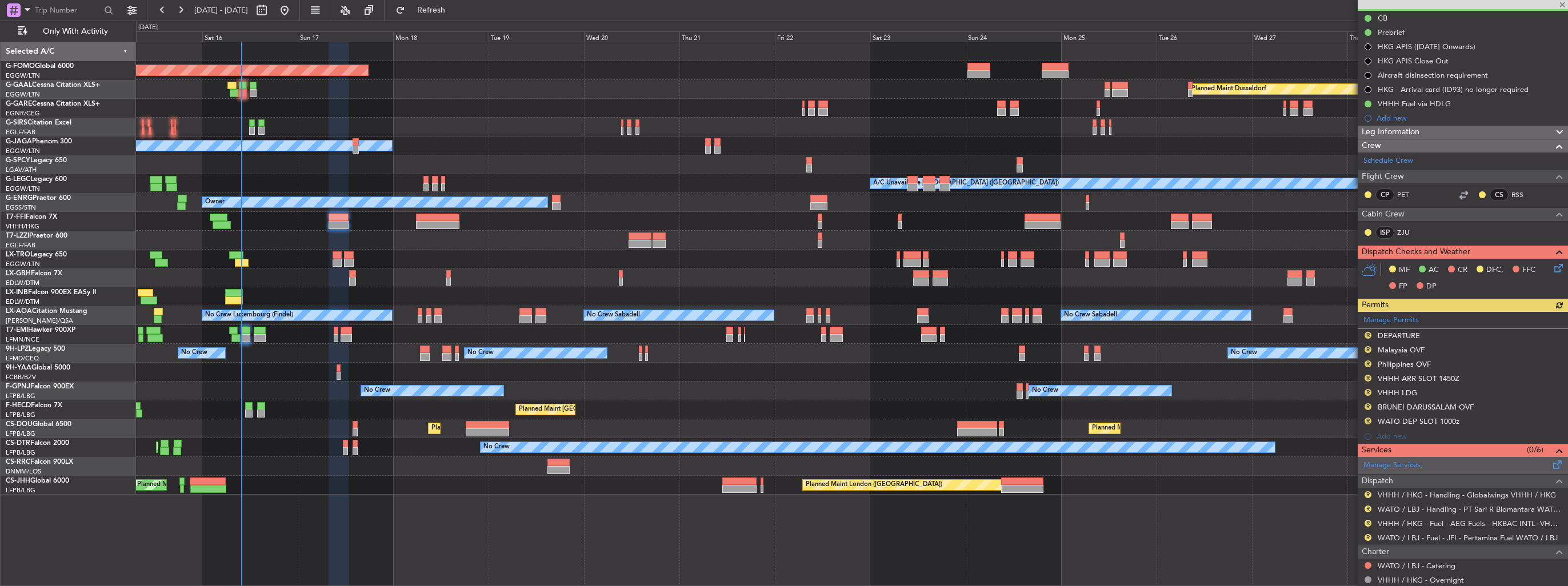
scroll to position [227, 0]
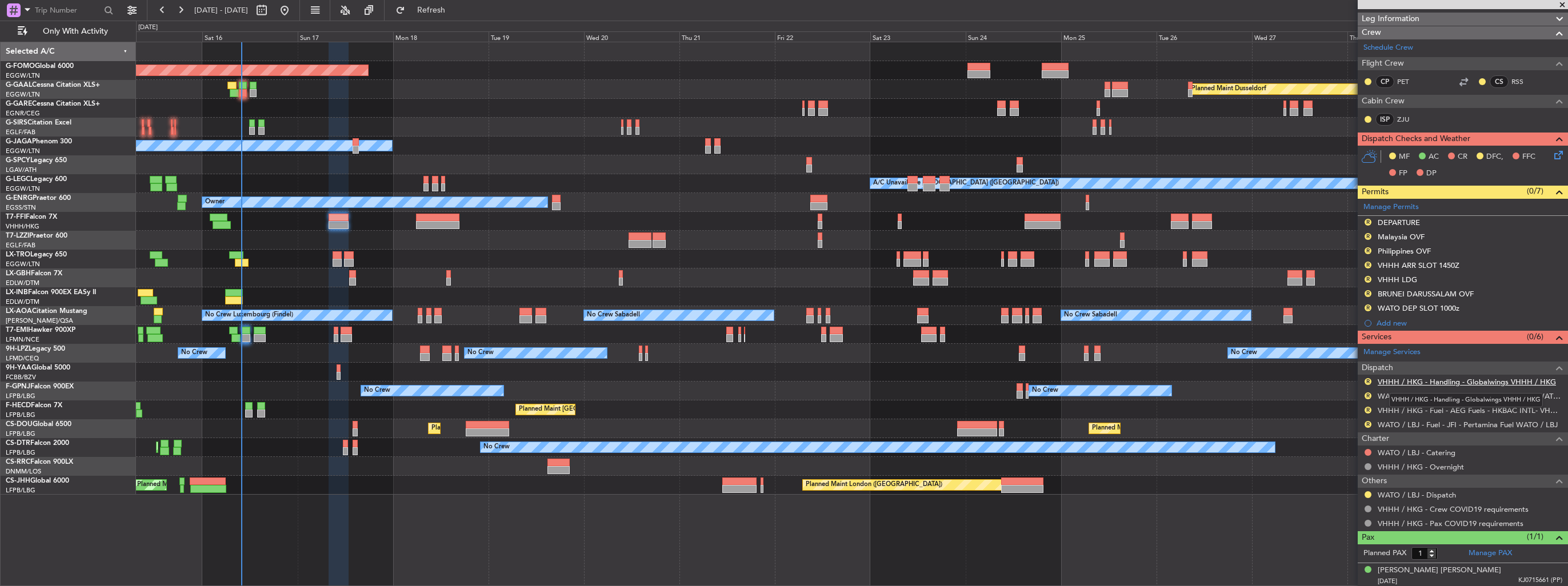
click at [1401, 381] on link "VHHH / HKG - Handling - Globalwings VHHH / HKG" at bounding box center [1467, 381] width 178 height 10
click at [1388, 391] on link "WATO / LBJ - Handling - PT Sari R Biomantara WATO / LBJ" at bounding box center [1470, 396] width 184 height 10
click at [455, 14] on span "Refresh" at bounding box center [431, 10] width 48 height 8
click at [0, 0] on img at bounding box center [0, 0] width 0 height 0
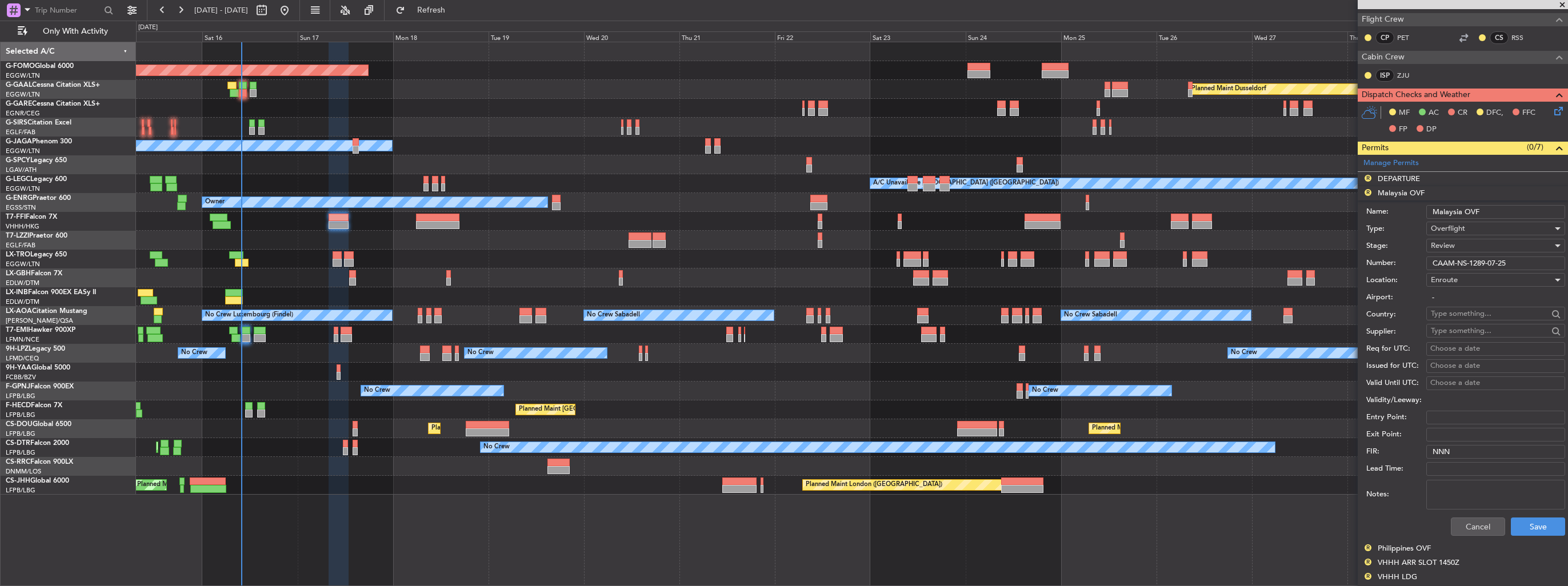
scroll to position [341, 0]
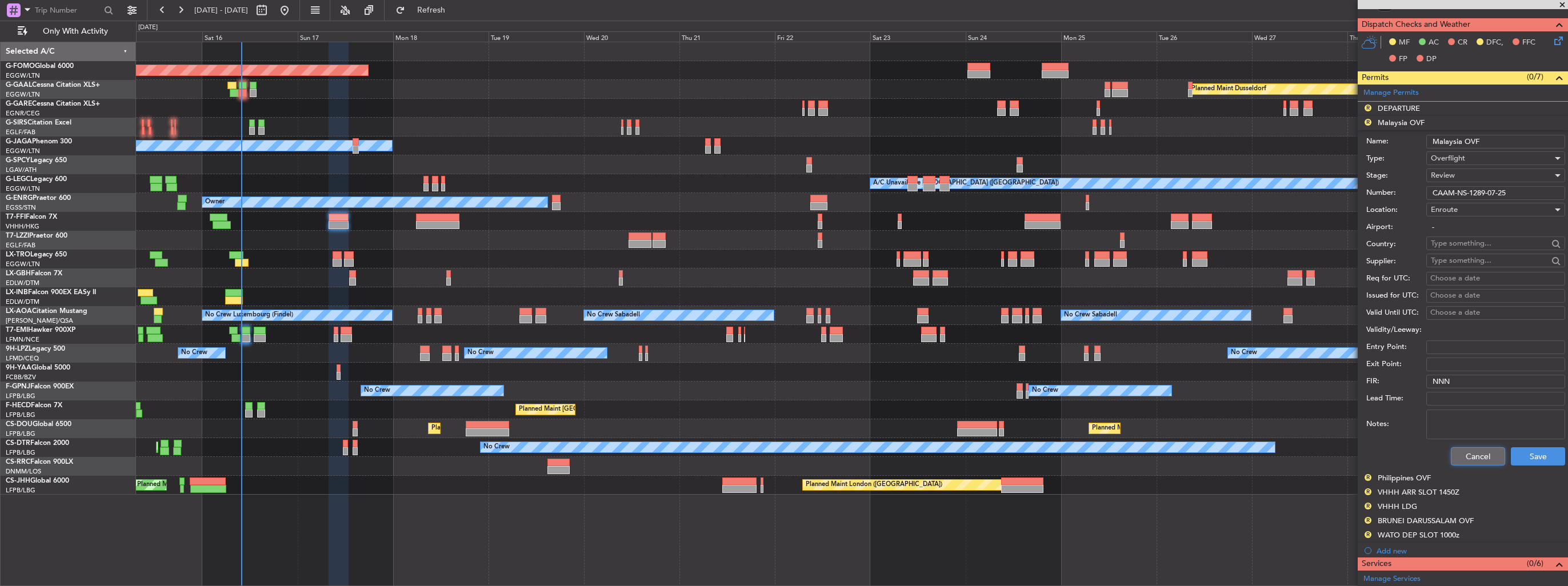
click at [1481, 450] on button "Cancel" at bounding box center [1477, 456] width 54 height 18
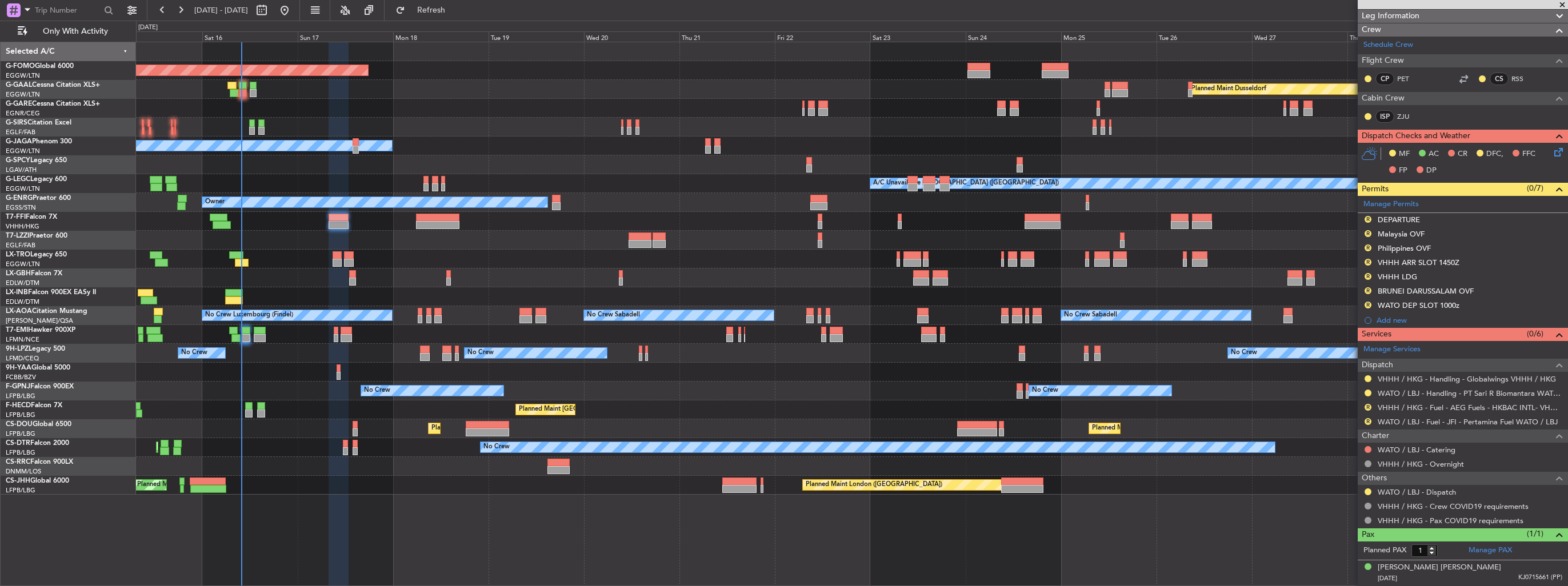
scroll to position [227, 0]
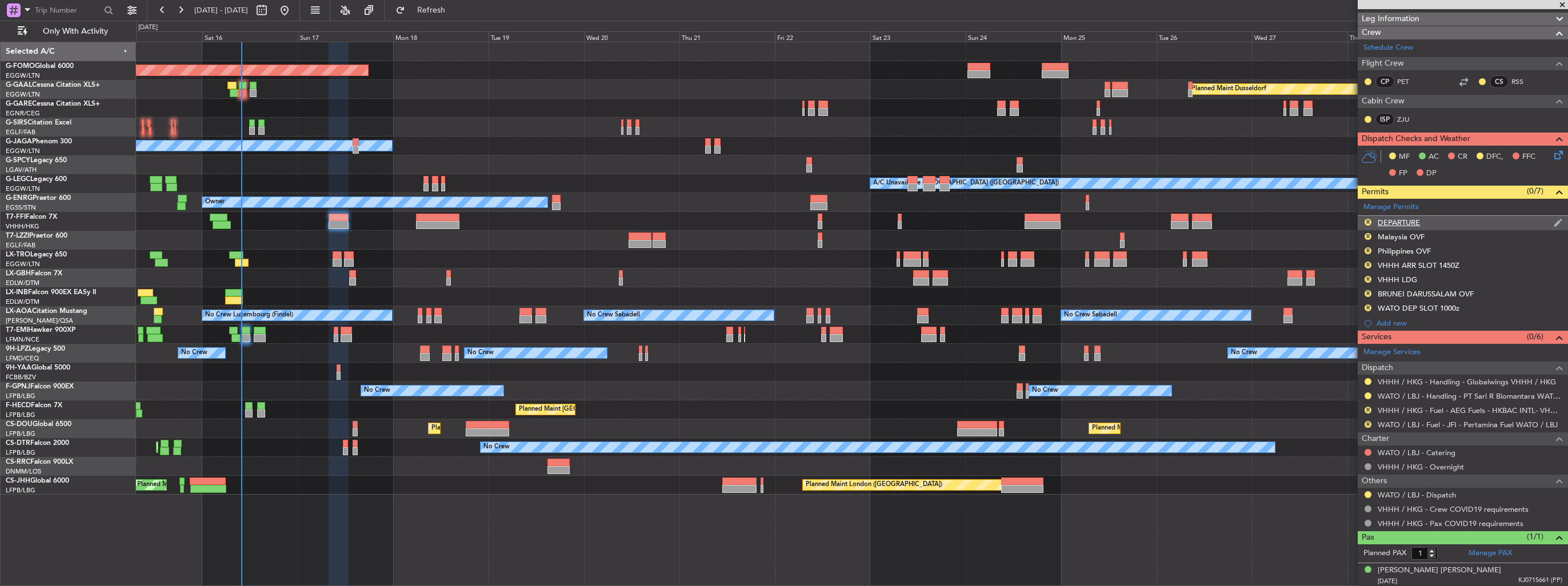
click at [1553, 218] on img at bounding box center [1557, 222] width 8 height 10
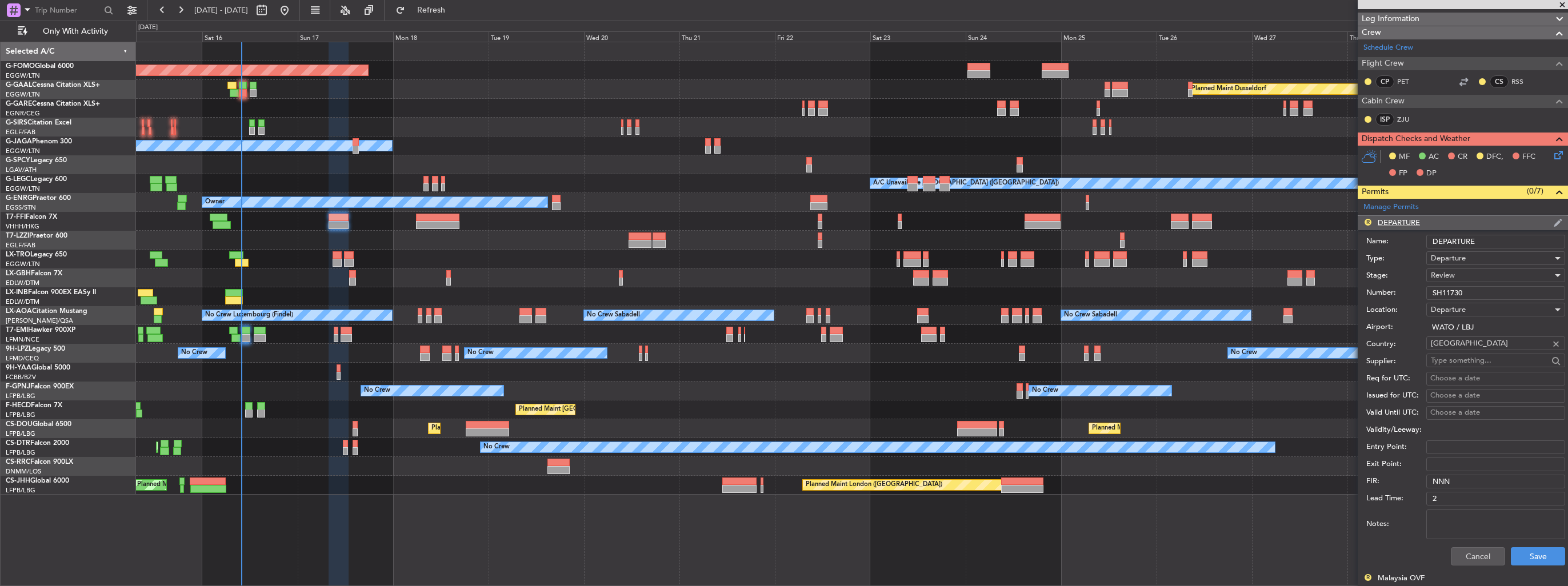
scroll to position [341, 0]
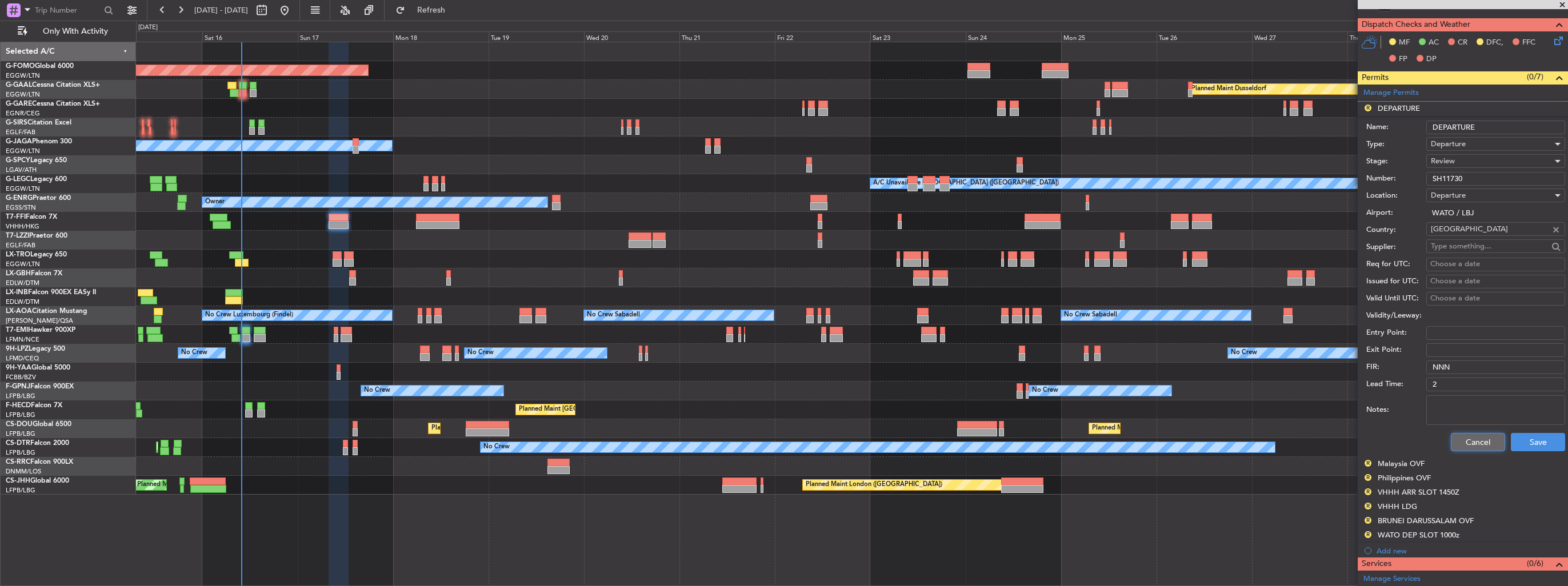
click at [1470, 440] on button "Cancel" at bounding box center [1477, 442] width 54 height 18
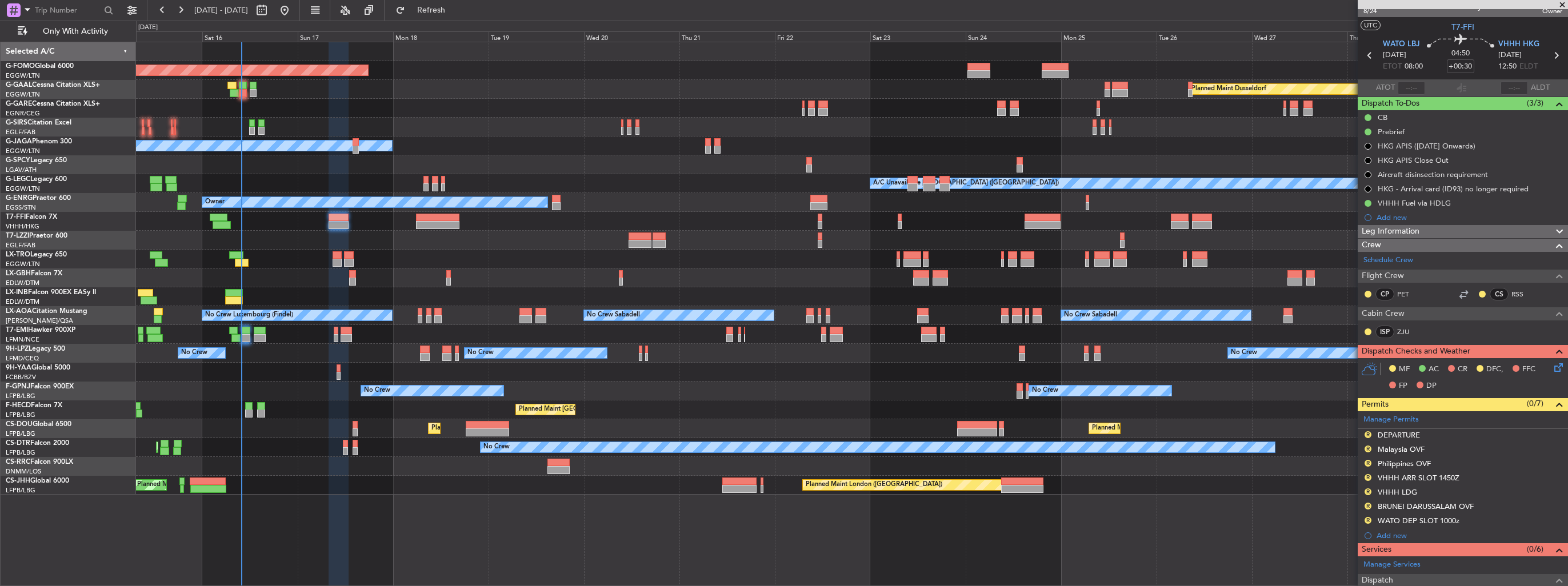
scroll to position [0, 0]
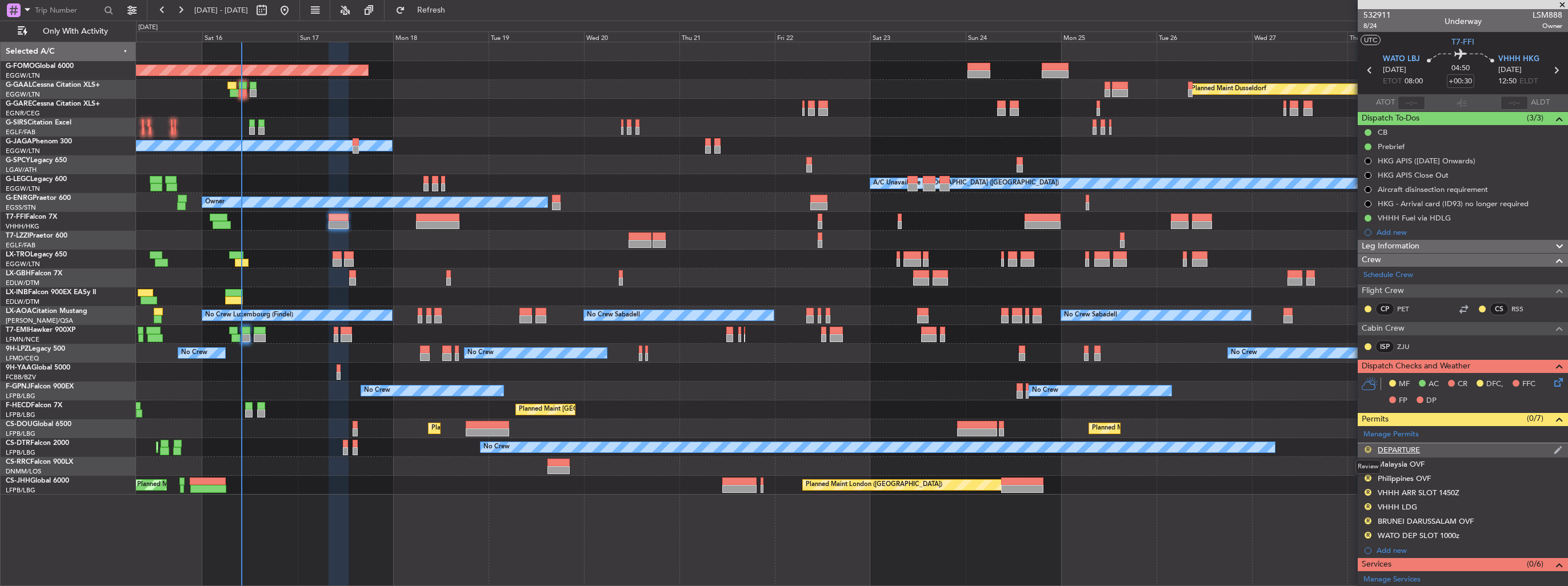
click at [1367, 449] on button "R" at bounding box center [1368, 449] width 7 height 7
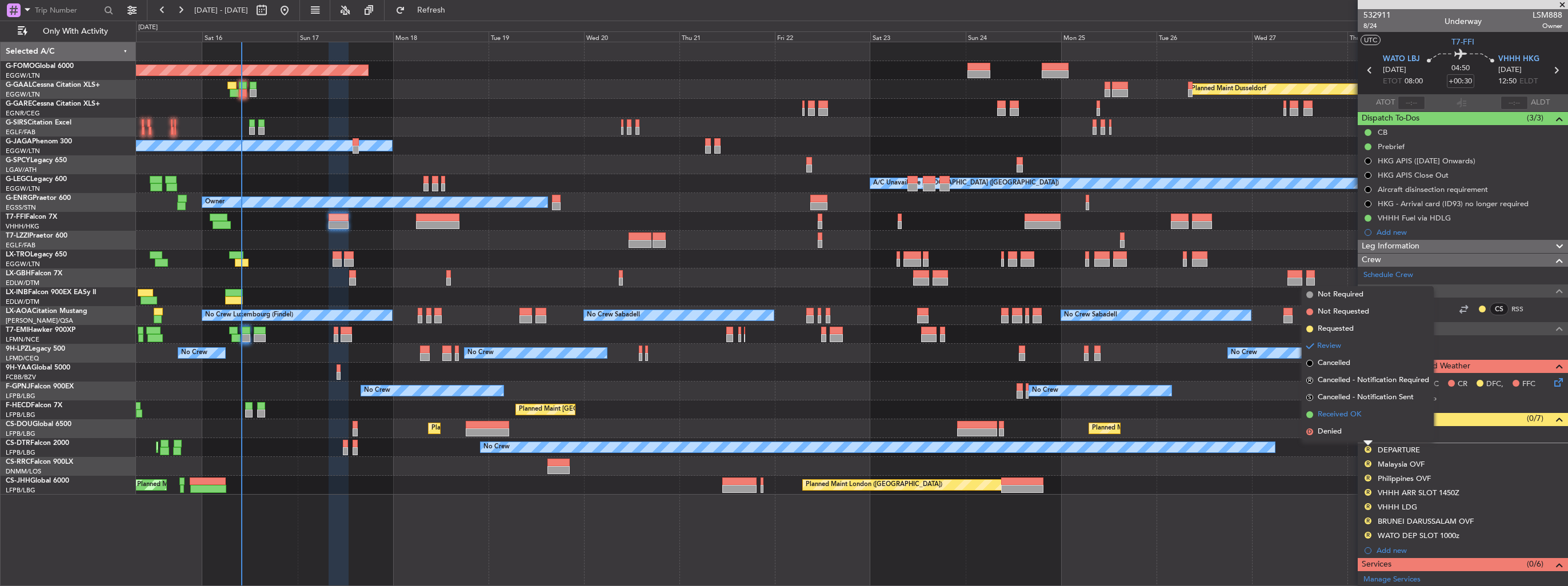
click at [1344, 412] on span "Received OK" at bounding box center [1339, 414] width 44 height 12
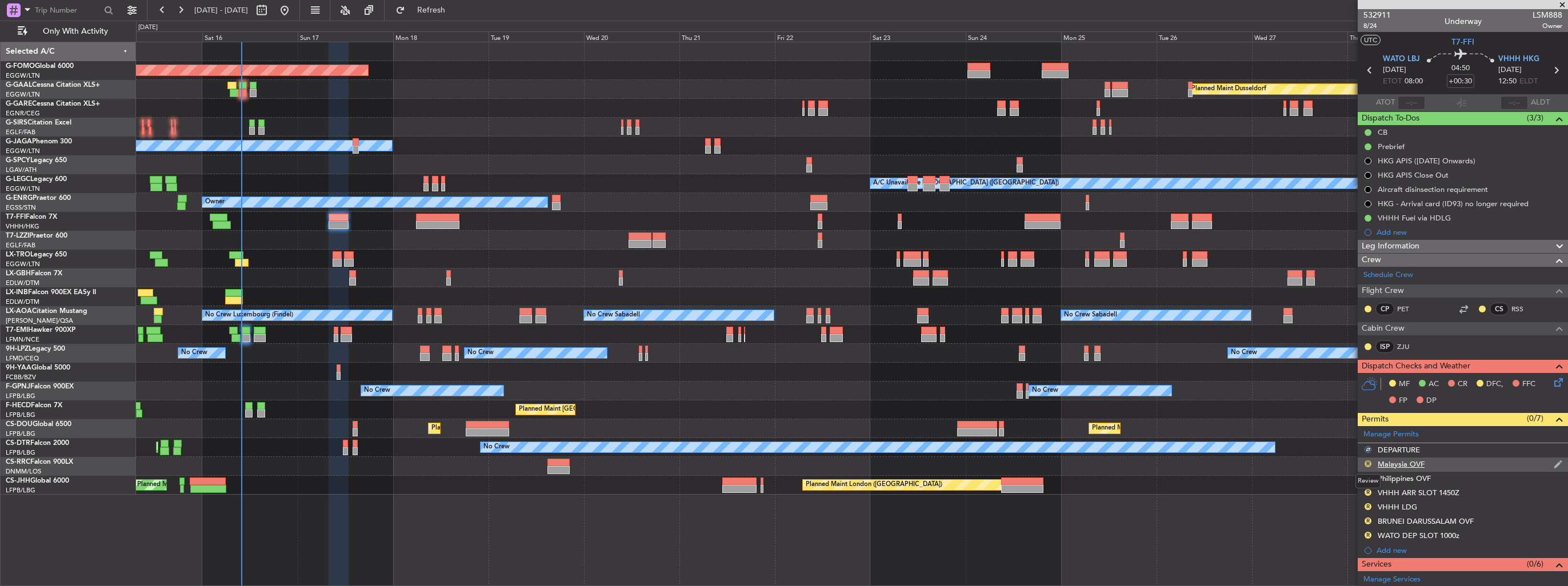
click at [1368, 463] on button "R" at bounding box center [1368, 463] width 7 height 7
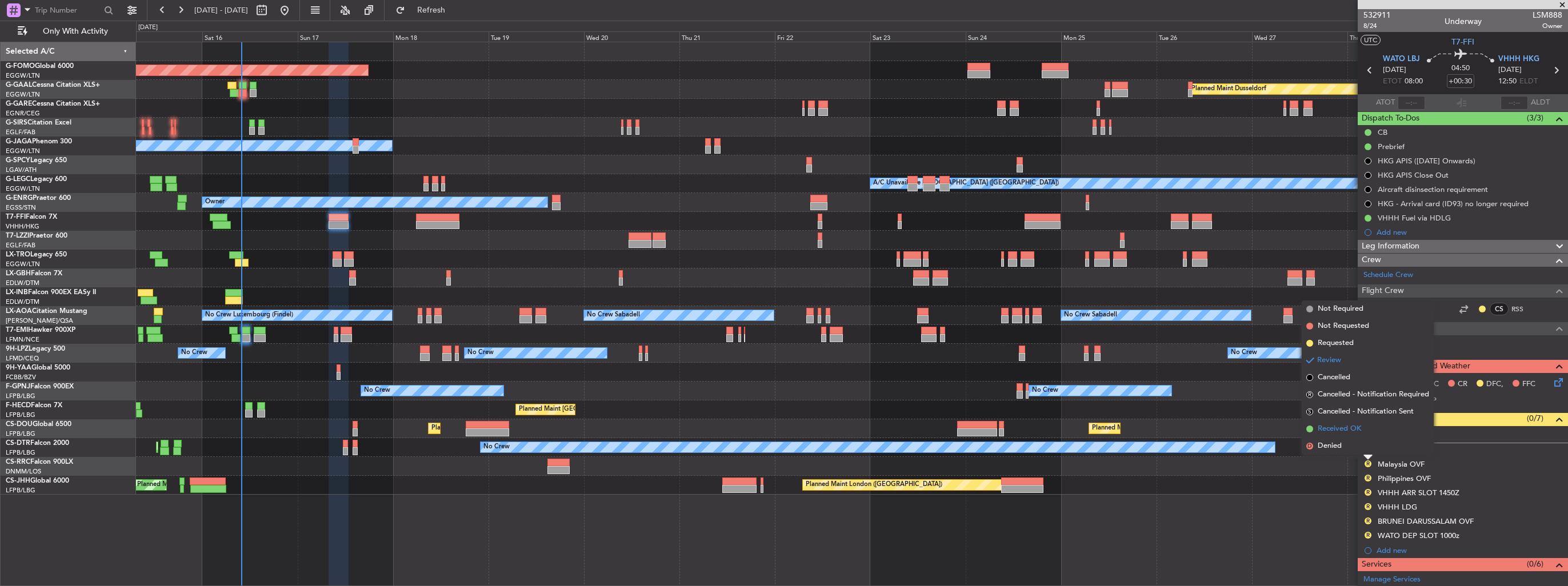
click at [1355, 433] on span "Received OK" at bounding box center [1339, 429] width 44 height 12
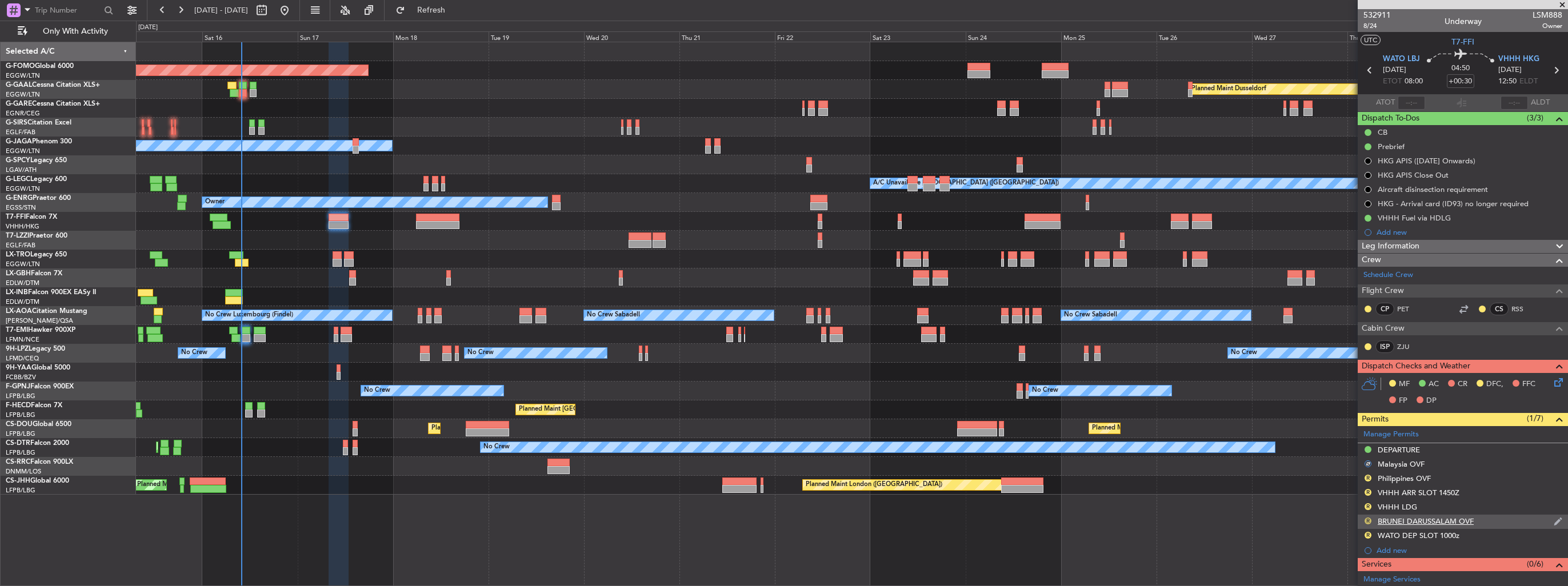
click at [1367, 519] on button "R" at bounding box center [1368, 520] width 7 height 7
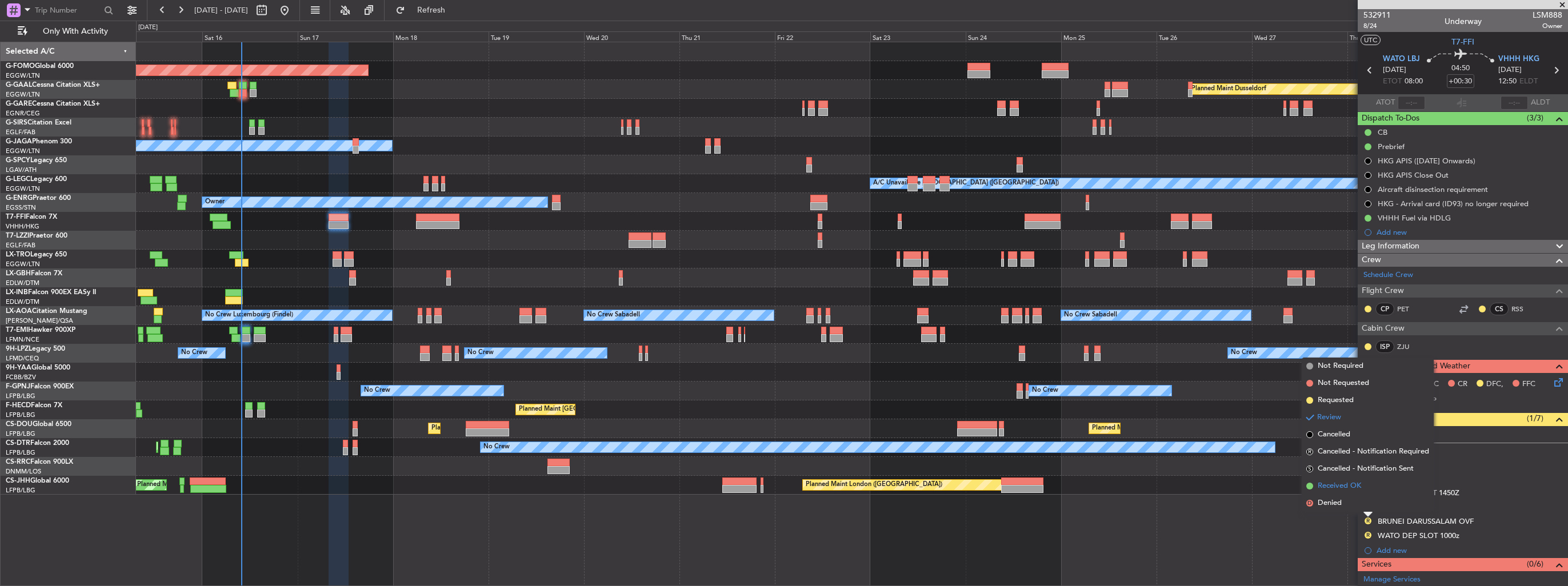
click at [1349, 486] on span "Received OK" at bounding box center [1339, 486] width 44 height 12
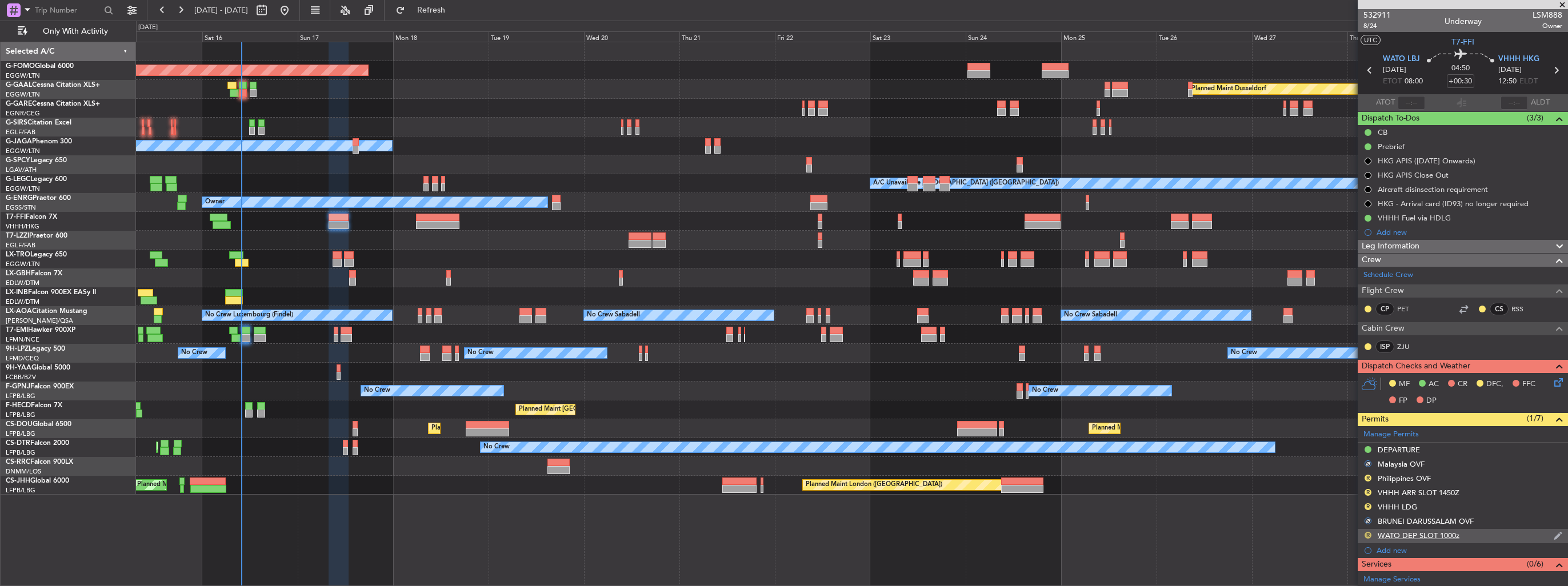
click at [1368, 533] on button "R" at bounding box center [1368, 535] width 7 height 7
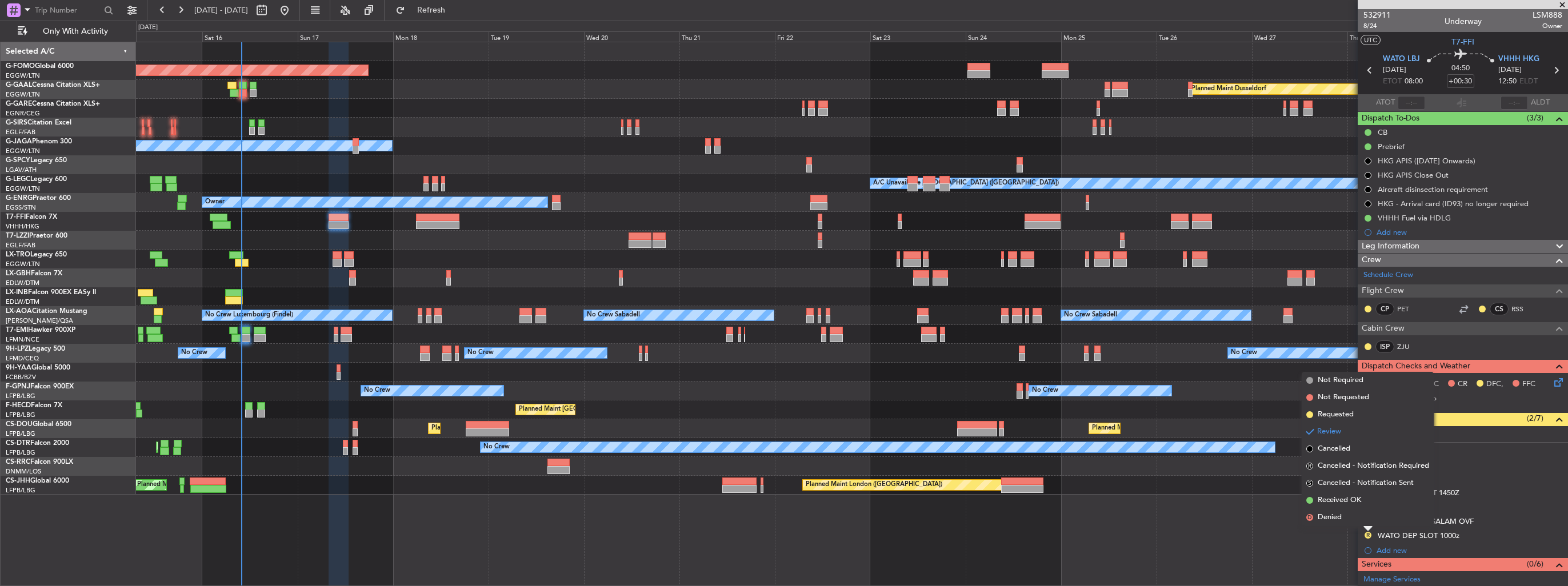
click at [1315, 535] on div "Planned Maint Windsor Locks ([PERSON_NAME] Intl) Planned [GEOGRAPHIC_DATA] Plan…" at bounding box center [852, 313] width 1432 height 544
click at [1232, 558] on div "Planned Maint Windsor Locks ([PERSON_NAME] Intl) Planned [GEOGRAPHIC_DATA] Plan…" at bounding box center [852, 313] width 1432 height 544
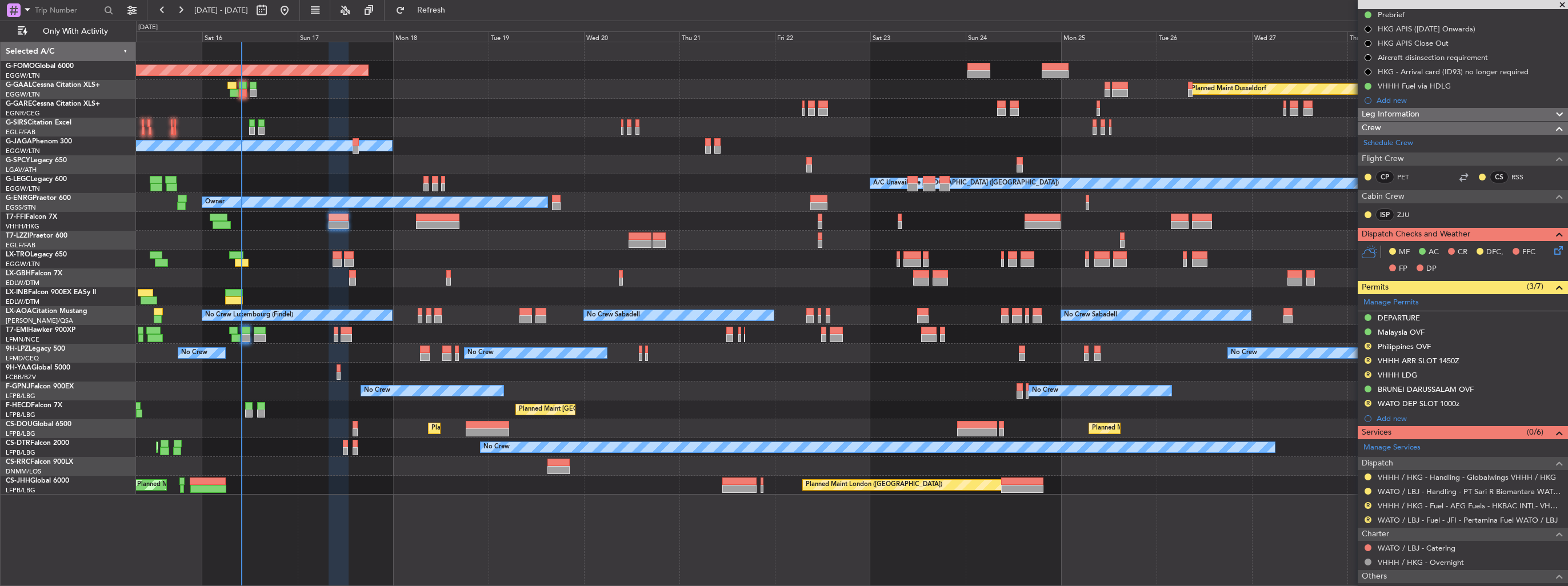
scroll to position [171, 0]
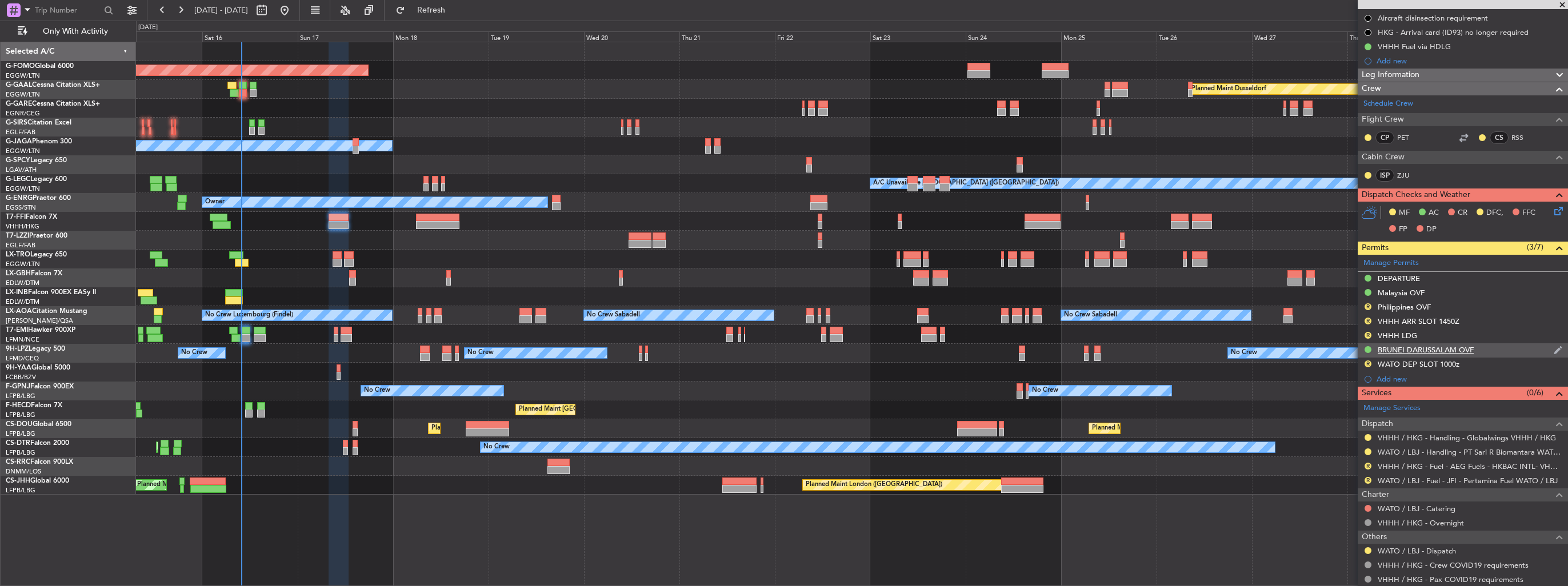
click at [1553, 348] on img at bounding box center [1557, 350] width 8 height 10
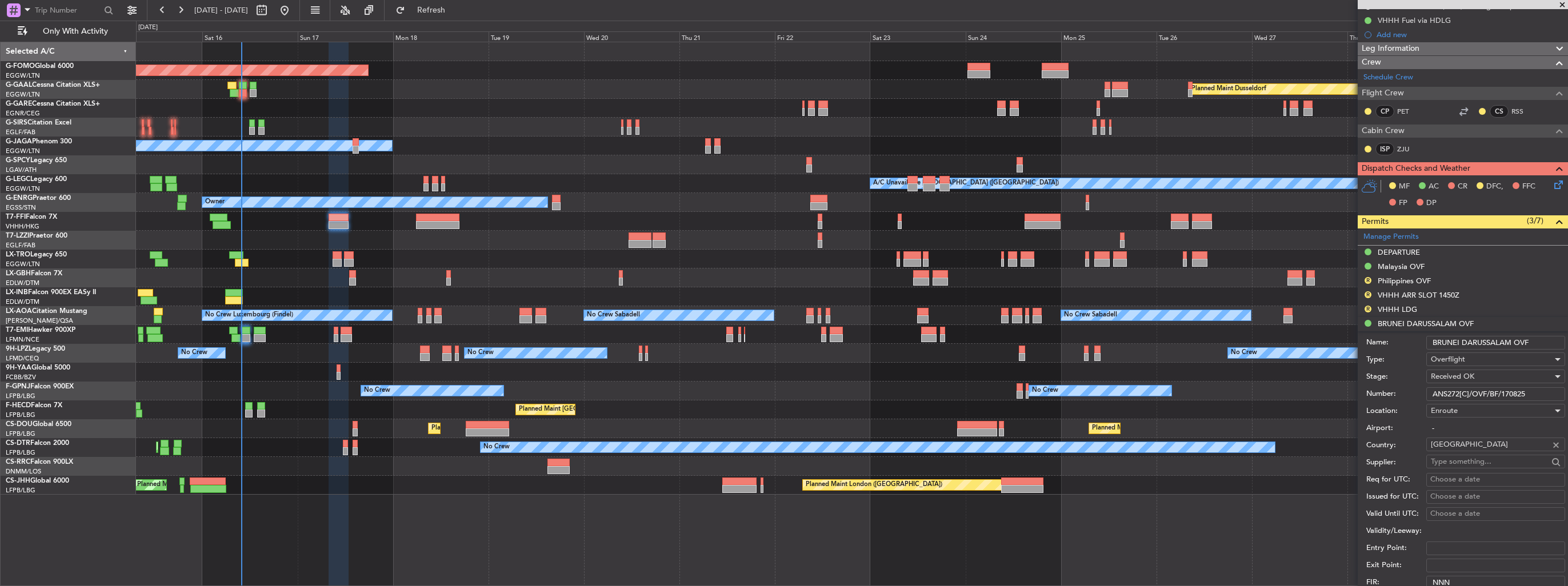
scroll to position [285, 0]
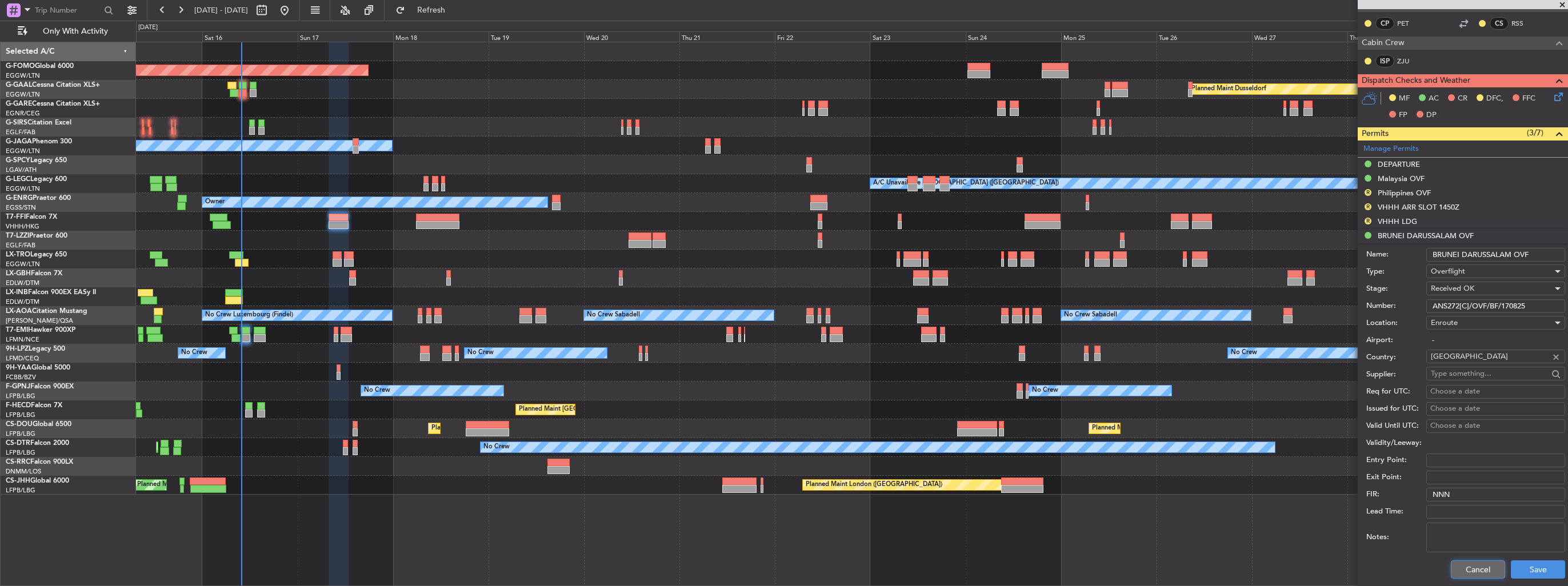
click at [1467, 564] on button "Cancel" at bounding box center [1477, 569] width 54 height 18
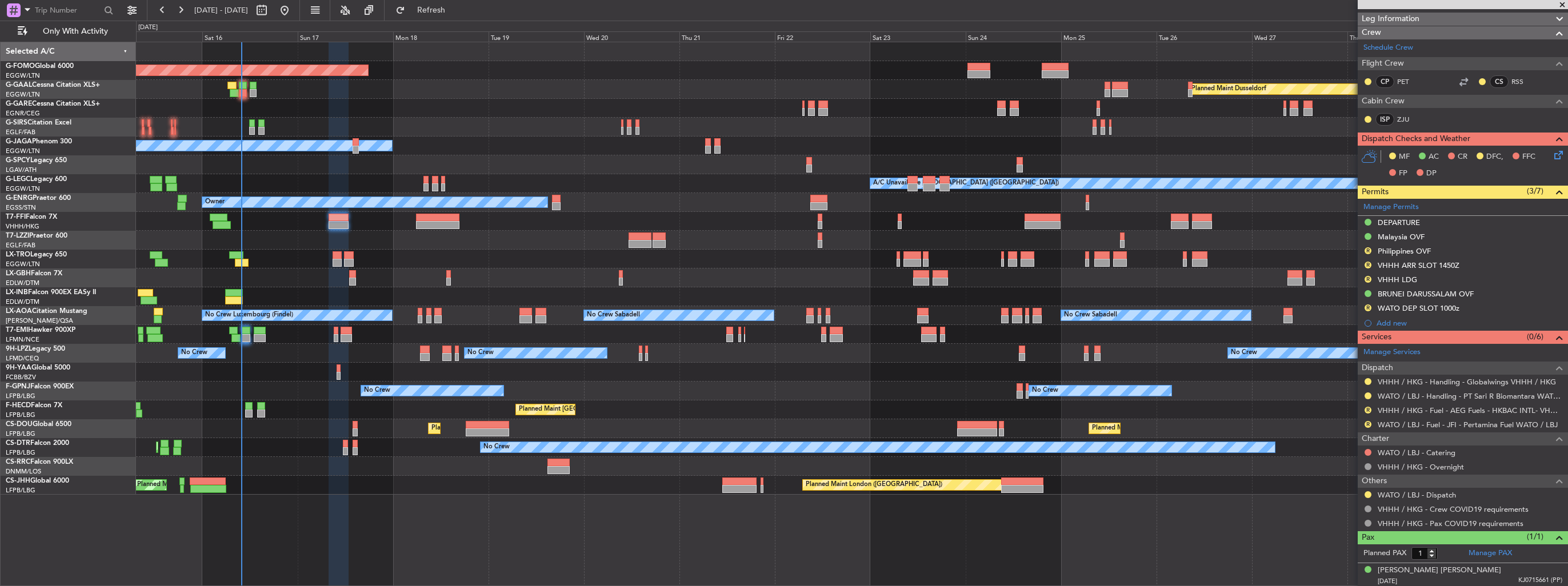
scroll to position [56, 0]
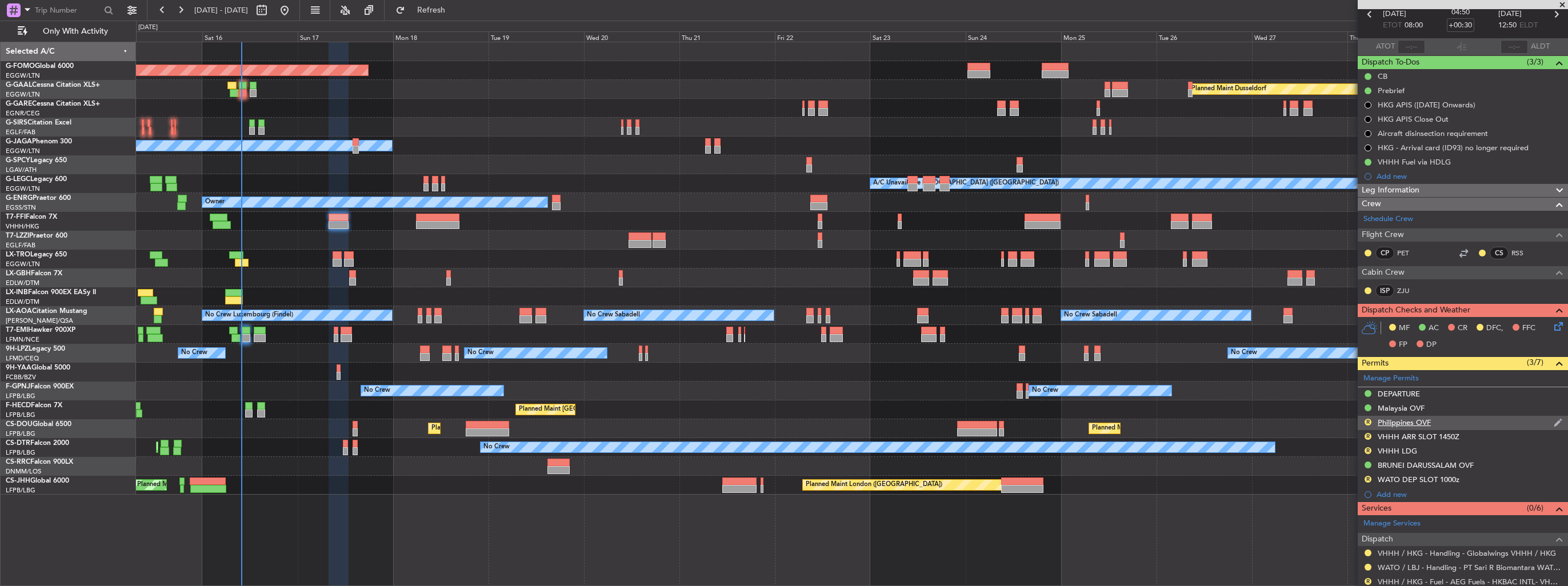
click at [1553, 421] on img at bounding box center [1557, 422] width 8 height 10
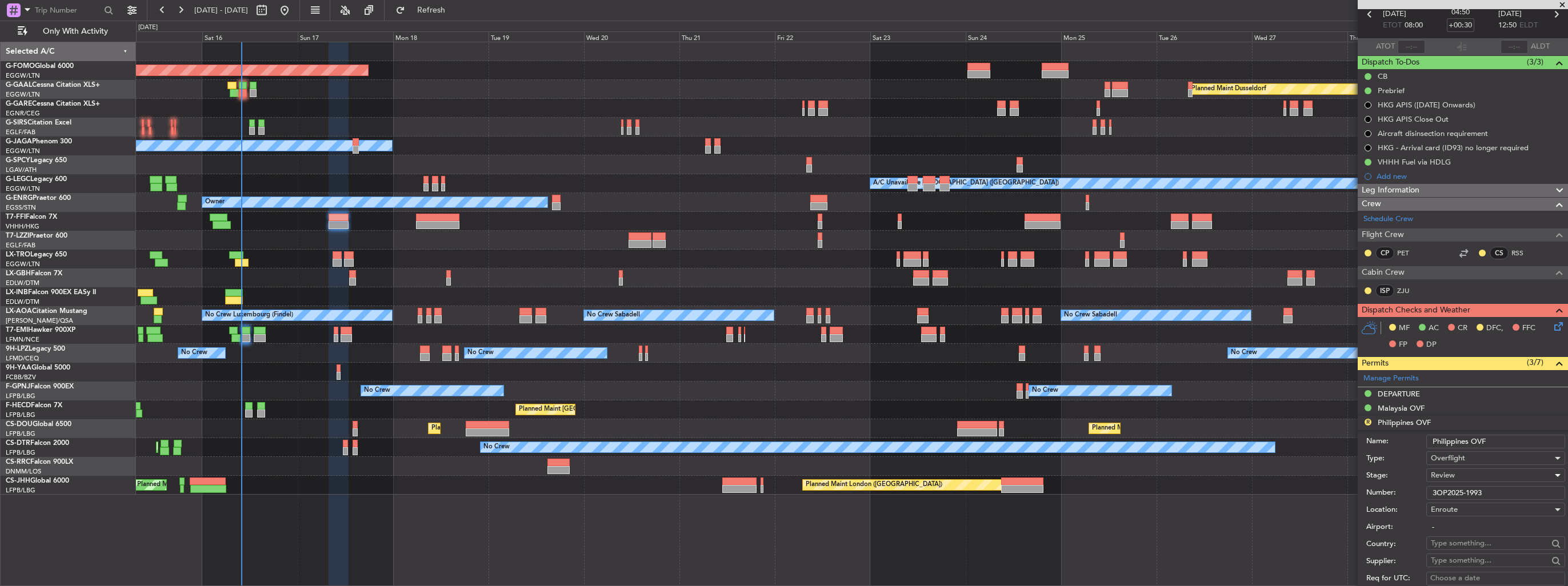
click at [1452, 475] on span "Review" at bounding box center [1442, 475] width 24 height 10
click at [1471, 566] on span "Received OK" at bounding box center [1491, 566] width 120 height 17
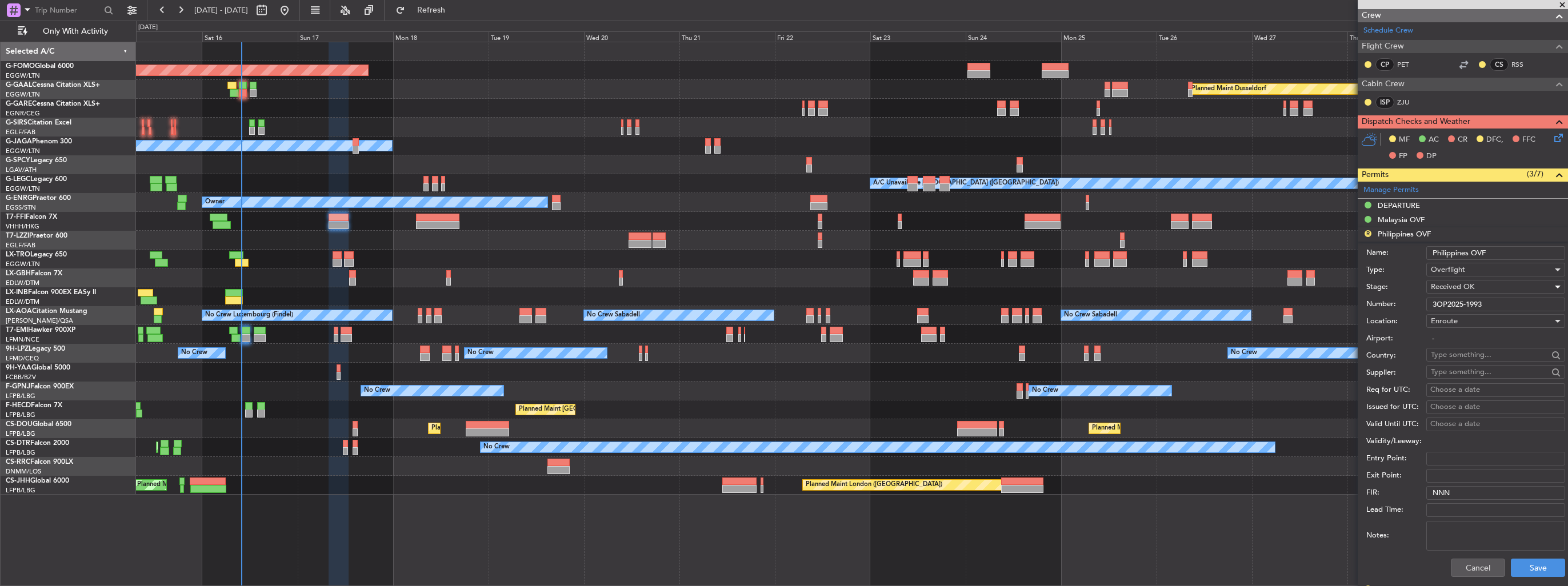
scroll to position [399, 0]
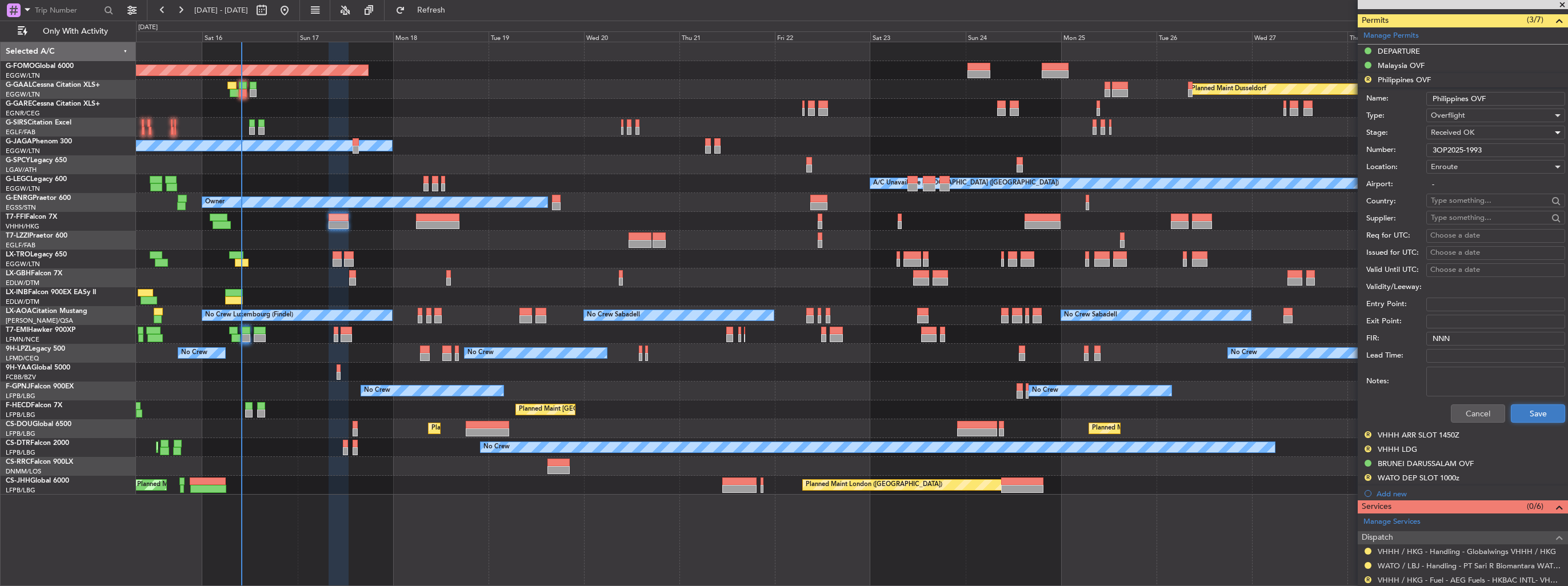
click at [1526, 411] on button "Save" at bounding box center [1537, 413] width 54 height 18
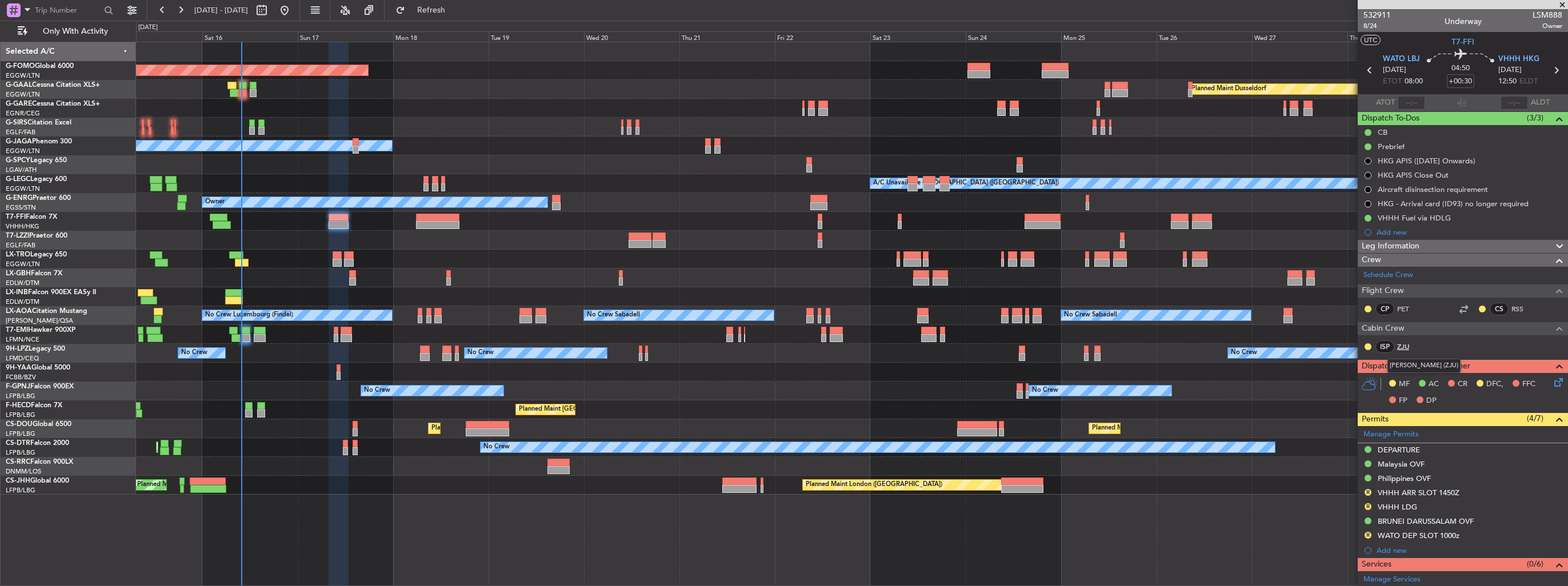
scroll to position [227, 0]
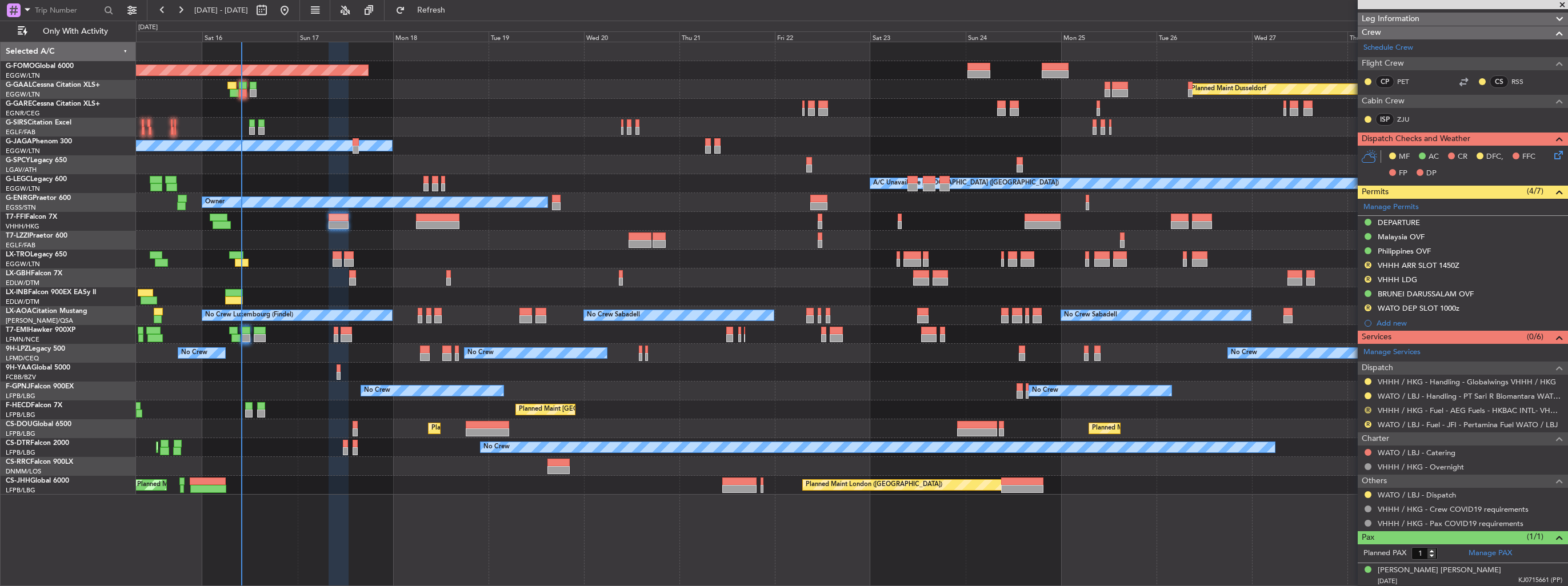
click at [1367, 407] on button "R" at bounding box center [1368, 410] width 7 height 7
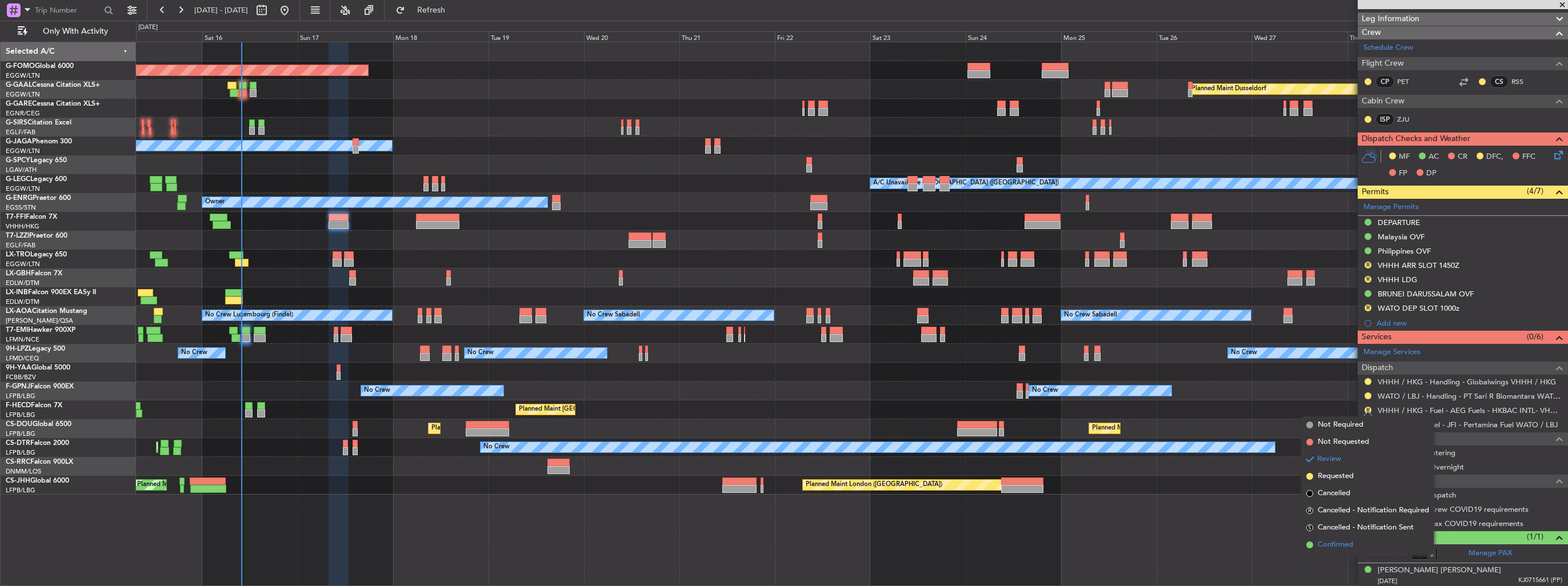
click at [1325, 542] on span "Confirmed" at bounding box center [1335, 545] width 35 height 12
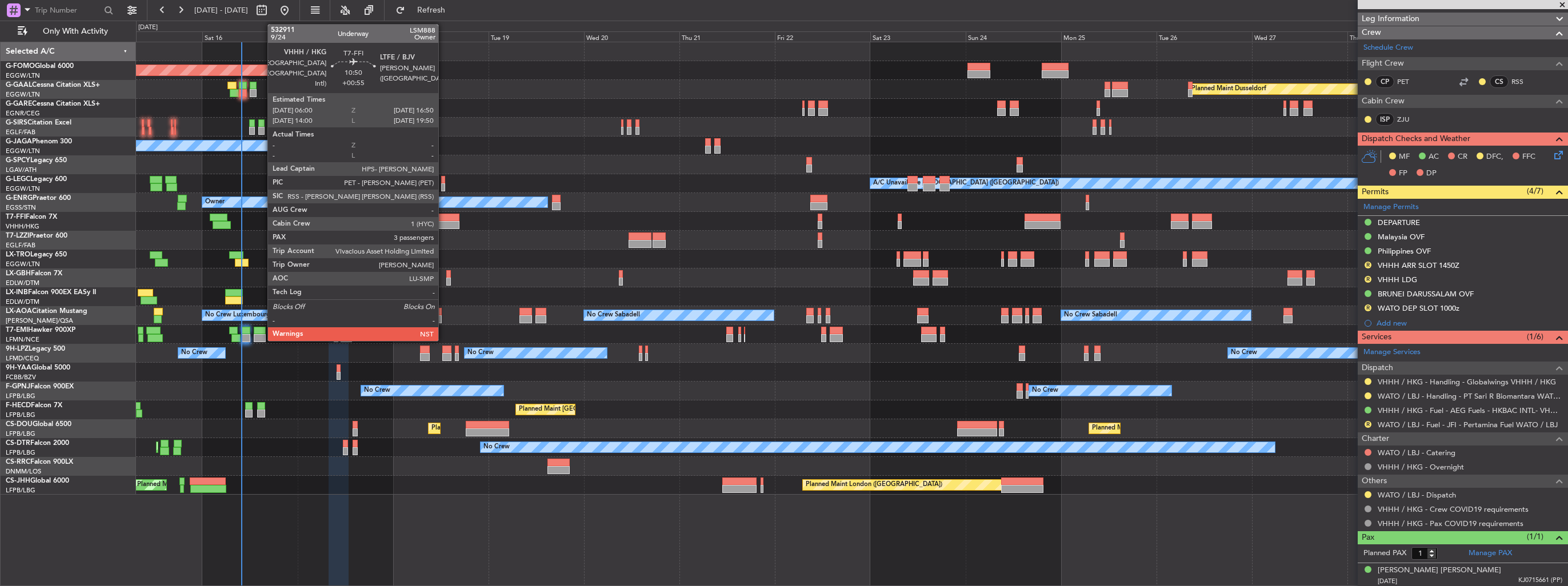
click at [444, 221] on div at bounding box center [437, 225] width 44 height 8
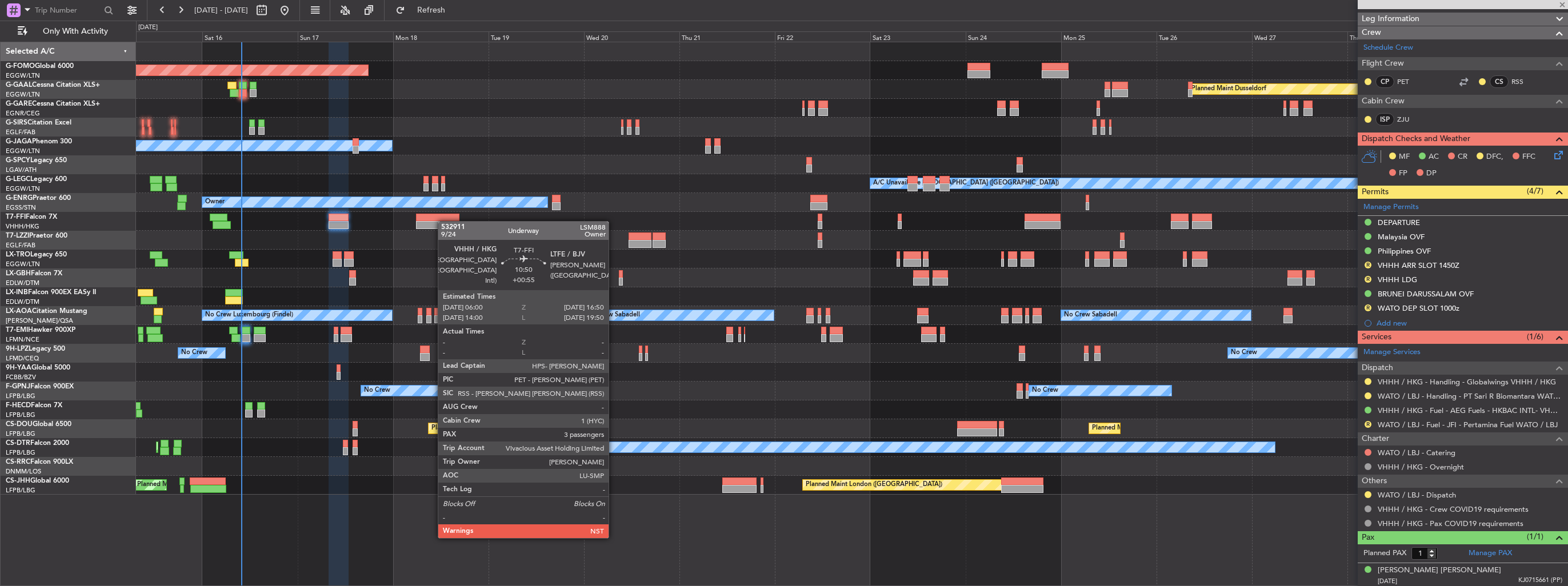
type input "+00:55"
type input "3"
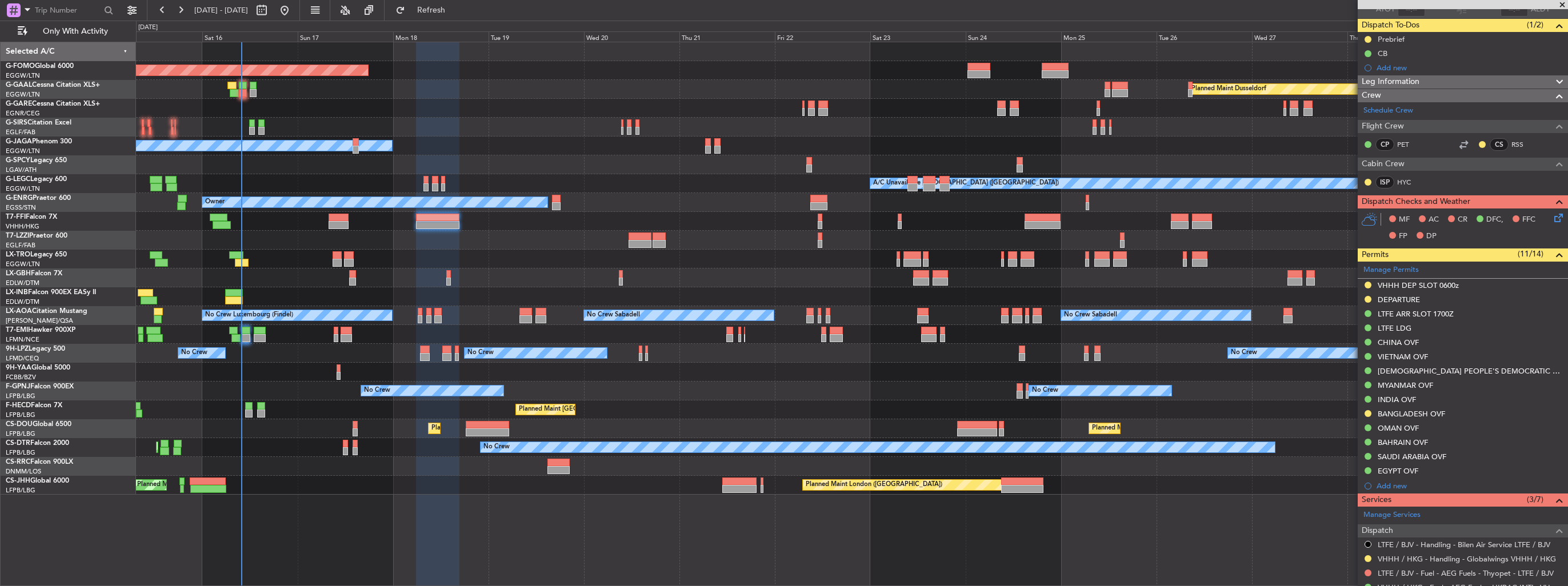
scroll to position [336, 0]
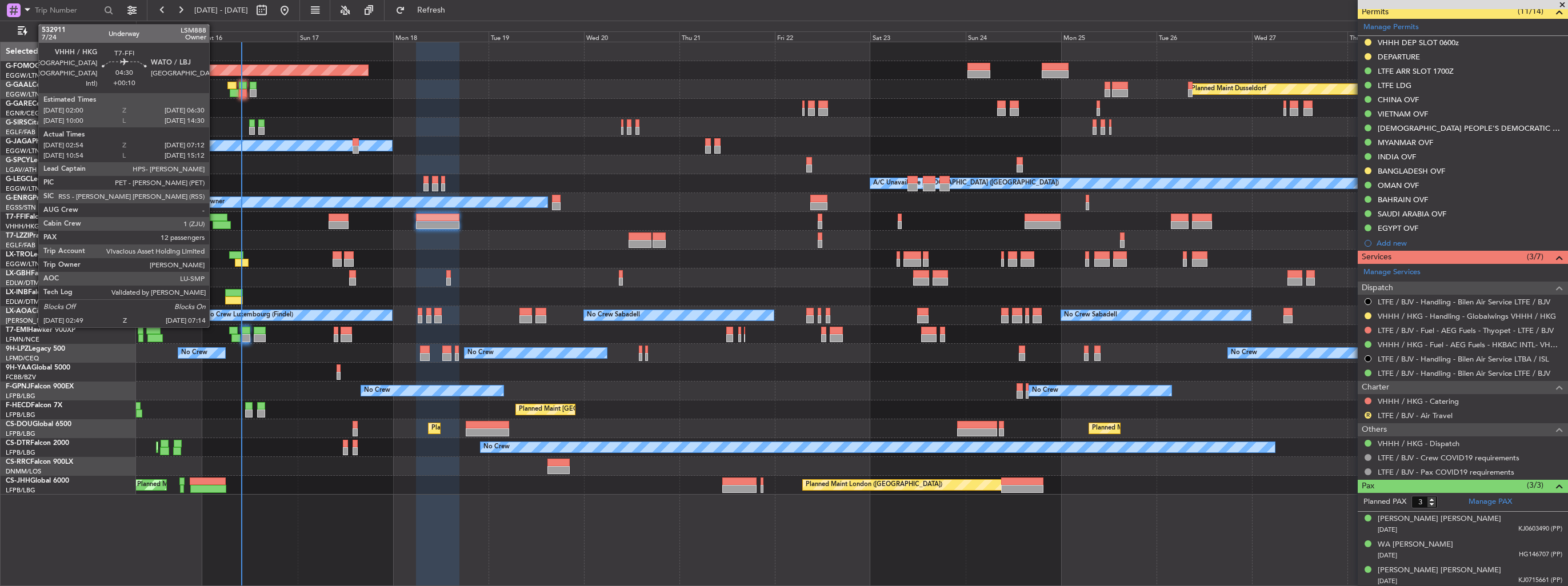
click at [214, 221] on div at bounding box center [221, 225] width 18 height 8
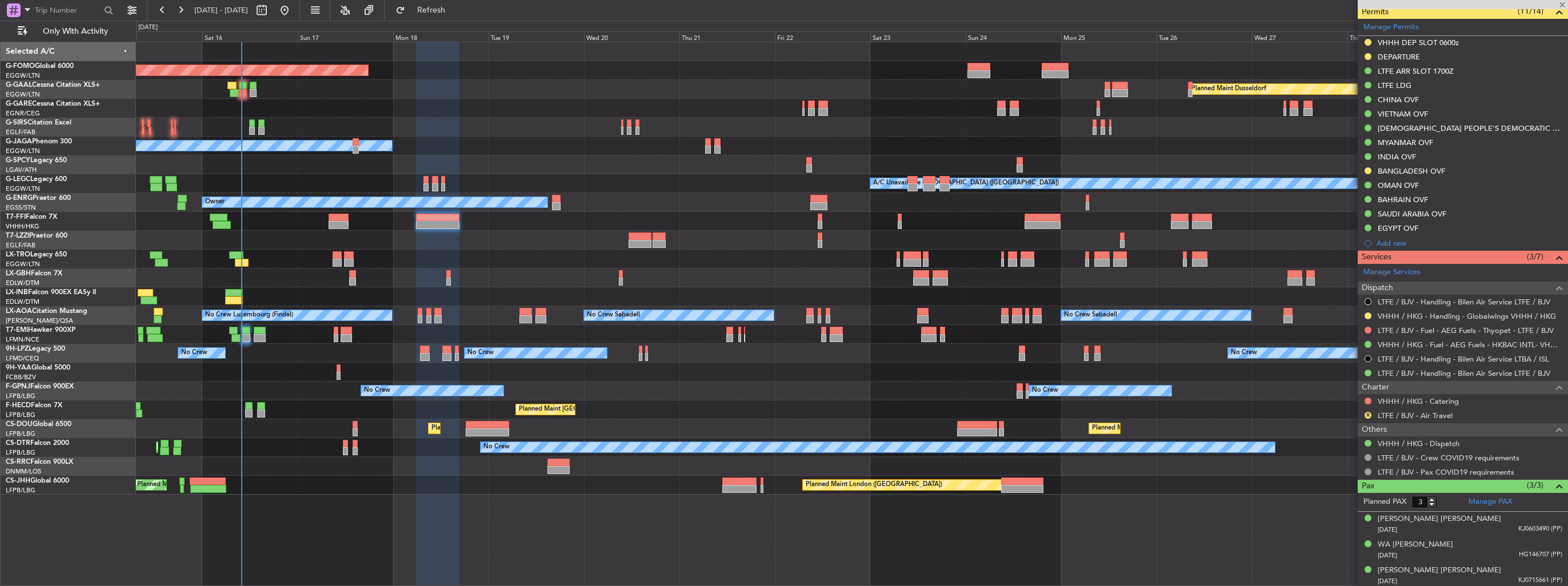
type input "+00:10"
type input "02:54"
type input "07:12"
type input "12"
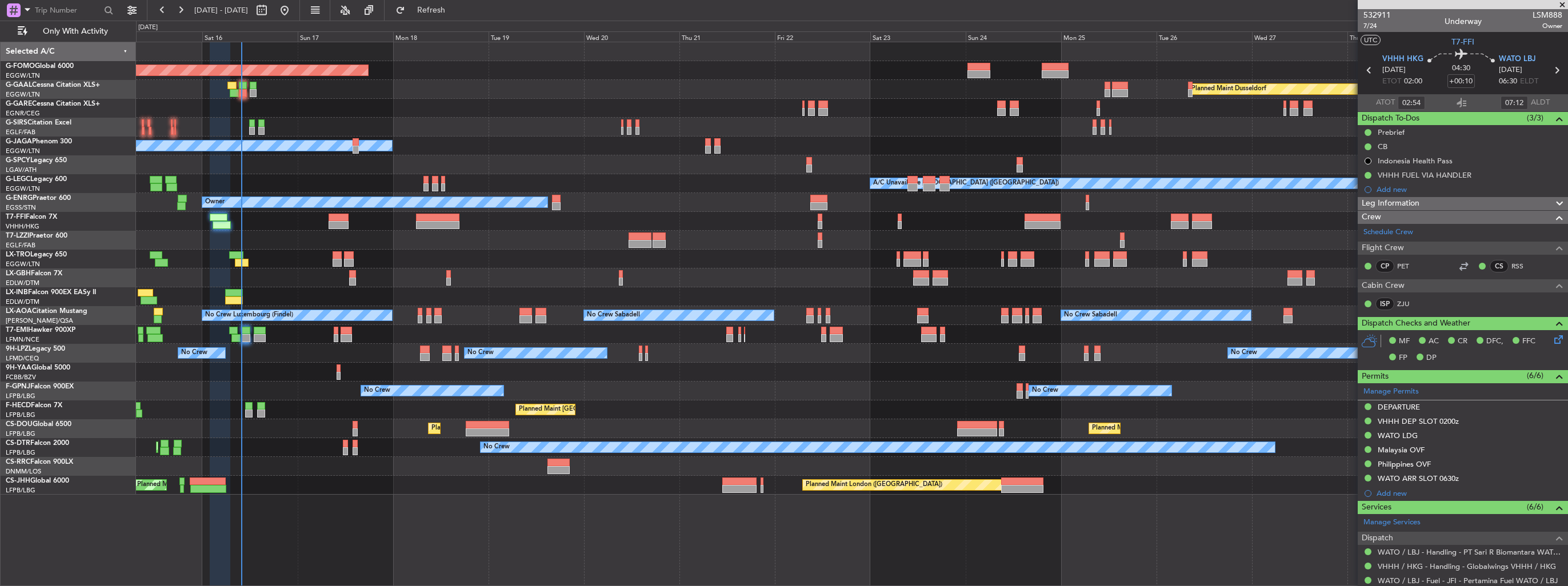
scroll to position [114, 0]
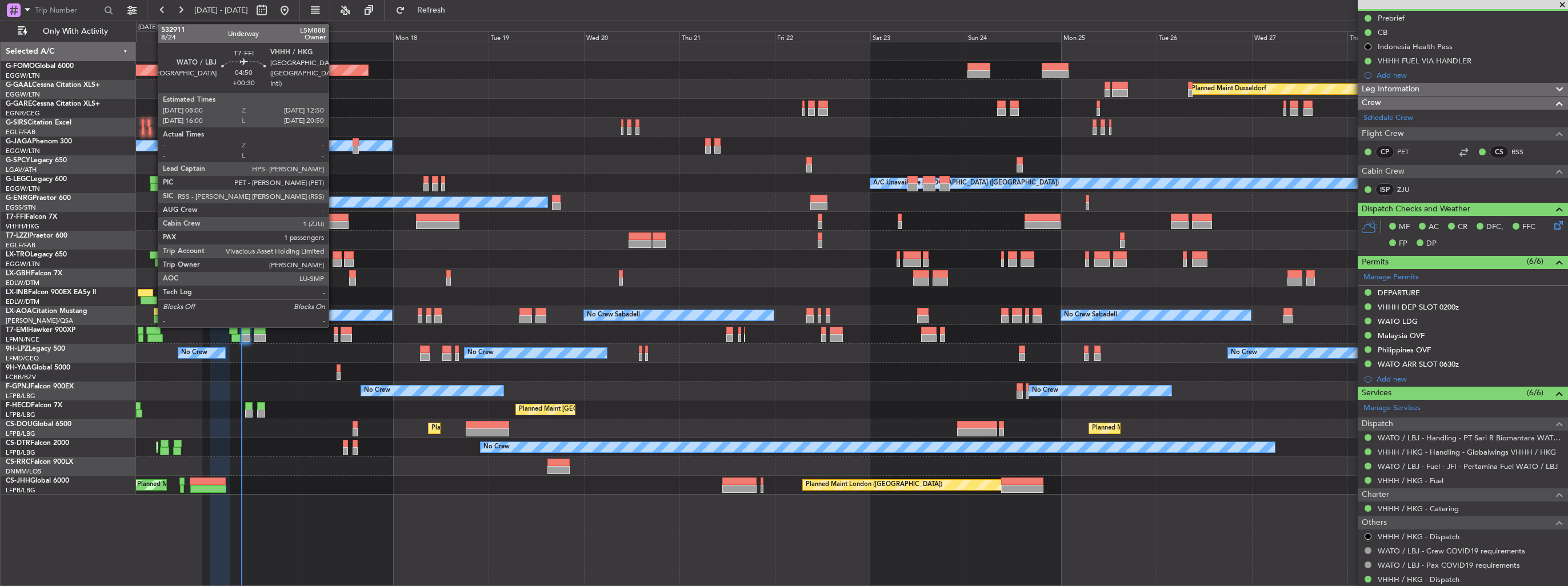
click at [334, 217] on div at bounding box center [338, 217] width 19 height 8
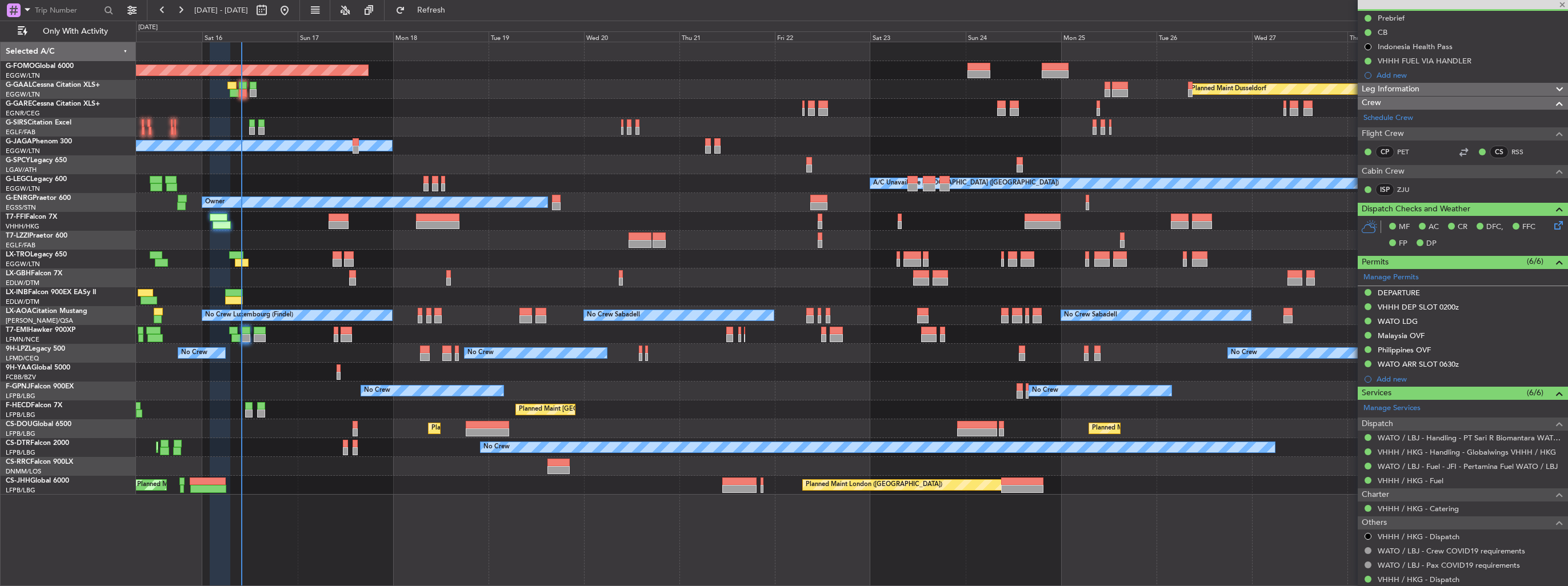
type input "+00:30"
type input "1"
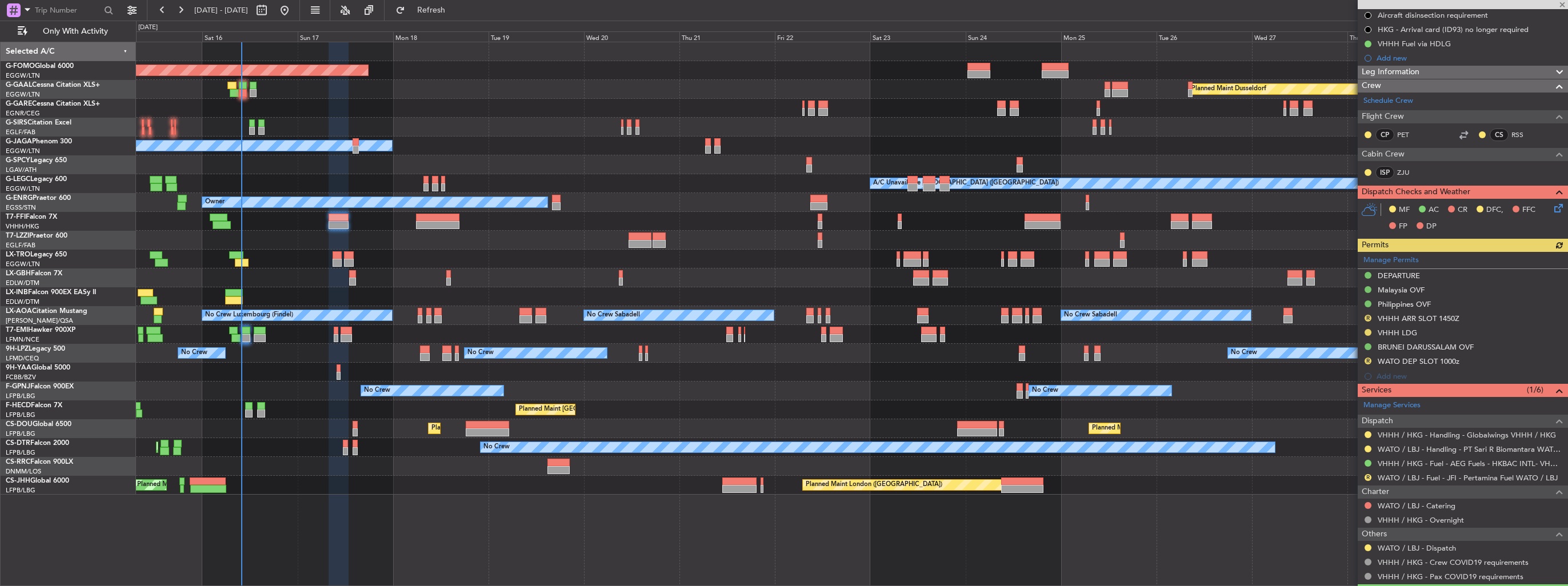
scroll to position [227, 0]
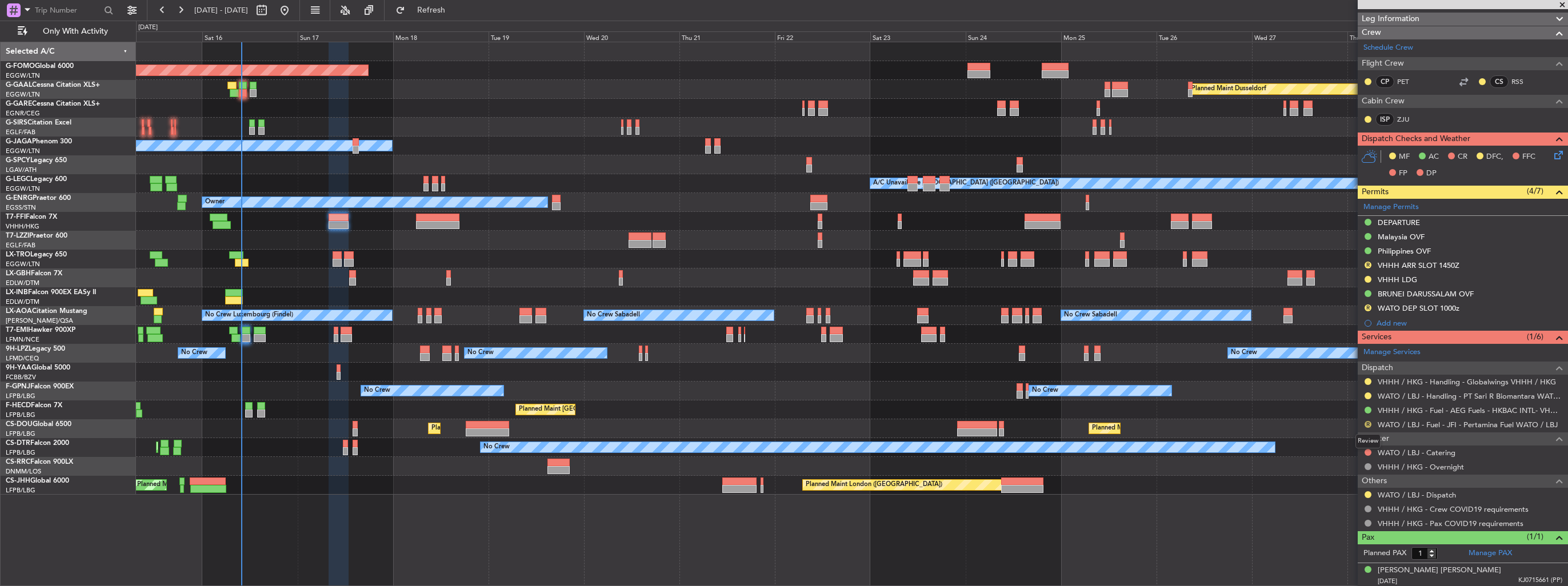
click at [1366, 421] on button "R" at bounding box center [1368, 424] width 7 height 7
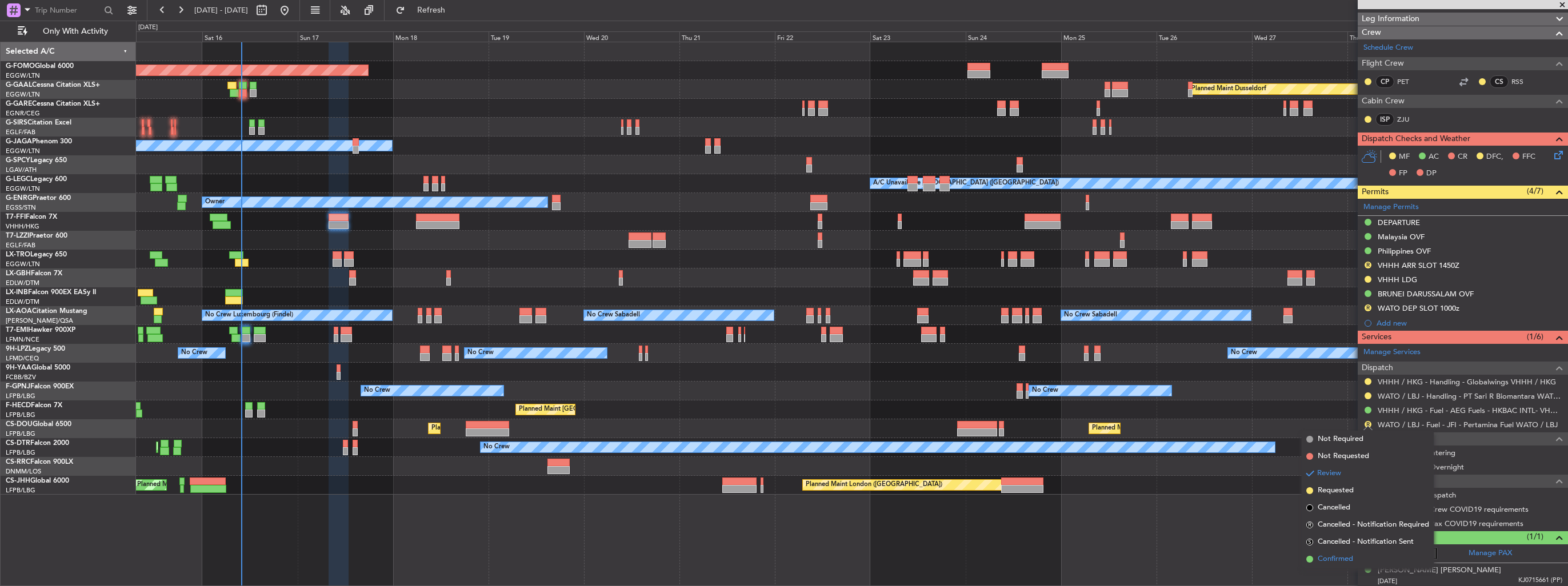
click at [1339, 561] on span "Confirmed" at bounding box center [1335, 558] width 35 height 12
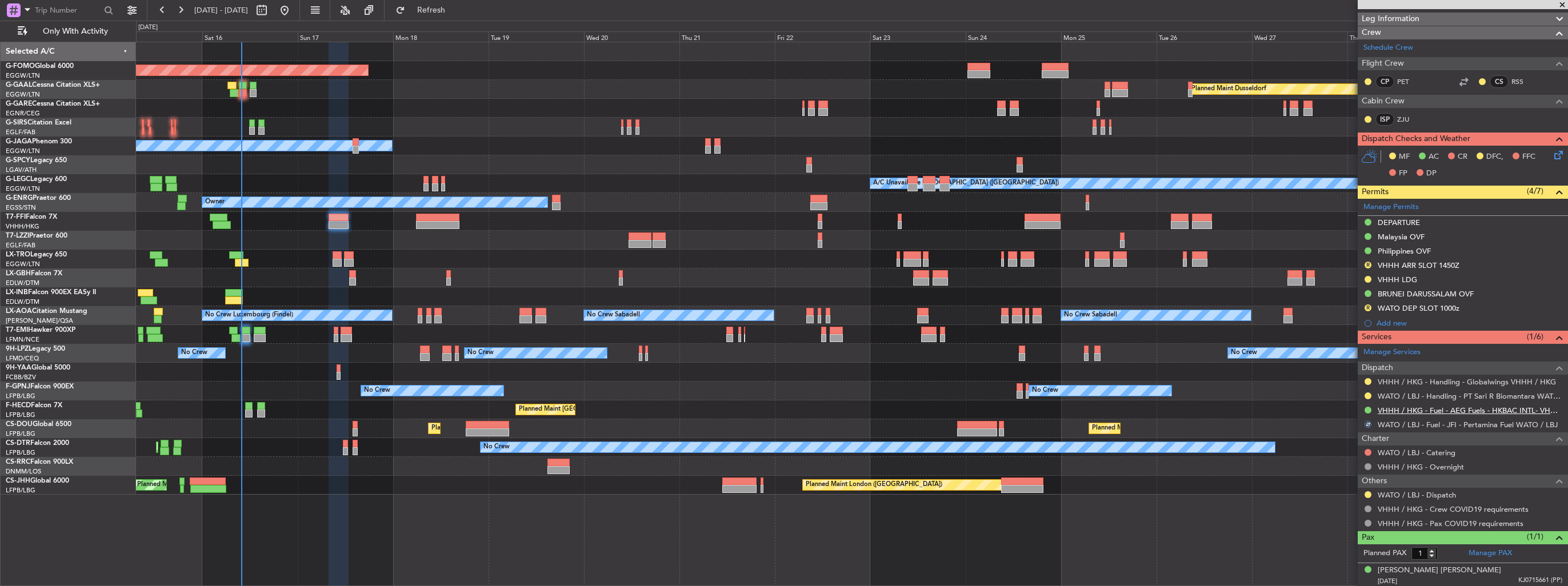
scroll to position [0, 0]
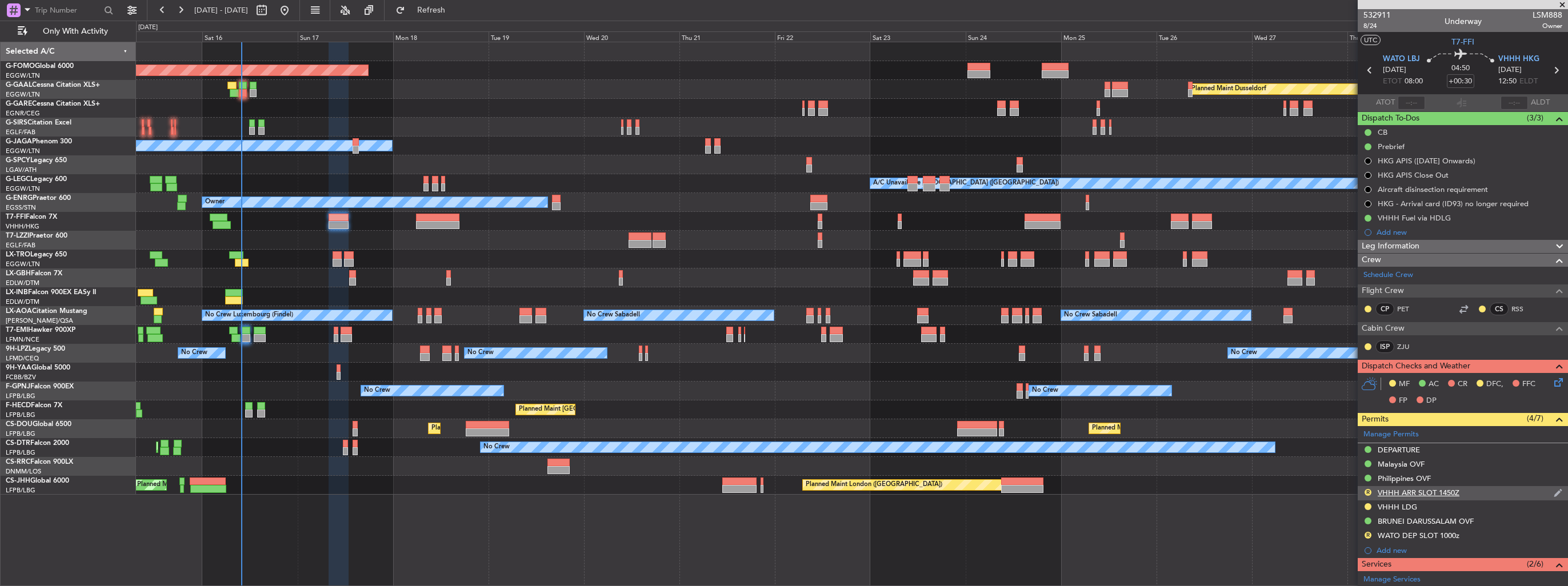
click at [1553, 490] on img at bounding box center [1557, 492] width 8 height 10
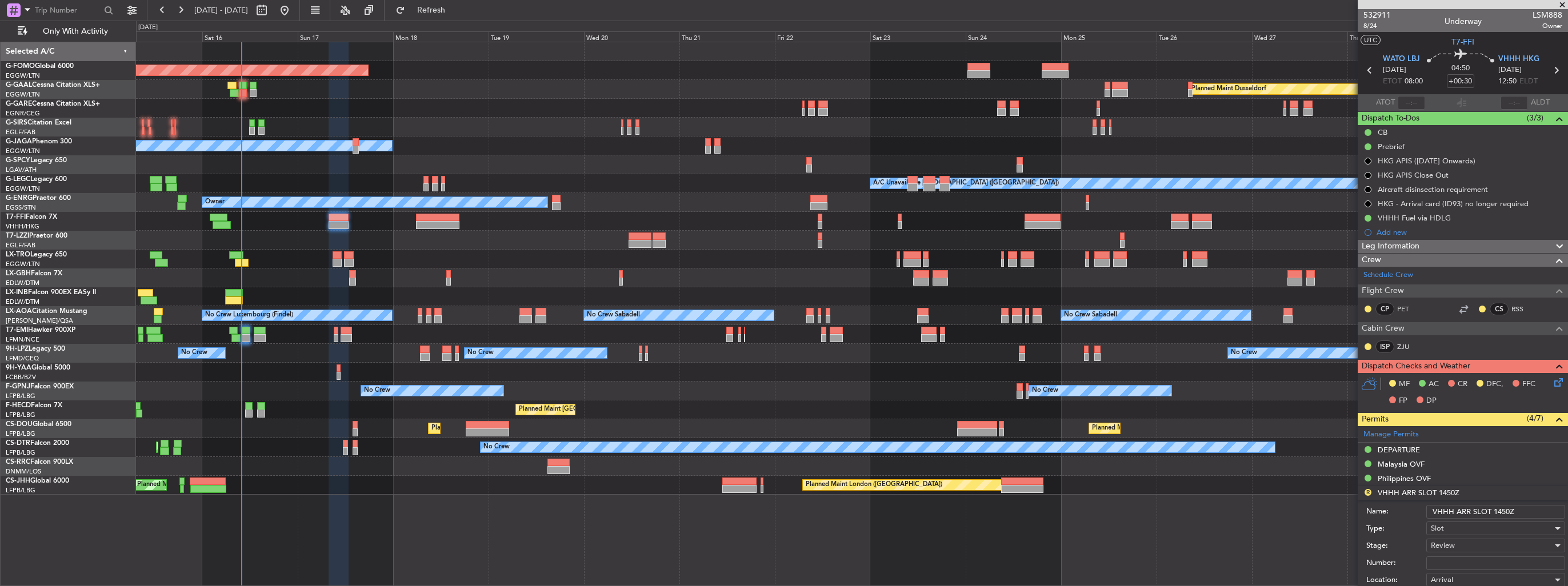
click at [1519, 509] on input "VHHH ARR SLOT 1450Z" at bounding box center [1495, 512] width 139 height 14
click at [1501, 511] on input "VHHH ARR SLOT 1450z" at bounding box center [1495, 512] width 139 height 14
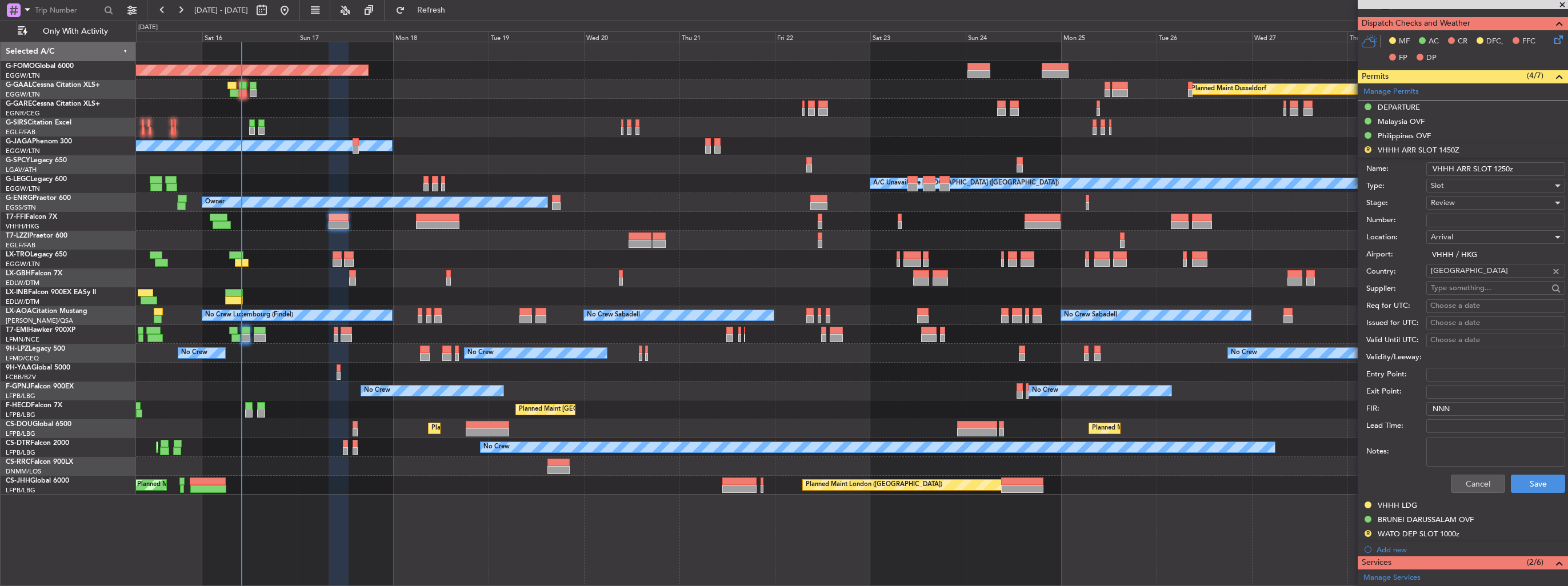
type input "VHHH ARR SLOT 1250z"
click at [1456, 198] on div "Review" at bounding box center [1491, 202] width 122 height 17
click at [1472, 275] on span "Requested" at bounding box center [1491, 276] width 120 height 17
click at [1538, 479] on button "Save" at bounding box center [1537, 484] width 54 height 18
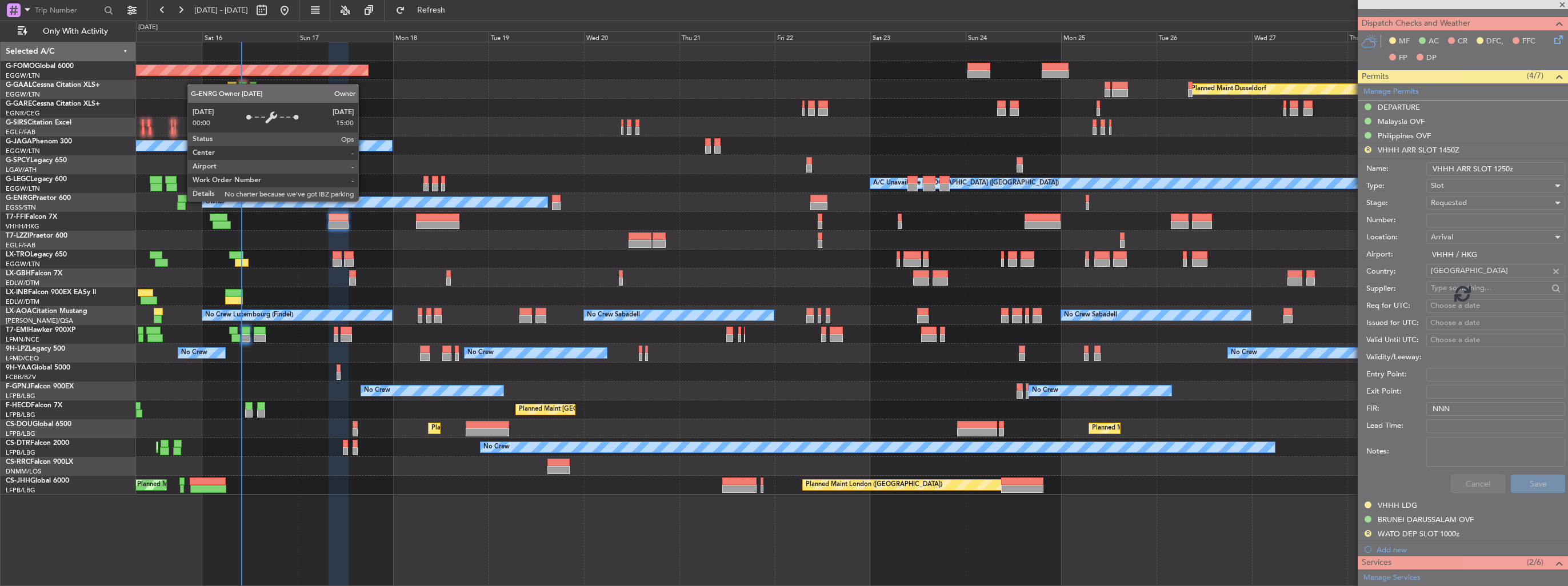
scroll to position [227, 0]
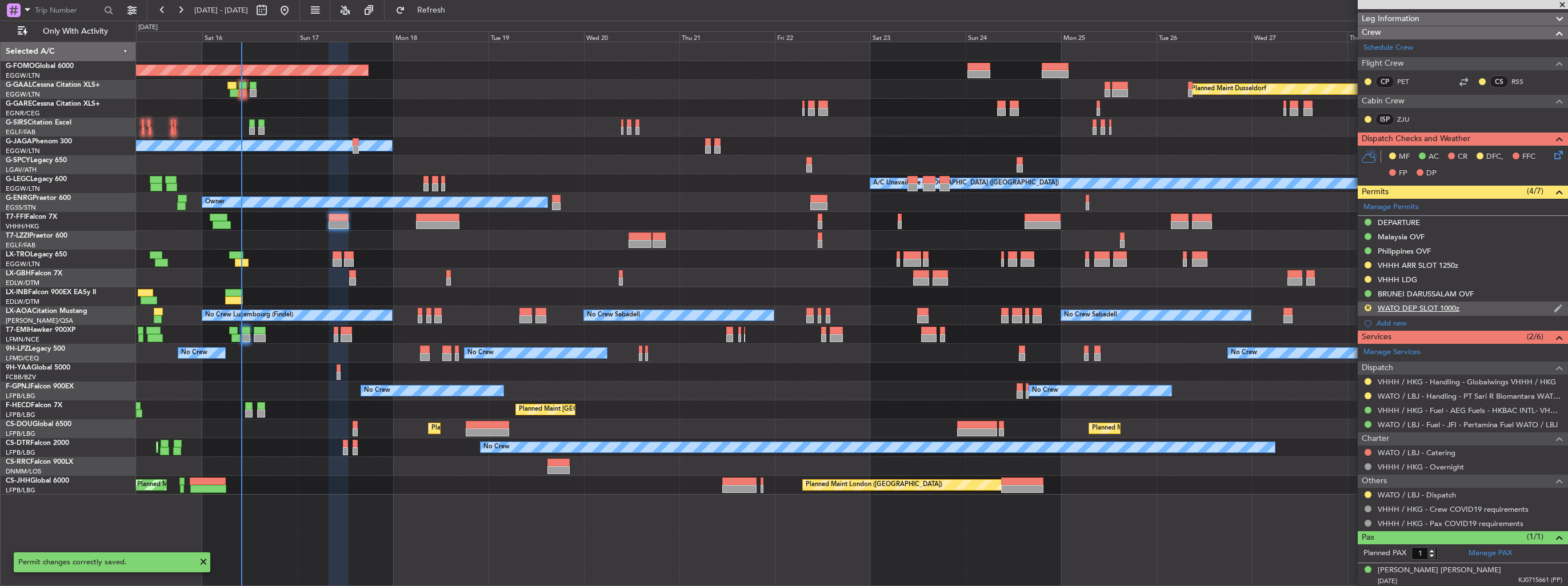
click at [1553, 308] on img at bounding box center [1557, 308] width 8 height 10
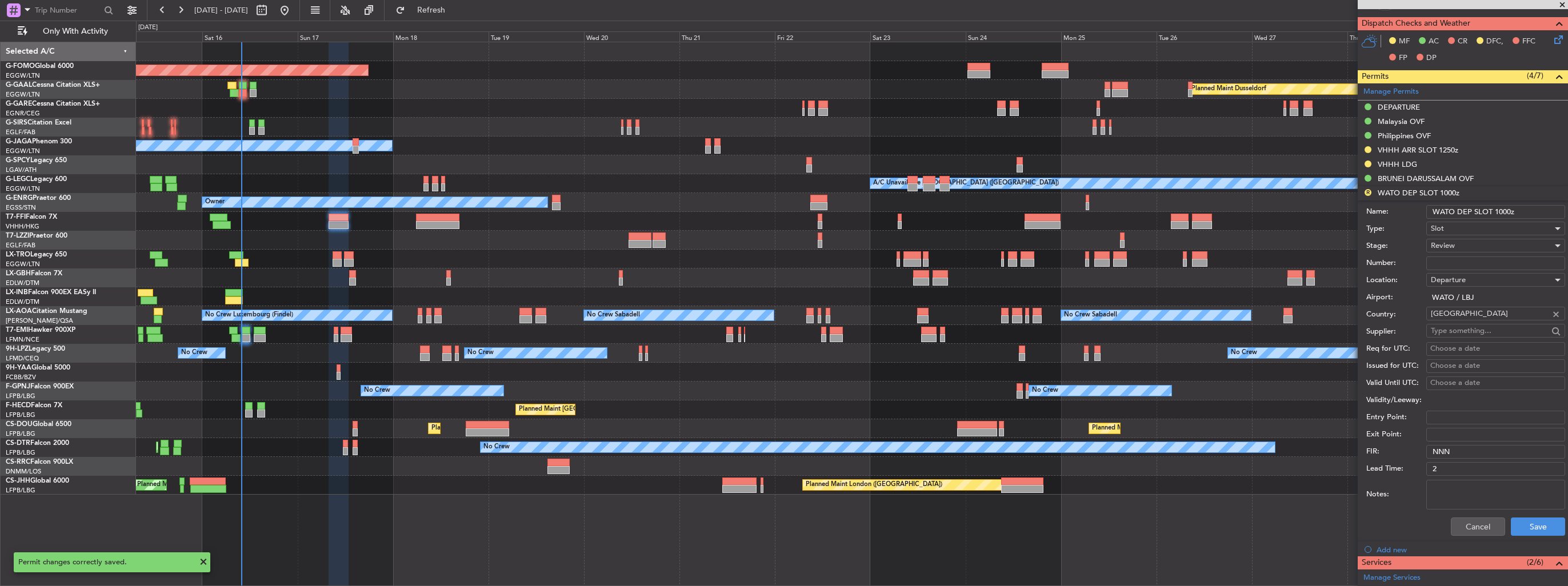
click at [1510, 210] on input "WATO DEP SLOT 1000z" at bounding box center [1495, 212] width 139 height 14
type input "WATO DEP SLOT 0800z"
click at [1485, 245] on div "Review" at bounding box center [1491, 245] width 122 height 17
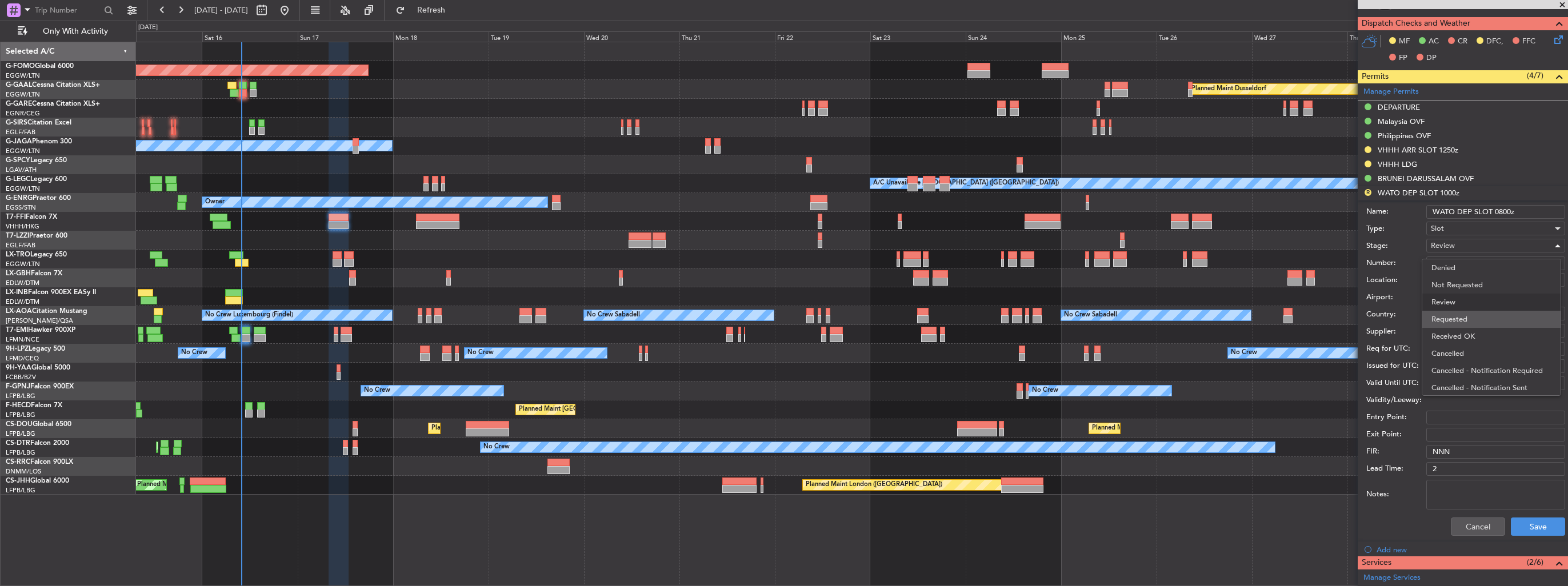
click at [1490, 317] on span "Requested" at bounding box center [1491, 319] width 120 height 17
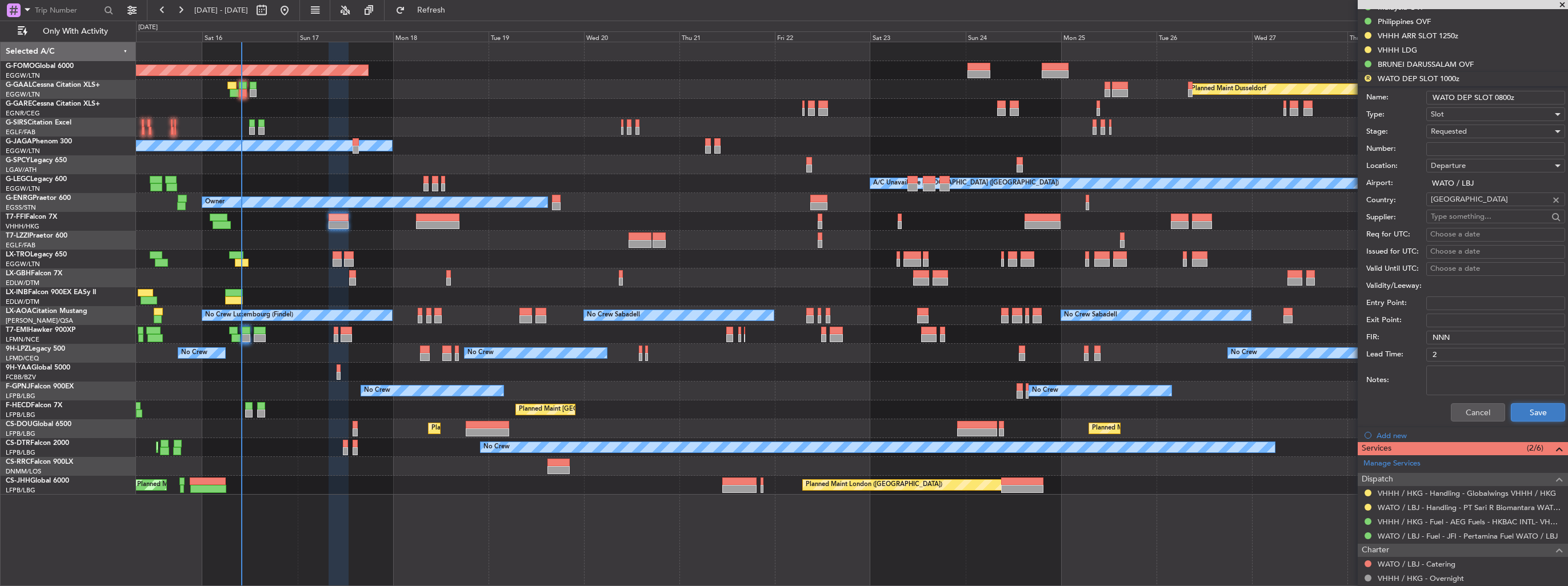
click at [1525, 413] on button "Save" at bounding box center [1537, 413] width 54 height 18
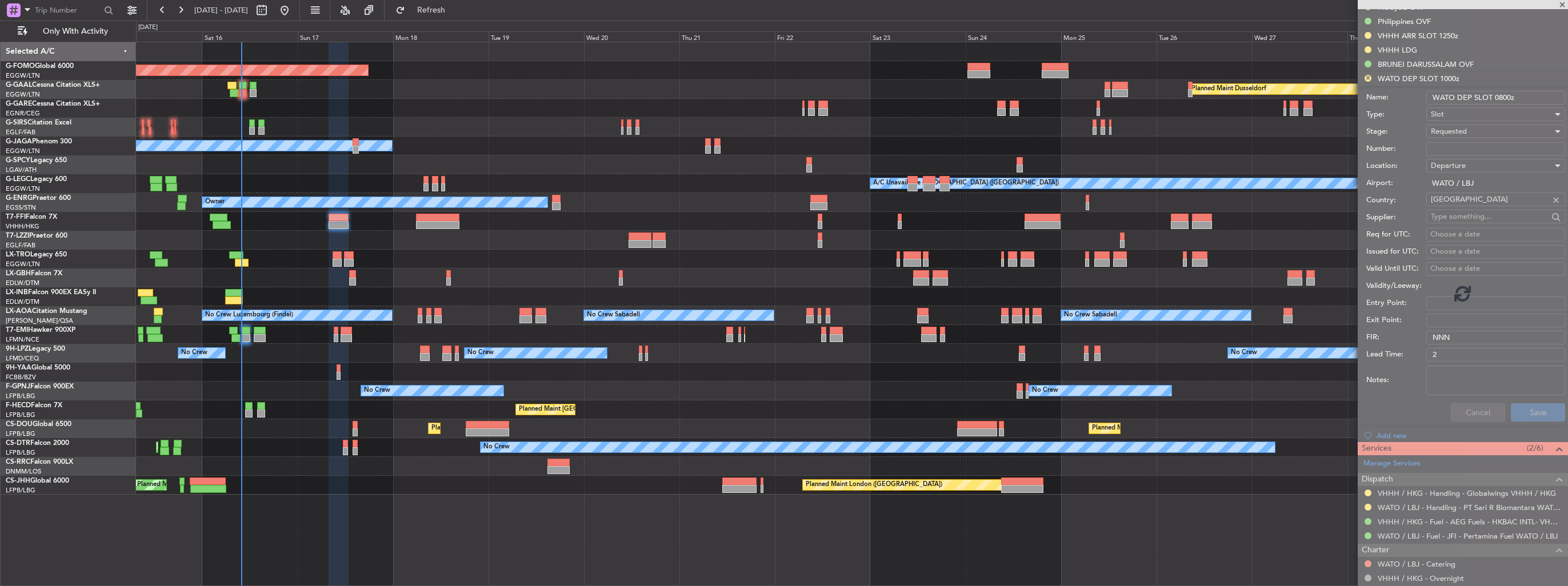
scroll to position [227, 0]
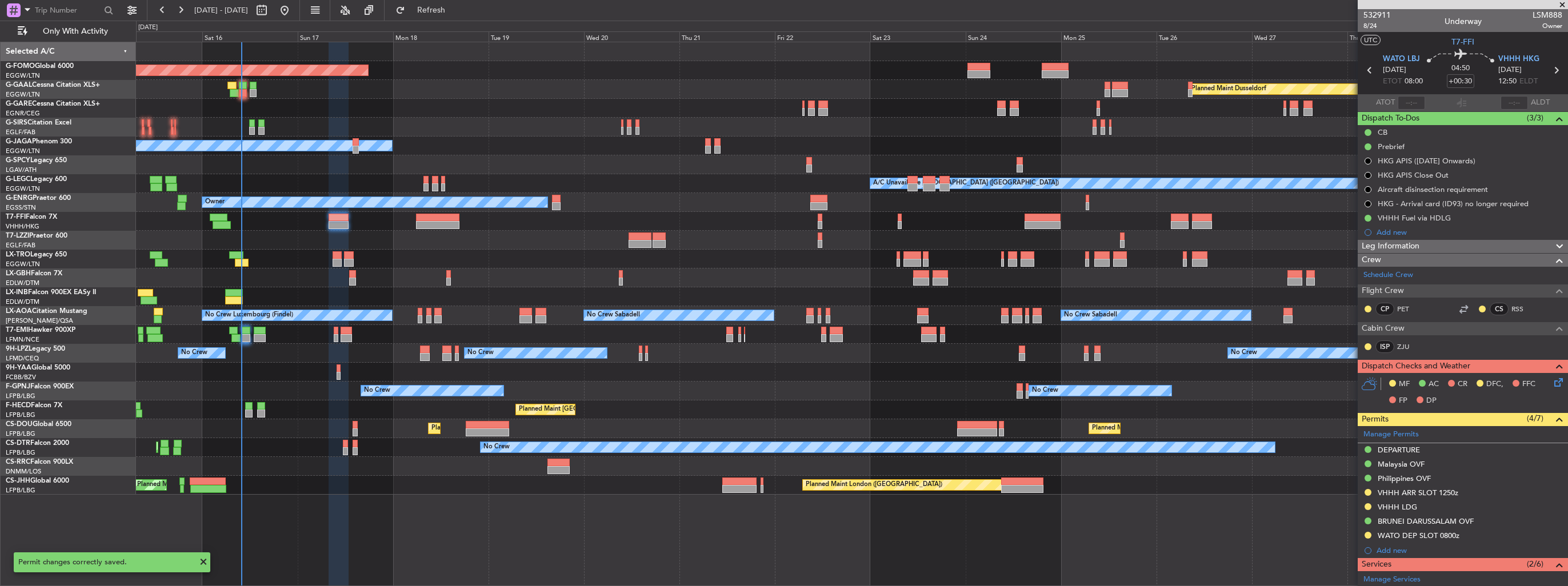
scroll to position [227, 0]
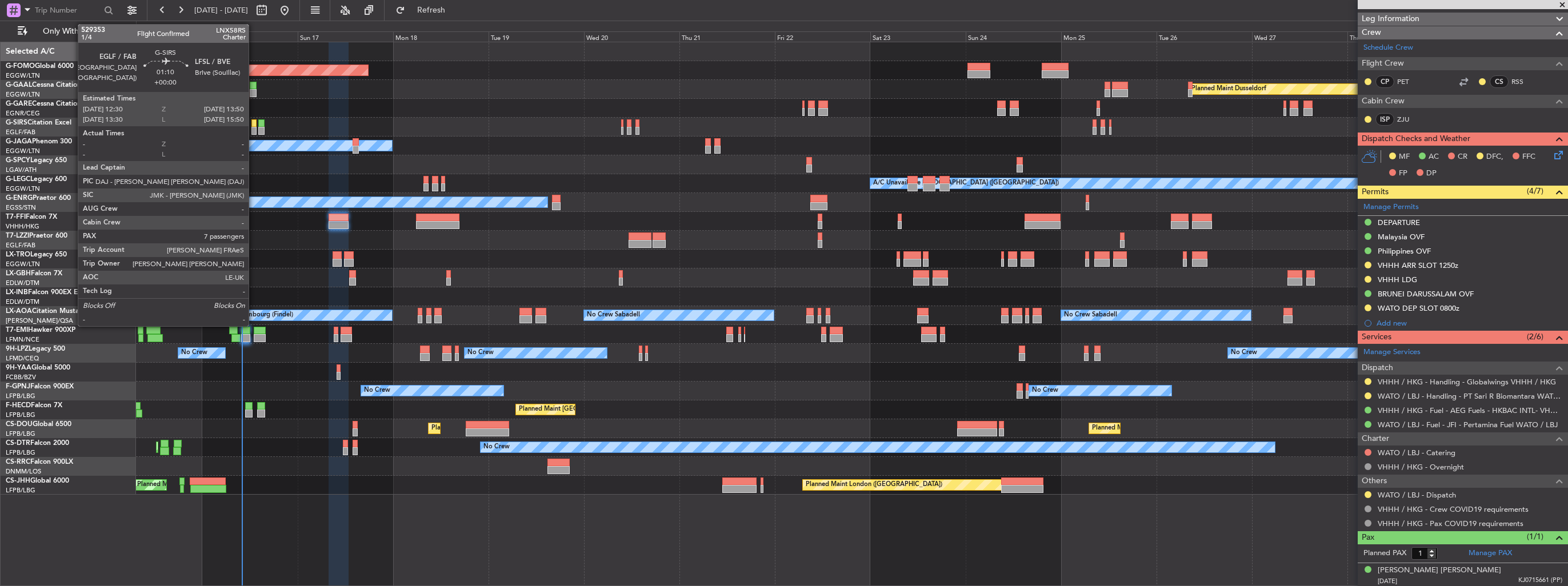
click at [254, 127] on div at bounding box center [254, 130] width 5 height 8
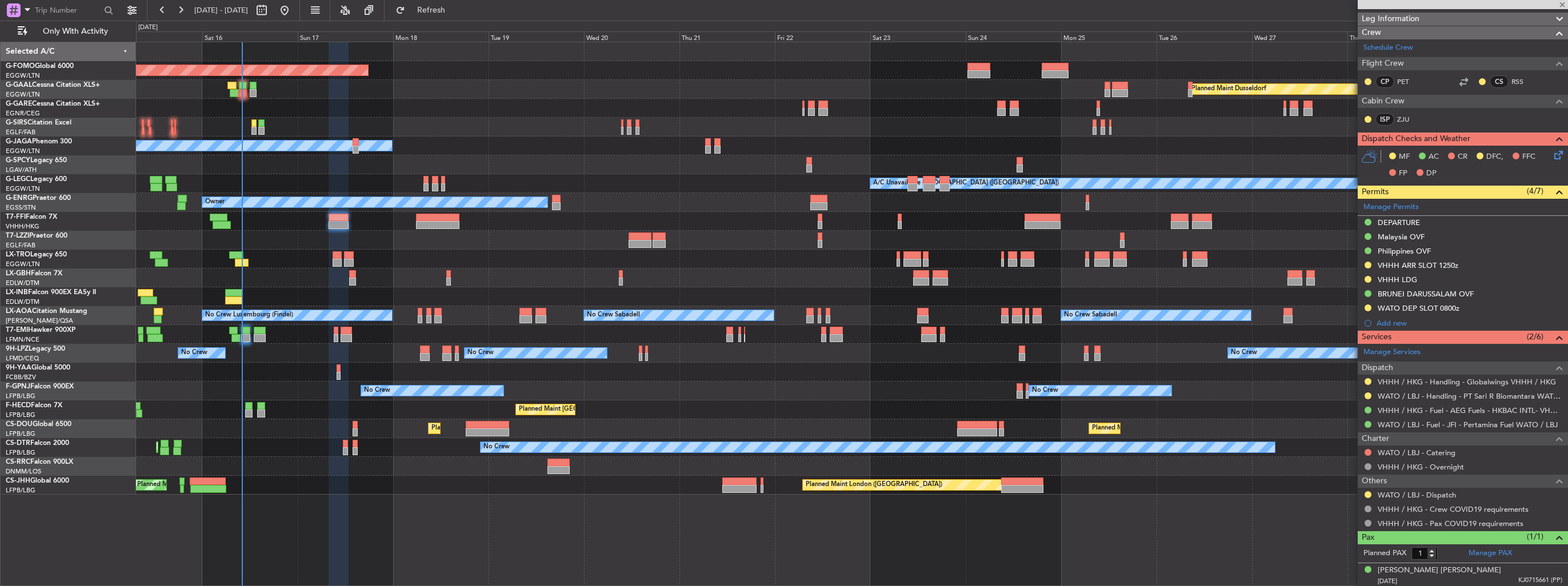
type input "7"
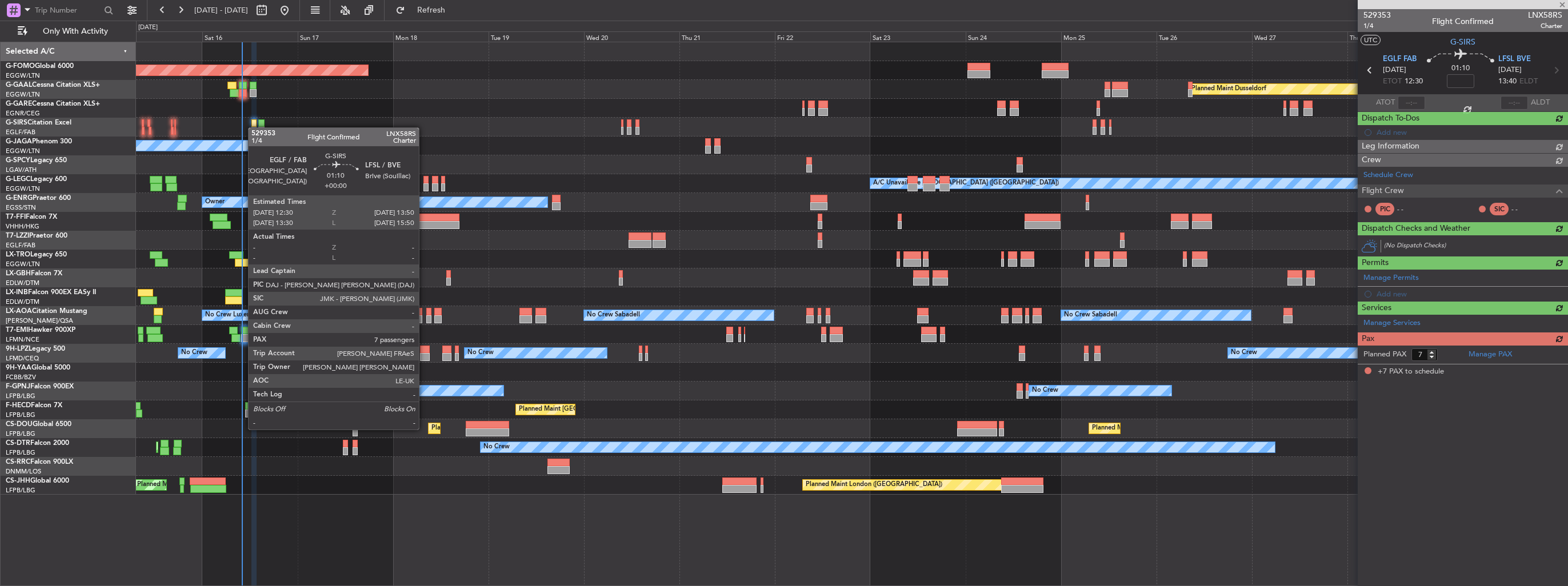
scroll to position [0, 0]
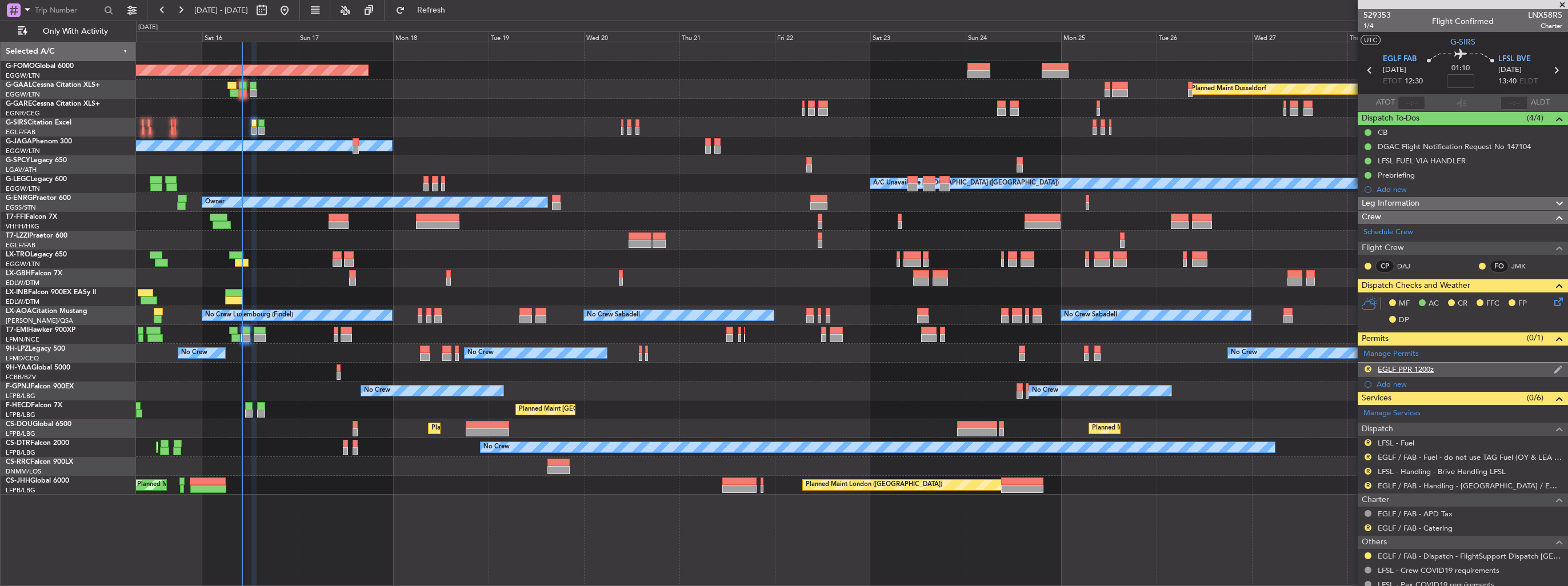
click at [1553, 367] on img at bounding box center [1557, 369] width 8 height 10
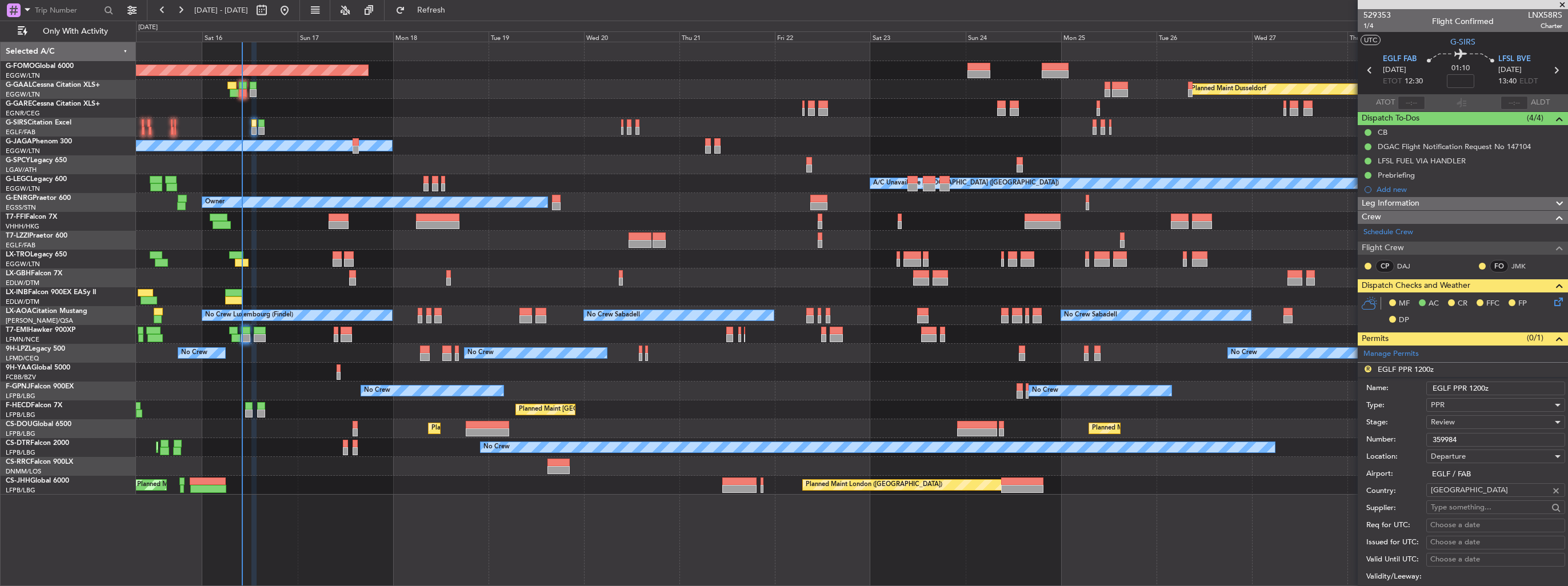
click at [1480, 387] on input "EGLF PPR 1200z" at bounding box center [1495, 388] width 139 height 14
type input "EGLF PPR 1230z"
click at [1454, 421] on span "Review" at bounding box center [1442, 421] width 24 height 10
drag, startPoint x: 1451, startPoint y: 498, endPoint x: 1456, endPoint y: 486, distance: 13.0
click at [1451, 498] on span "Requested" at bounding box center [1491, 495] width 120 height 17
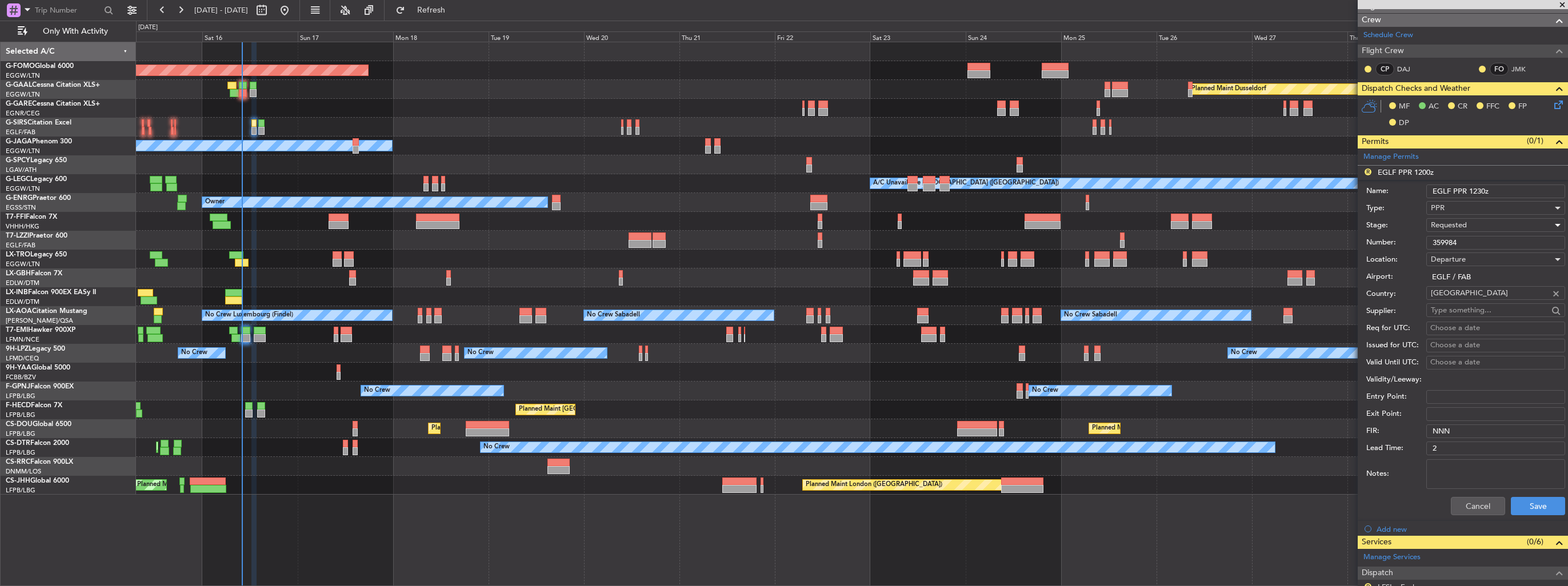
scroll to position [285, 0]
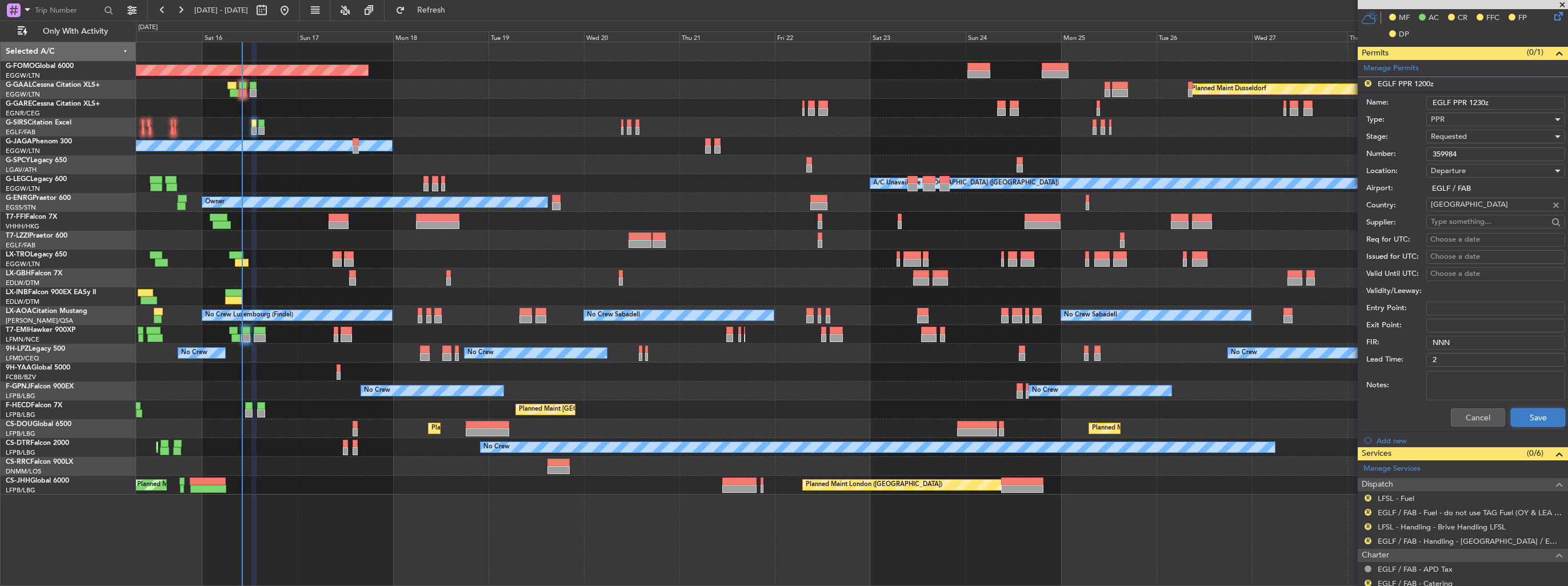
click at [1518, 413] on button "Save" at bounding box center [1537, 417] width 54 height 18
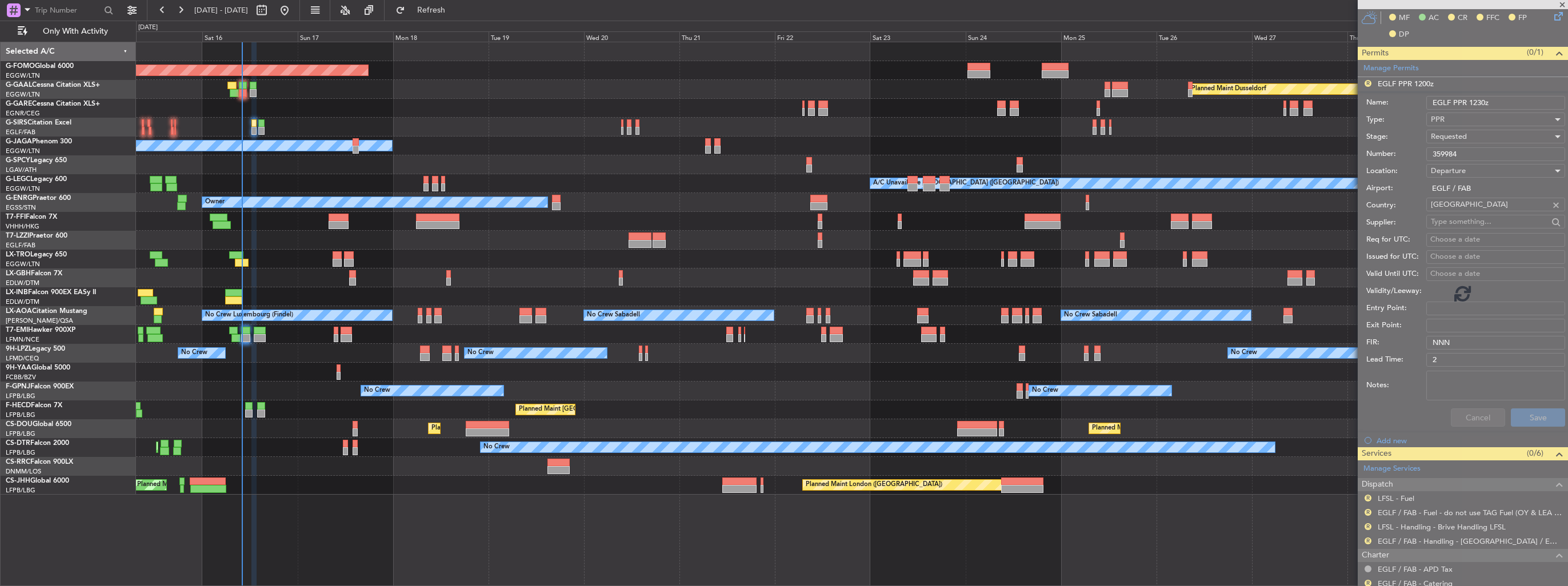
scroll to position [214, 0]
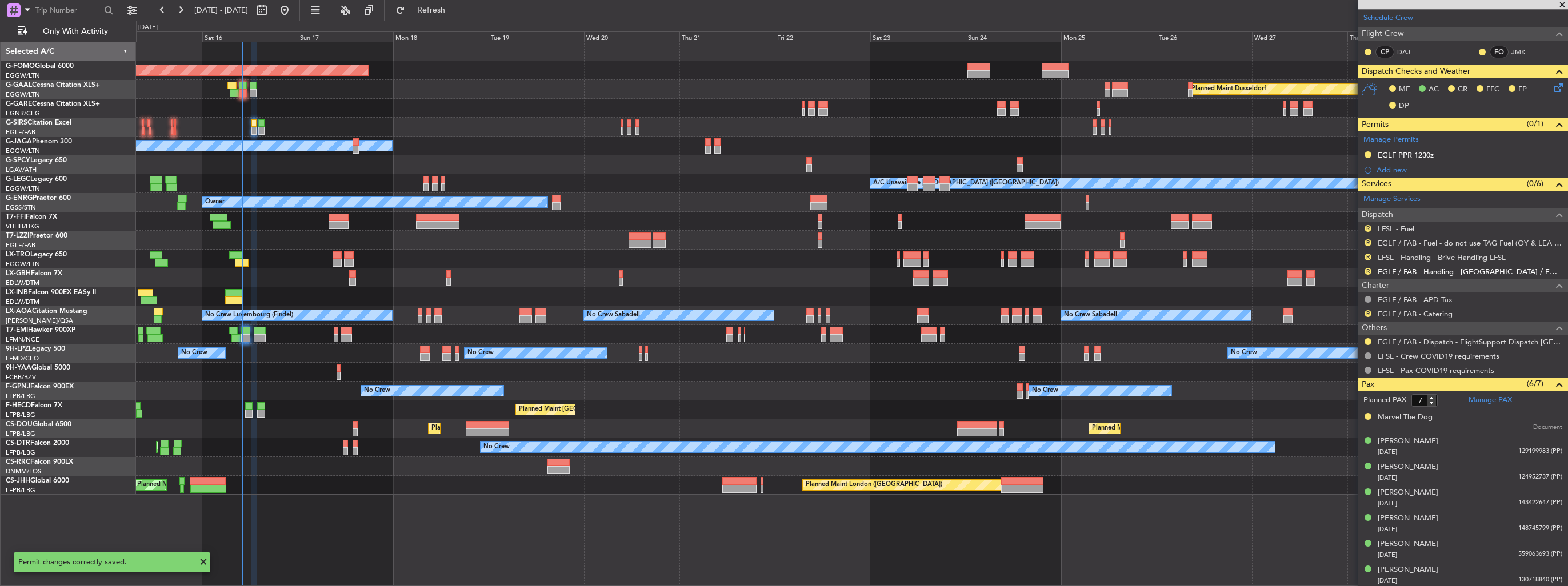
click at [1395, 269] on link "EGLF / FAB - Handling - Farnborough Airport / EGLF / FAB" at bounding box center [1470, 272] width 184 height 10
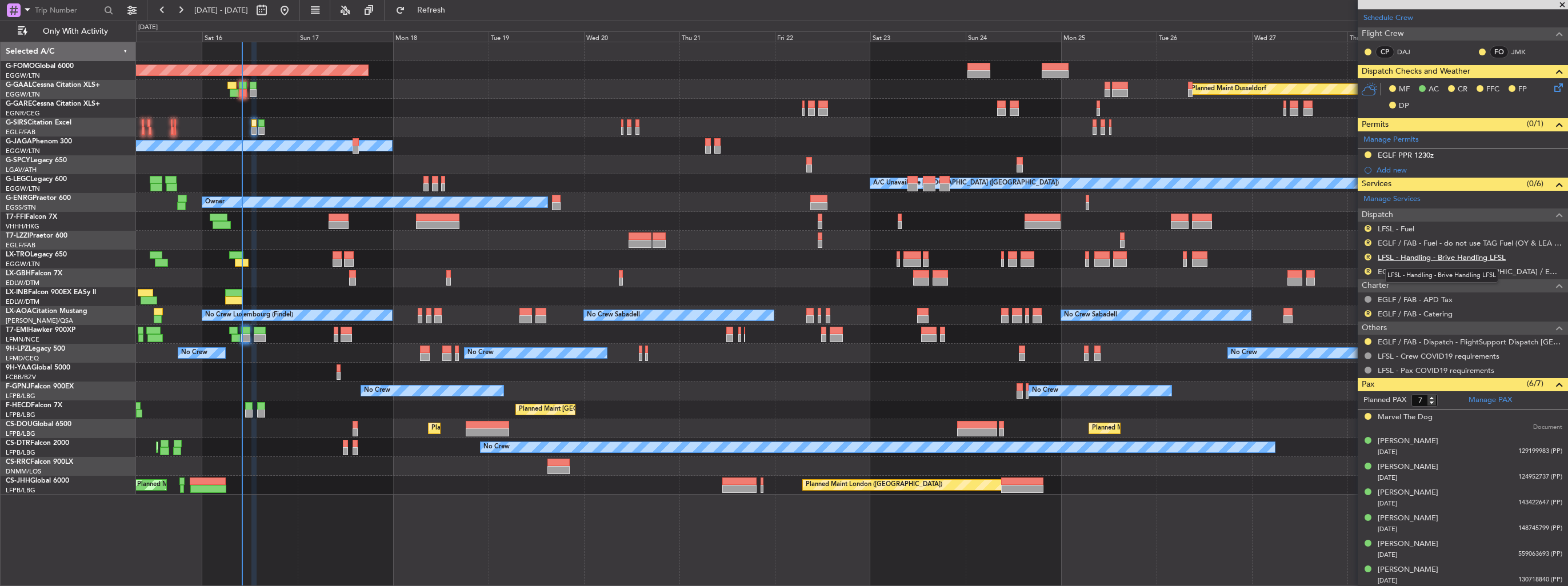
click at [1430, 256] on link "LFSL - Handling - Brive Handling LFSL" at bounding box center [1441, 257] width 128 height 10
click at [1368, 272] on button at bounding box center [1368, 271] width 7 height 7
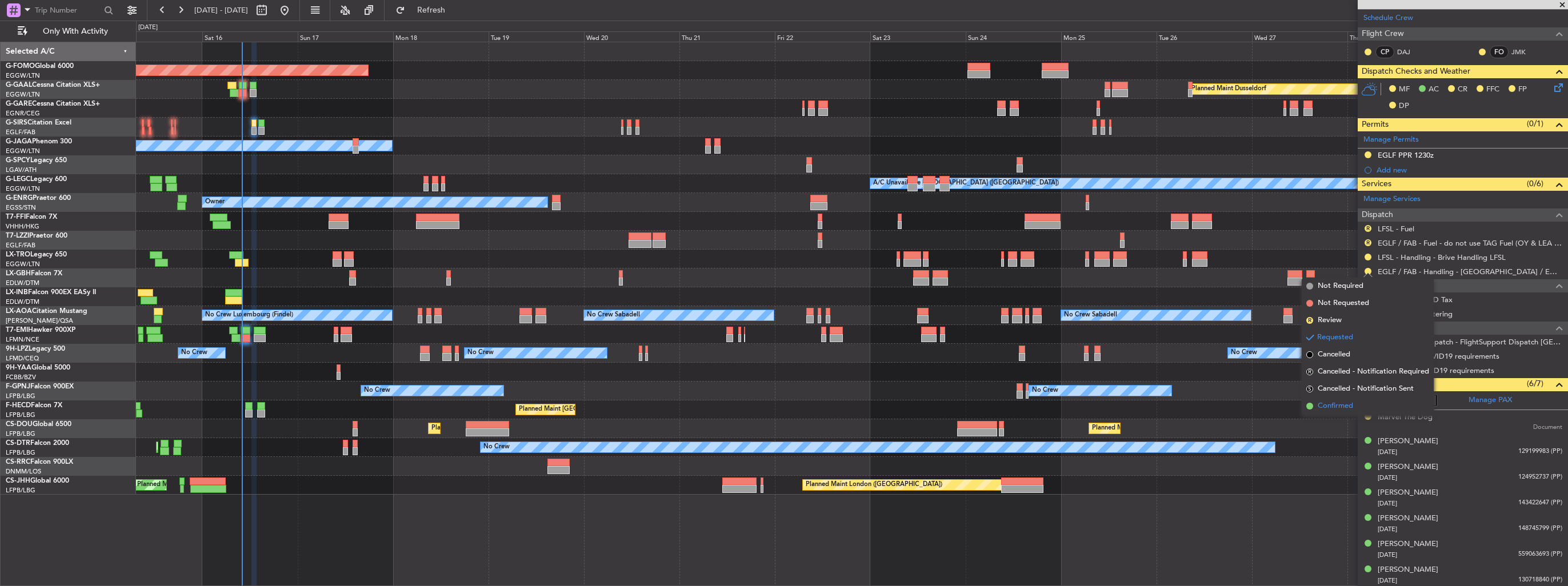
click at [1330, 403] on span "Confirmed" at bounding box center [1335, 406] width 35 height 12
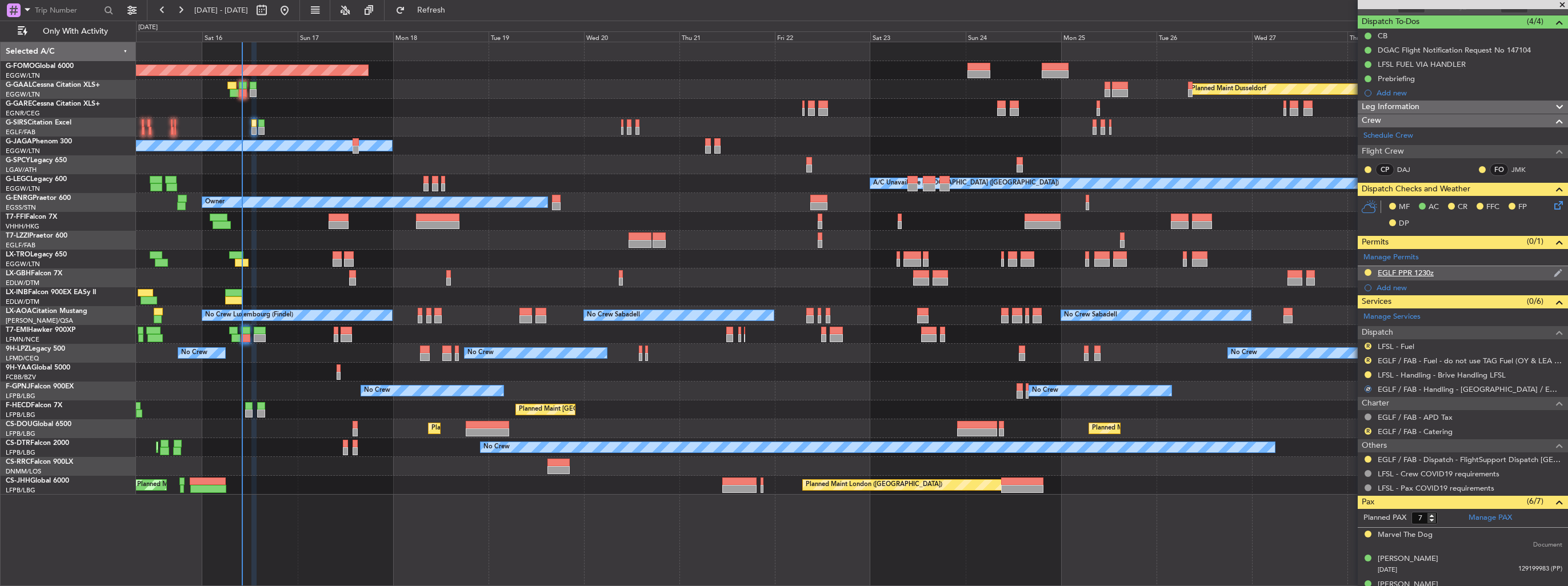
scroll to position [0, 0]
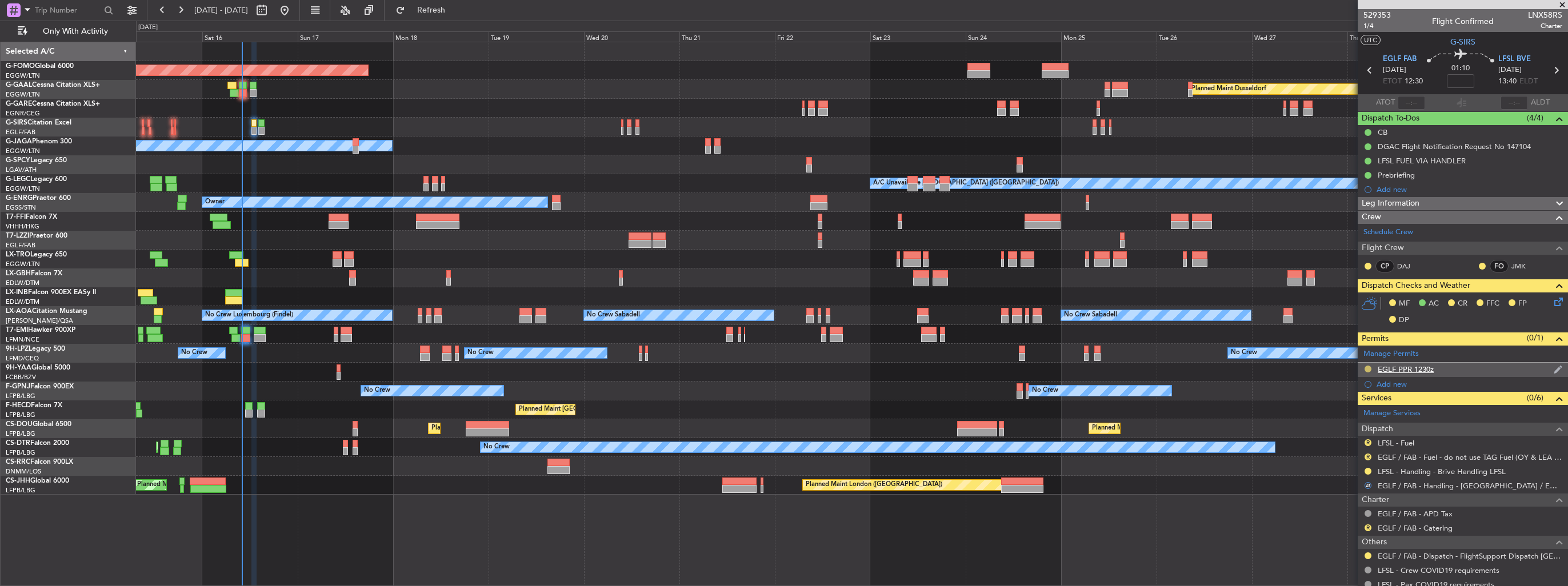
click at [1369, 367] on button at bounding box center [1368, 368] width 7 height 7
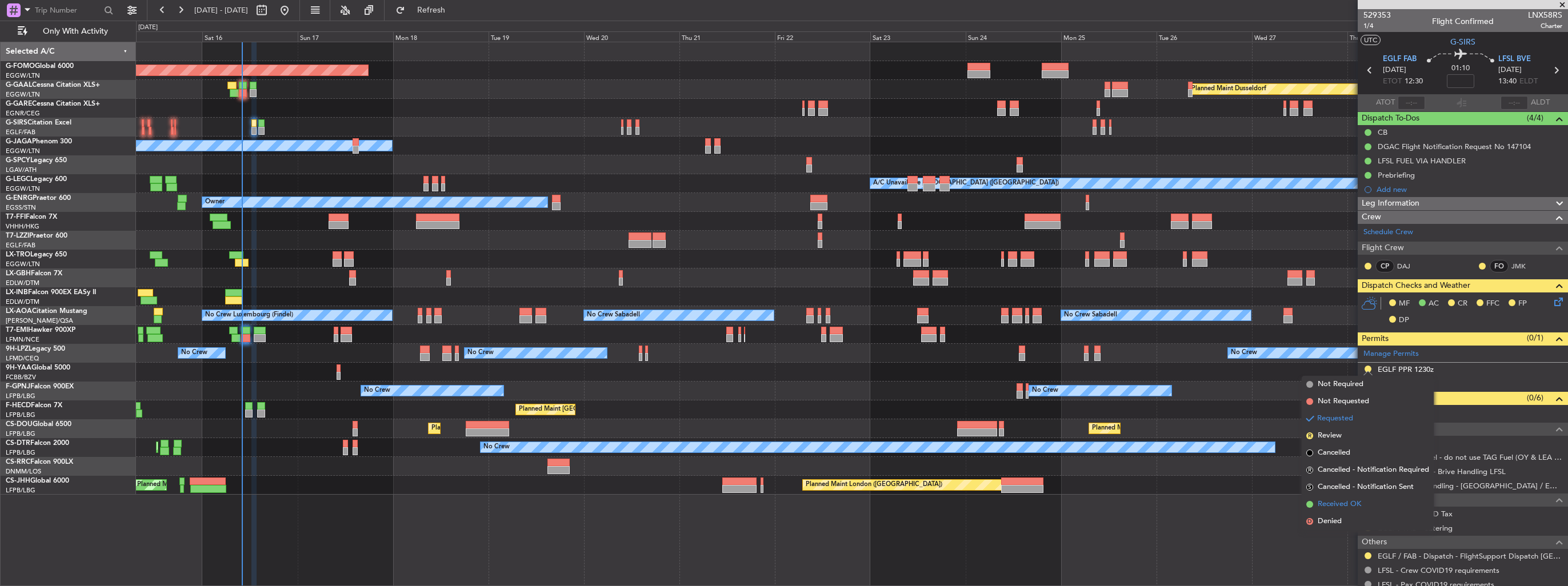
click at [1337, 501] on span "Received OK" at bounding box center [1339, 504] width 44 height 12
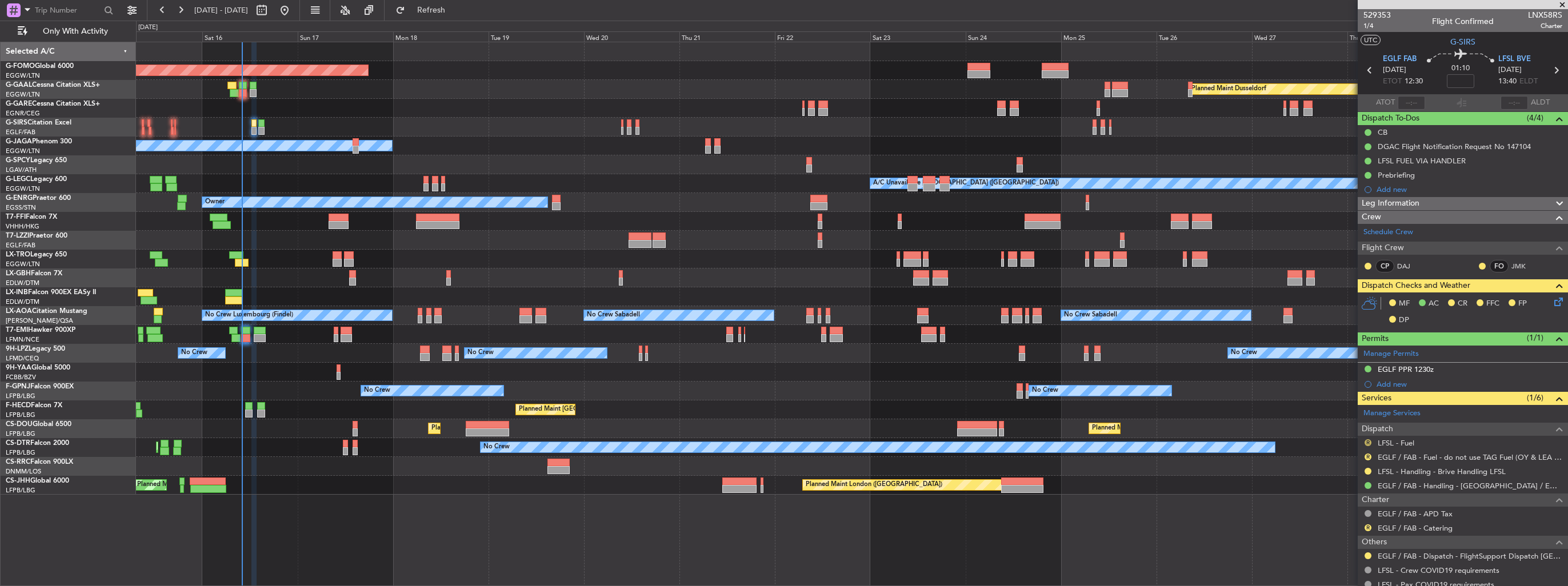
click at [1368, 440] on button "R" at bounding box center [1368, 442] width 7 height 7
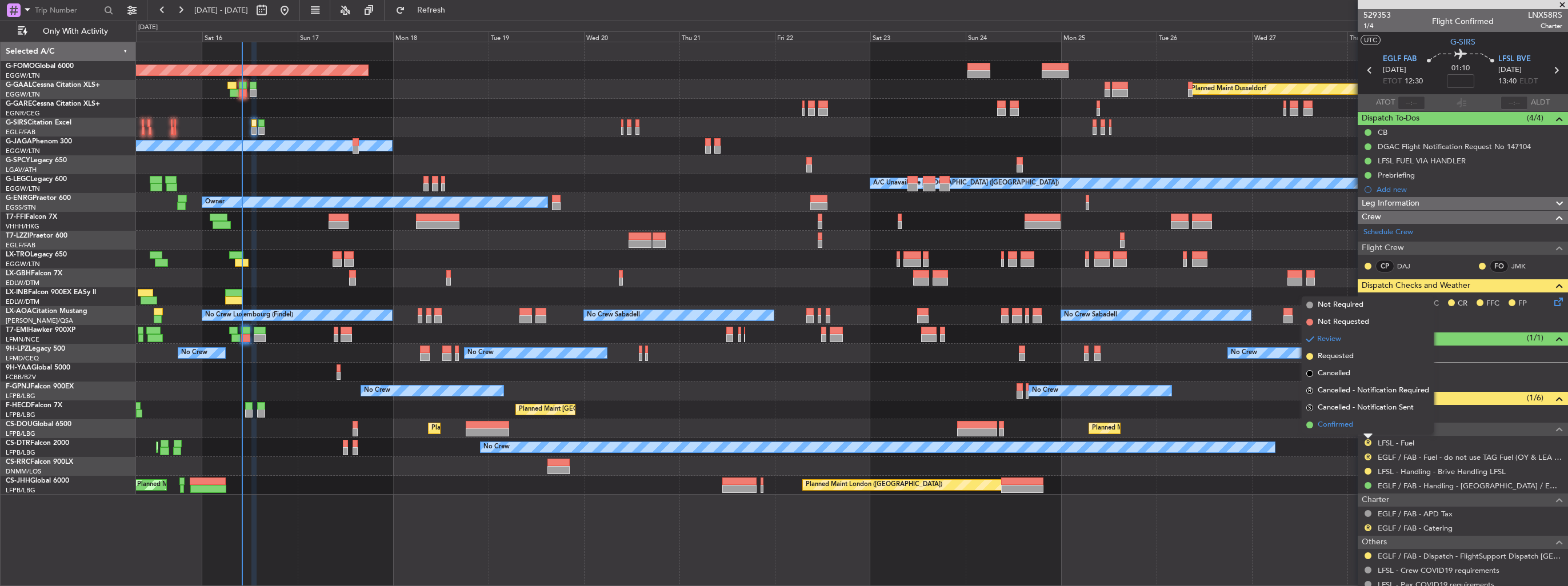
click at [1339, 424] on span "Confirmed" at bounding box center [1335, 424] width 35 height 12
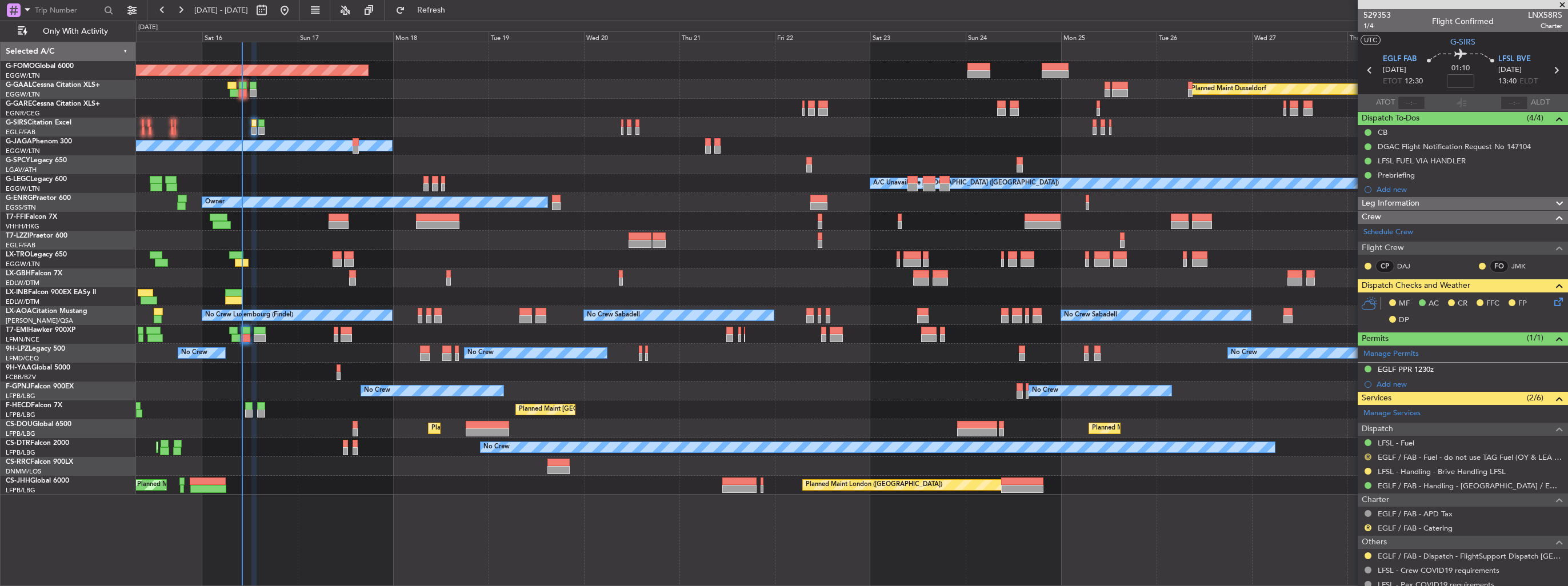
click at [1367, 456] on button "R" at bounding box center [1368, 456] width 7 height 7
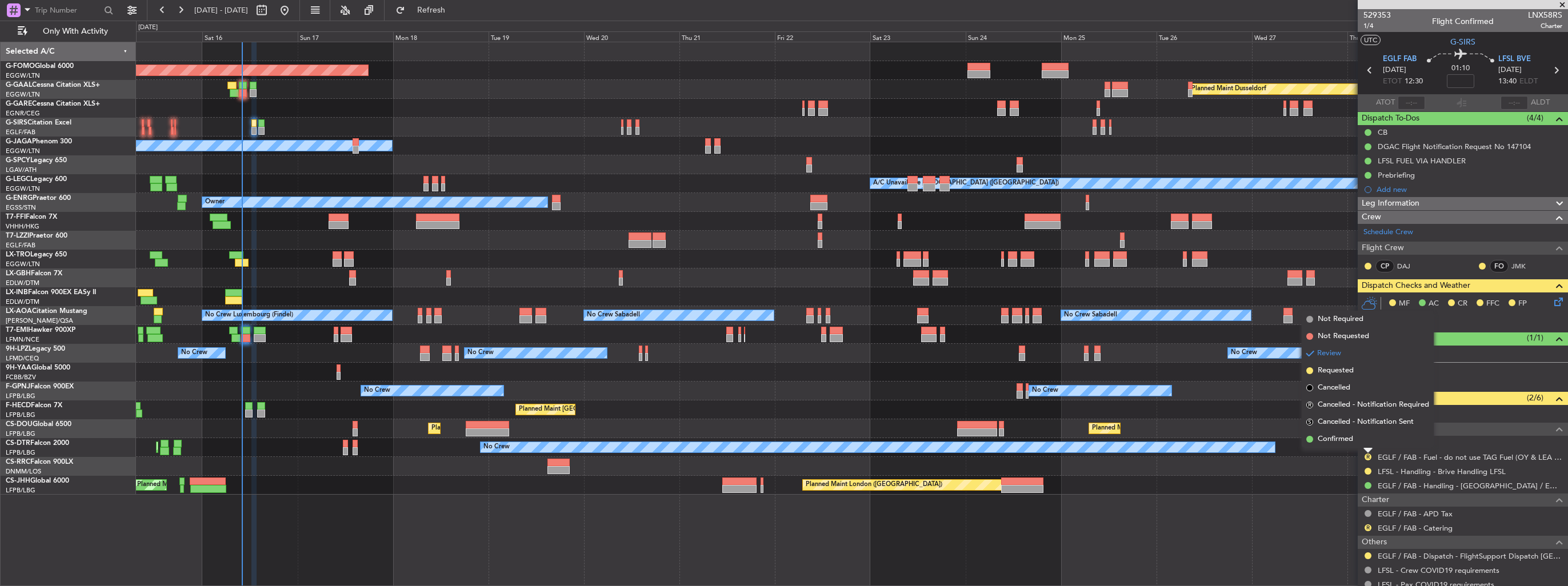
click at [1342, 441] on span "Confirmed" at bounding box center [1335, 439] width 35 height 12
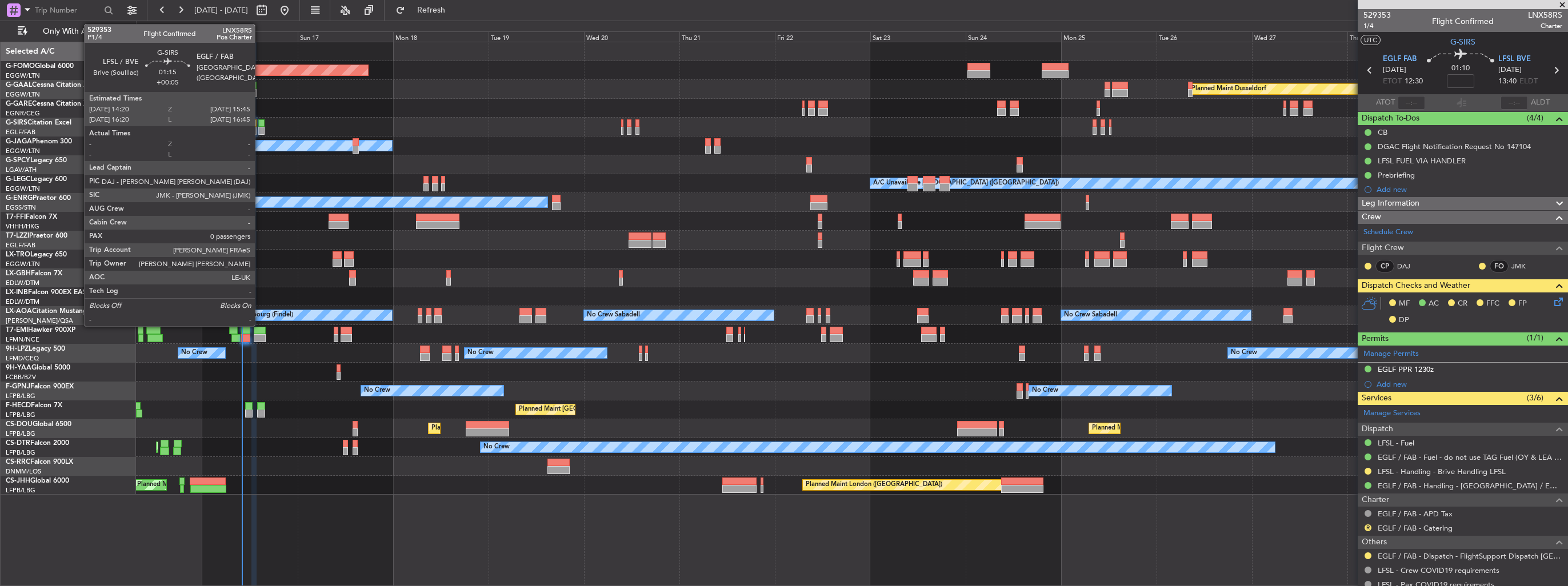
click at [260, 129] on div at bounding box center [260, 130] width 5 height 8
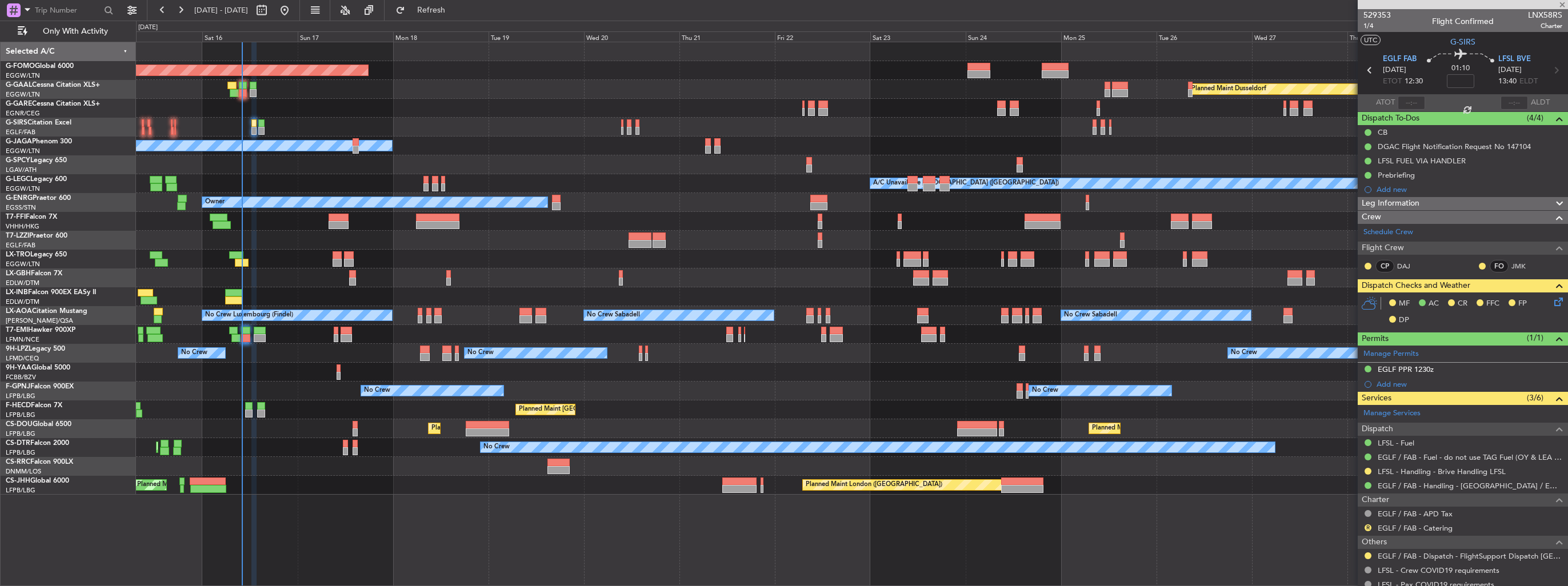
type input "+00:05"
type input "0"
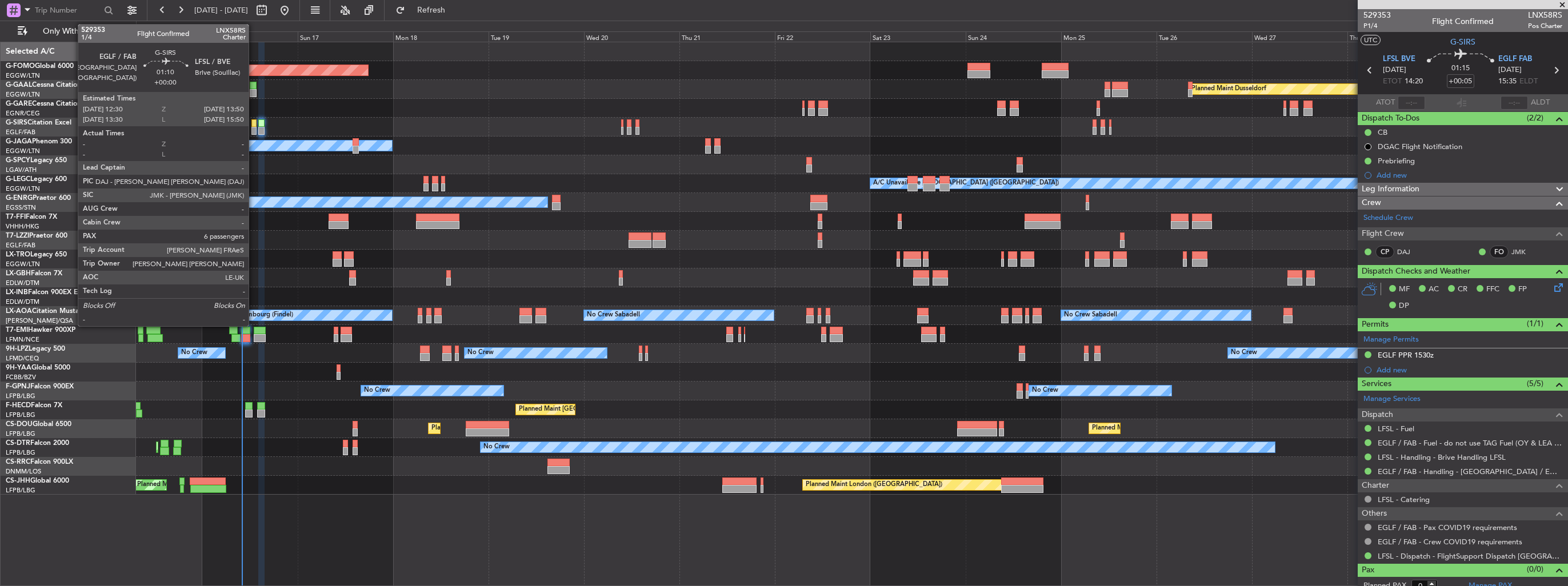
click at [254, 128] on div at bounding box center [254, 130] width 5 height 8
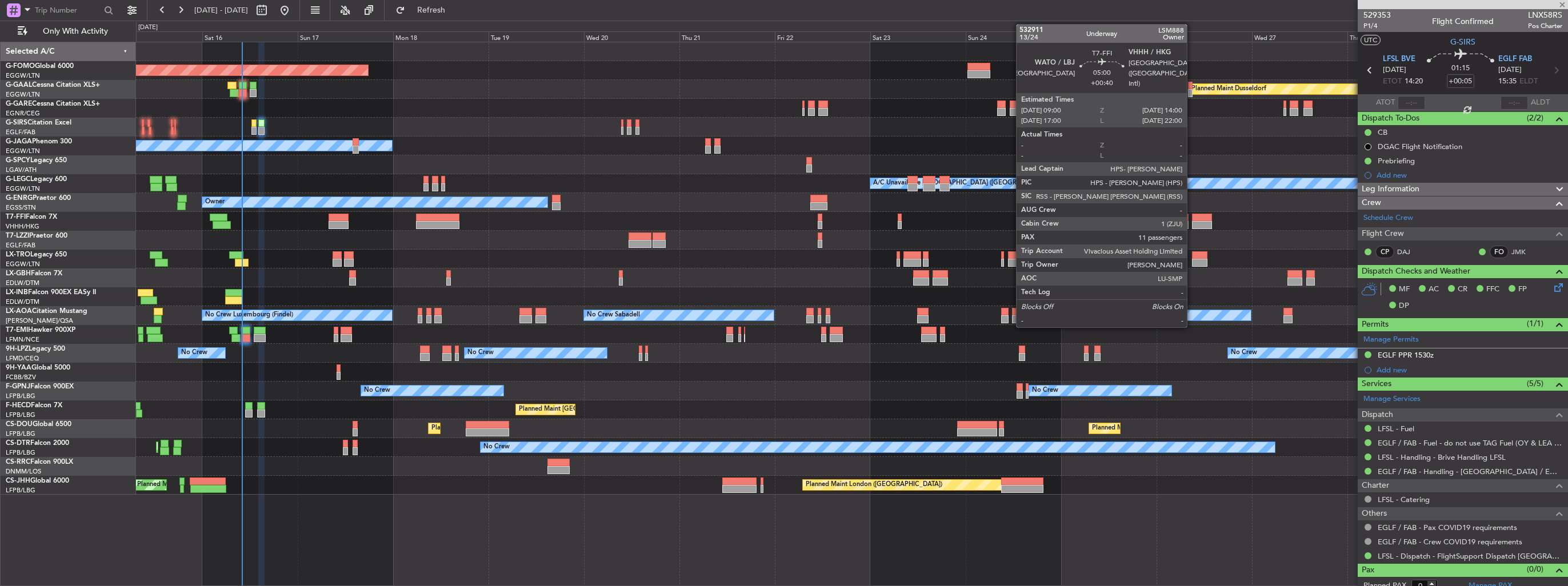
type input "7"
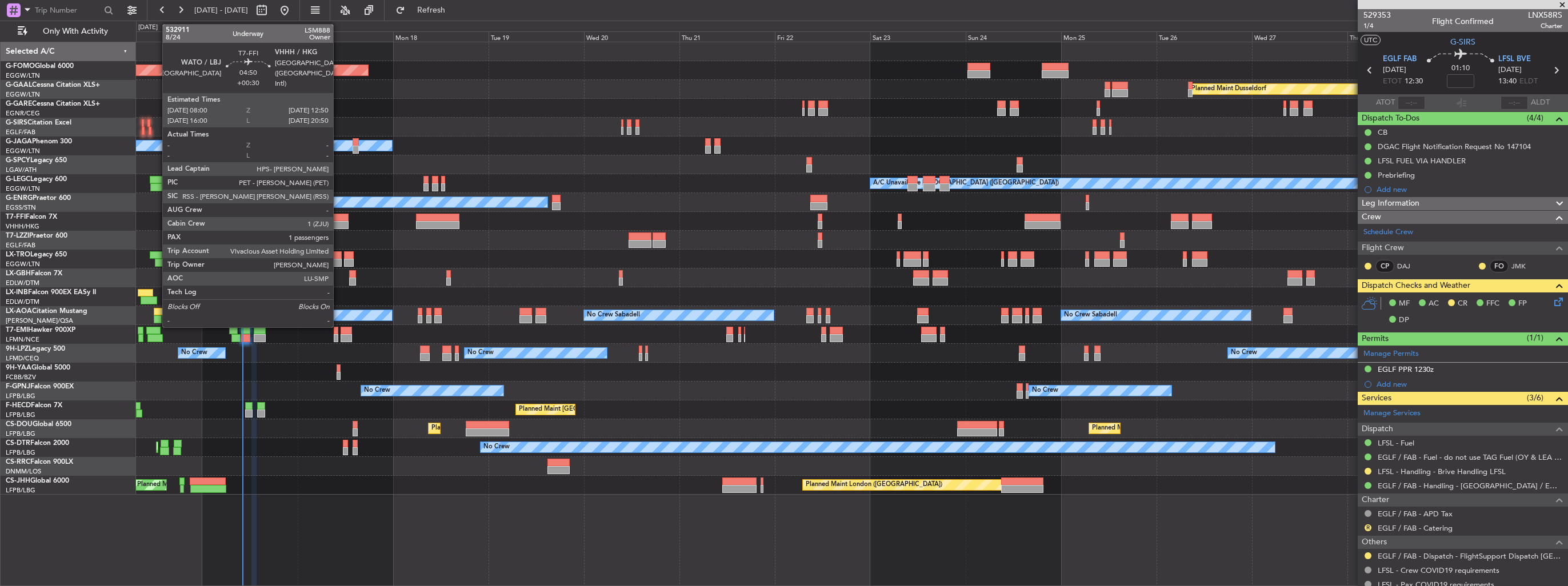
click at [338, 227] on div at bounding box center [338, 225] width 19 height 8
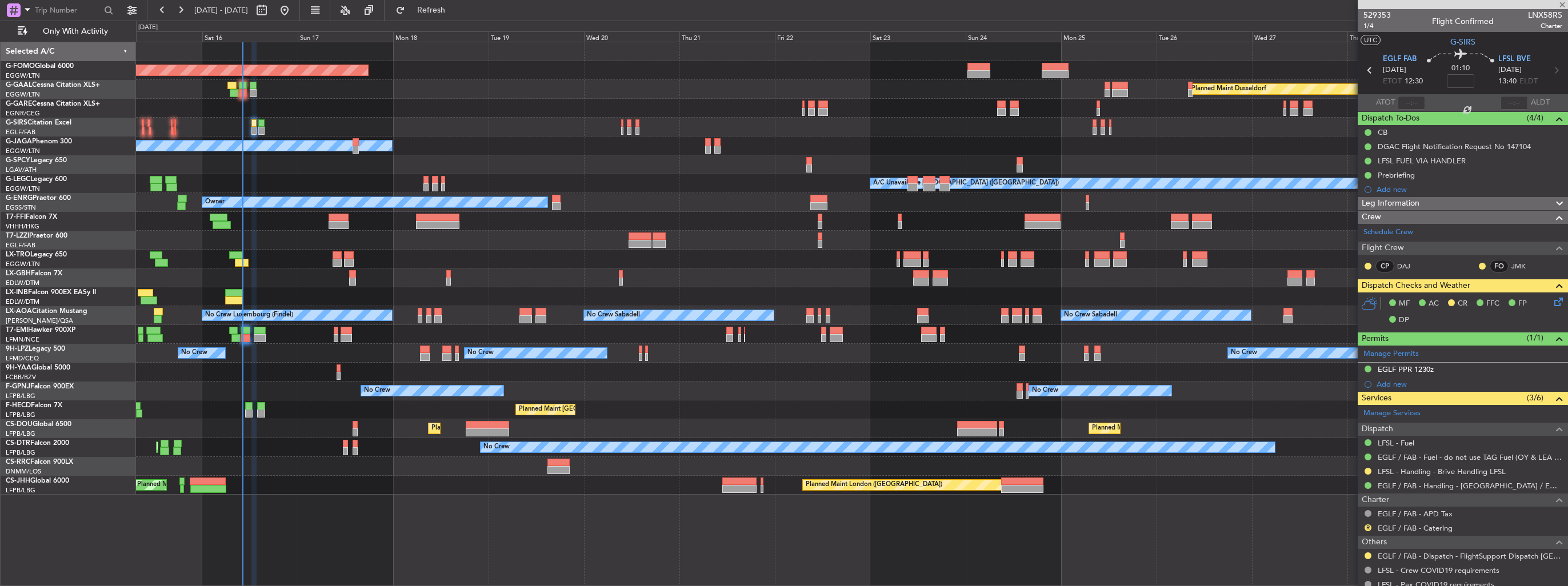
type input "+00:30"
type input "1"
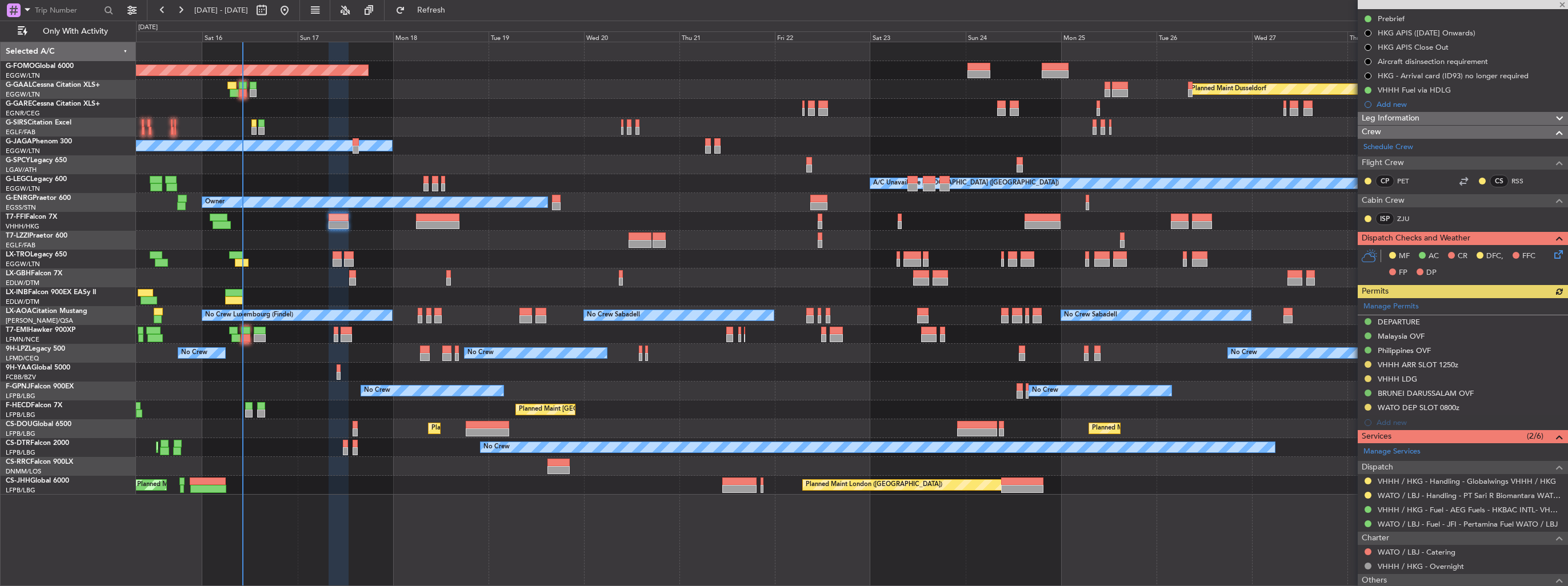
scroll to position [227, 0]
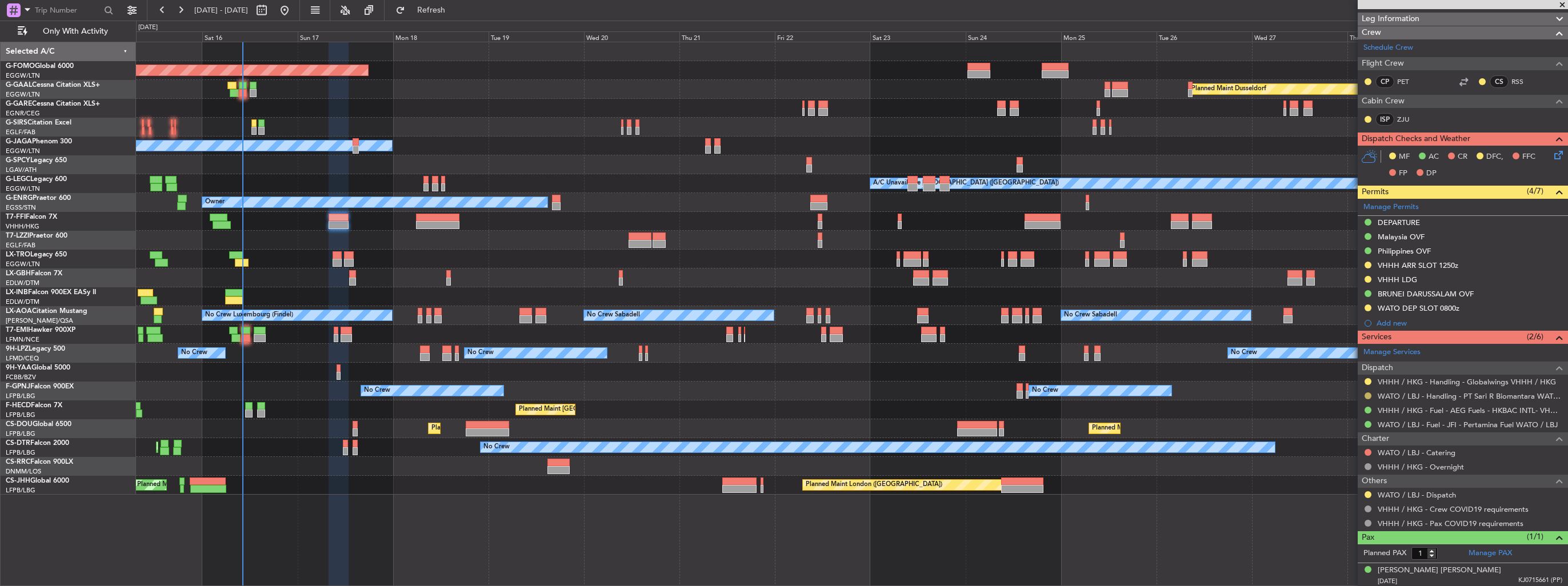
click at [1368, 395] on button at bounding box center [1368, 395] width 7 height 7
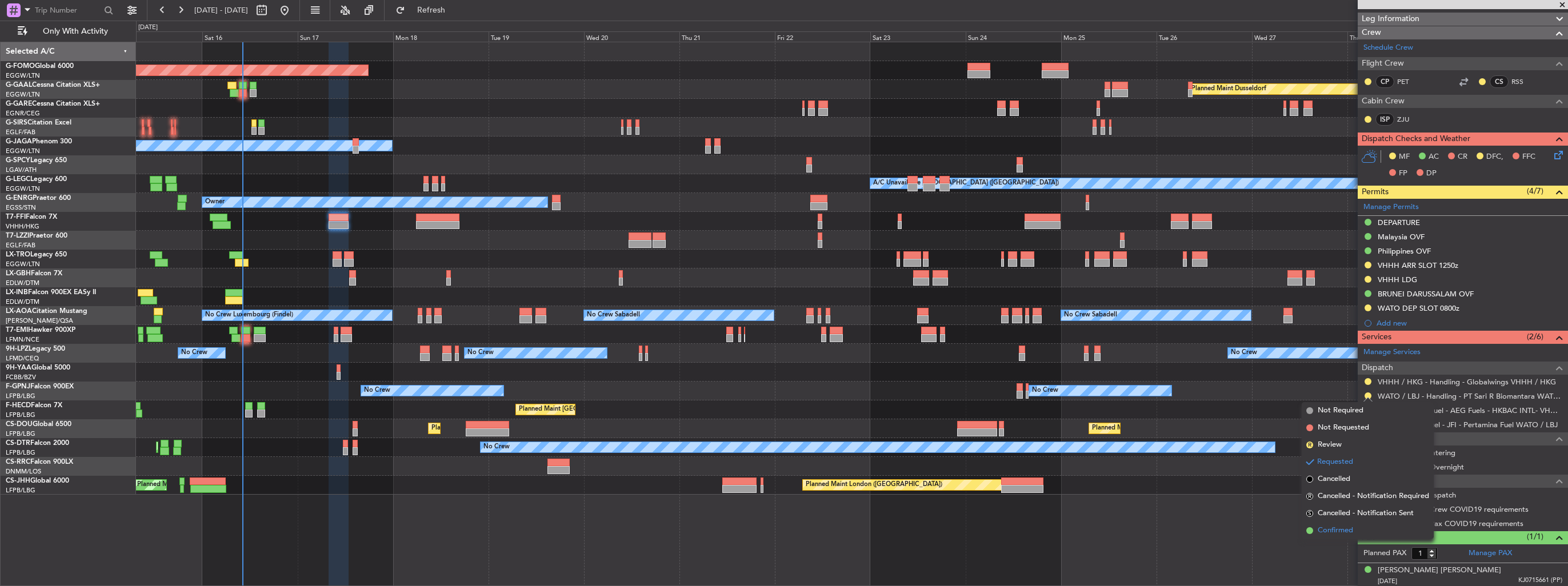
click at [1338, 528] on span "Confirmed" at bounding box center [1335, 530] width 35 height 12
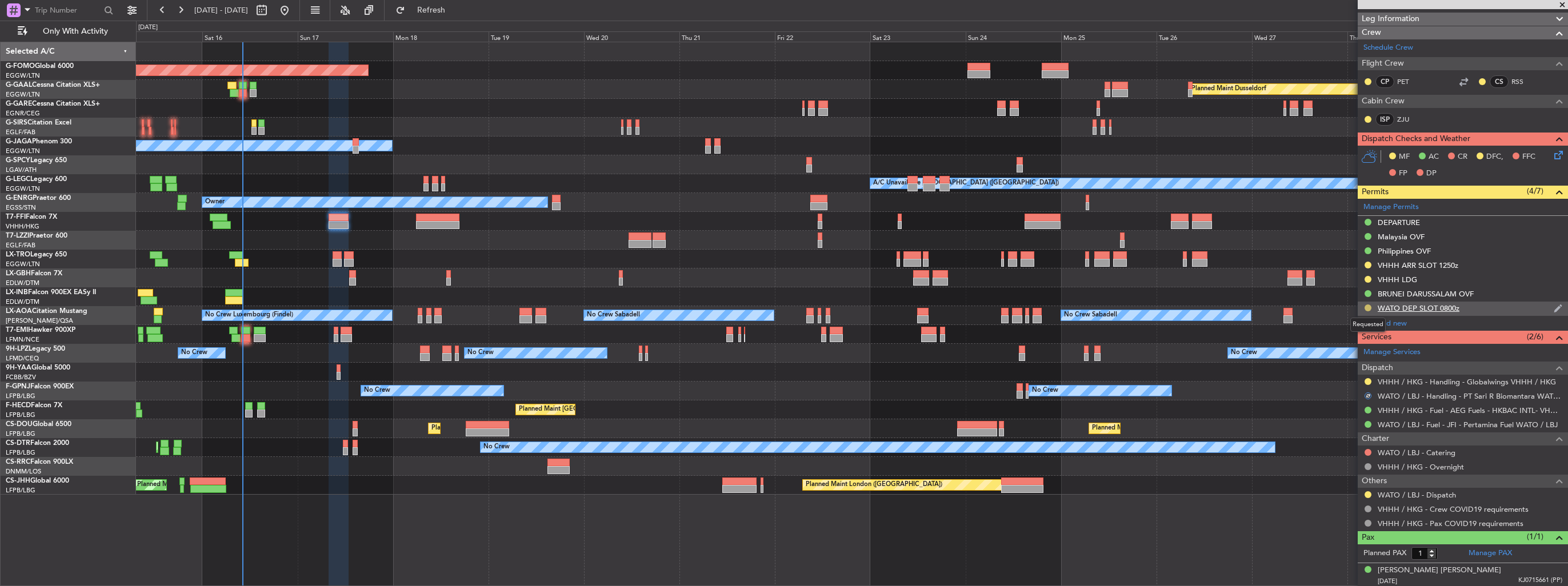
click at [1368, 307] on button at bounding box center [1368, 308] width 7 height 7
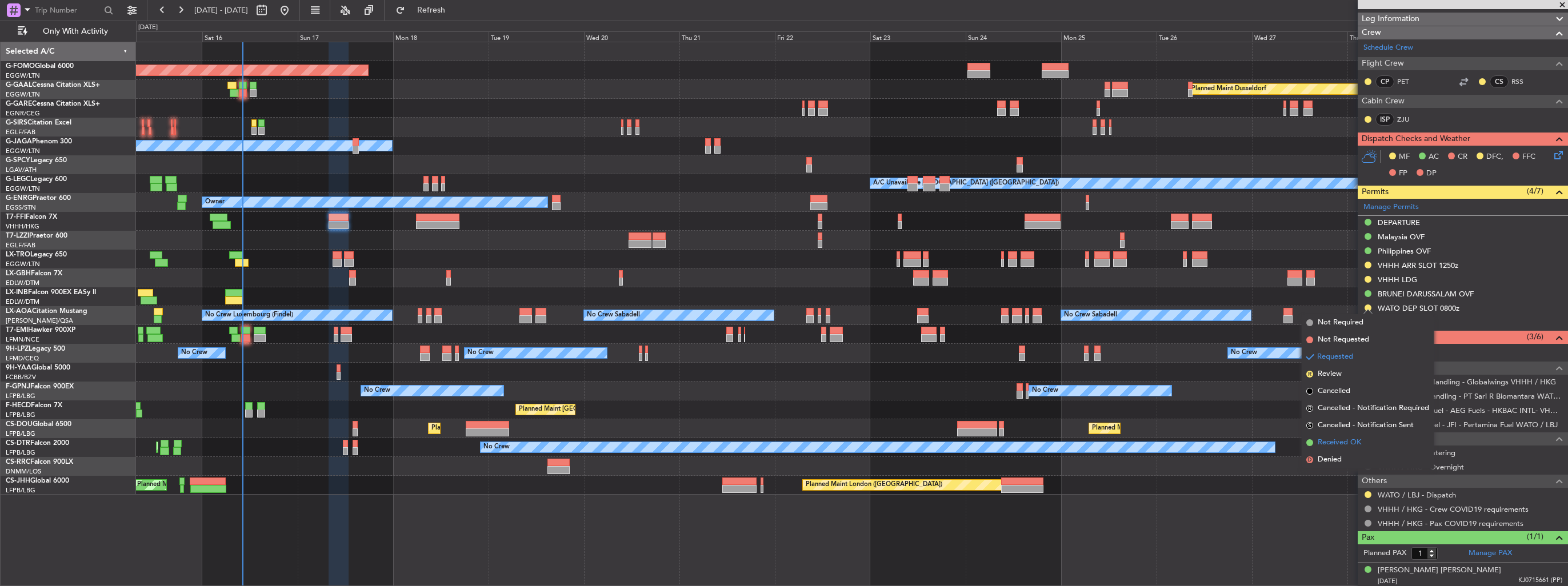
click at [1354, 440] on span "Received OK" at bounding box center [1339, 442] width 44 height 12
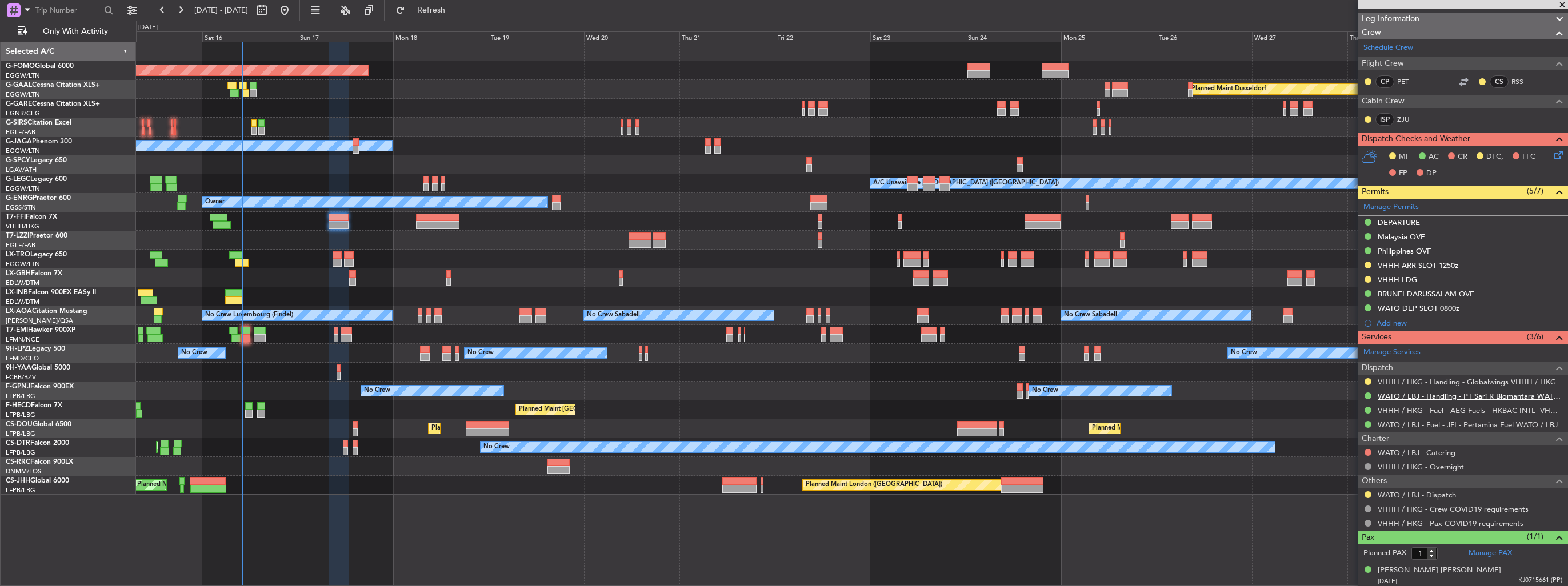
scroll to position [0, 0]
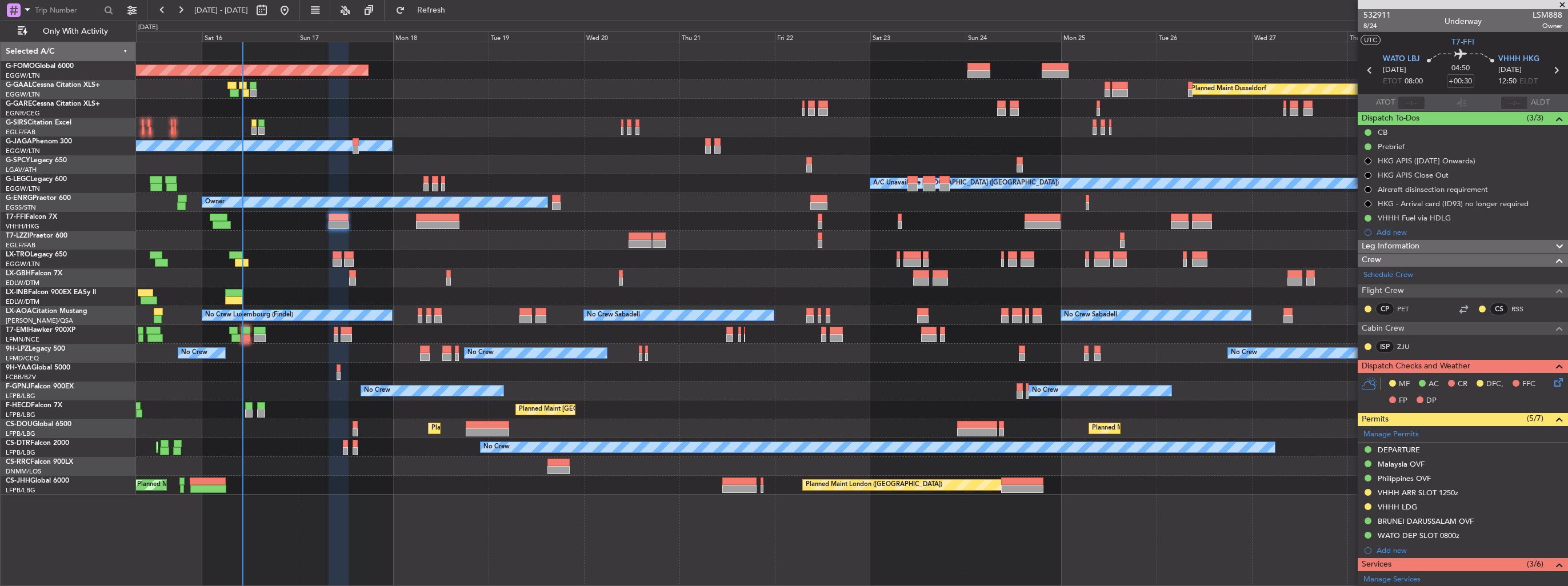
click at [1552, 383] on icon at bounding box center [1556, 380] width 9 height 9
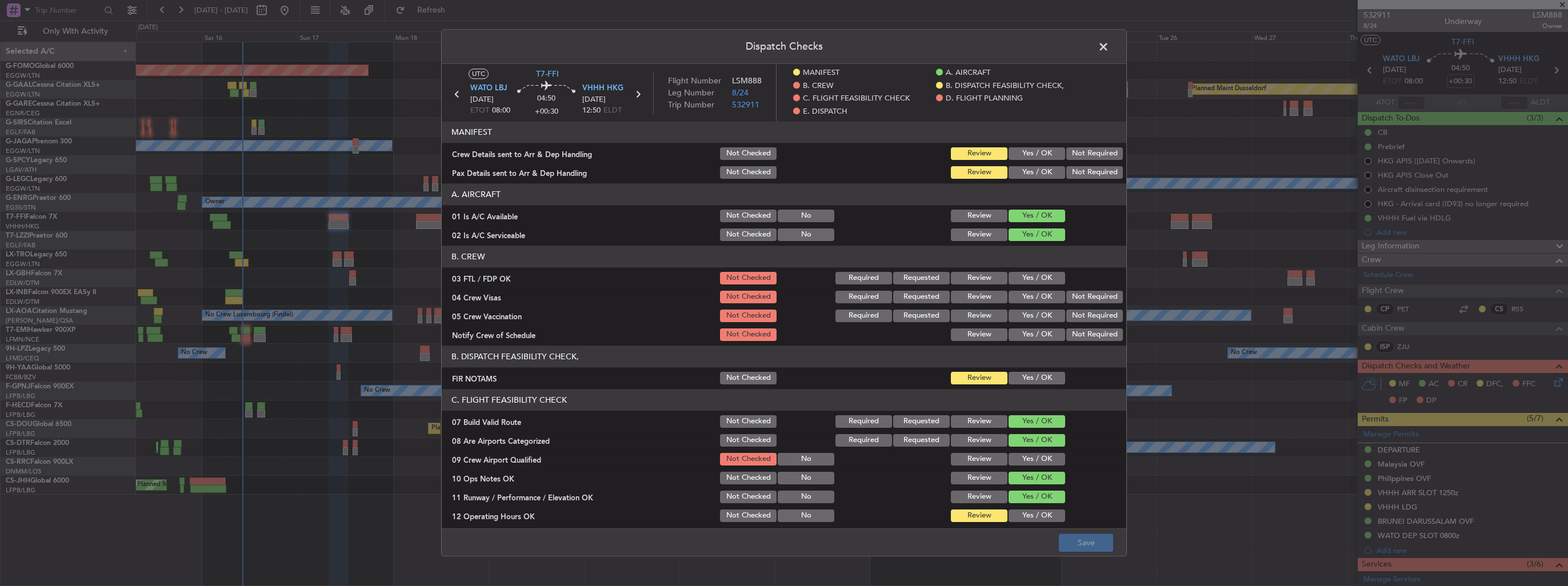
click at [1035, 156] on button "Yes / OK" at bounding box center [1037, 153] width 57 height 12
click at [1029, 173] on button "Yes / OK" at bounding box center [1037, 173] width 57 height 12
click at [1093, 535] on button "Save" at bounding box center [1085, 543] width 54 height 18
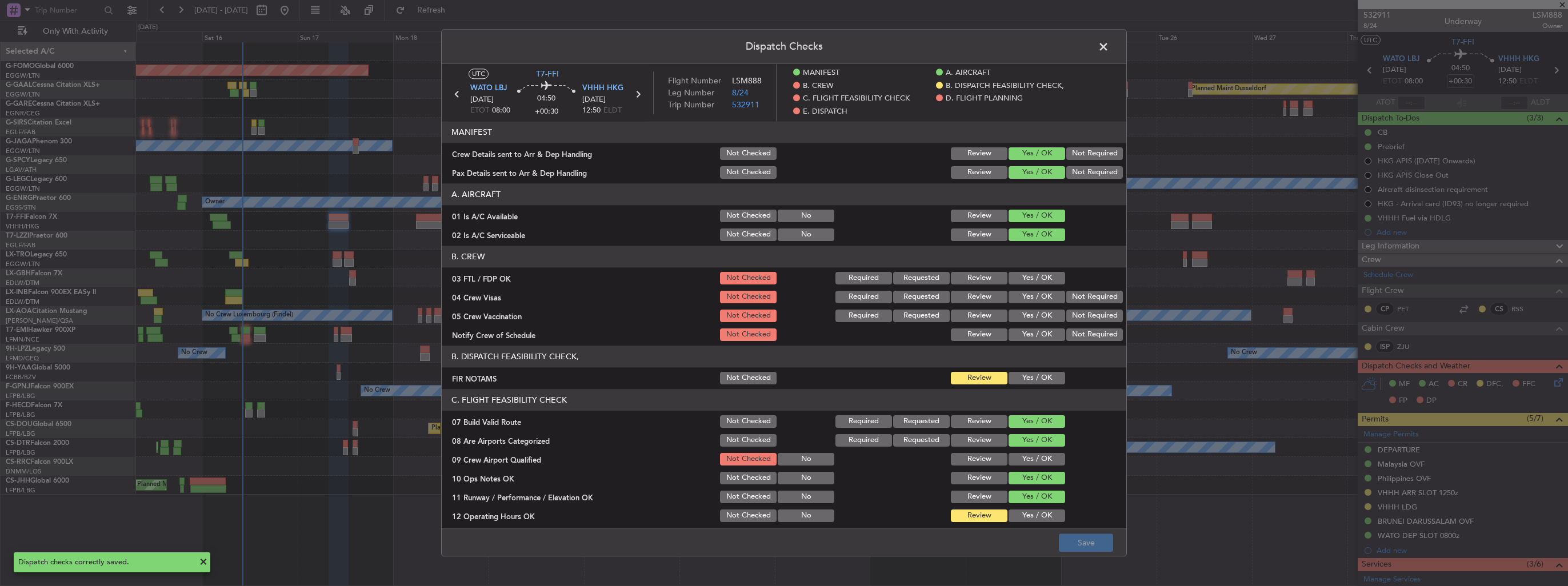
click at [1109, 50] on span at bounding box center [1109, 50] width 0 height 23
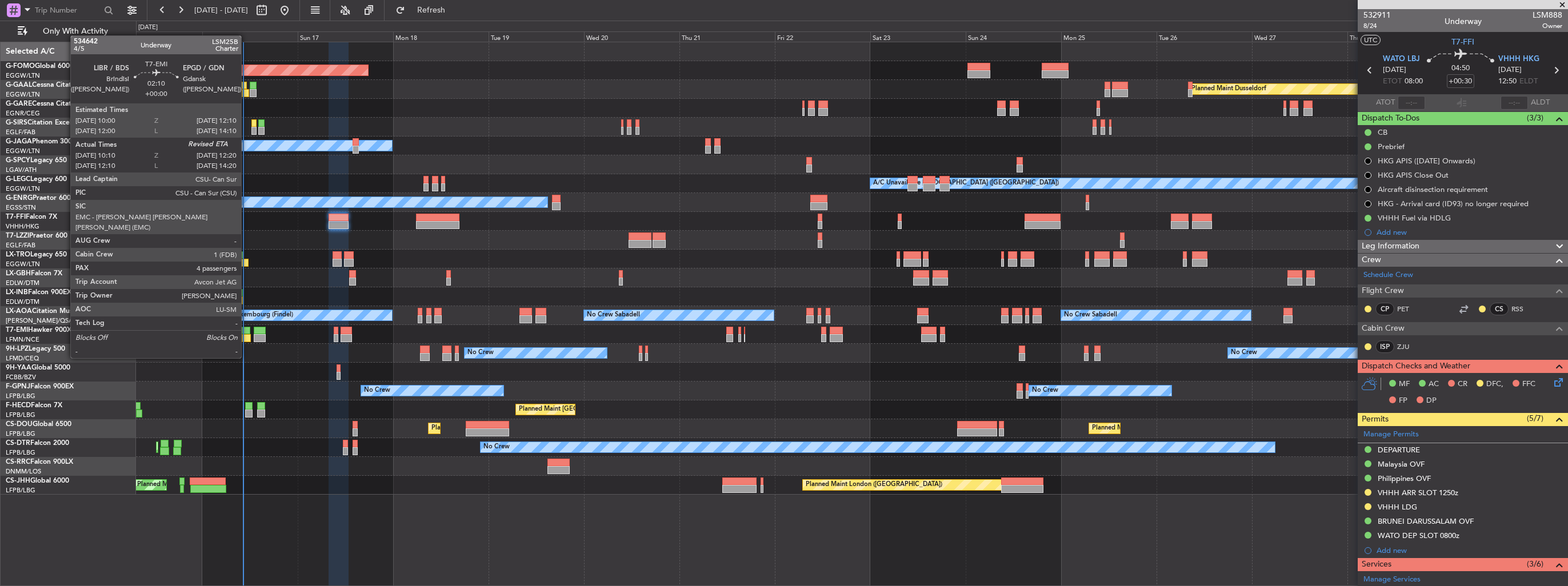
click at [246, 336] on div at bounding box center [246, 337] width 9 height 8
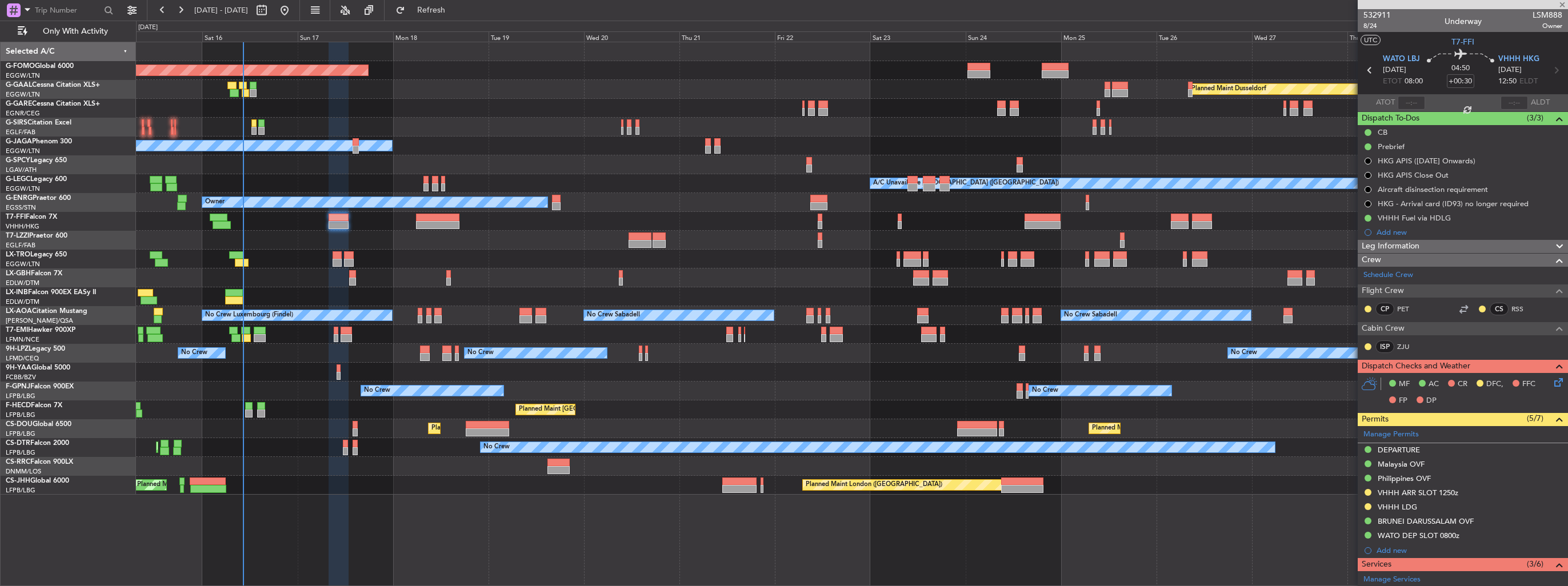
type input "10:10"
type input "4"
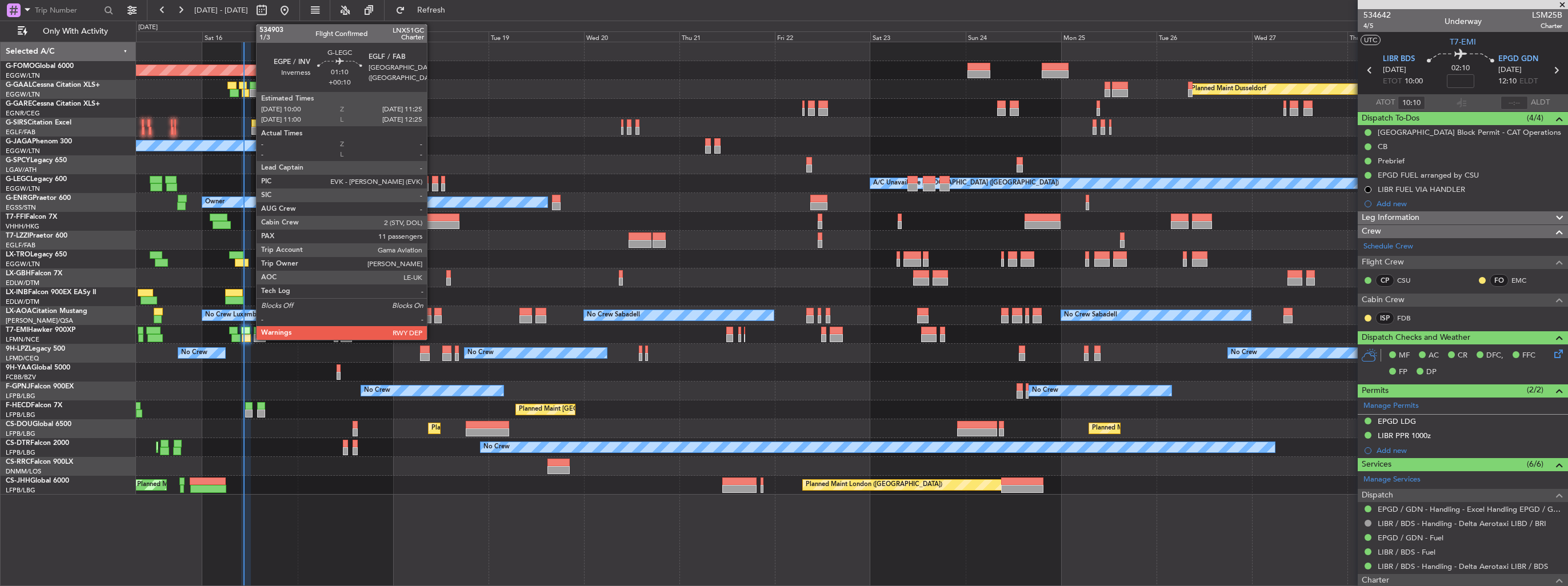
click at [432, 187] on div at bounding box center [434, 187] width 5 height 8
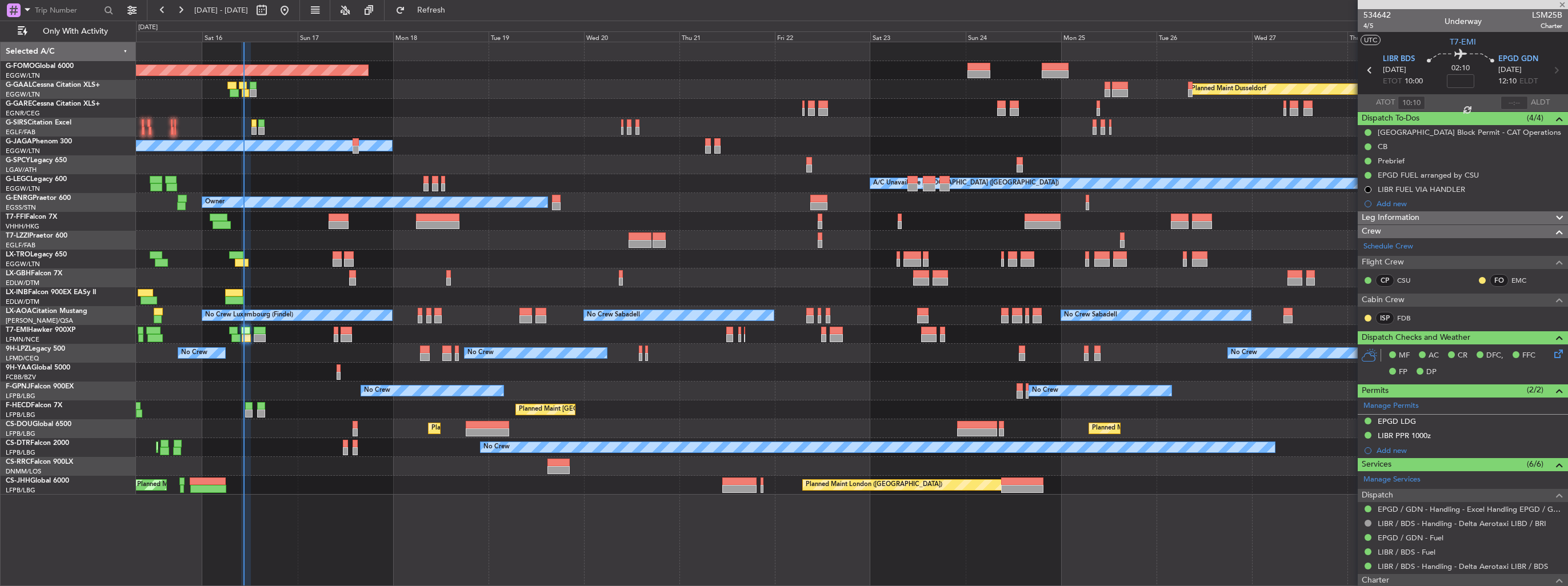
type input "+00:10"
type input "11"
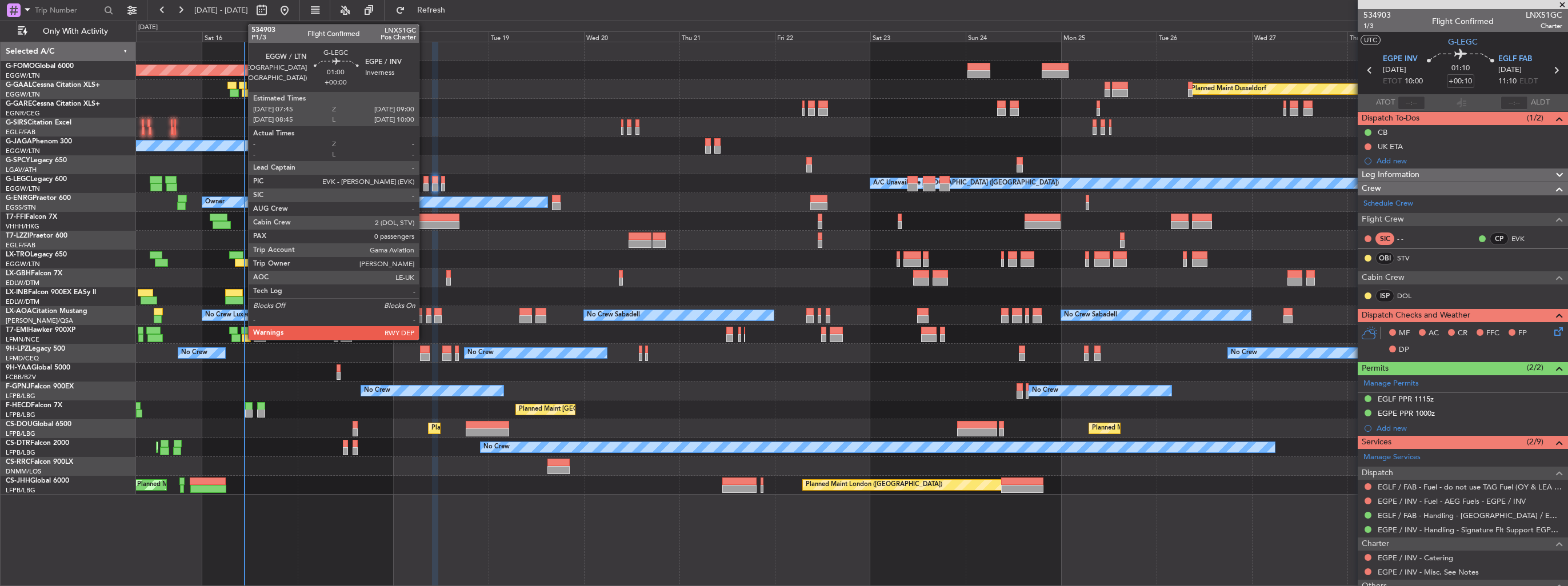
click at [424, 189] on div at bounding box center [426, 187] width 5 height 8
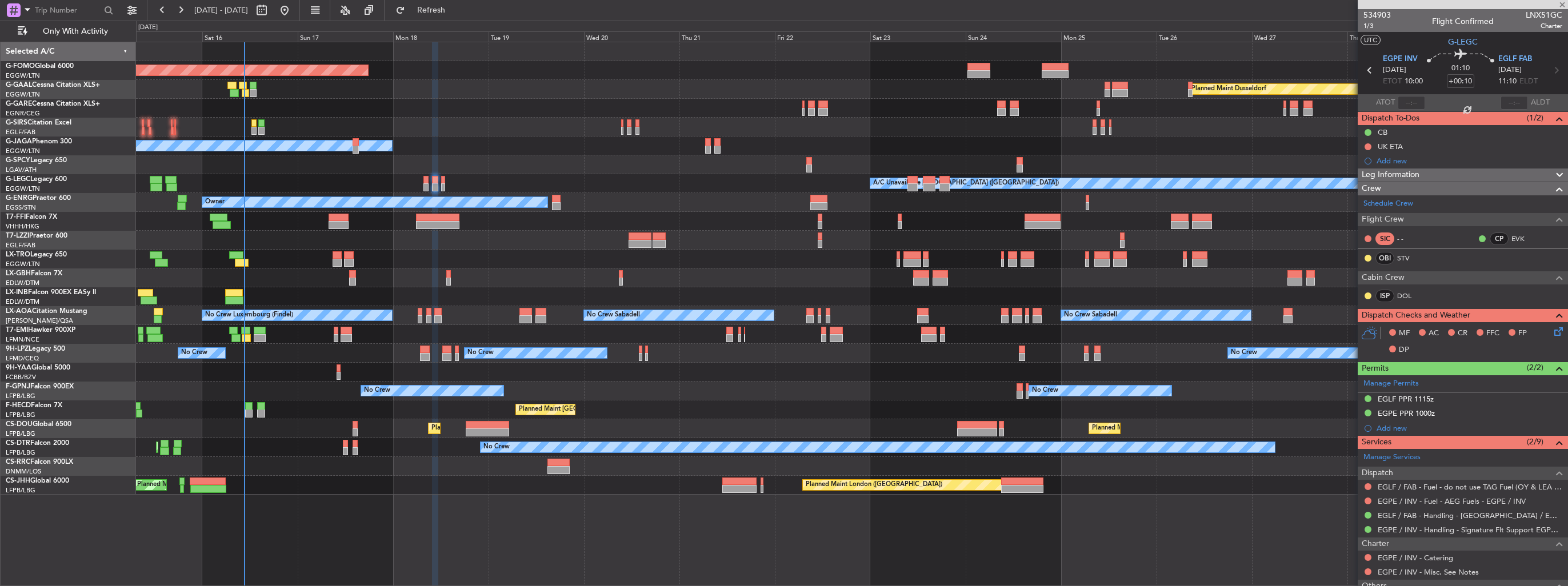
type input "0"
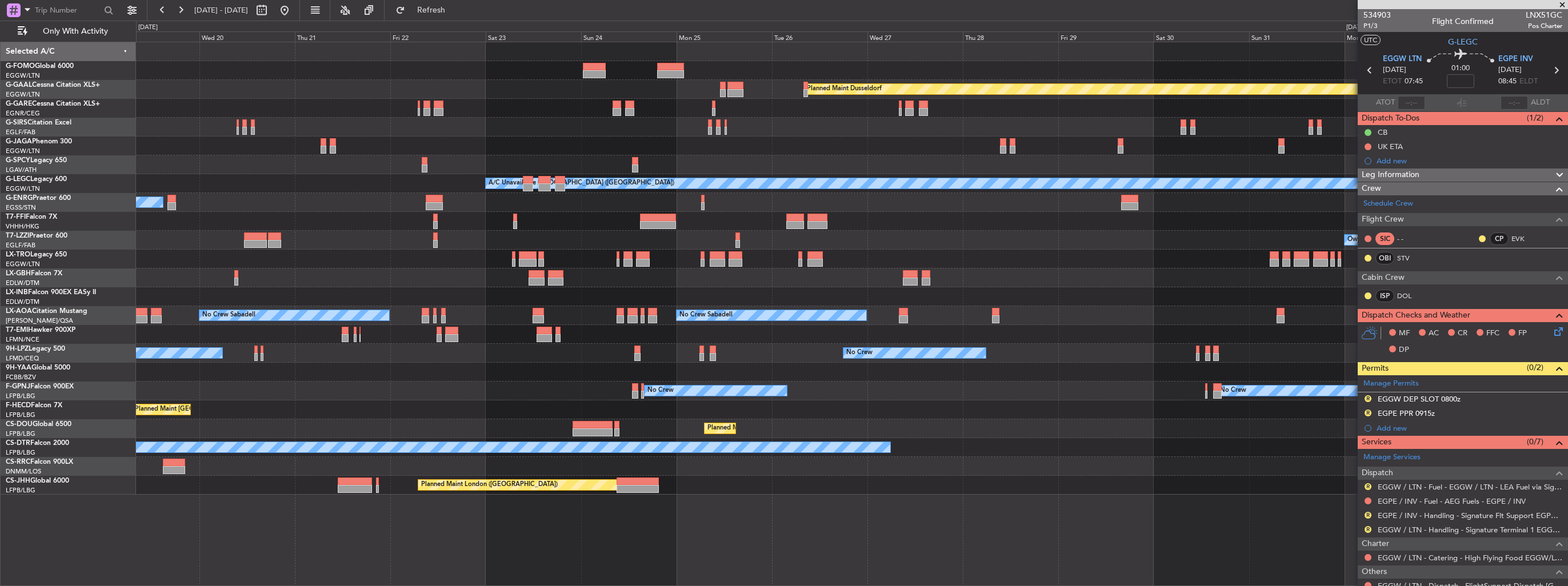
click at [638, 228] on div at bounding box center [851, 221] width 1431 height 19
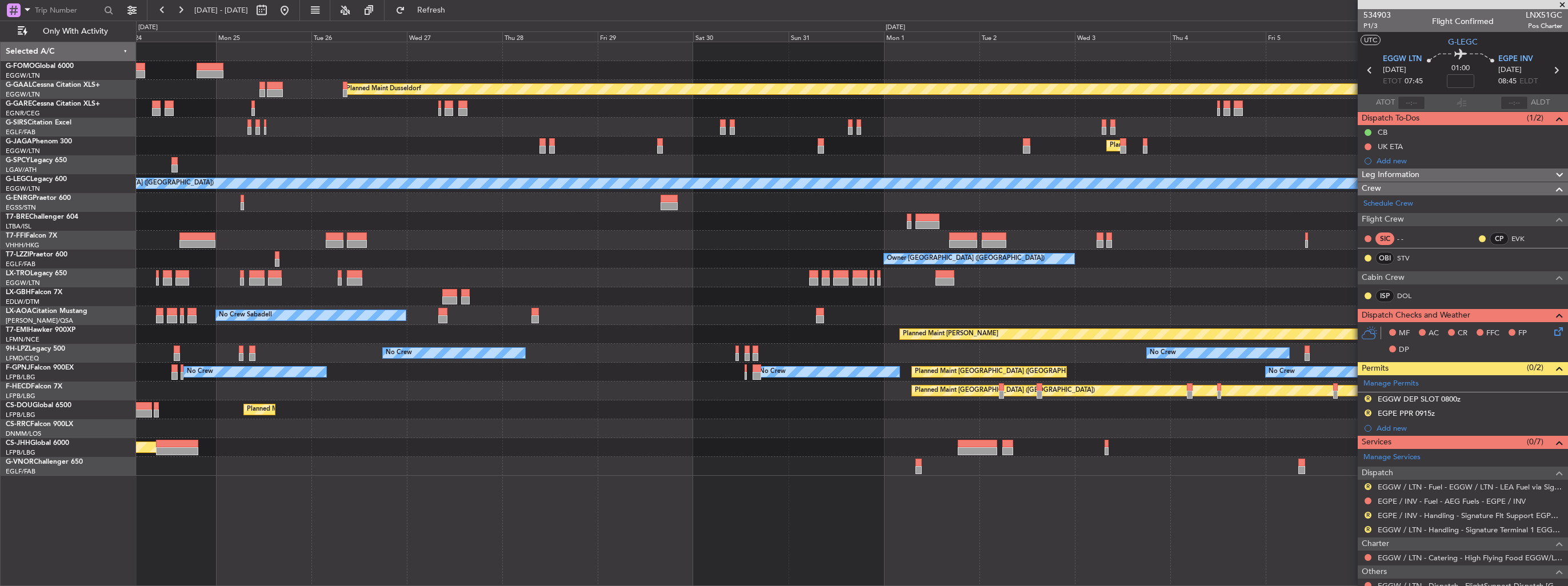
click at [552, 242] on div "Planned Maint Dusseldorf Planned Maint London (Luton) A/C Unavailable London (L…" at bounding box center [851, 258] width 1431 height 433
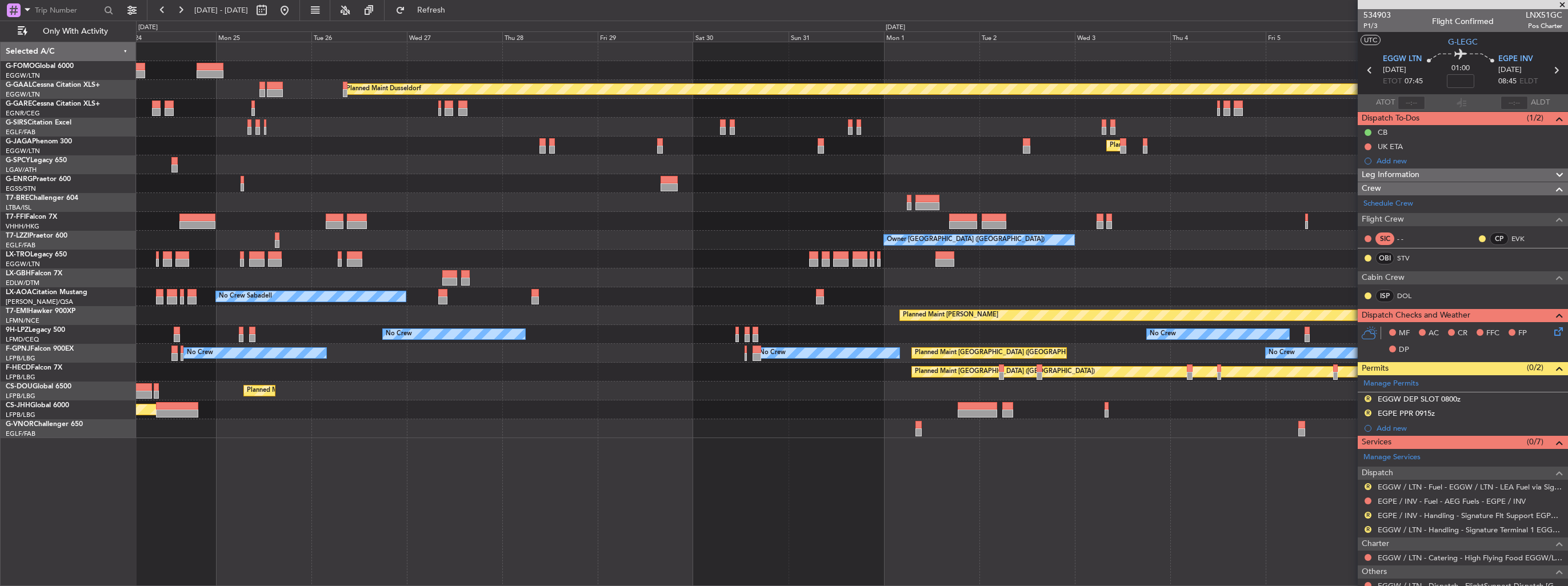
click at [345, 125] on div at bounding box center [851, 127] width 1431 height 19
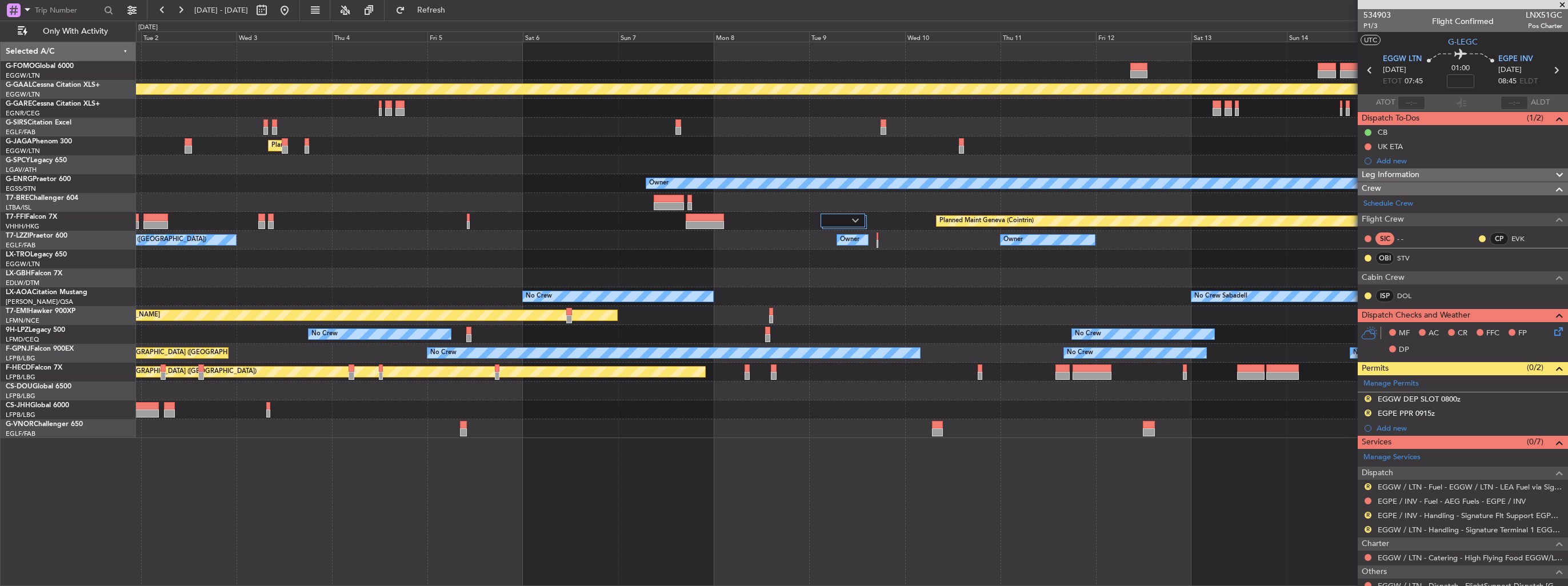
click at [320, 129] on div "Planned Maint Dusseldorf Planned Maint London (Luton) Owner Planned Maint Genev…" at bounding box center [851, 240] width 1431 height 396
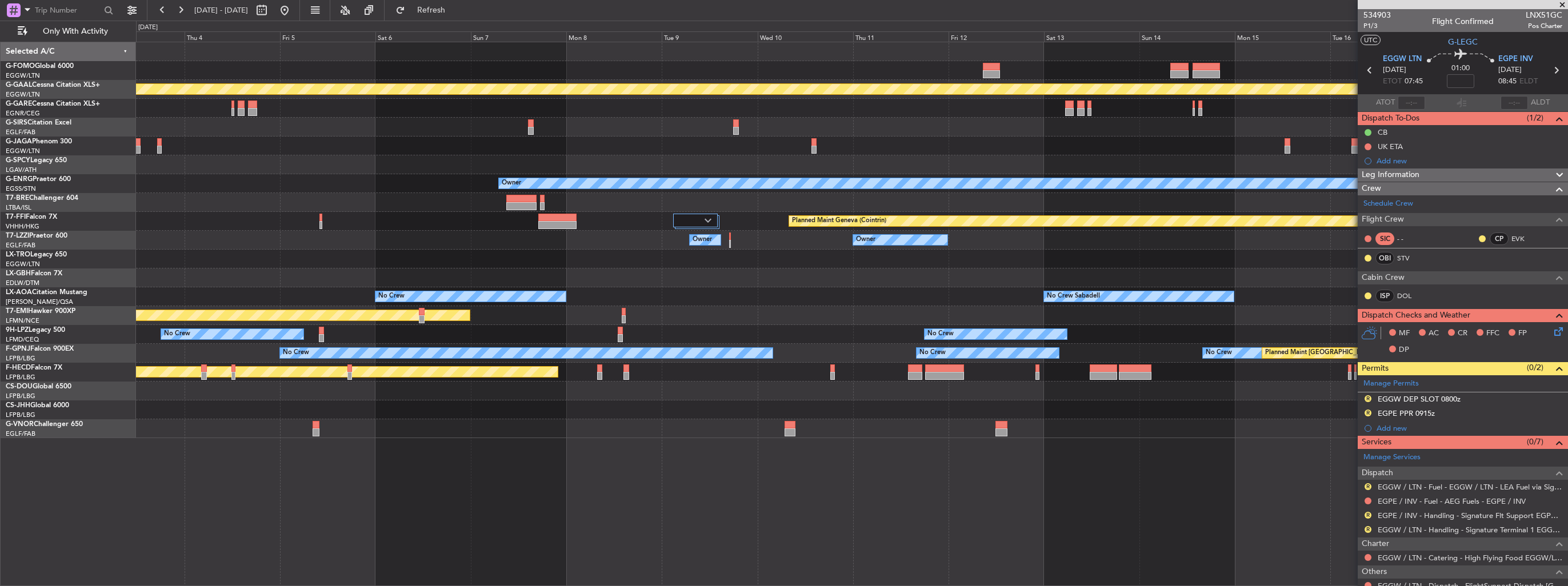
click at [368, 129] on div "Planned Maint Dusseldorf Planned Maint London (Luton) Owner Planned Maint Genev…" at bounding box center [851, 240] width 1431 height 396
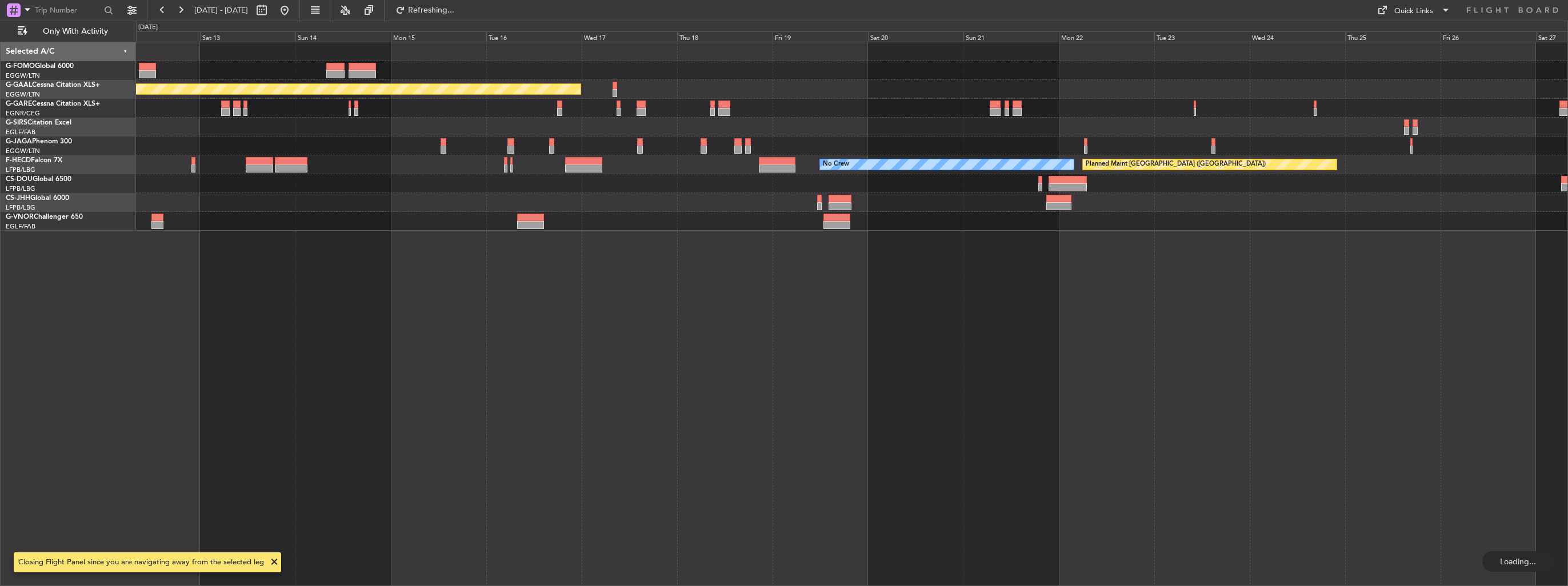
click at [487, 116] on div at bounding box center [851, 108] width 1431 height 19
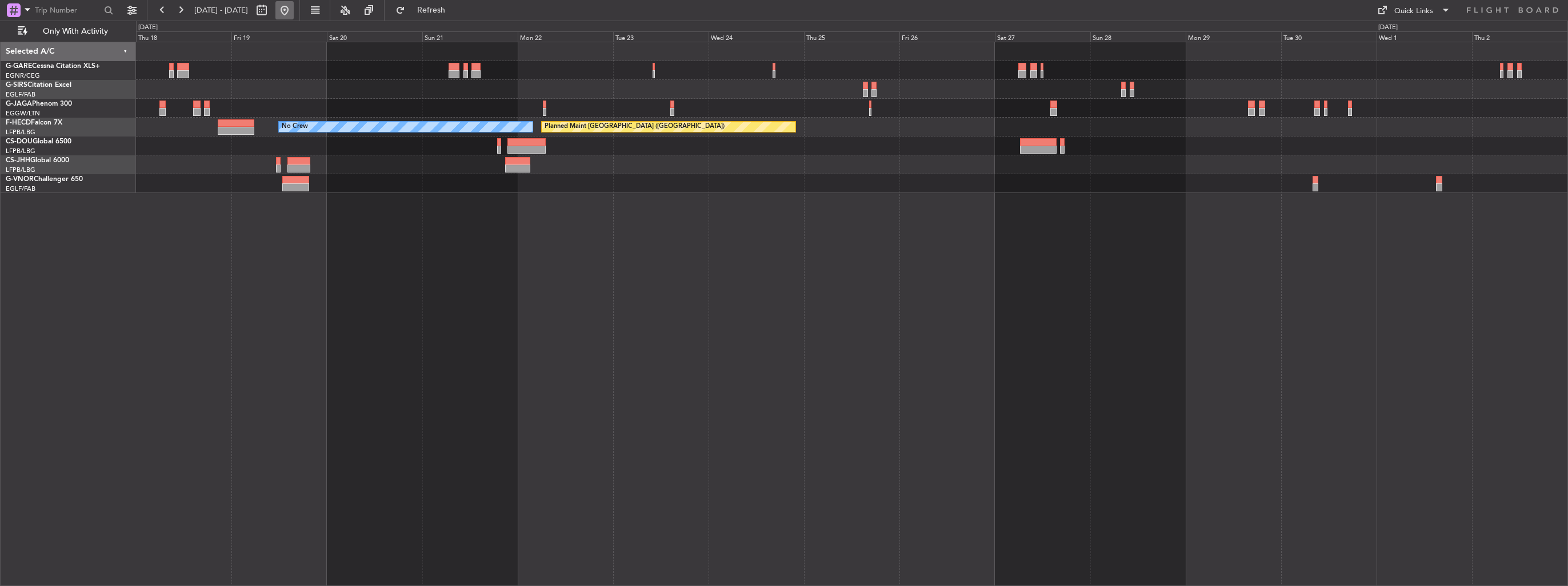
click at [294, 12] on button at bounding box center [285, 10] width 18 height 18
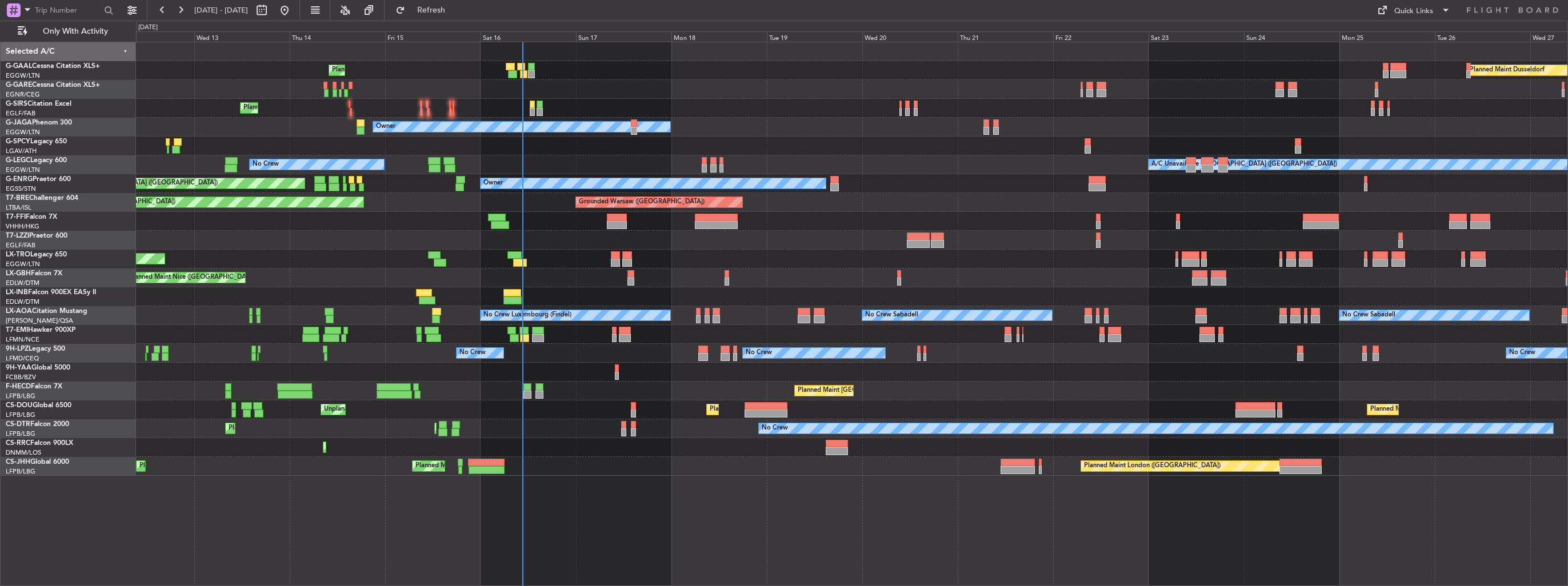
click at [558, 164] on div "Planned Maint Planned Maint Dusseldorf No Crew Planned Maint London (Farnboroug…" at bounding box center [851, 258] width 1431 height 433
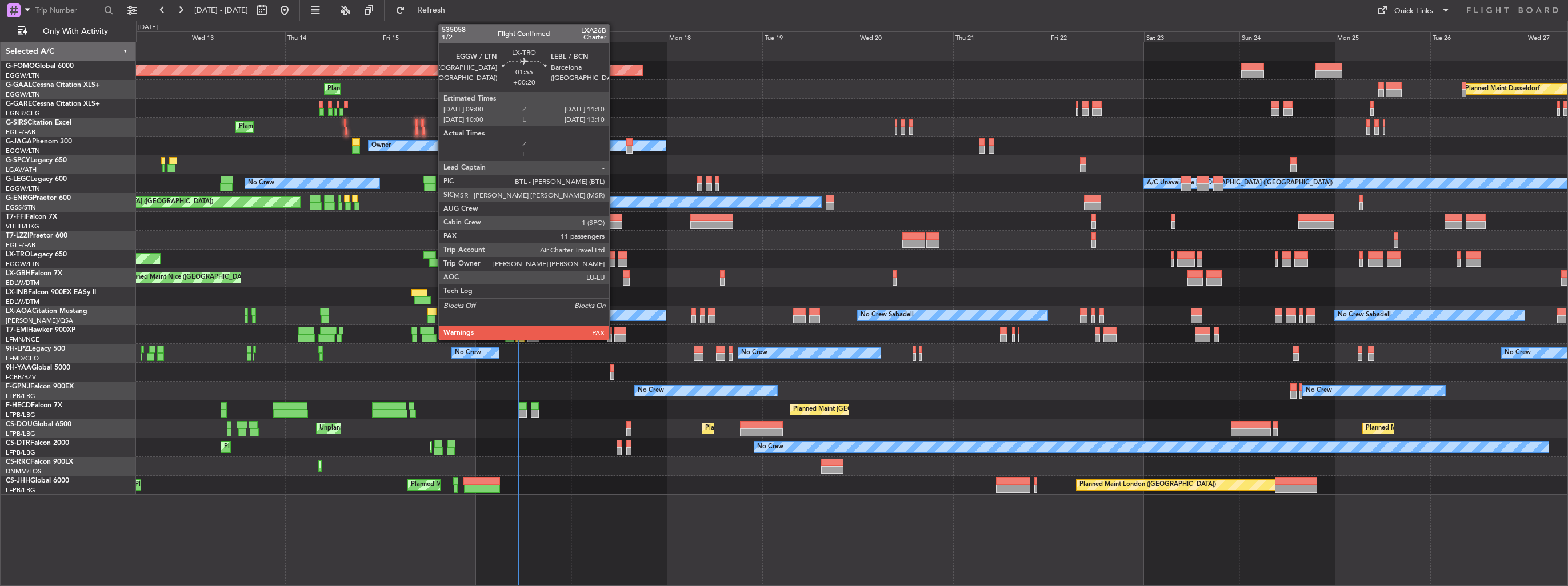
click at [614, 260] on div at bounding box center [611, 262] width 9 height 8
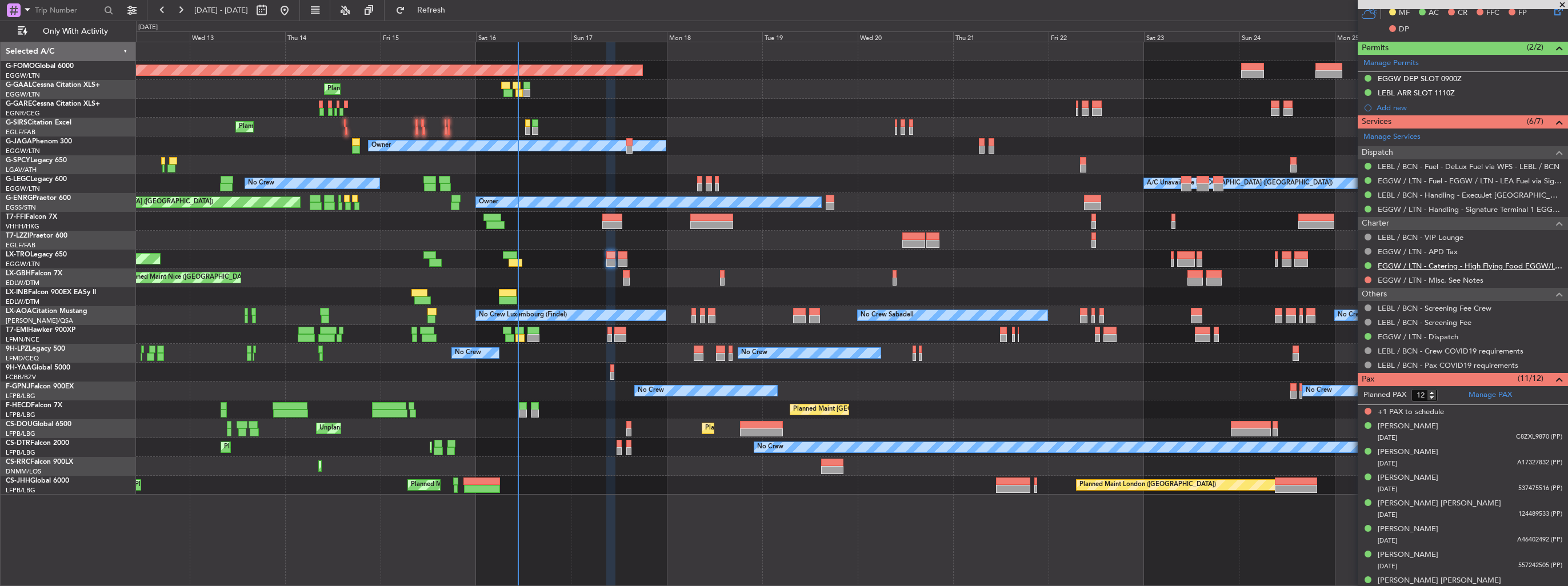
scroll to position [256, 0]
